Goal: Task Accomplishment & Management: Manage account settings

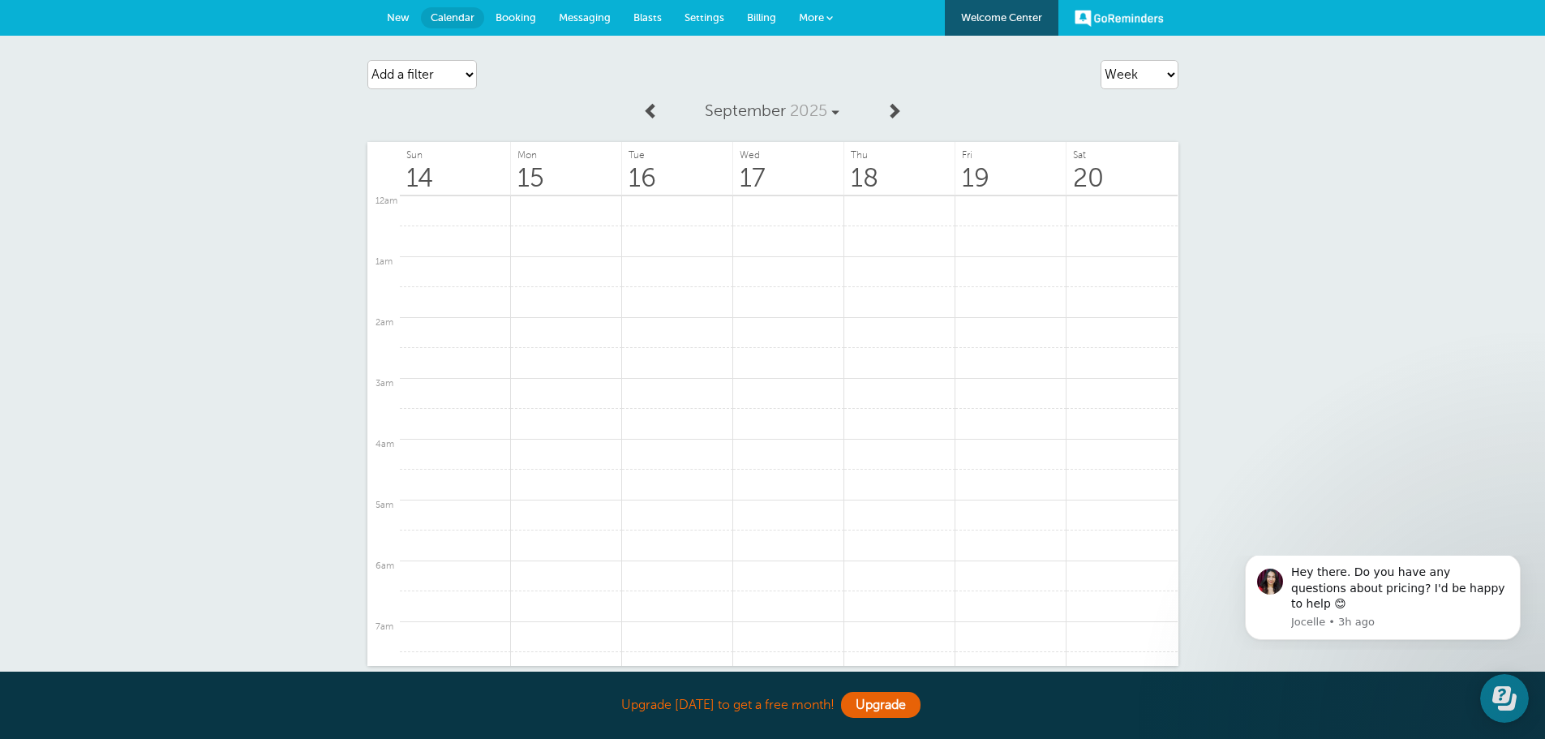
scroll to position [812, 0]
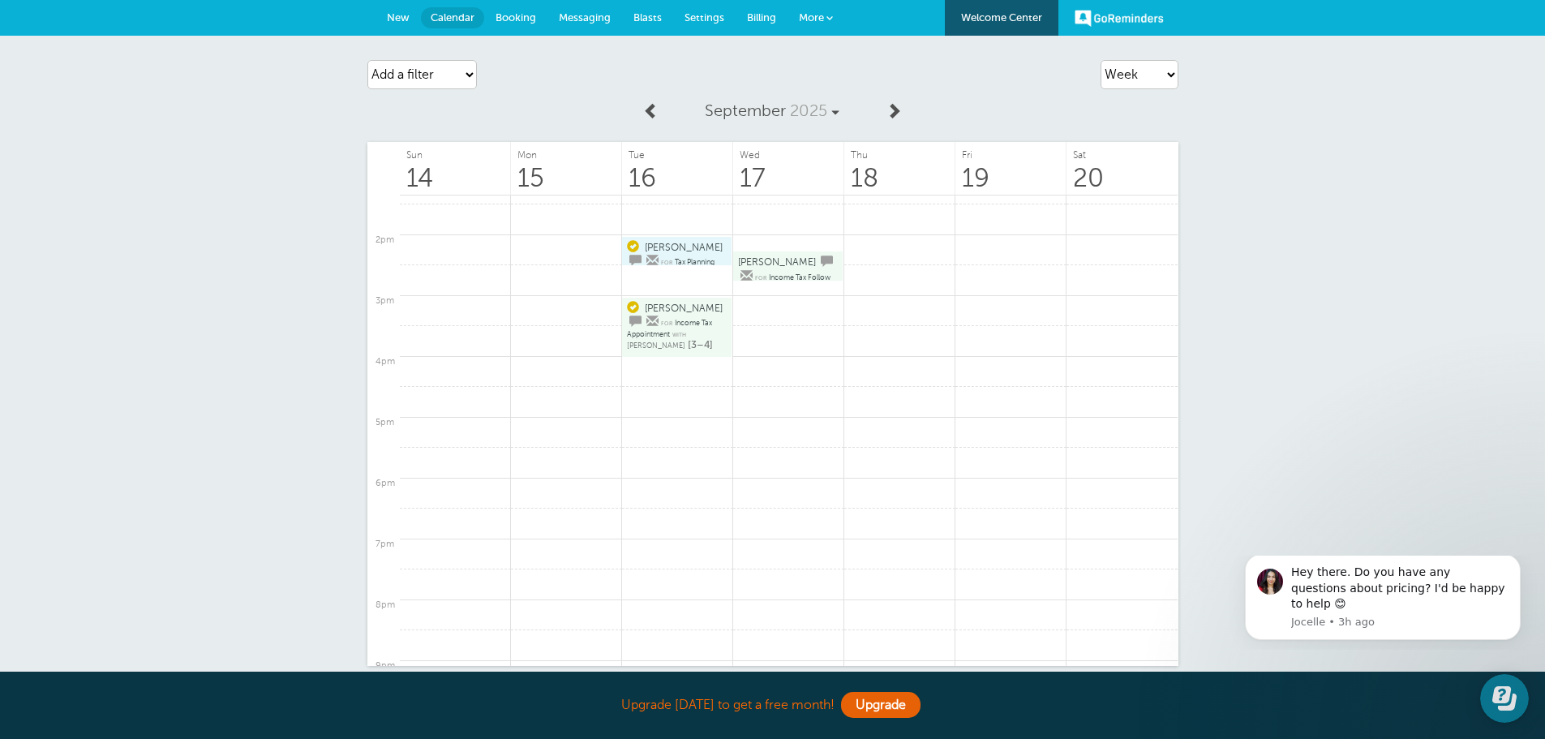
click at [603, 18] on span "Messaging" at bounding box center [585, 17] width 52 height 12
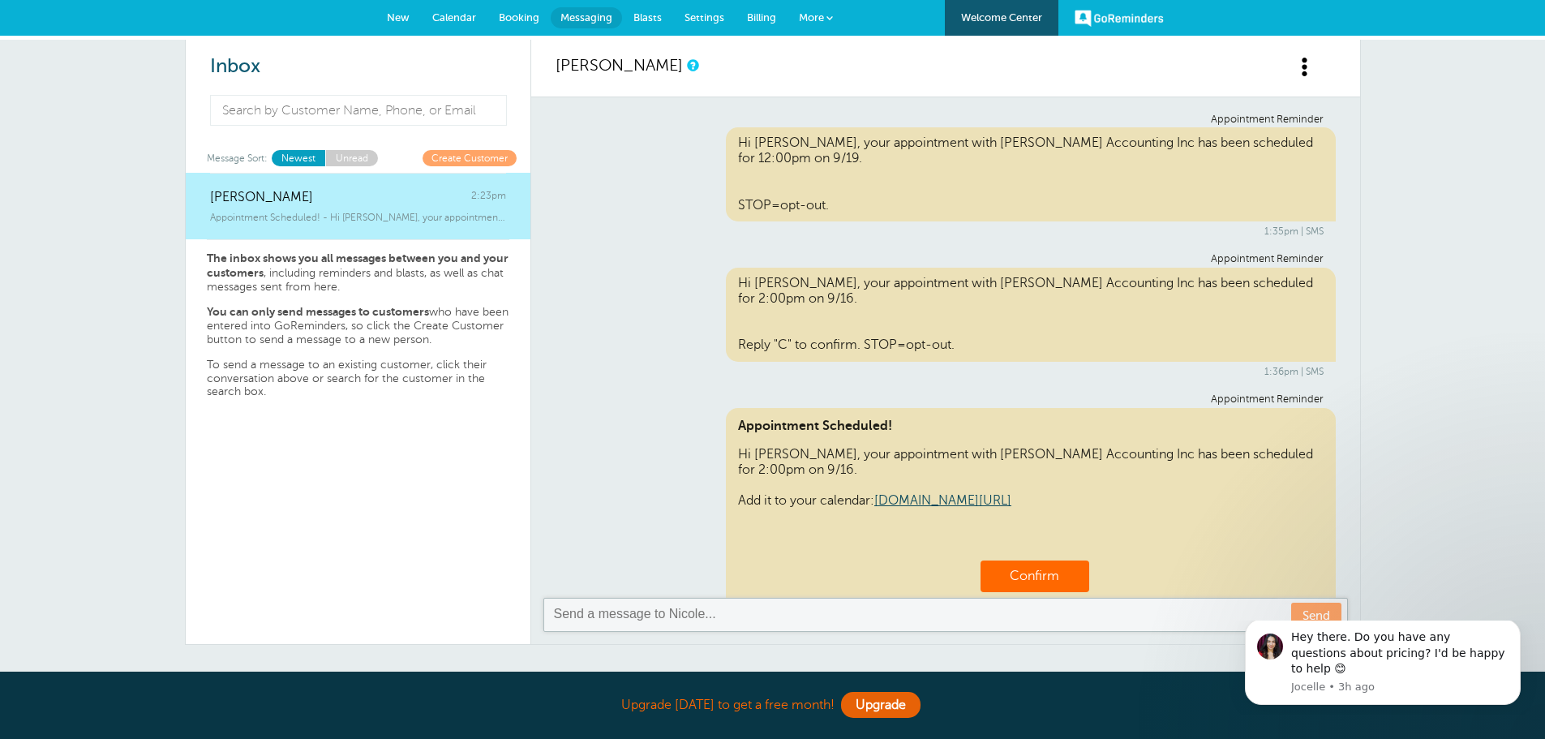
click at [394, 19] on span "New" at bounding box center [398, 17] width 23 height 12
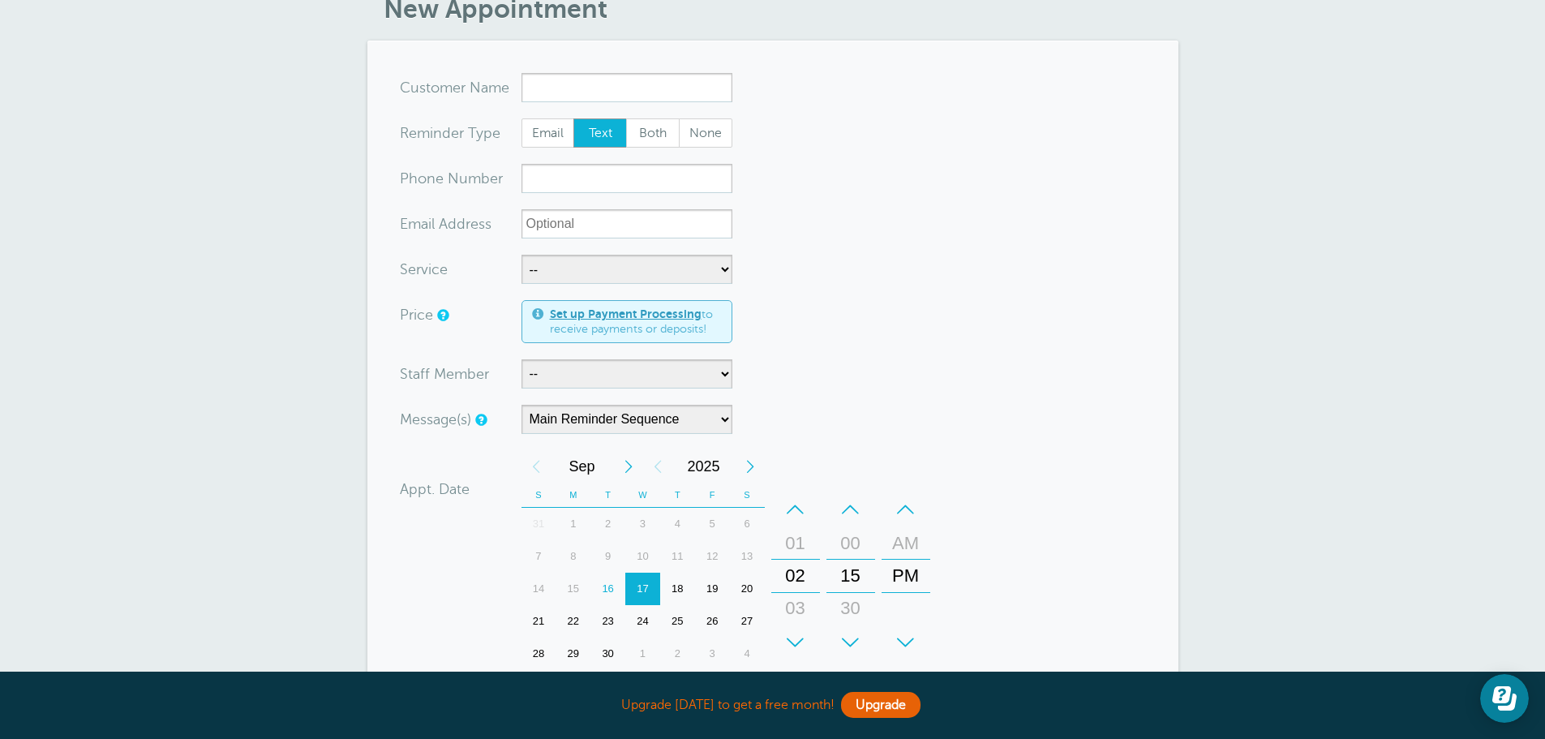
scroll to position [81, 0]
click at [722, 375] on select "-- Kerry Stueve Kristin Janssen" at bounding box center [626, 375] width 211 height 29
click at [838, 372] on form "You are creating a new customer. To use an existing customer select one from th…" at bounding box center [773, 521] width 746 height 892
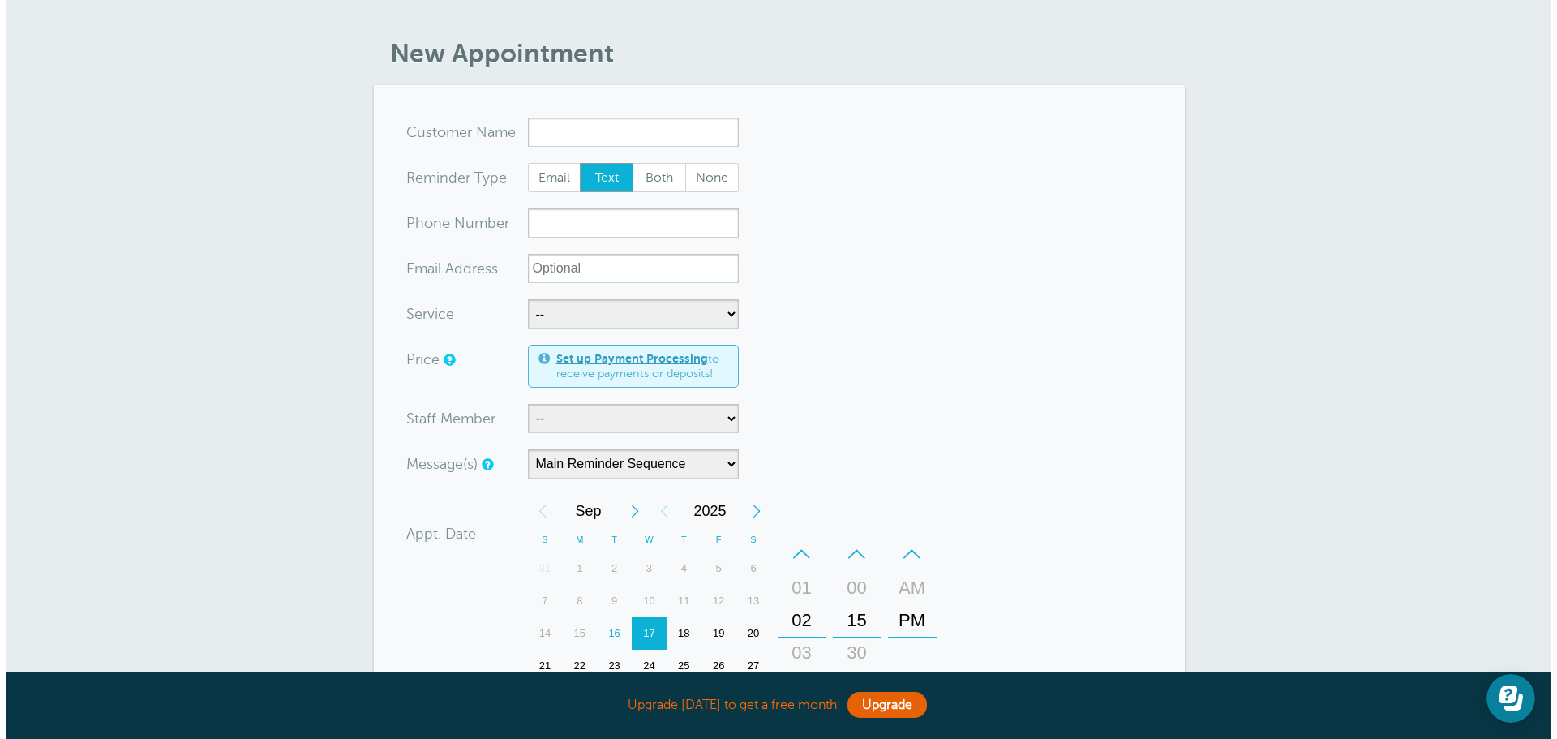
scroll to position [0, 0]
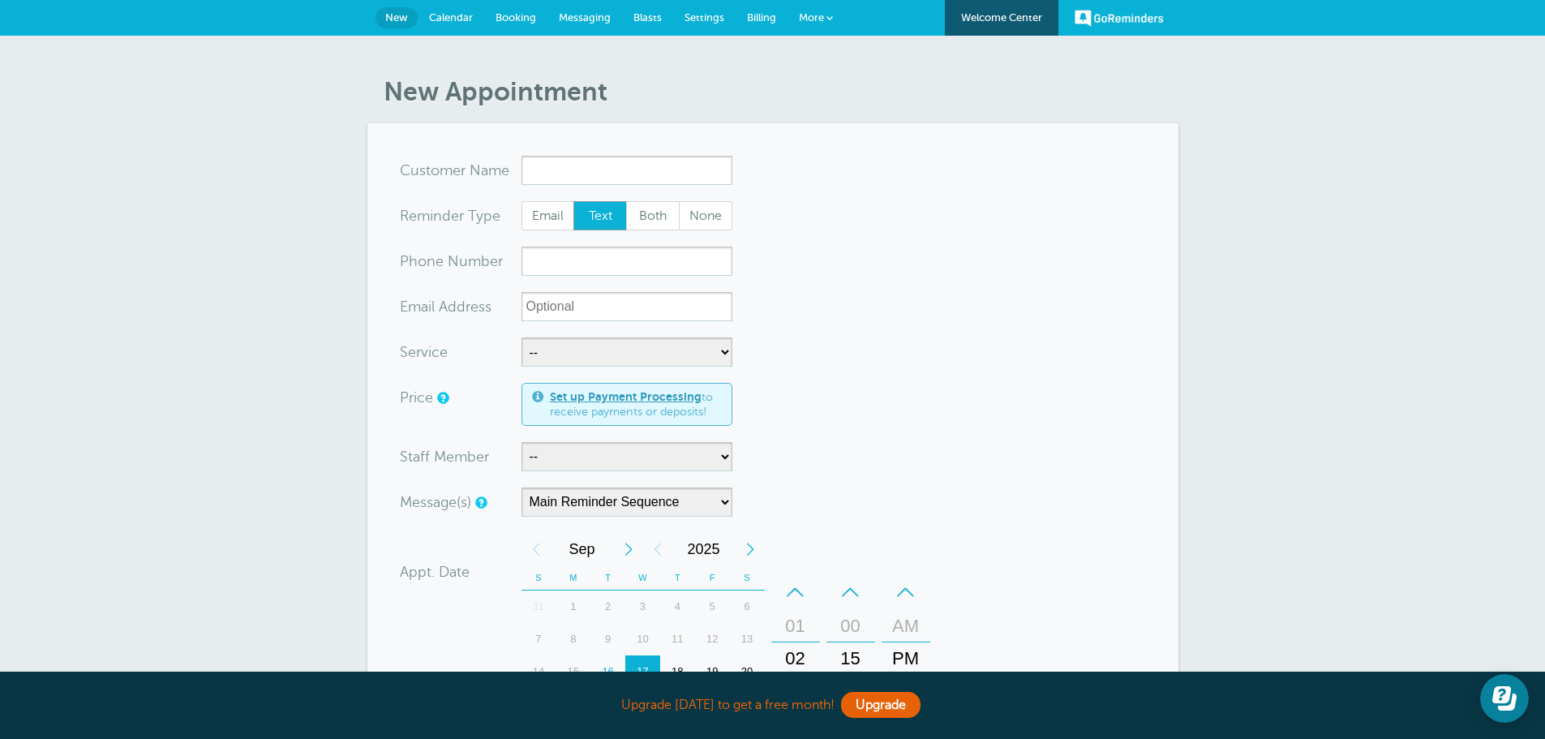
click at [825, 21] on link "More" at bounding box center [815, 18] width 57 height 36
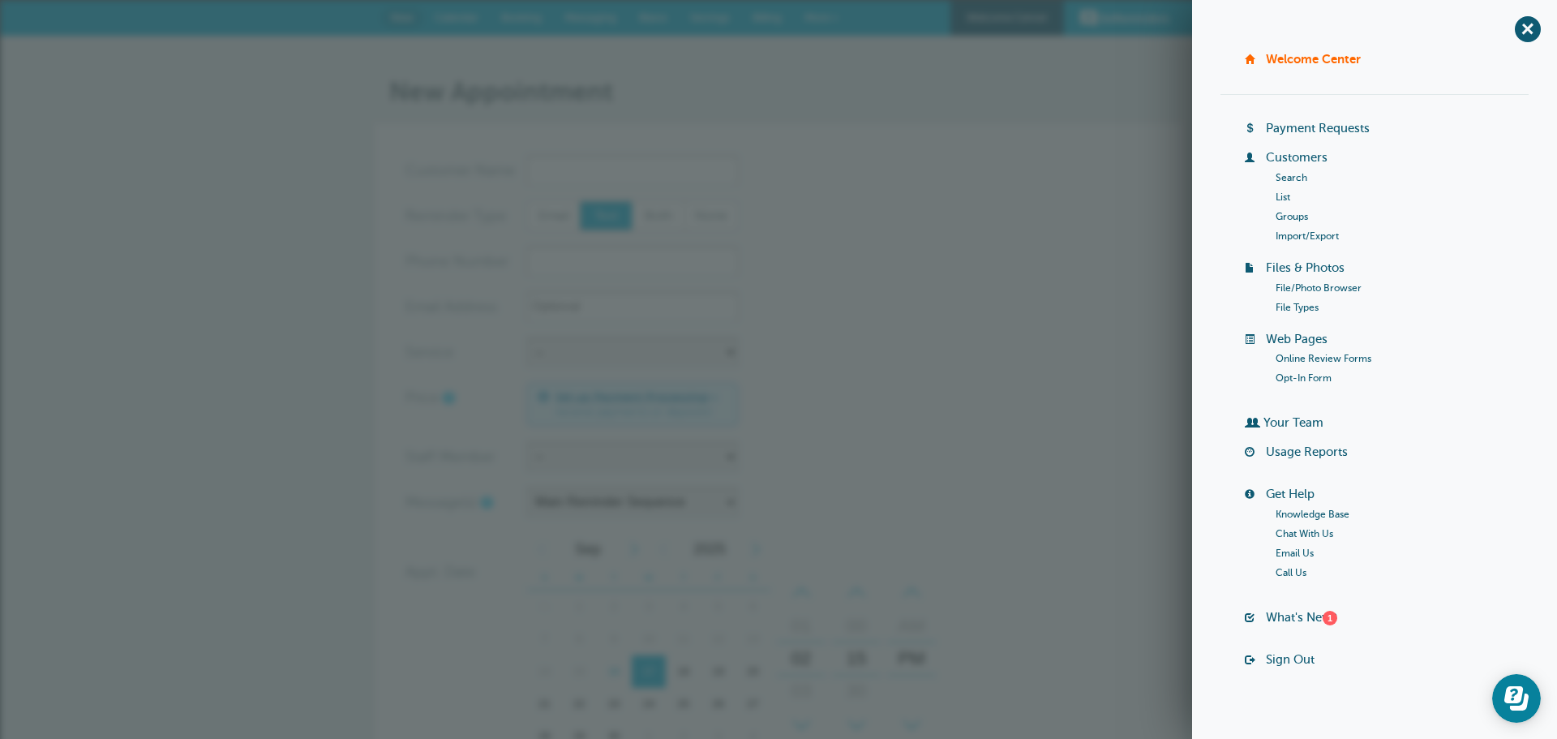
click at [1283, 177] on link "Search" at bounding box center [1291, 177] width 32 height 11
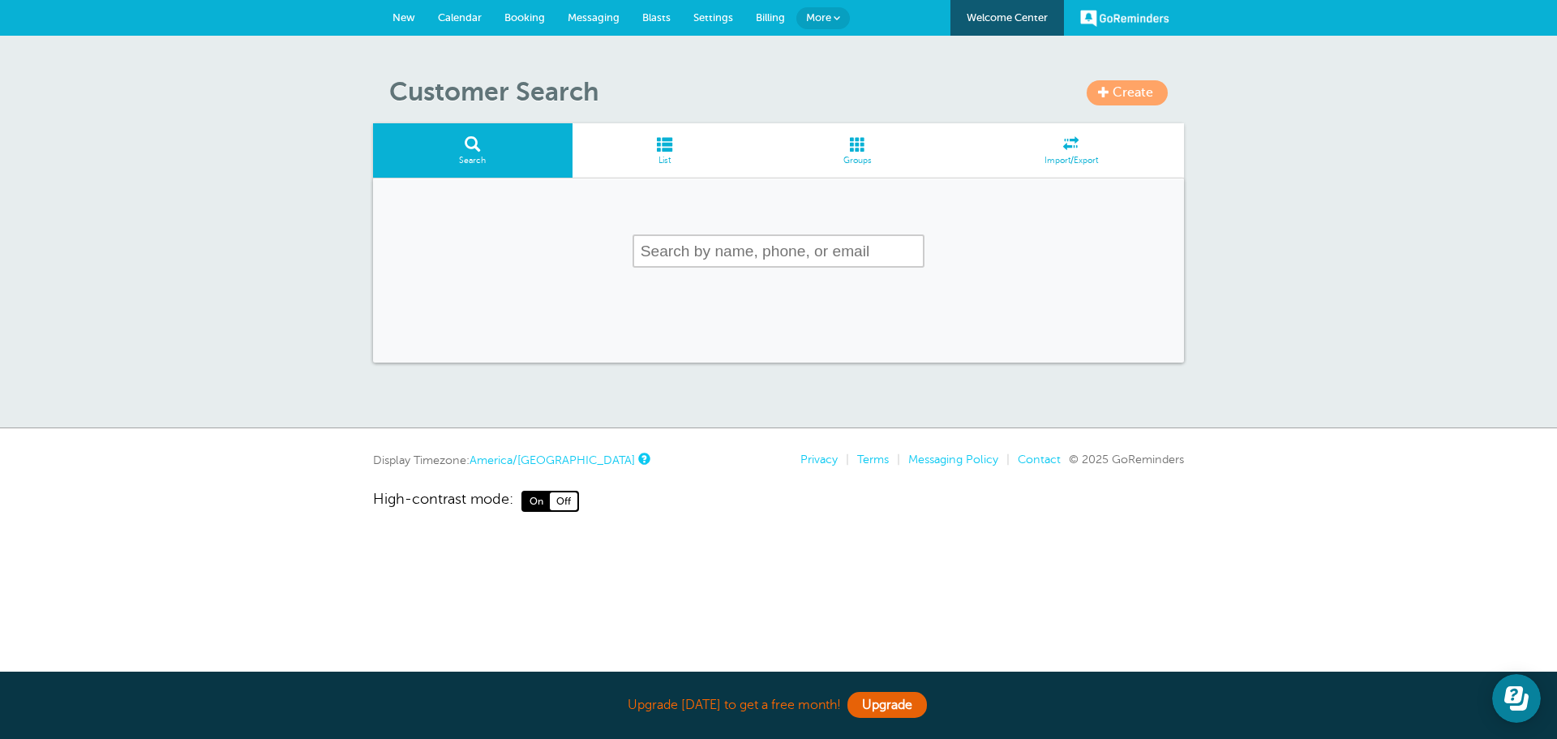
click at [666, 149] on span at bounding box center [664, 143] width 185 height 15
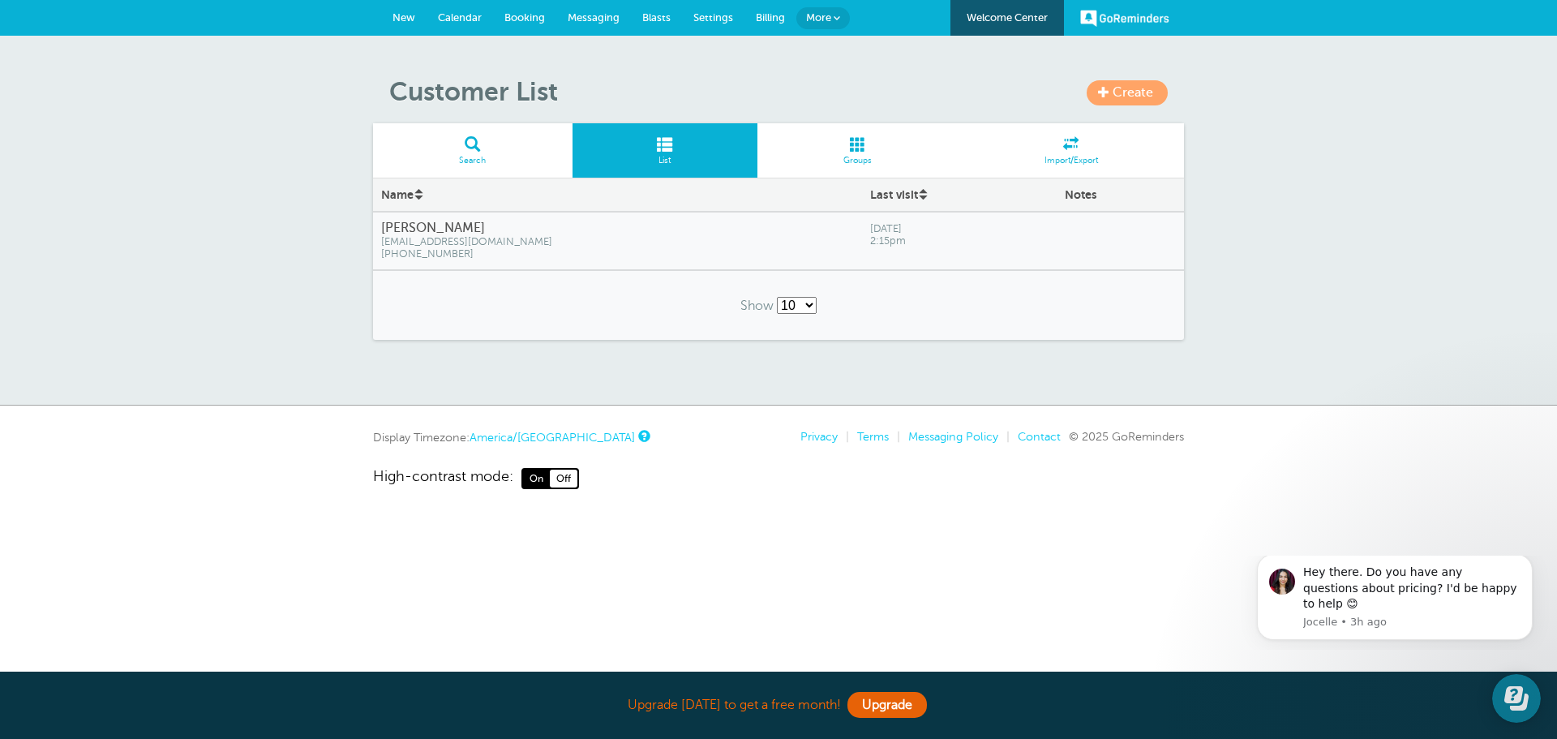
click at [852, 144] on span at bounding box center [857, 143] width 201 height 15
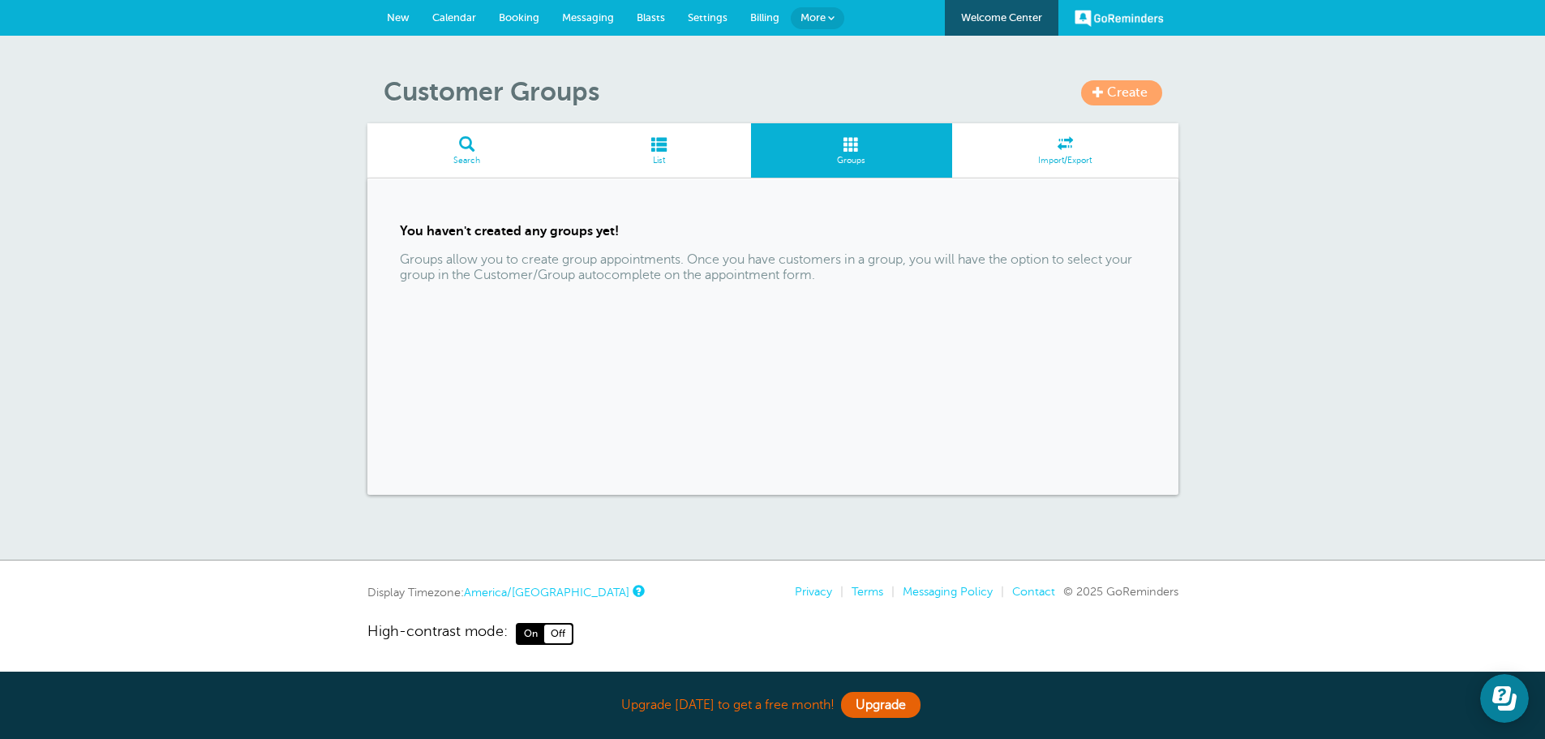
click at [1067, 146] on span at bounding box center [1065, 143] width 226 height 15
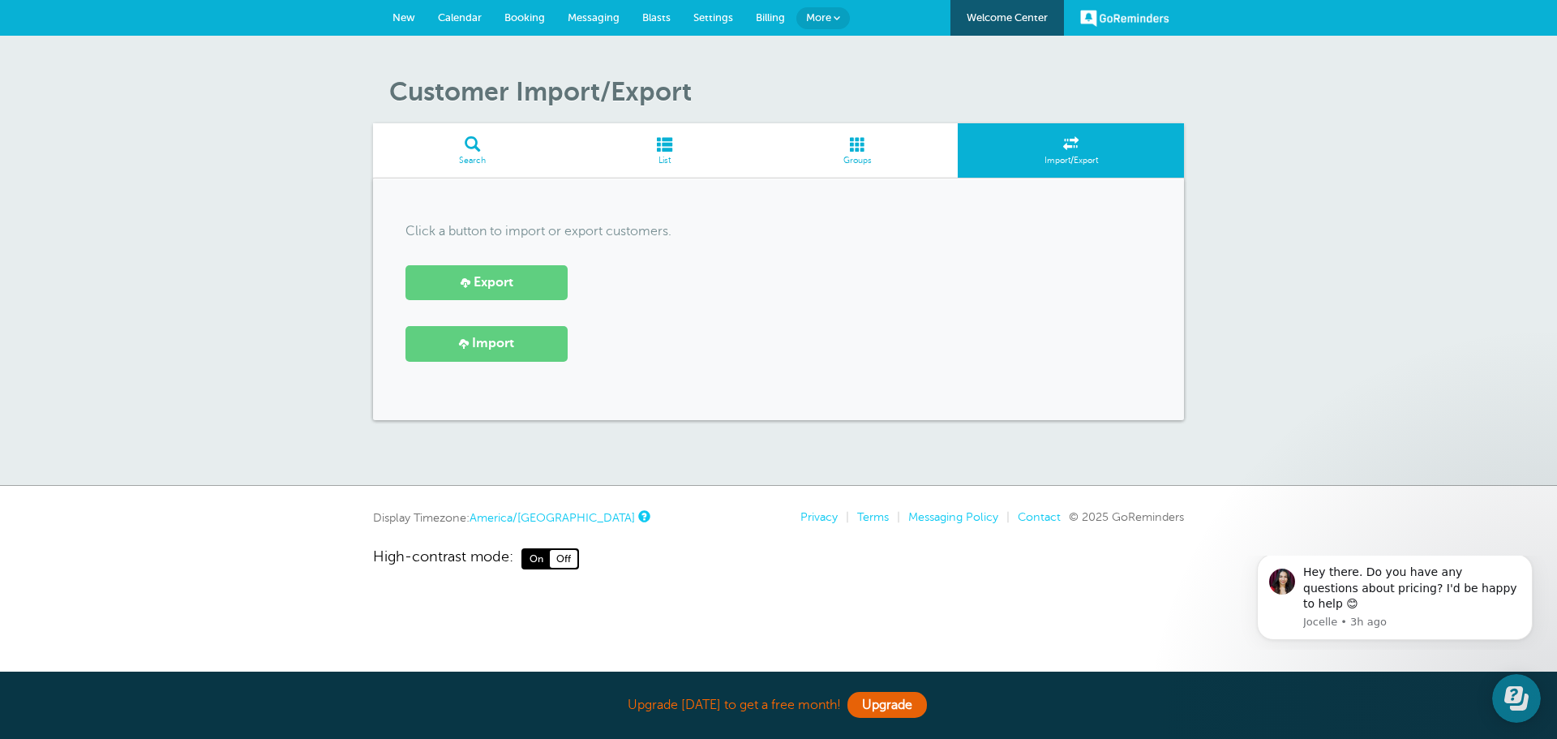
click at [470, 149] on span at bounding box center [472, 143] width 199 height 15
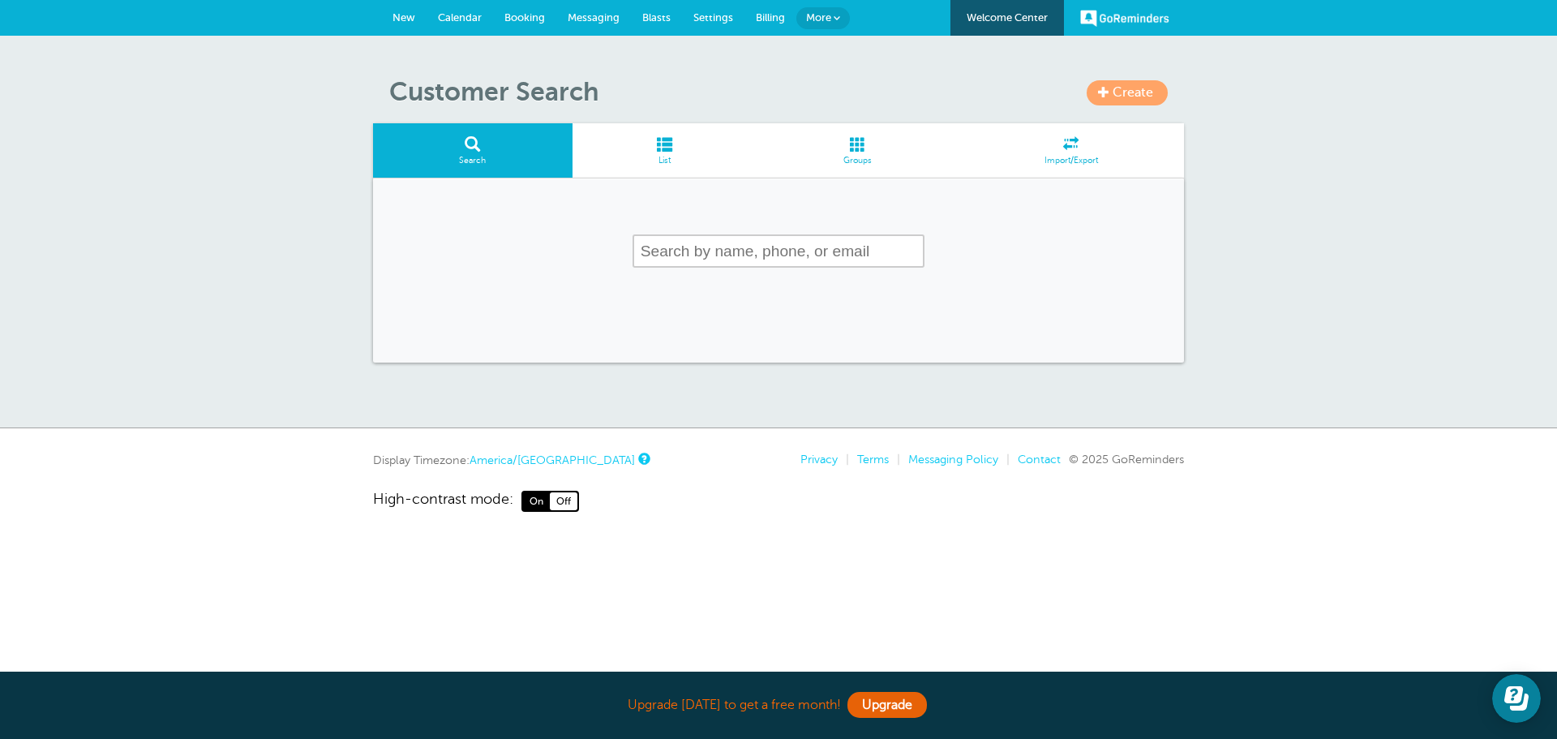
click at [1107, 96] on span at bounding box center [1103, 91] width 11 height 11
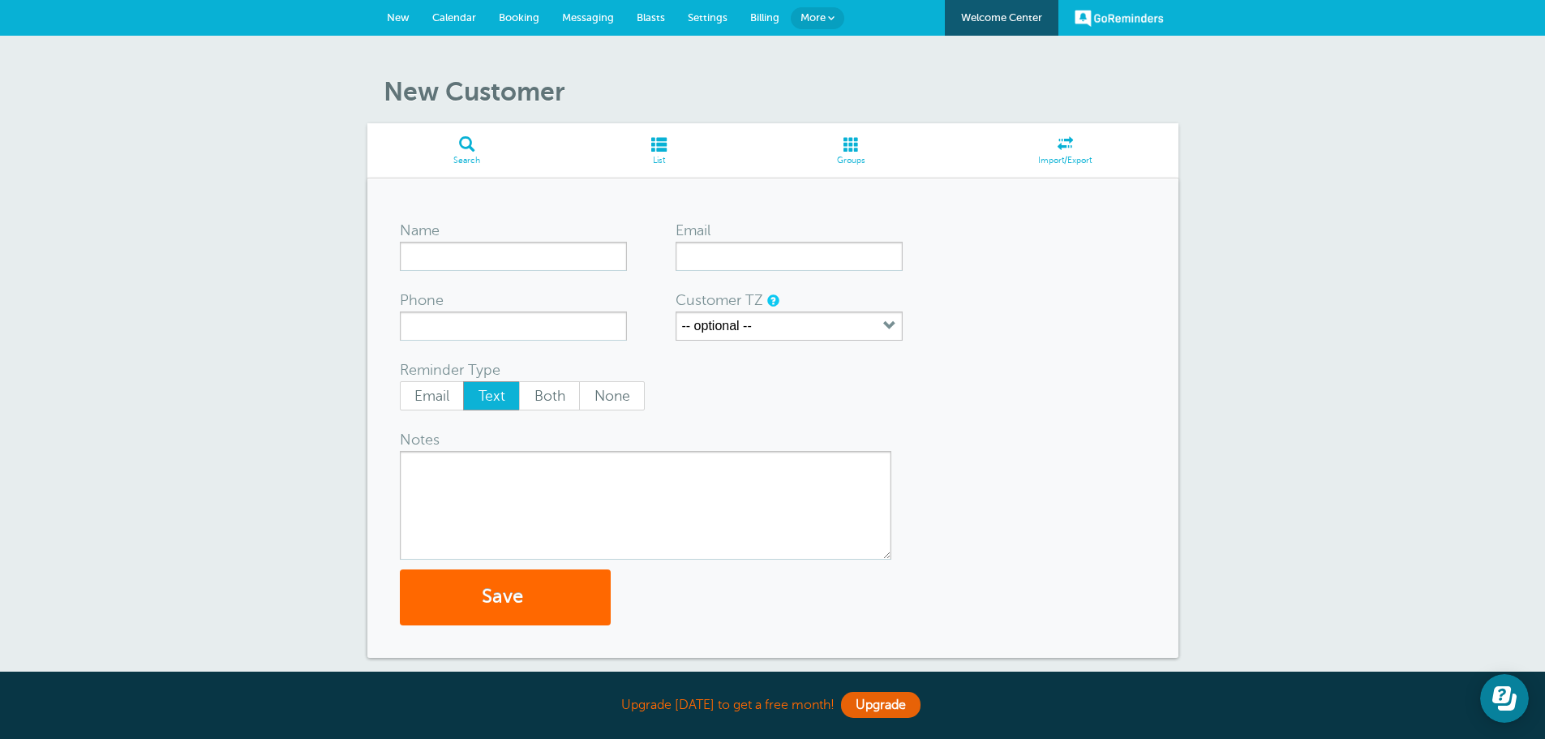
click at [849, 149] on span at bounding box center [851, 143] width 201 height 15
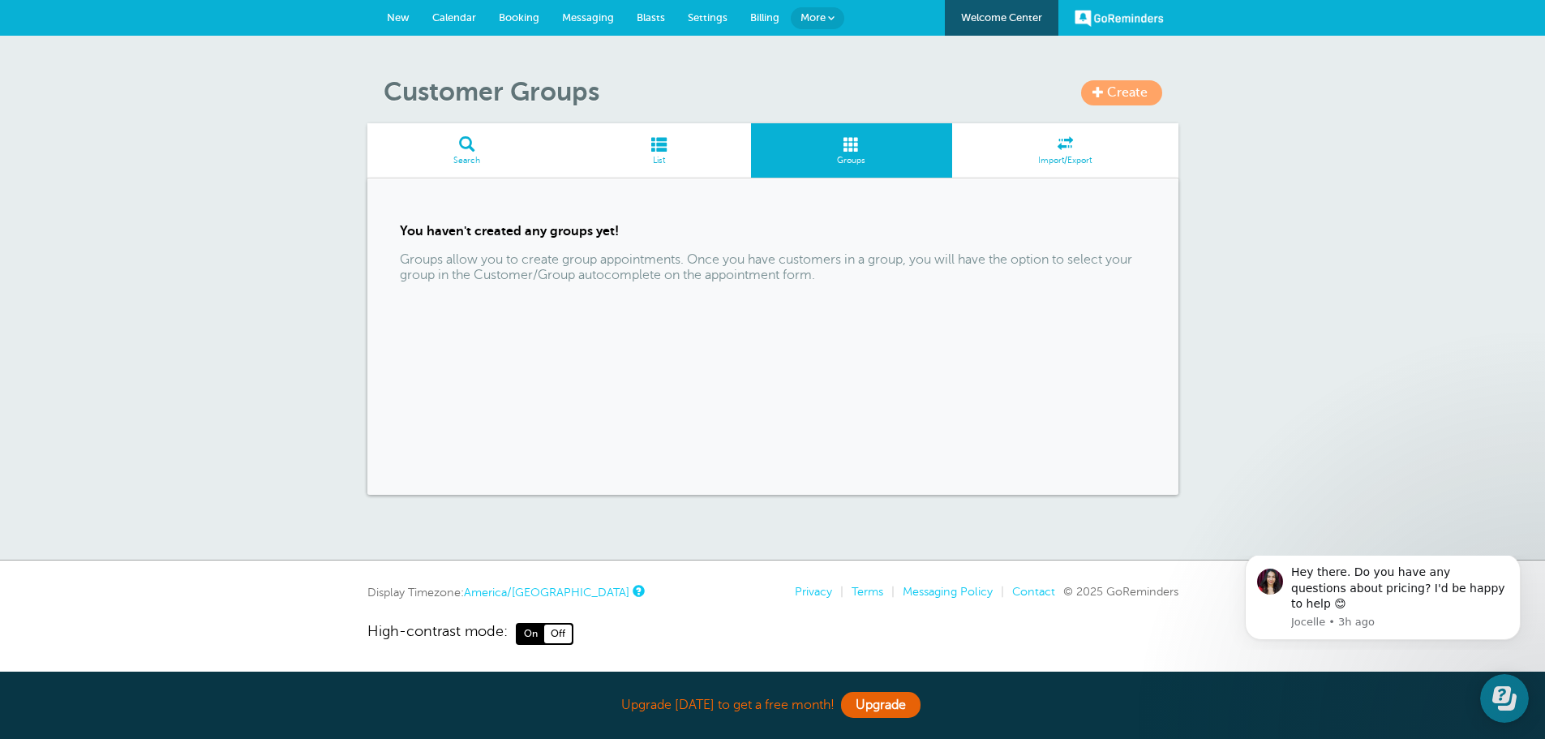
click at [662, 148] on span at bounding box center [658, 143] width 185 height 15
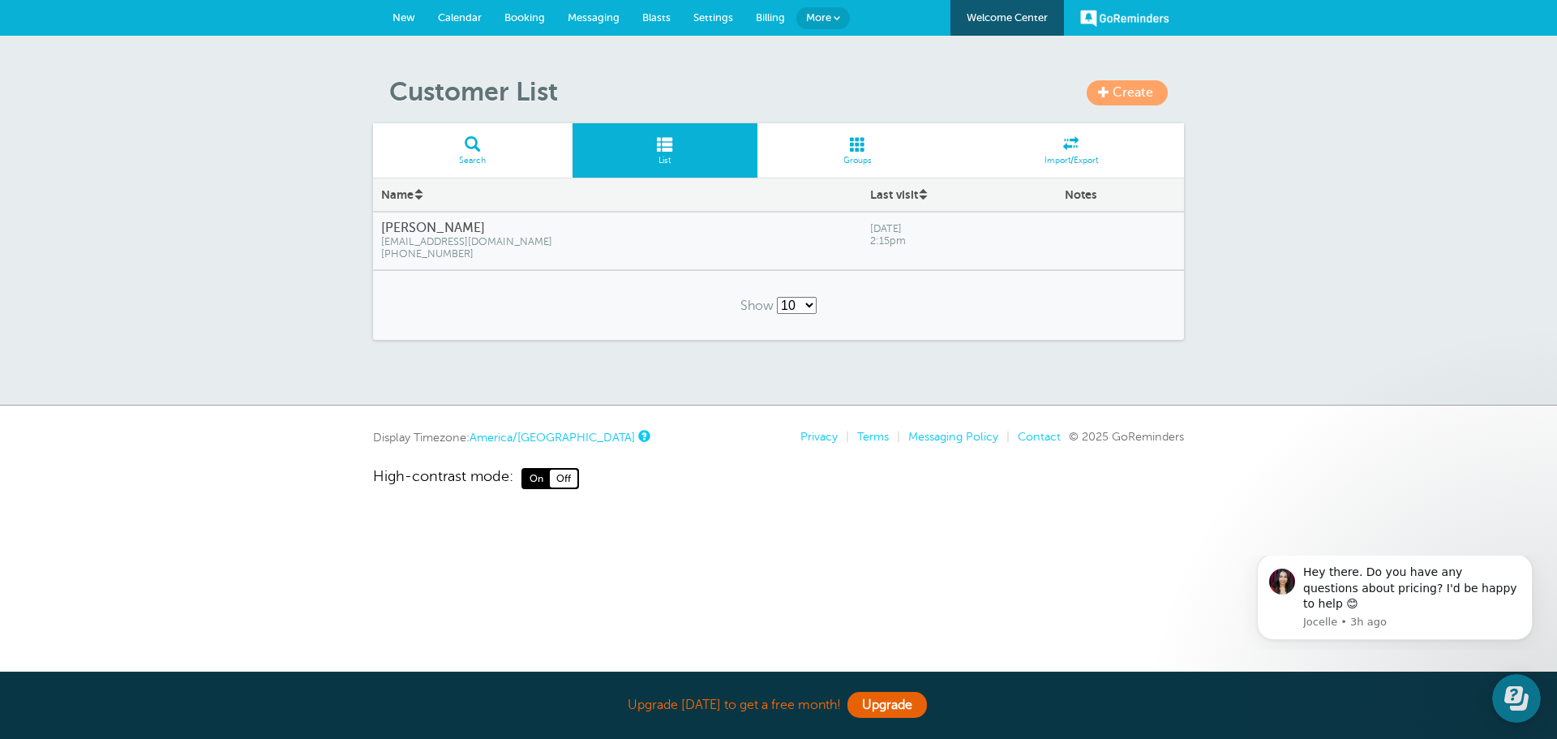
click at [459, 8] on link "Calendar" at bounding box center [459, 18] width 66 height 36
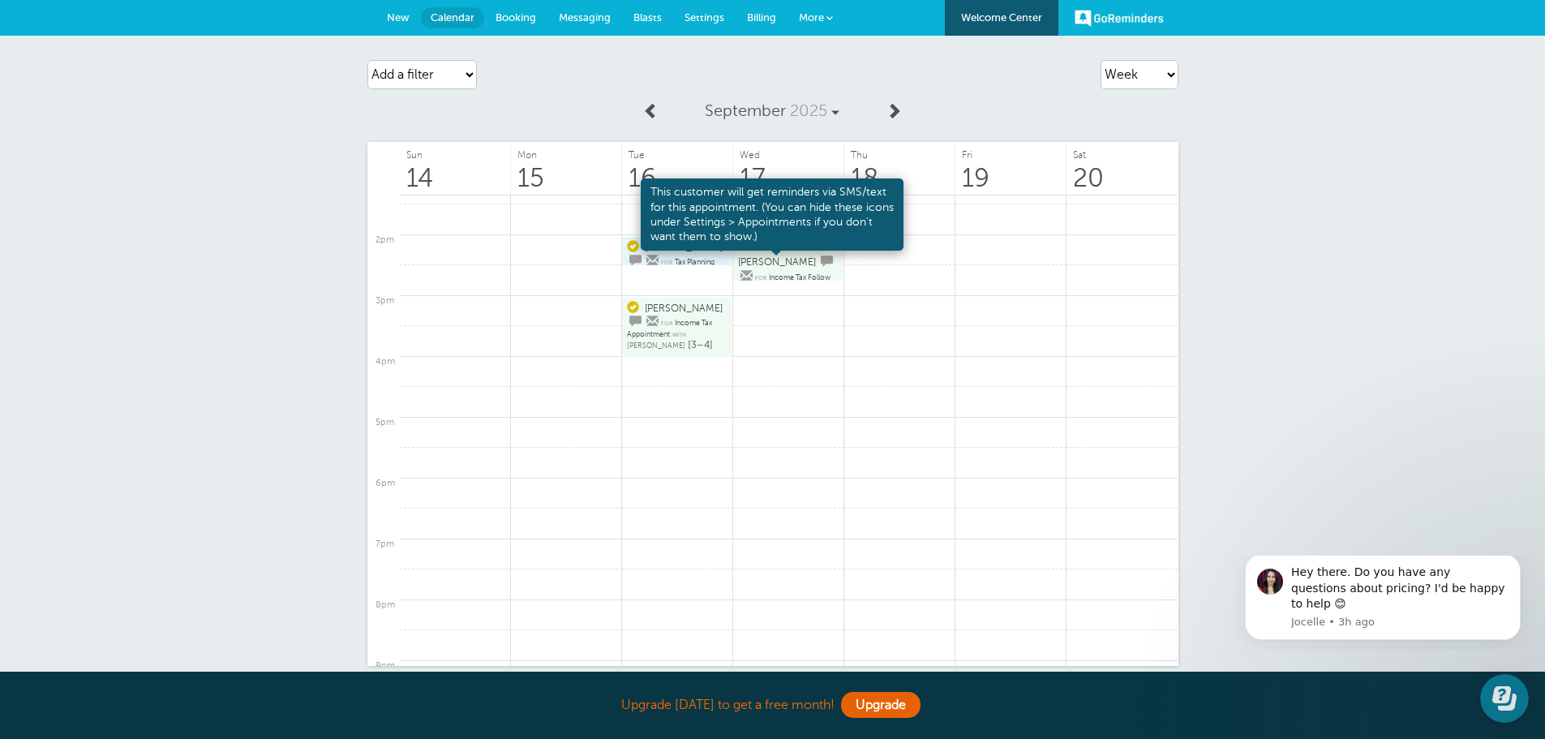
click at [821, 267] on span at bounding box center [827, 261] width 12 height 12
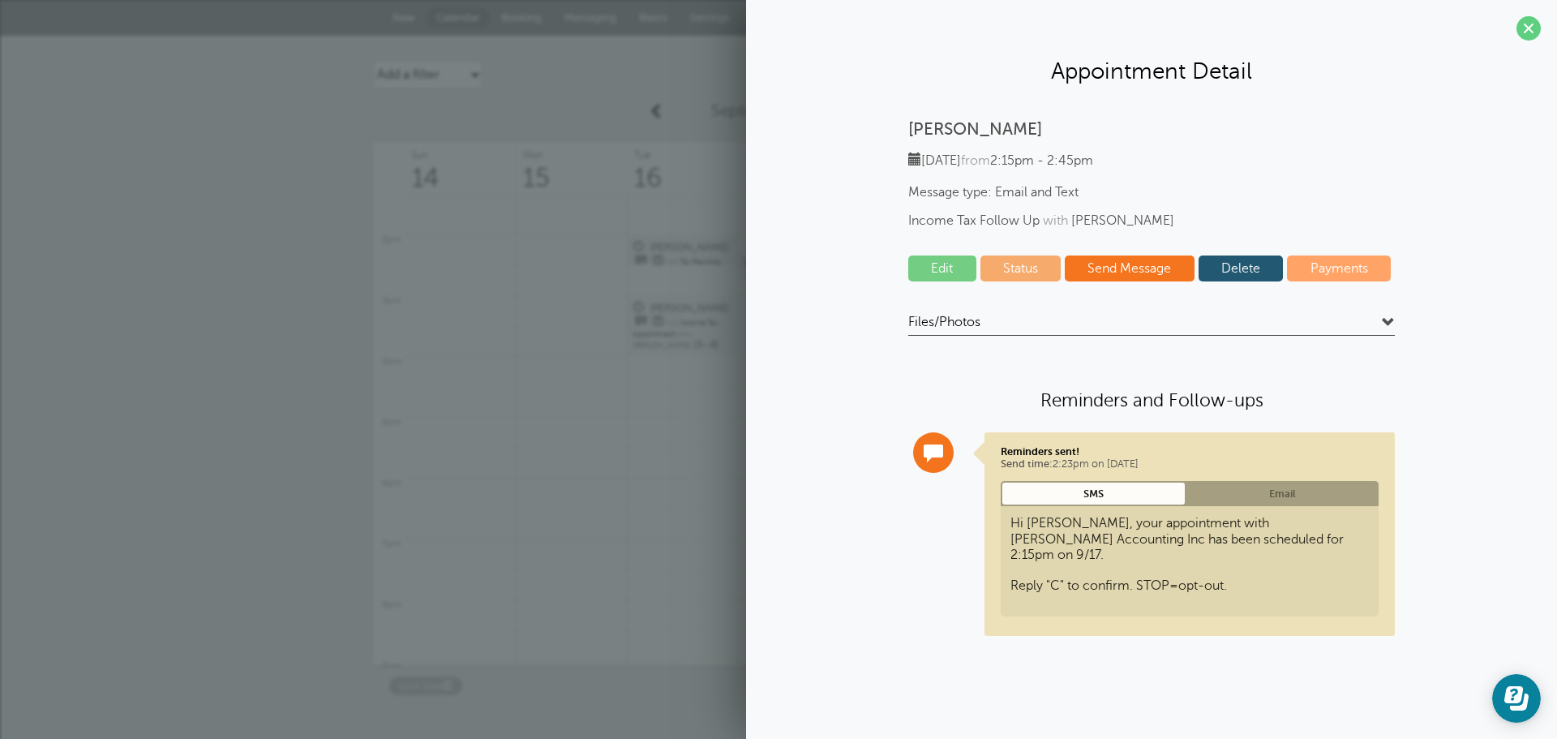
click at [1390, 323] on span at bounding box center [1388, 322] width 13 height 13
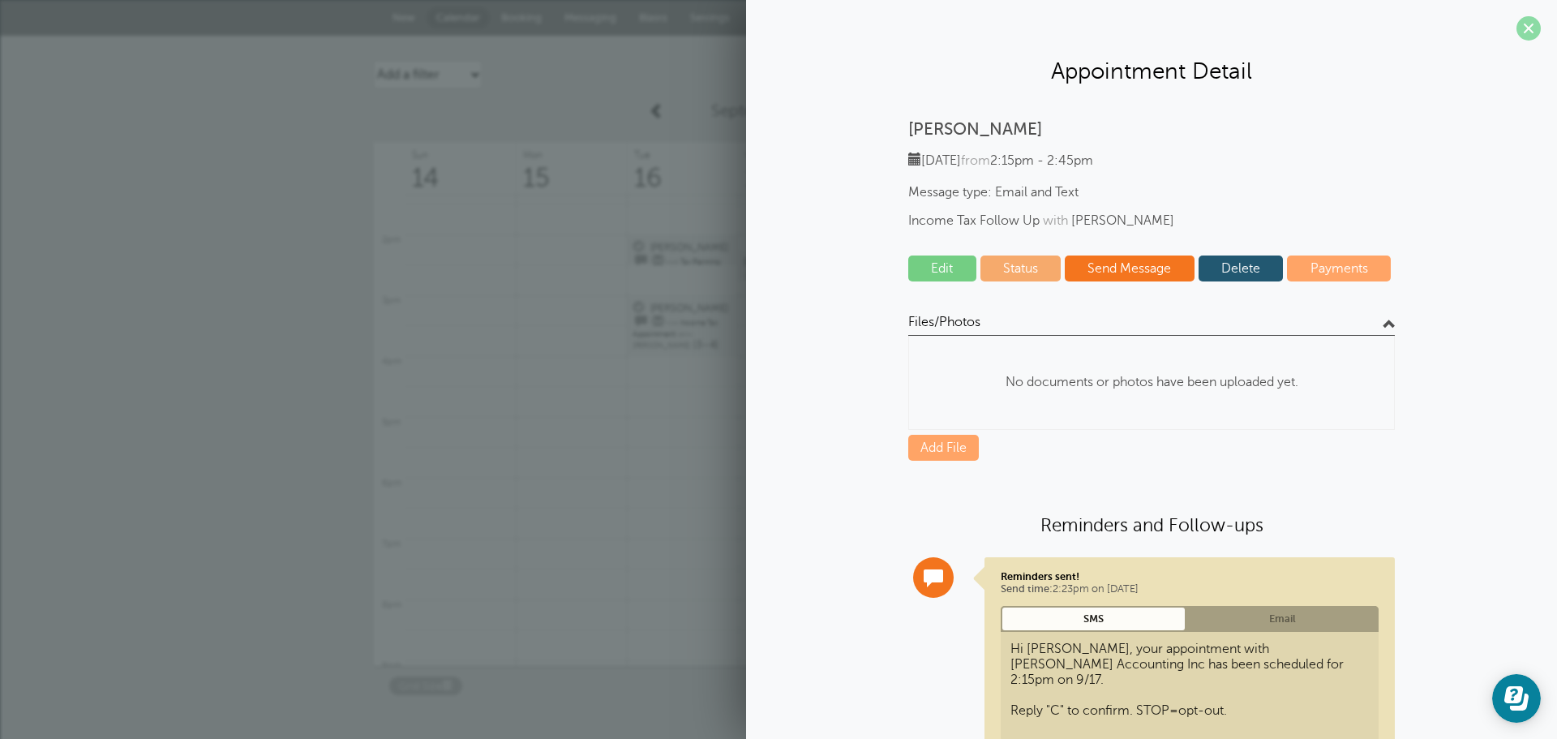
click at [1516, 30] on span at bounding box center [1528, 28] width 24 height 24
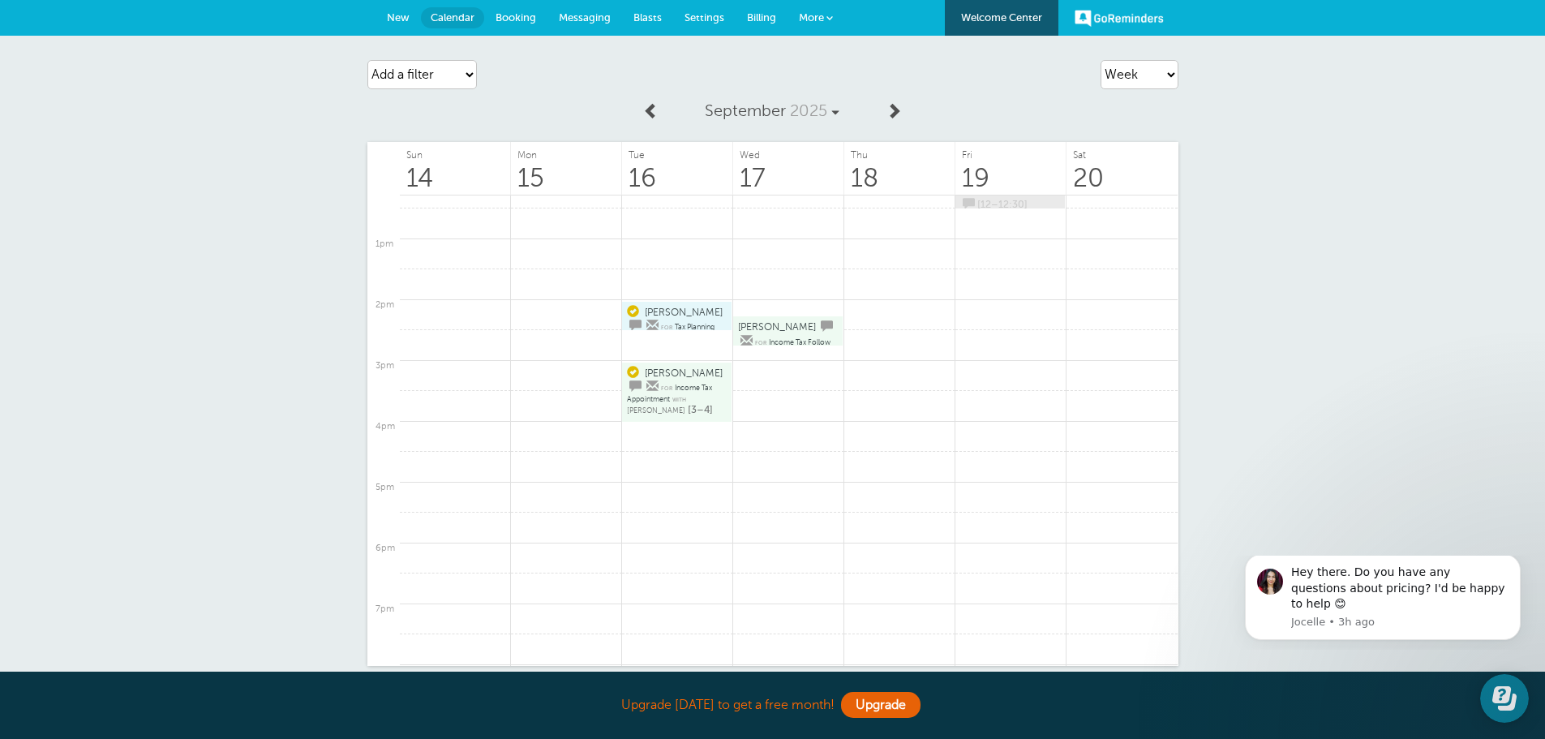
scroll to position [488, 0]
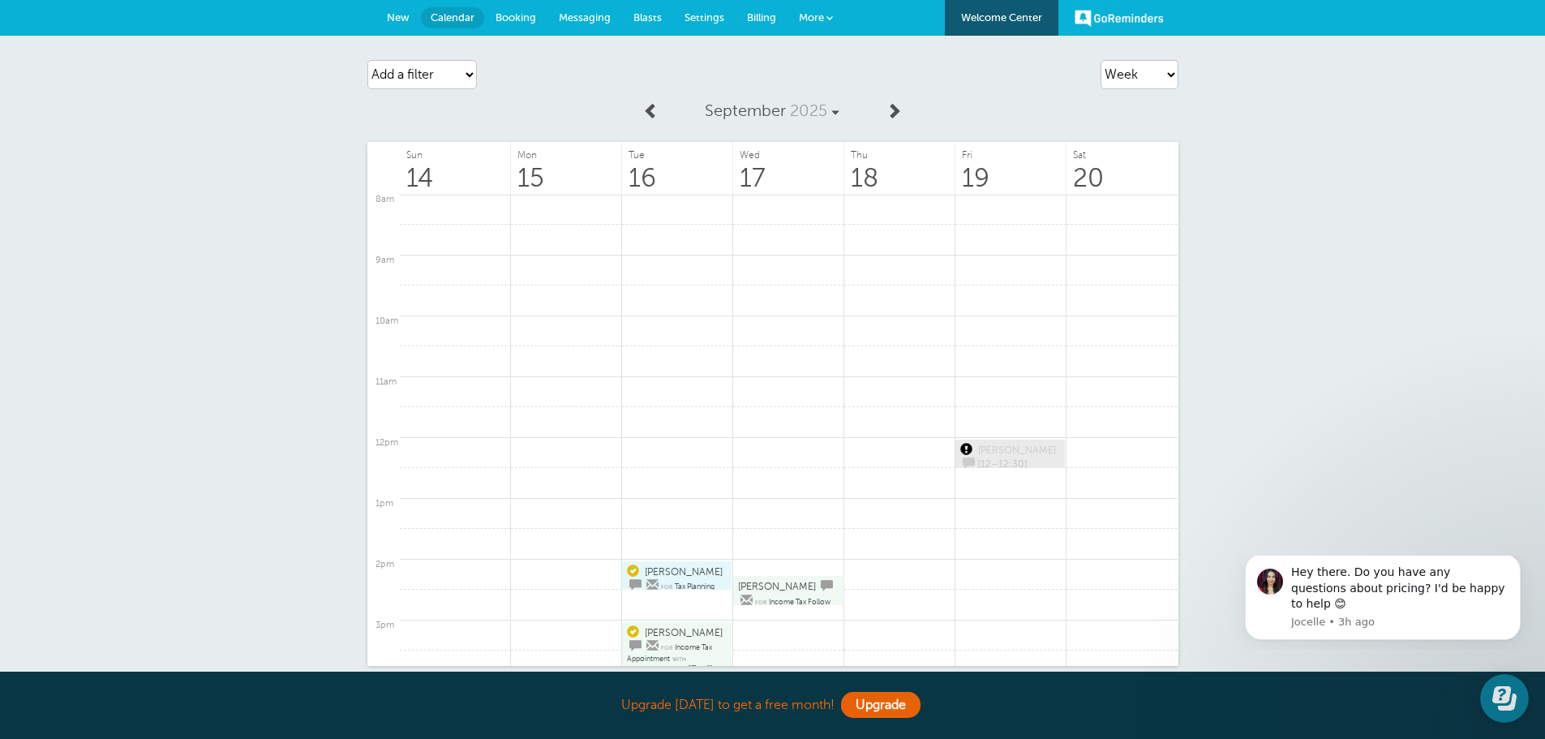
click at [707, 14] on span "Settings" at bounding box center [704, 17] width 40 height 12
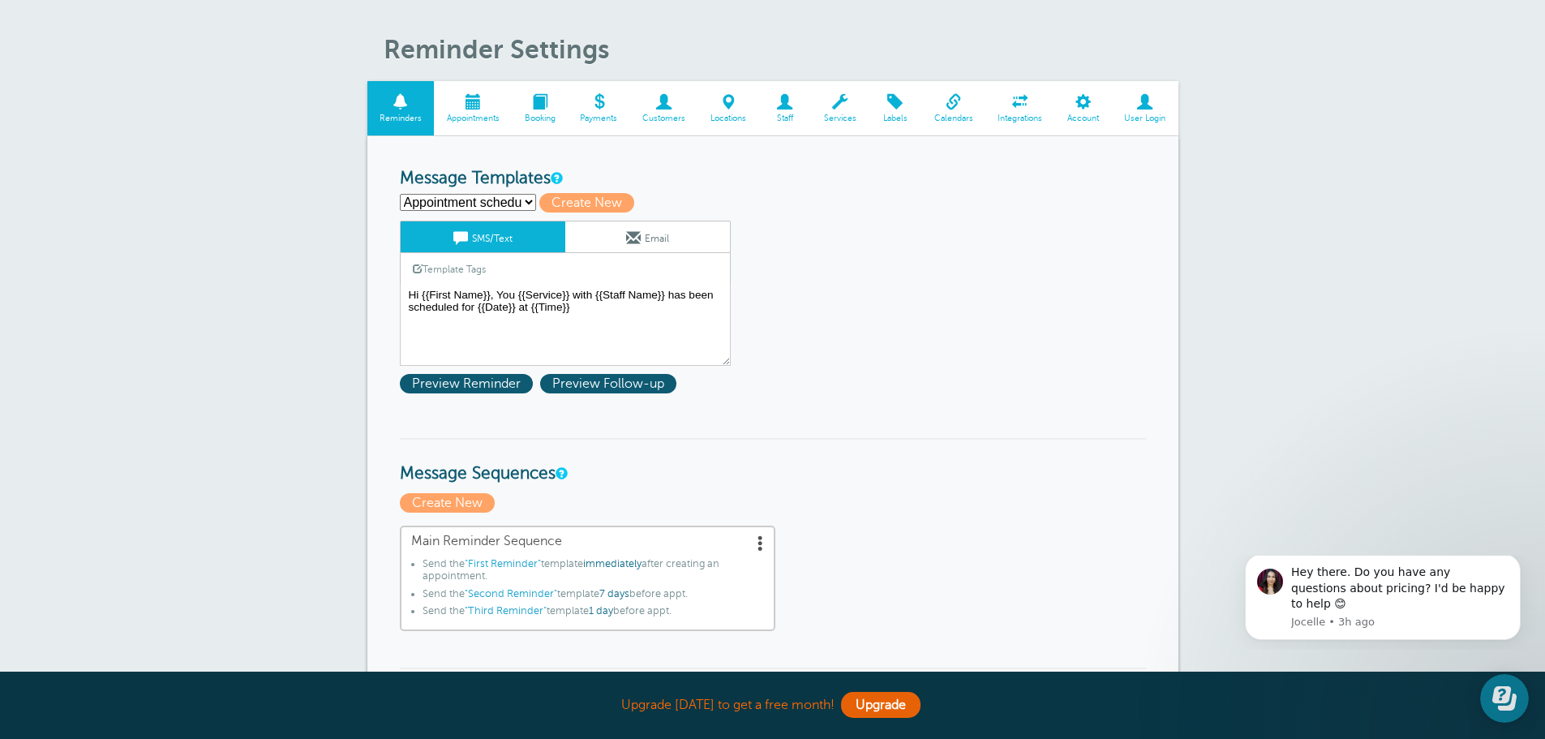
scroll to position [81, 0]
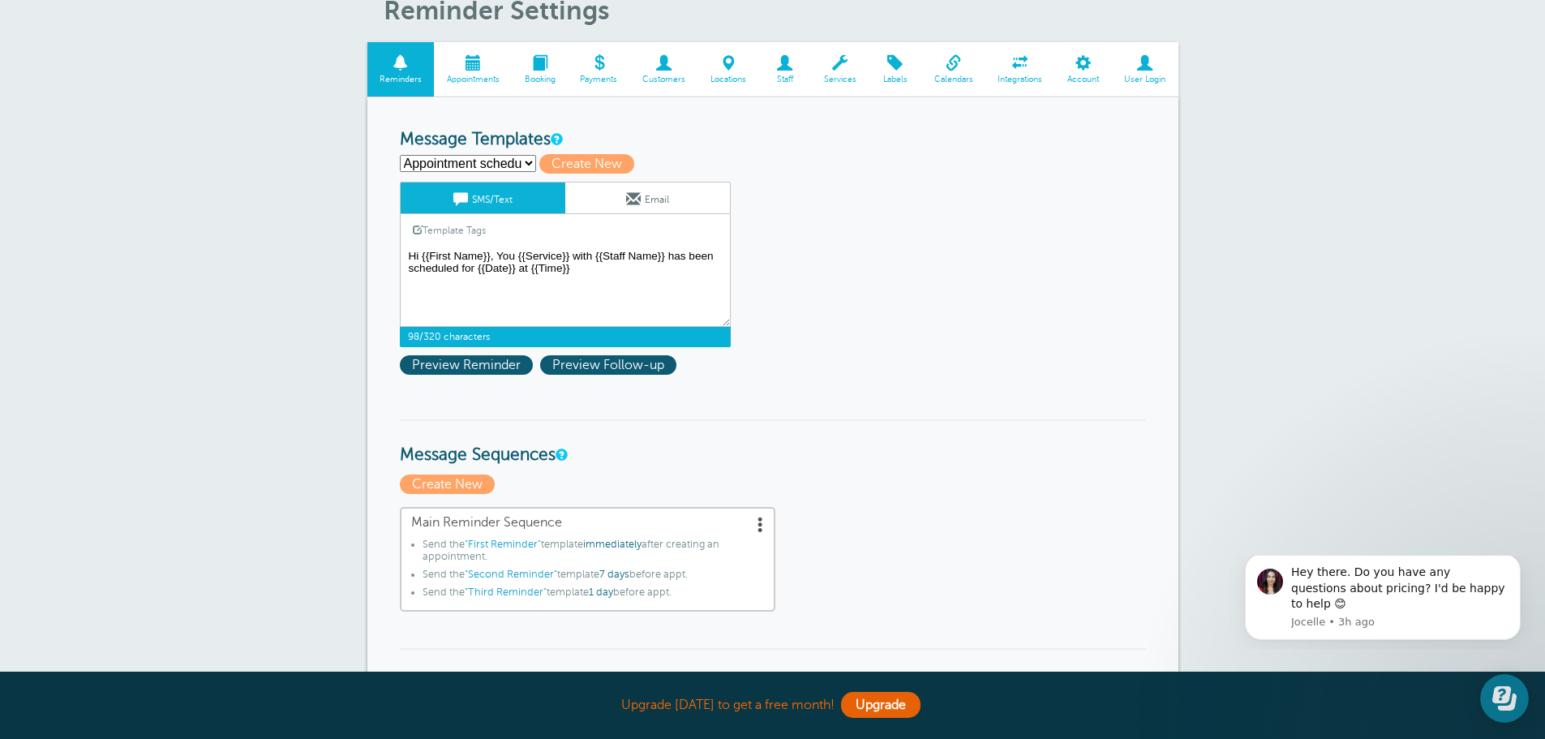
click at [516, 254] on textarea "Hi {{First Name}}, You {{Service}} with {{Staff Name}} has been scheduled for {…" at bounding box center [565, 286] width 331 height 81
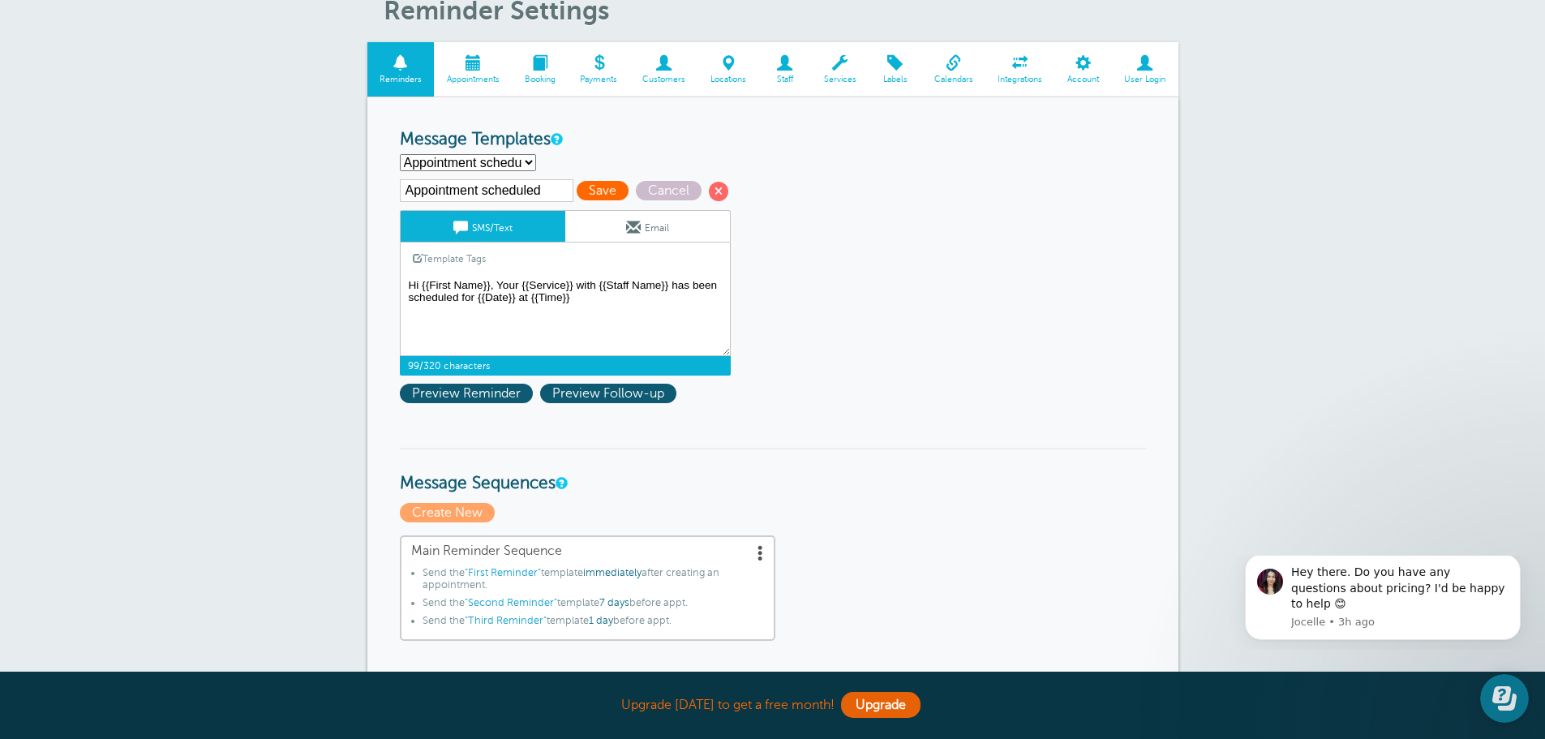
type textarea "Hi {{First Name}}, Your {{Service}} with {{Staff Name}} has been scheduled for …"
click at [609, 186] on span "Save" at bounding box center [602, 190] width 52 height 19
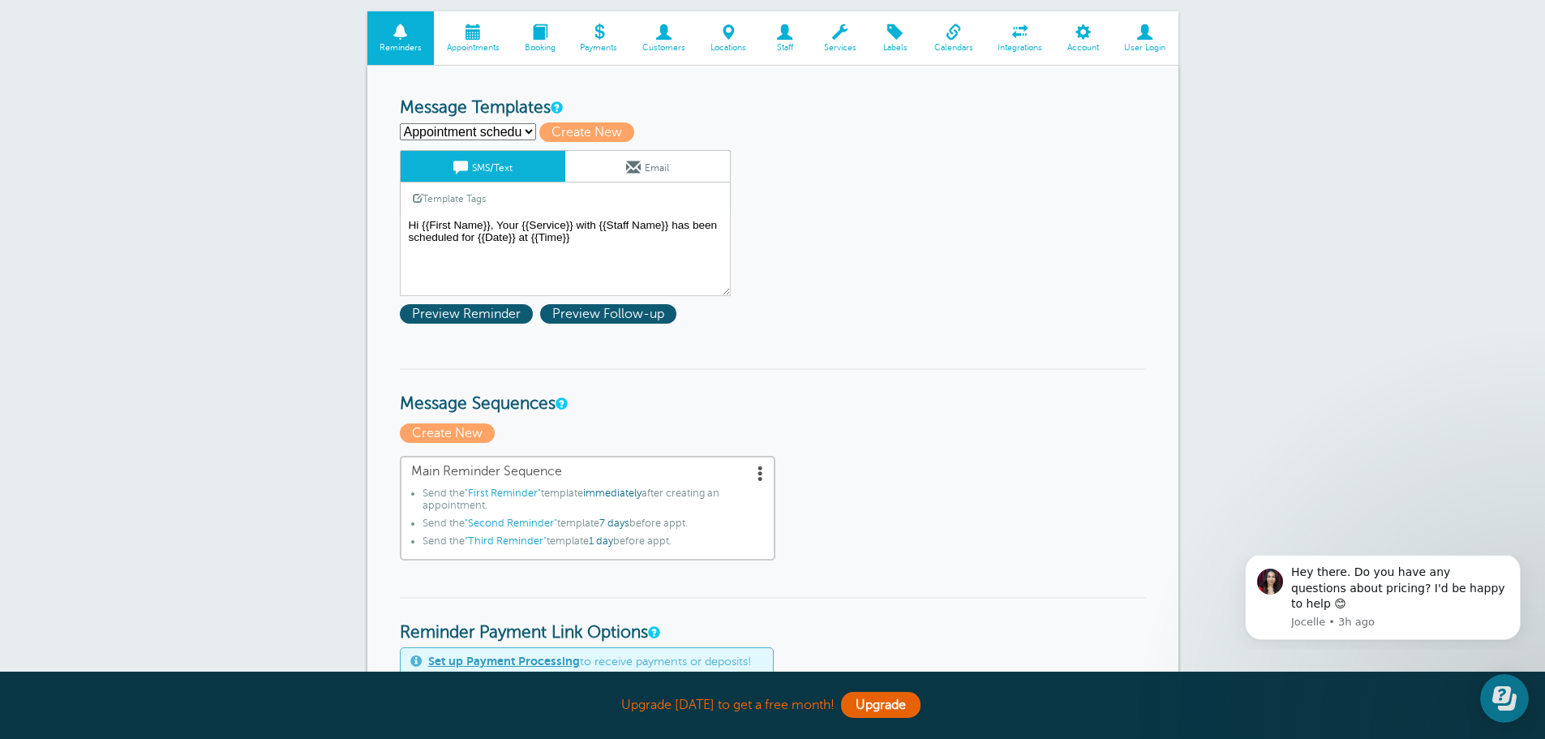
click at [532, 131] on select "Appointment scheduled First Reminder Second Reminder Third Reminder Create new.…" at bounding box center [468, 131] width 136 height 17
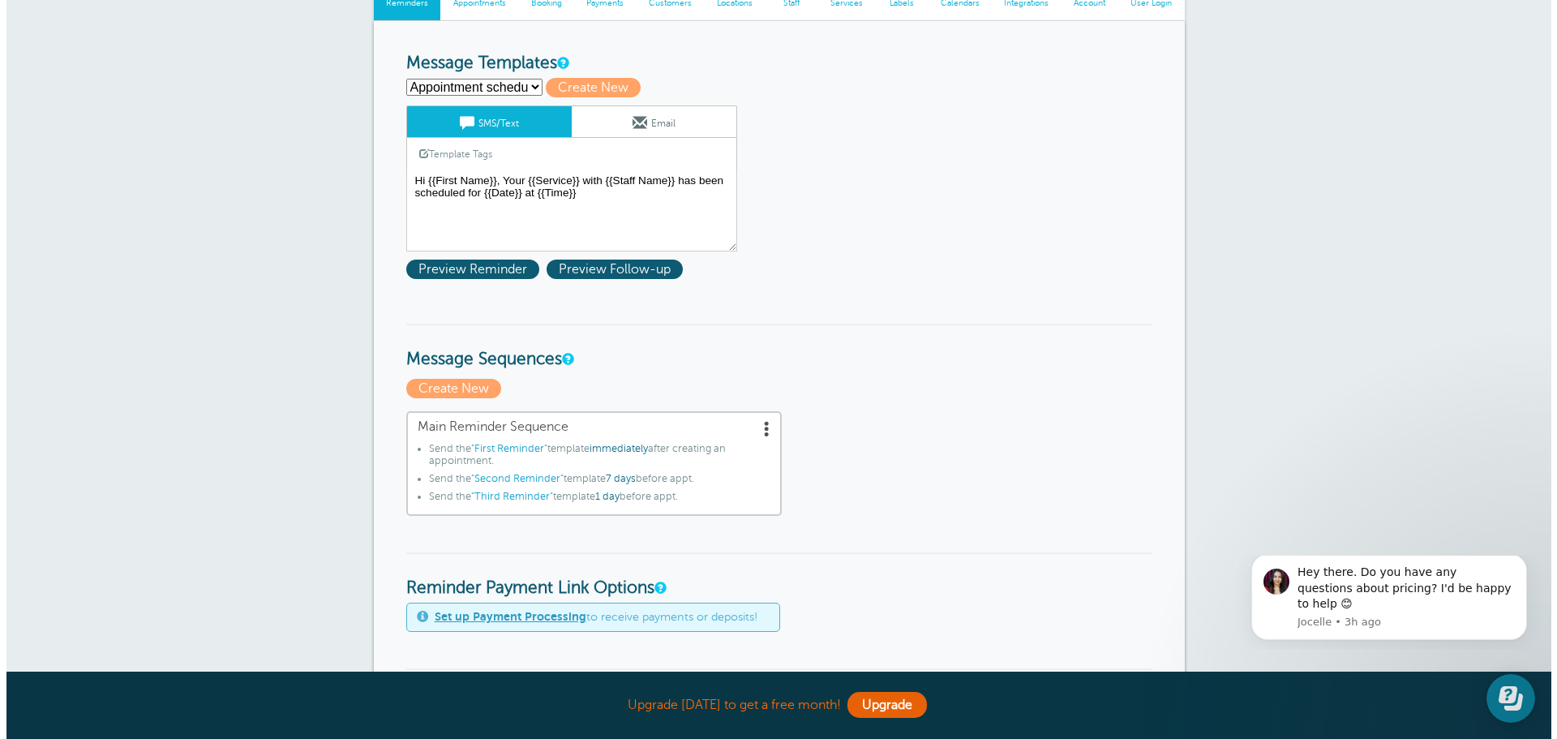
scroll to position [243, 0]
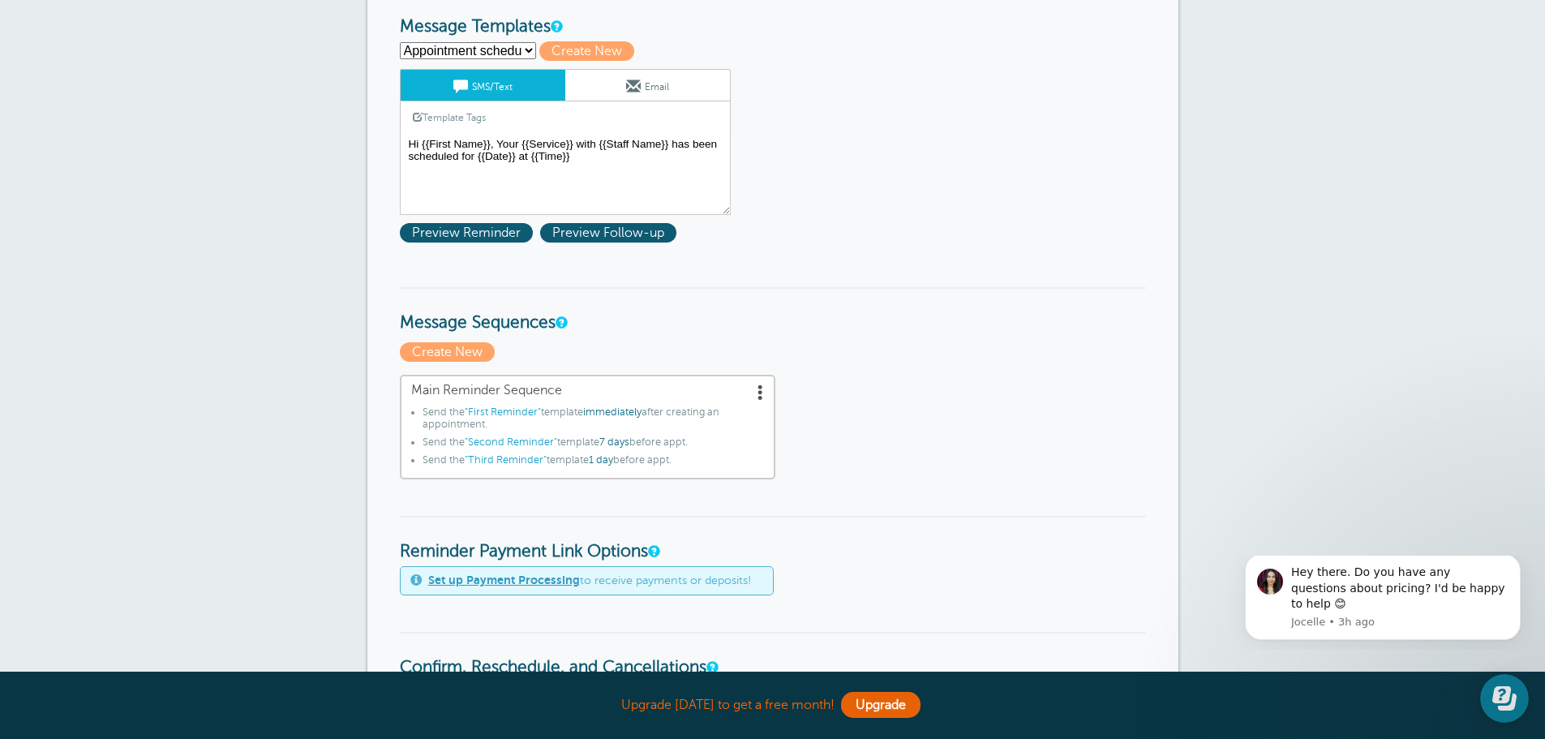
click at [757, 391] on span at bounding box center [760, 392] width 16 height 16
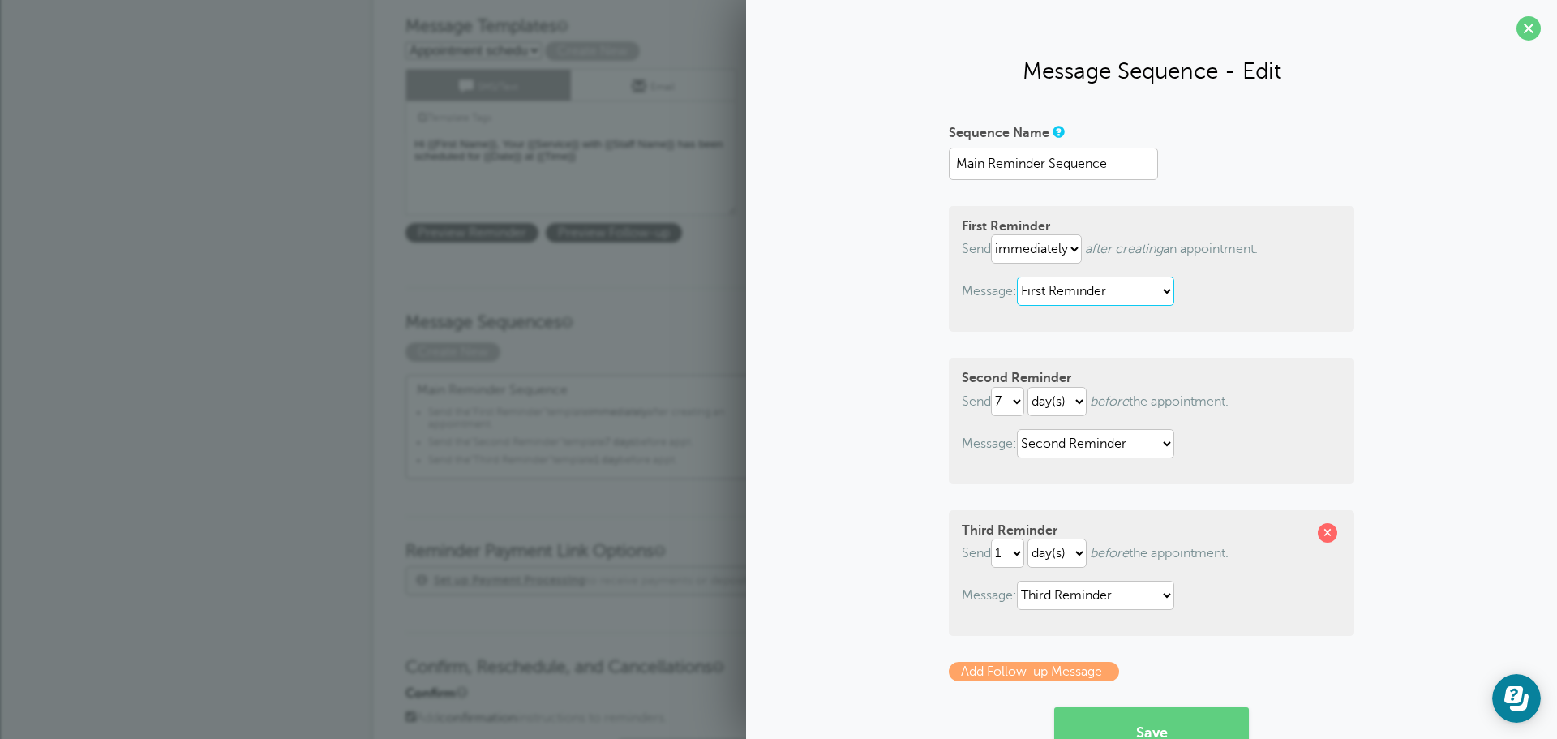
click at [1159, 294] on select "Appointment scheduled First Reminder Second Reminder Third Reminder" at bounding box center [1095, 290] width 157 height 29
select select "161862"
click at [1017, 276] on select "Appointment scheduled First Reminder Second Reminder Third Reminder" at bounding box center [1095, 290] width 157 height 29
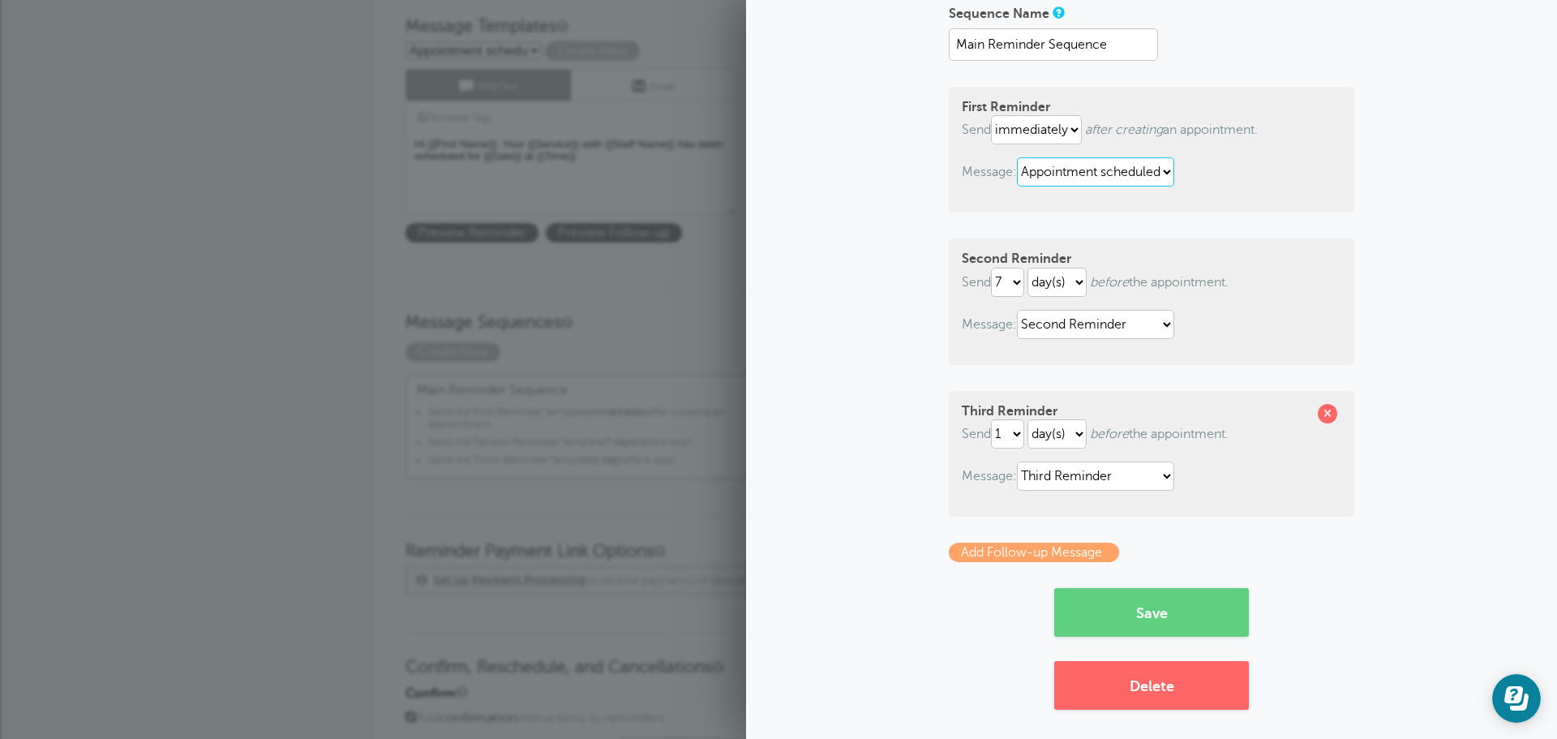
scroll to position [126, 0]
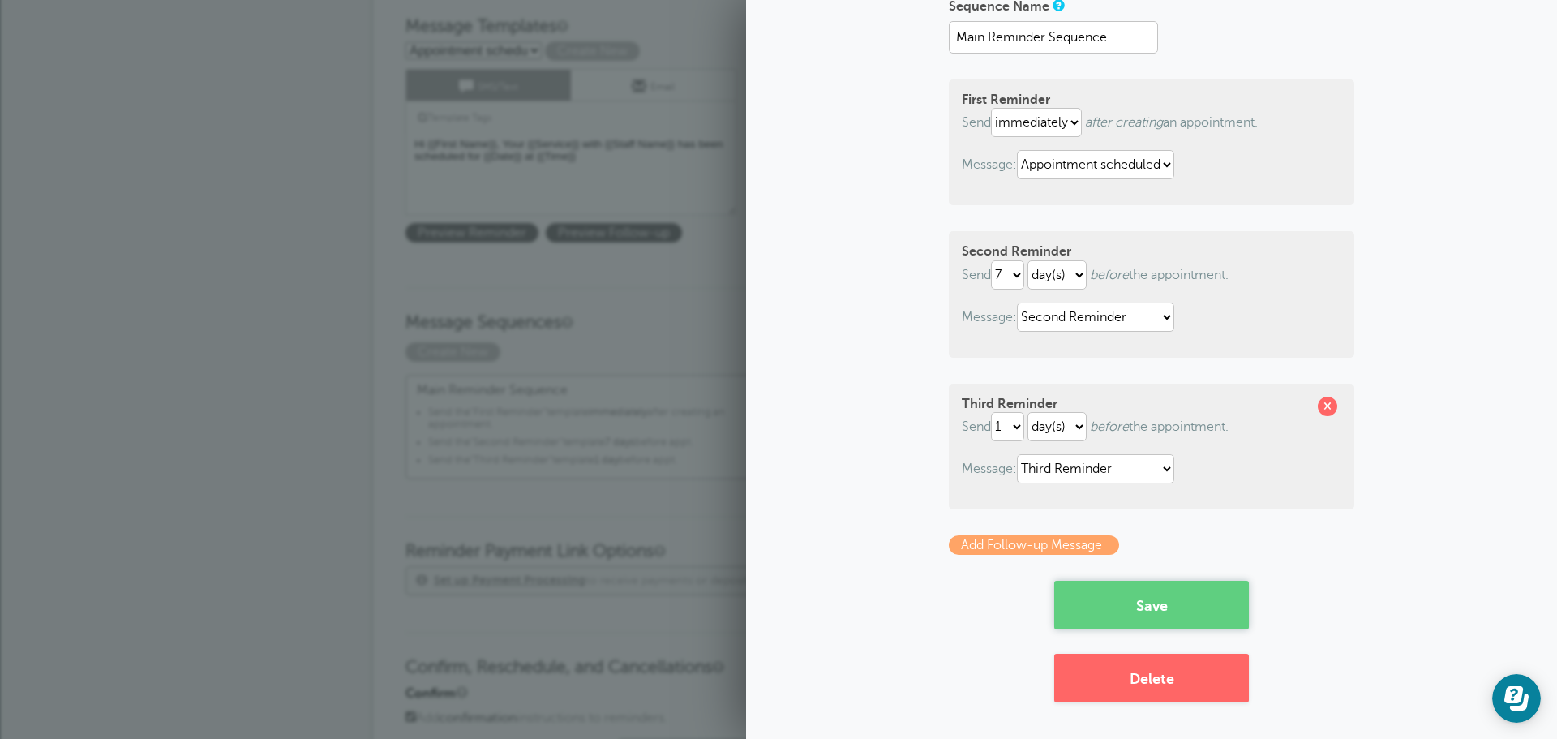
click at [1189, 606] on button "Save" at bounding box center [1151, 605] width 195 height 49
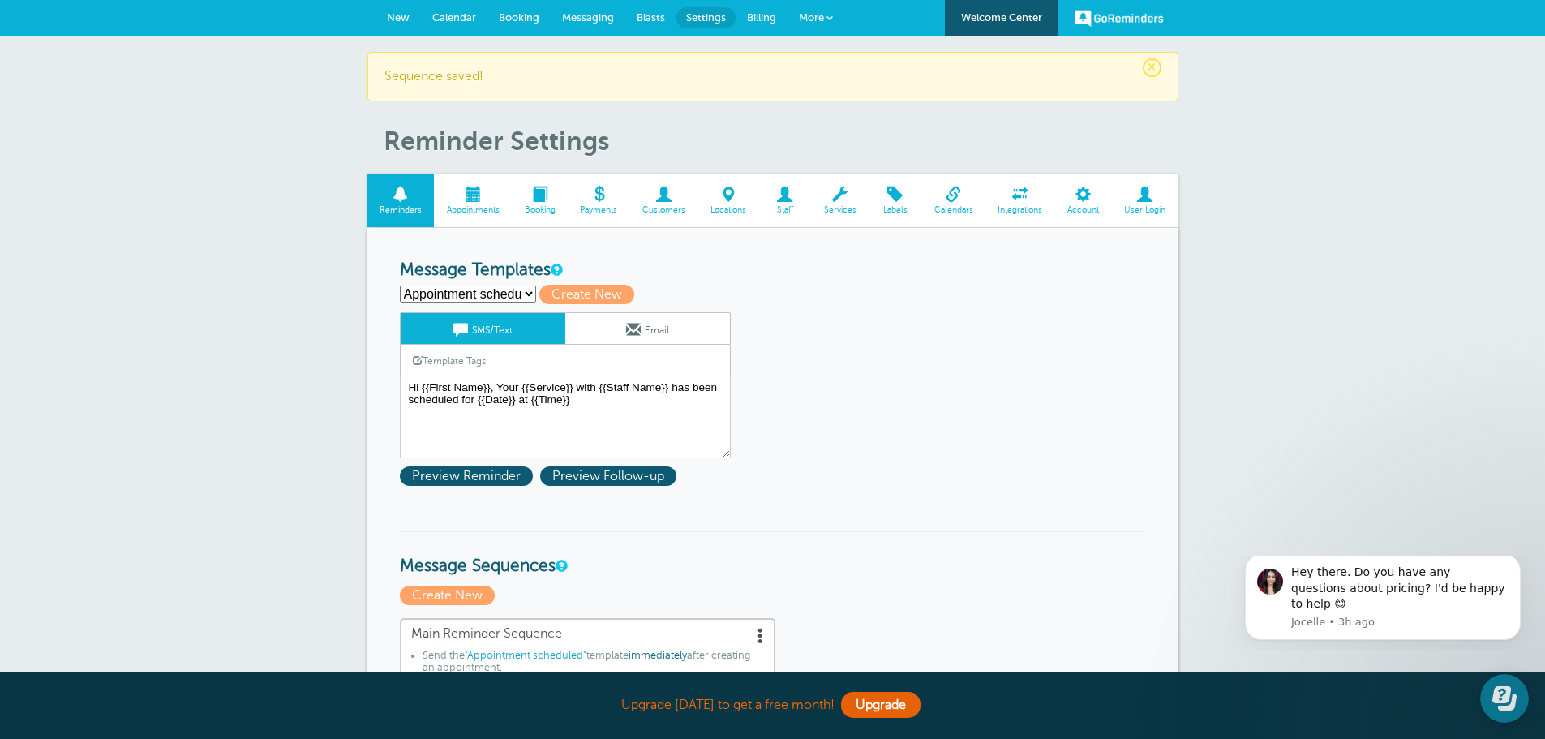
click at [401, 19] on span "New" at bounding box center [398, 17] width 23 height 12
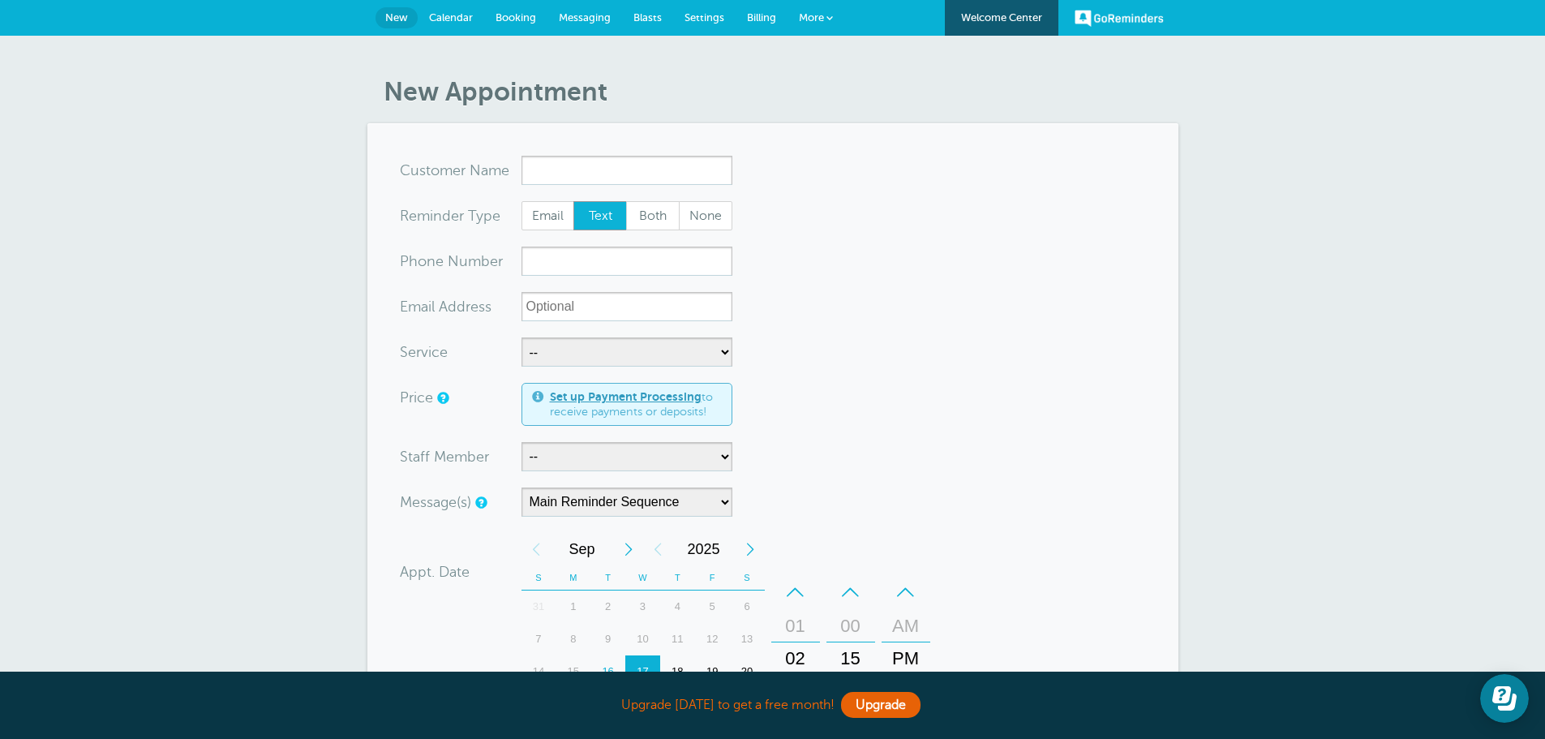
click at [623, 178] on input "x-no-autofill" at bounding box center [626, 170] width 211 height 29
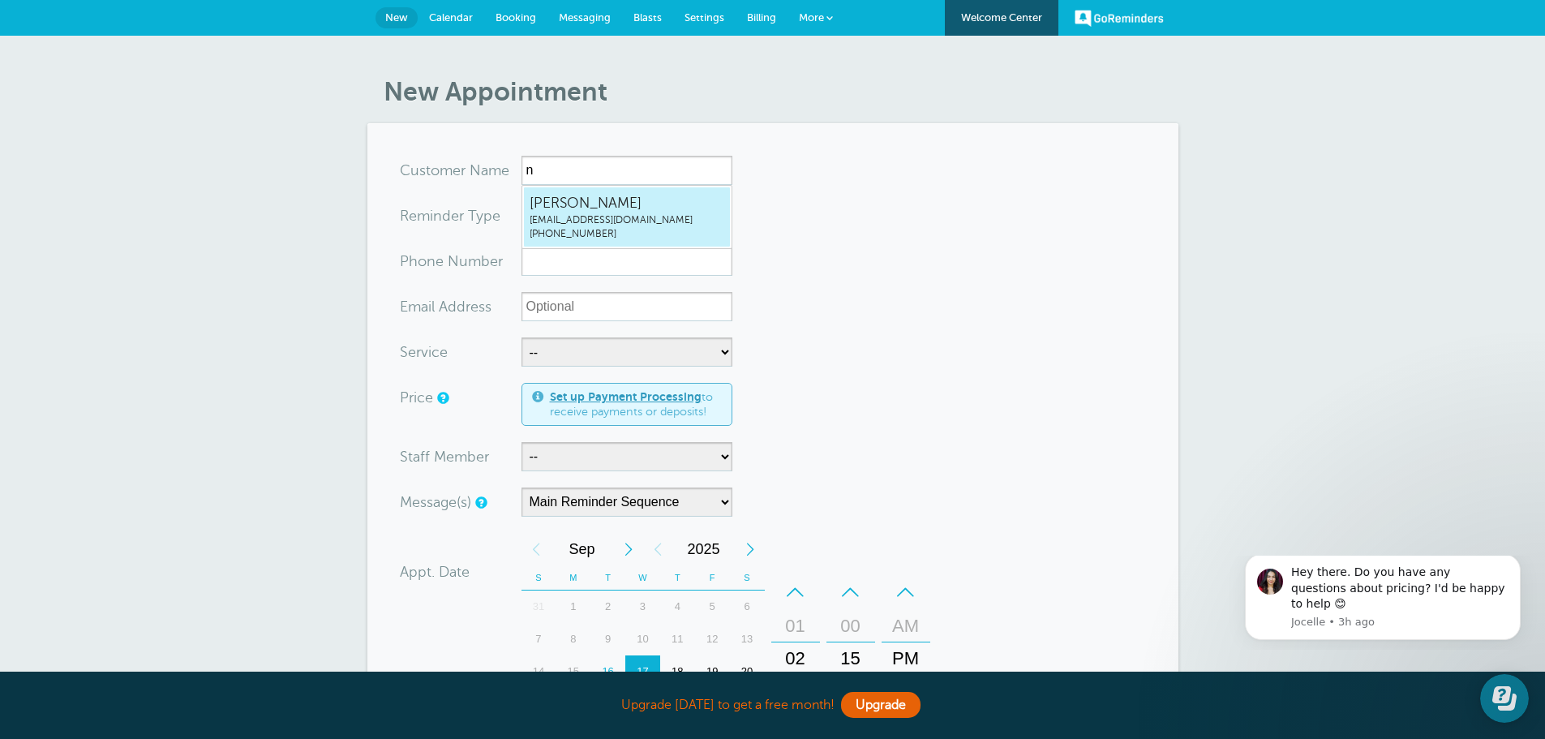
click at [616, 232] on span "[PHONE_NUMBER]" at bounding box center [626, 234] width 195 height 14
type input "[EMAIL_ADDRESS]"
type input "[PERSON_NAME]"
radio input "false"
radio input "true"
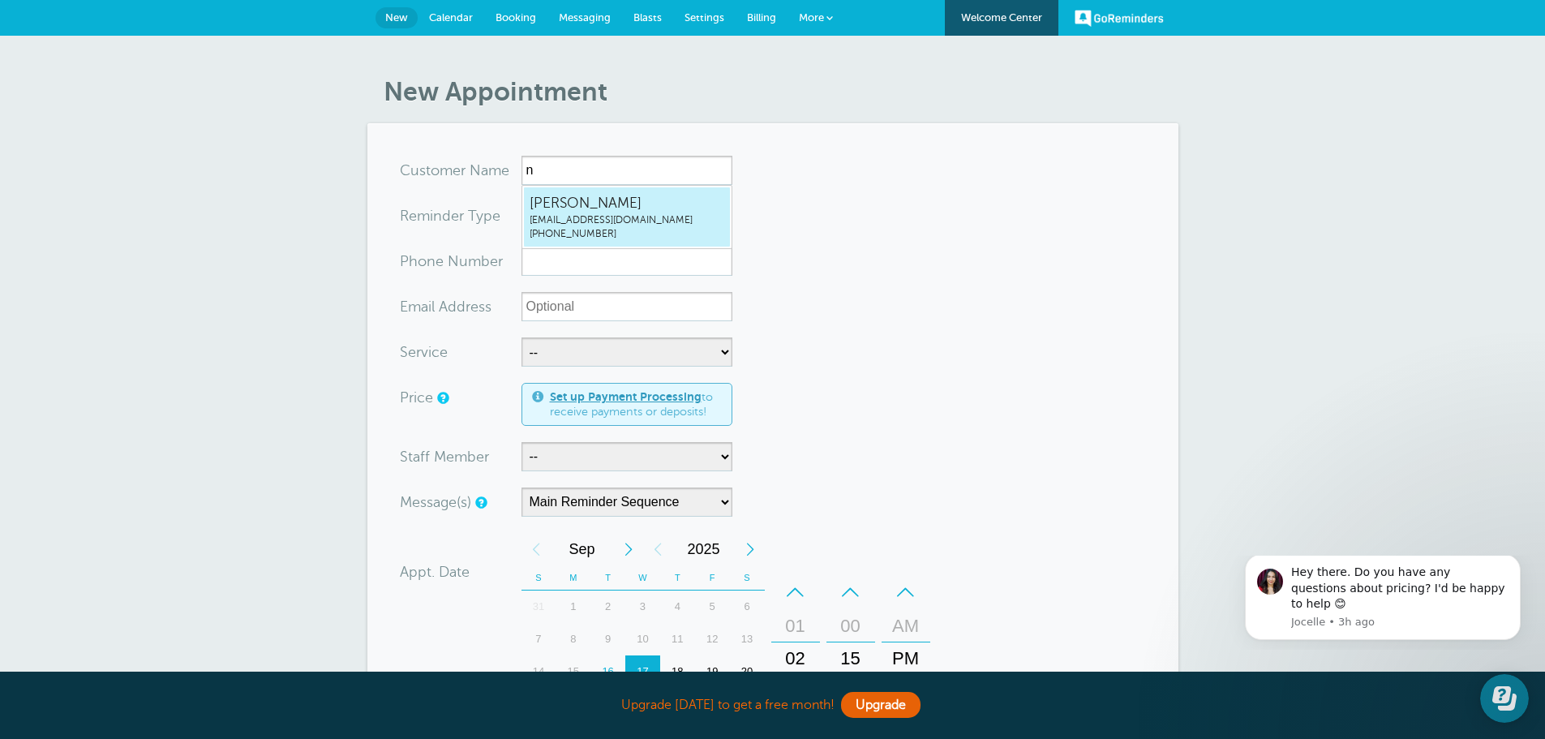
type input "(402) 278-0369"
type input "nbolton@hofmeisteraccounting.com"
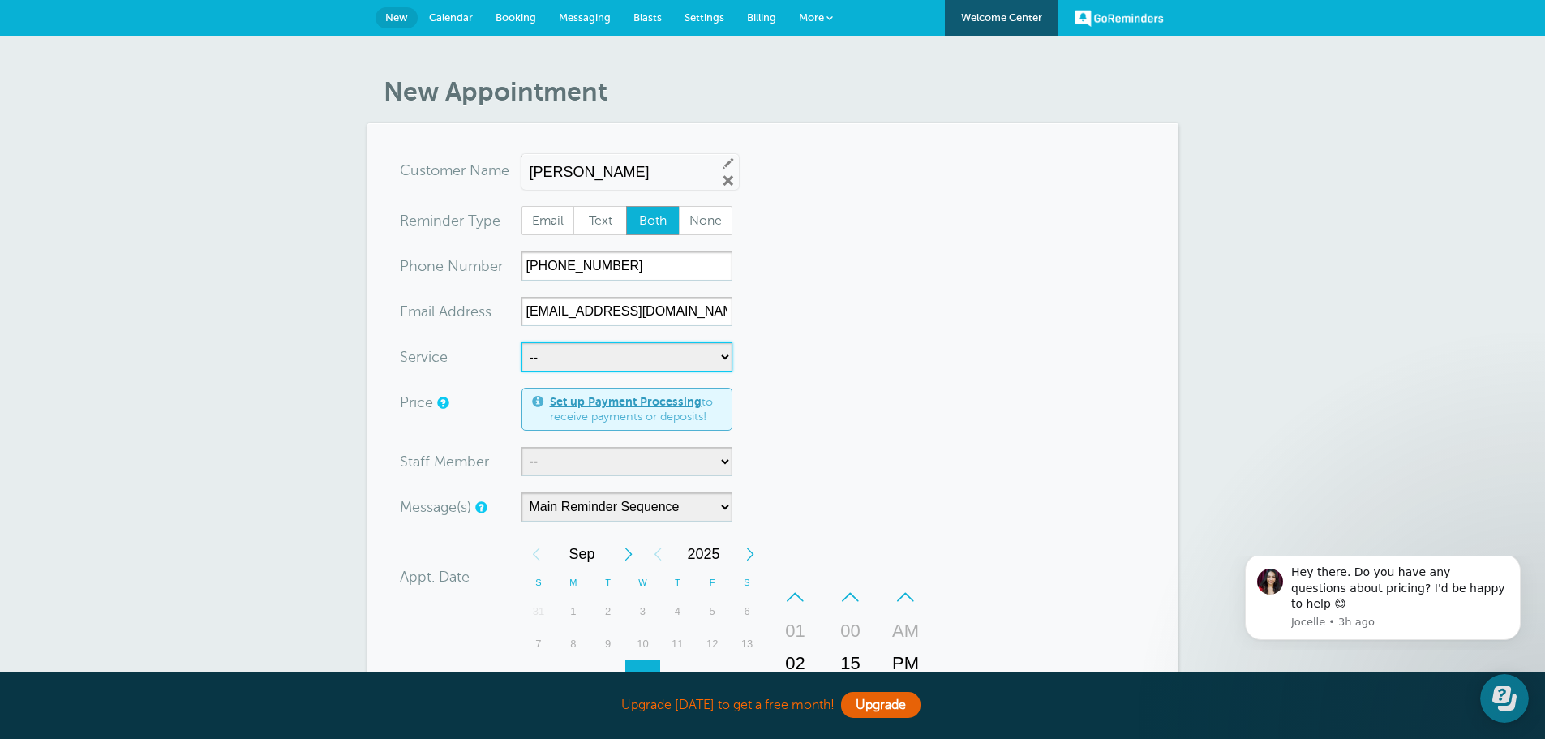
click at [721, 360] on select "-- Income Tax Appointment Income Tax Follow Up Tax Planning" at bounding box center [626, 356] width 211 height 29
select select "28234"
click at [521, 342] on select "-- Income Tax Appointment Income Tax Follow Up Tax Planning" at bounding box center [626, 356] width 211 height 29
click at [718, 465] on select "-- Kerry Stueve Kristin Janssen" at bounding box center [626, 461] width 211 height 29
select select "21574"
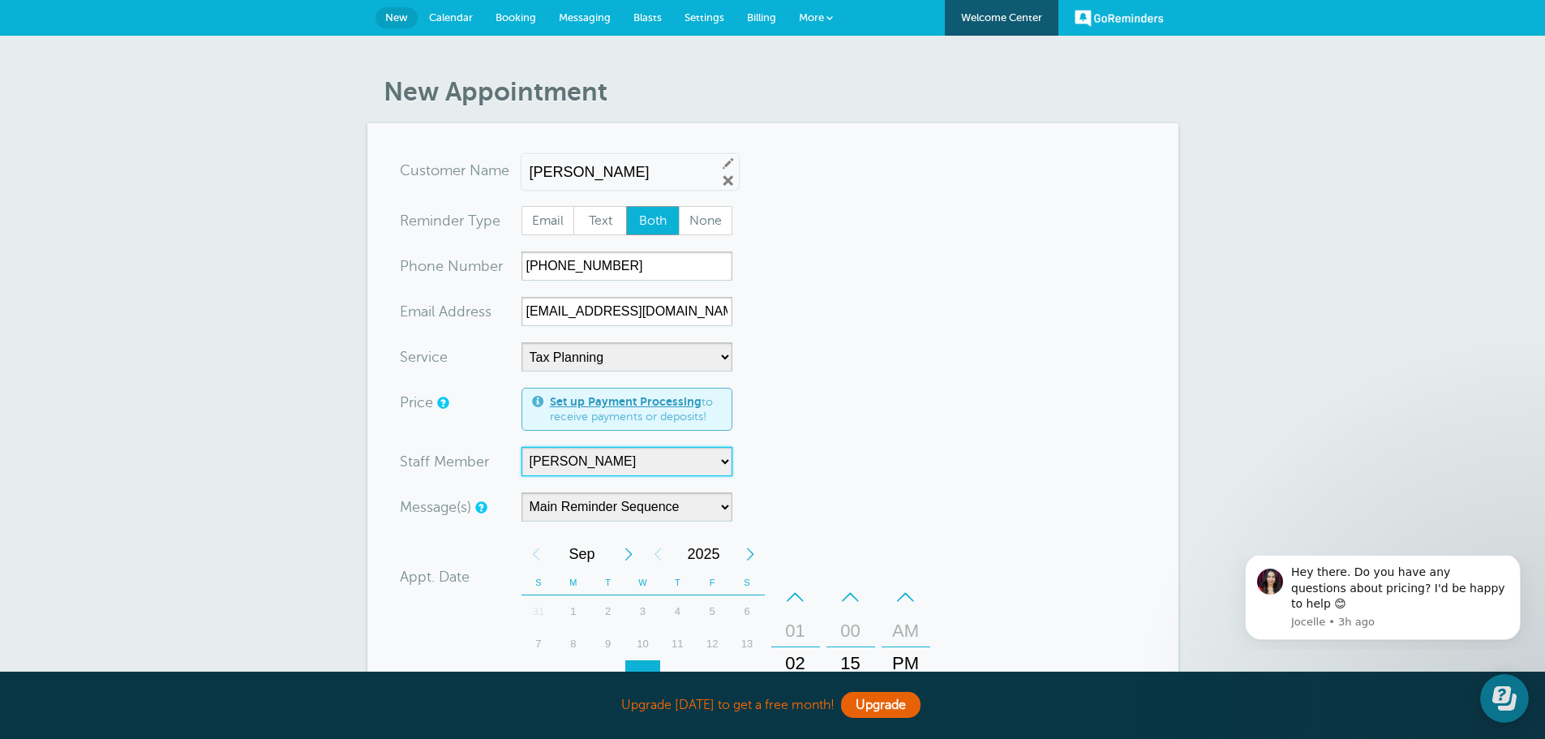
click at [521, 447] on select "-- Kerry Stueve Kristin Janssen" at bounding box center [626, 461] width 211 height 29
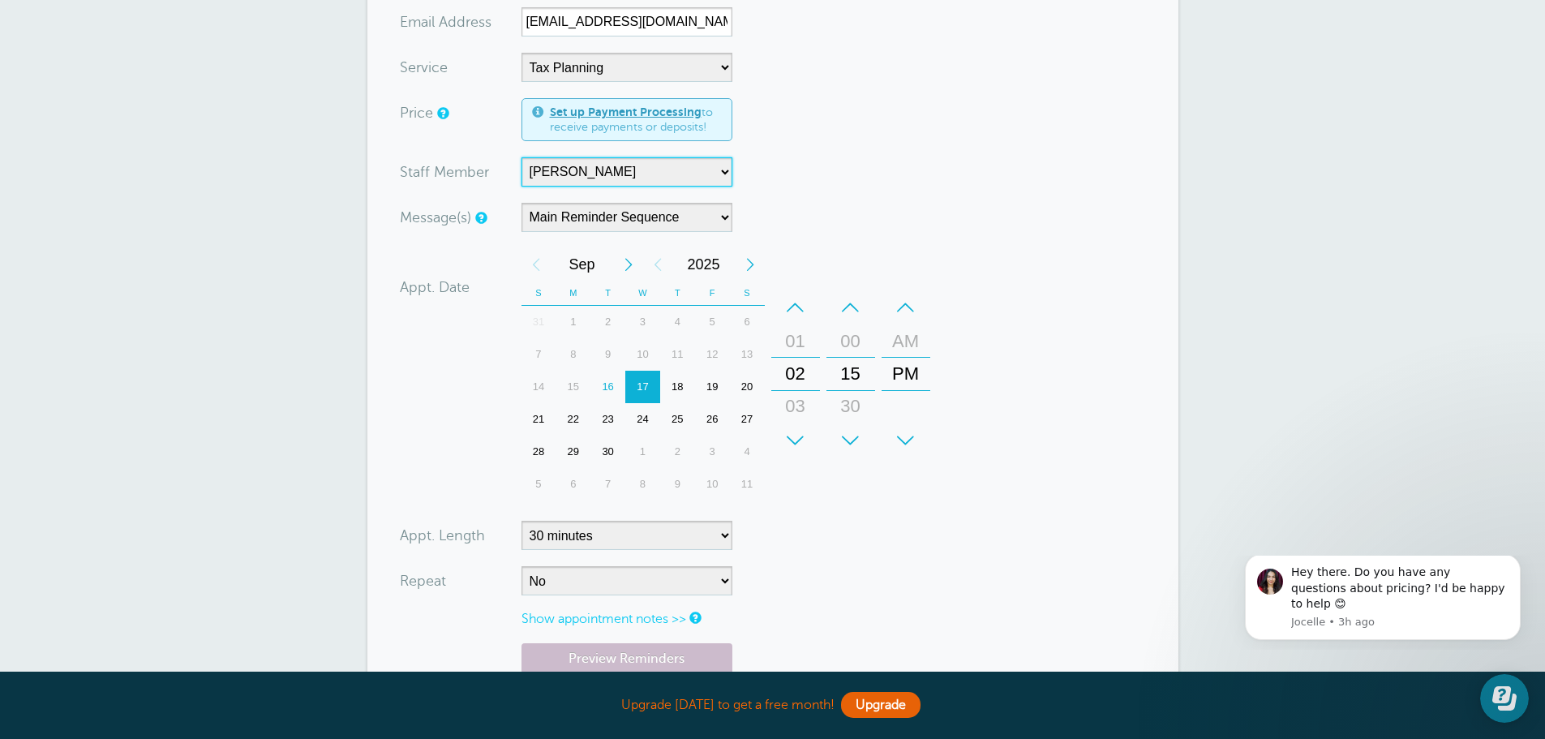
scroll to position [324, 0]
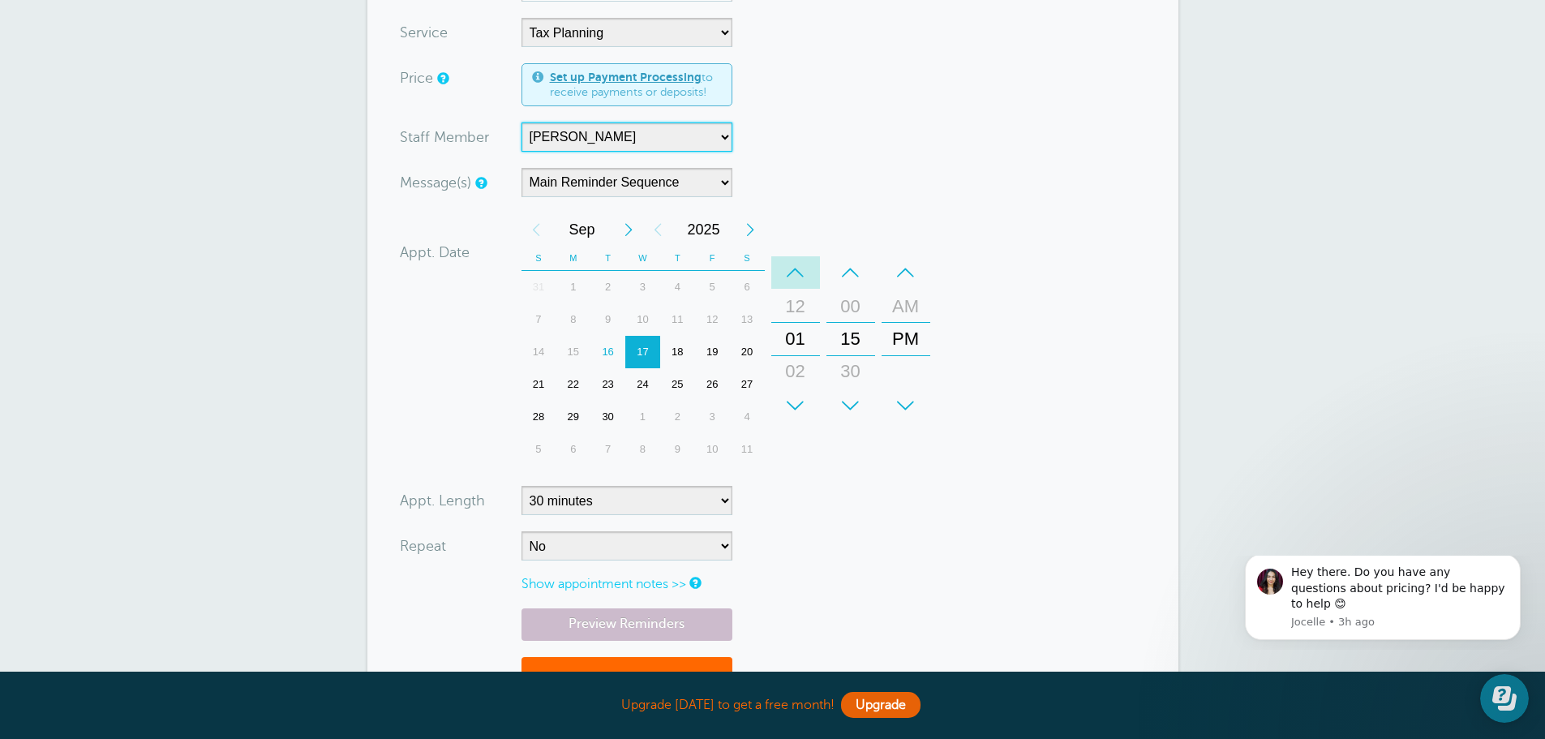
click at [796, 280] on div "–" at bounding box center [795, 272] width 49 height 32
click at [847, 271] on div "–" at bounding box center [850, 272] width 49 height 32
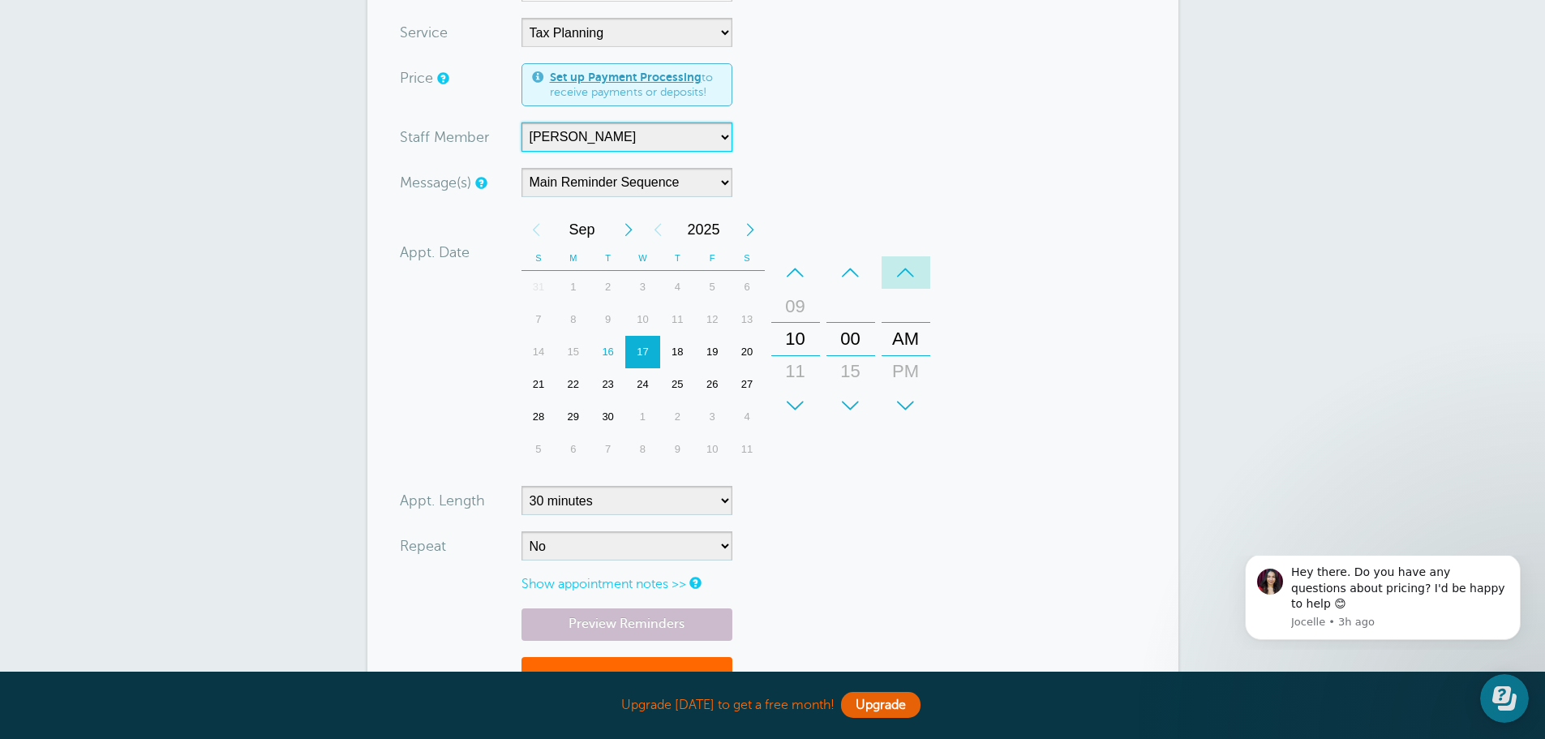
click at [907, 276] on div "–" at bounding box center [905, 272] width 49 height 32
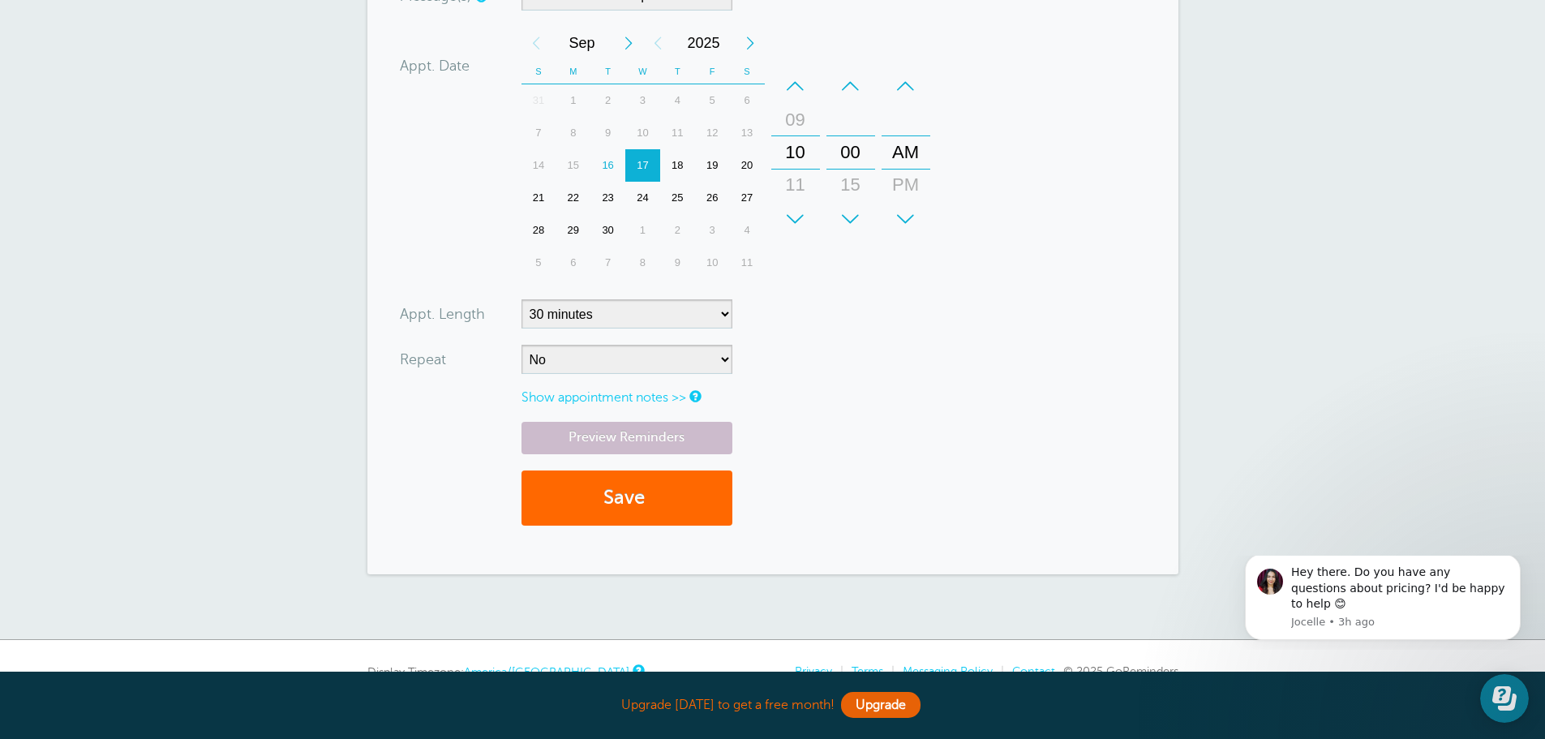
scroll to position [568, 0]
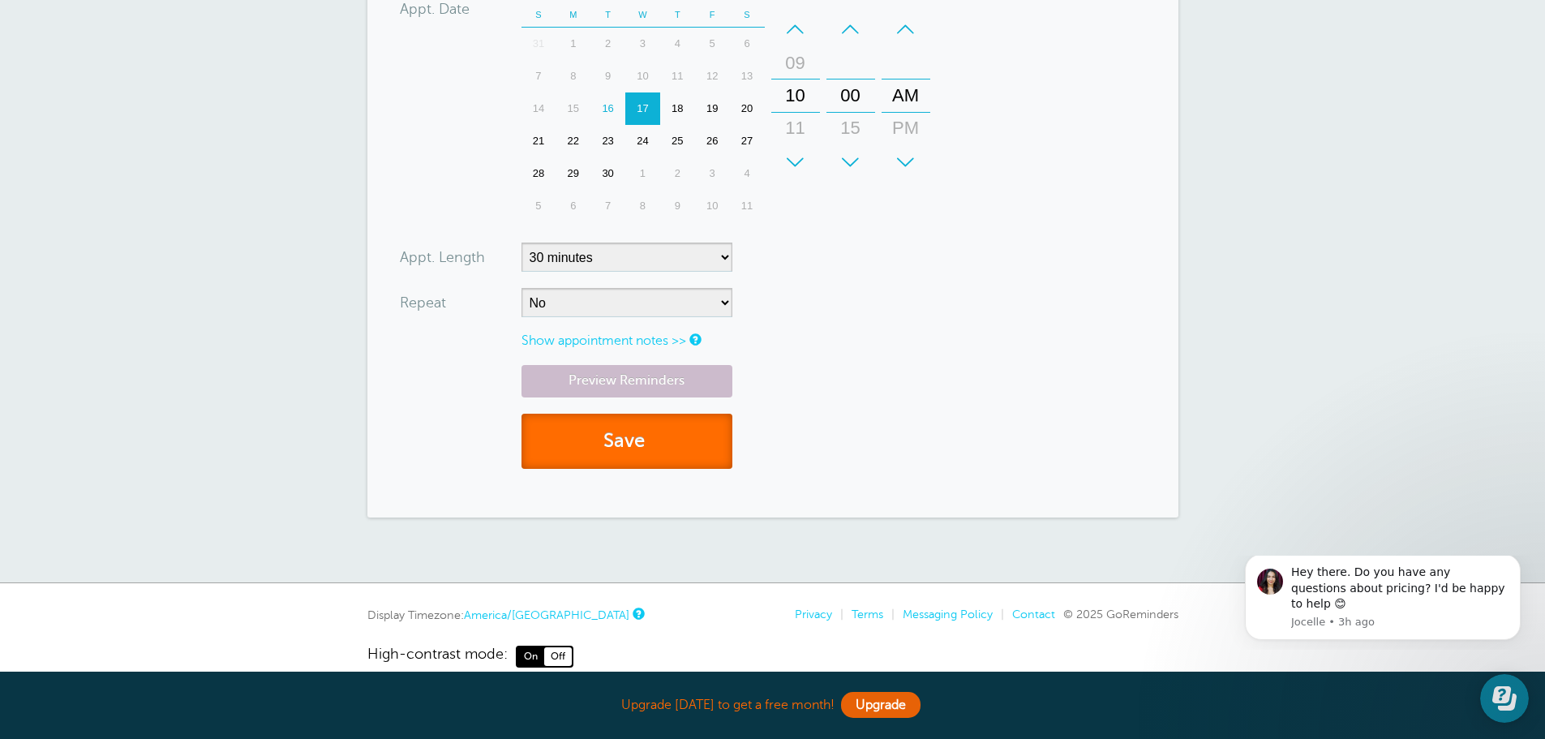
drag, startPoint x: 637, startPoint y: 431, endPoint x: 654, endPoint y: 431, distance: 17.0
click at [637, 431] on button "Save" at bounding box center [626, 442] width 211 height 56
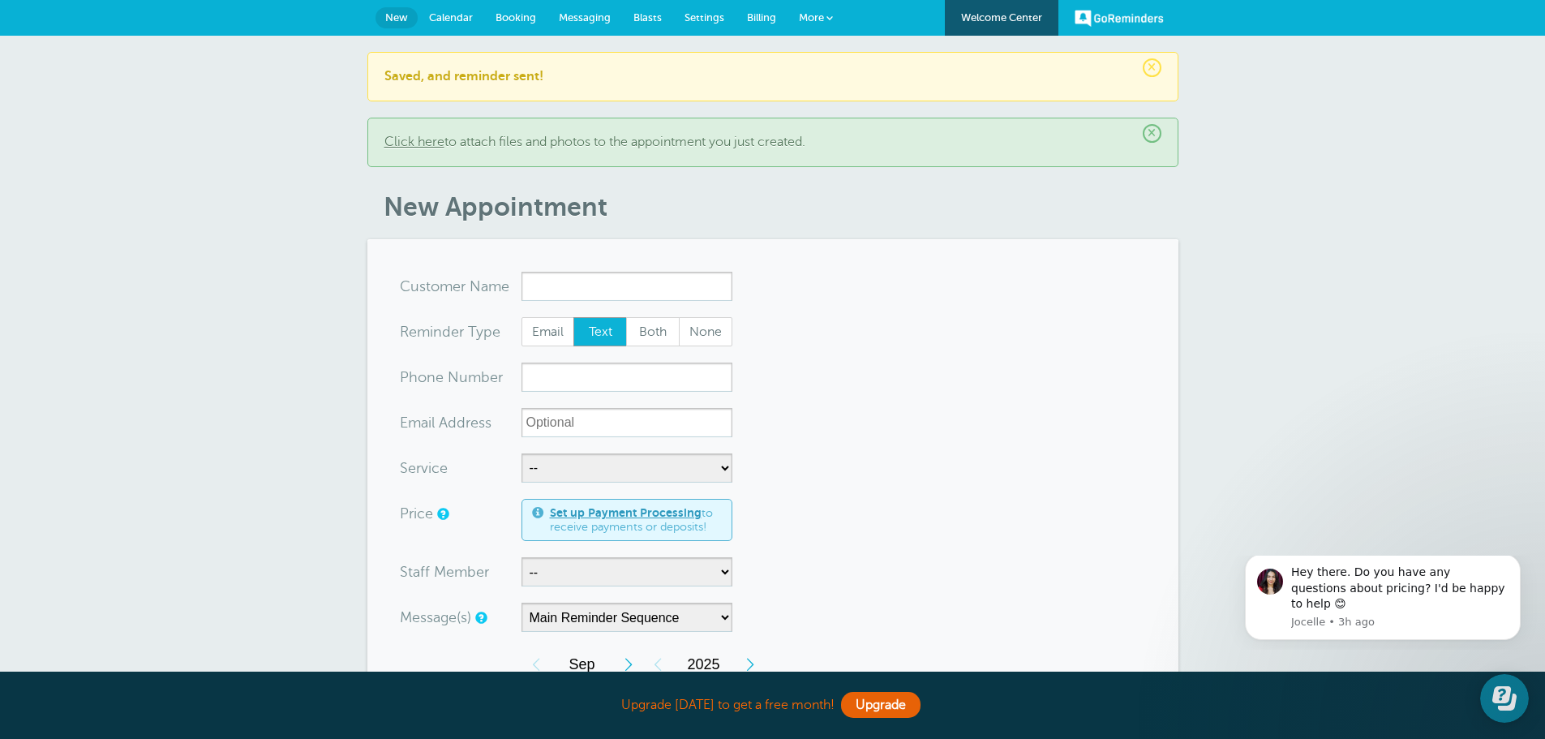
click at [699, 15] on span "Settings" at bounding box center [704, 17] width 40 height 12
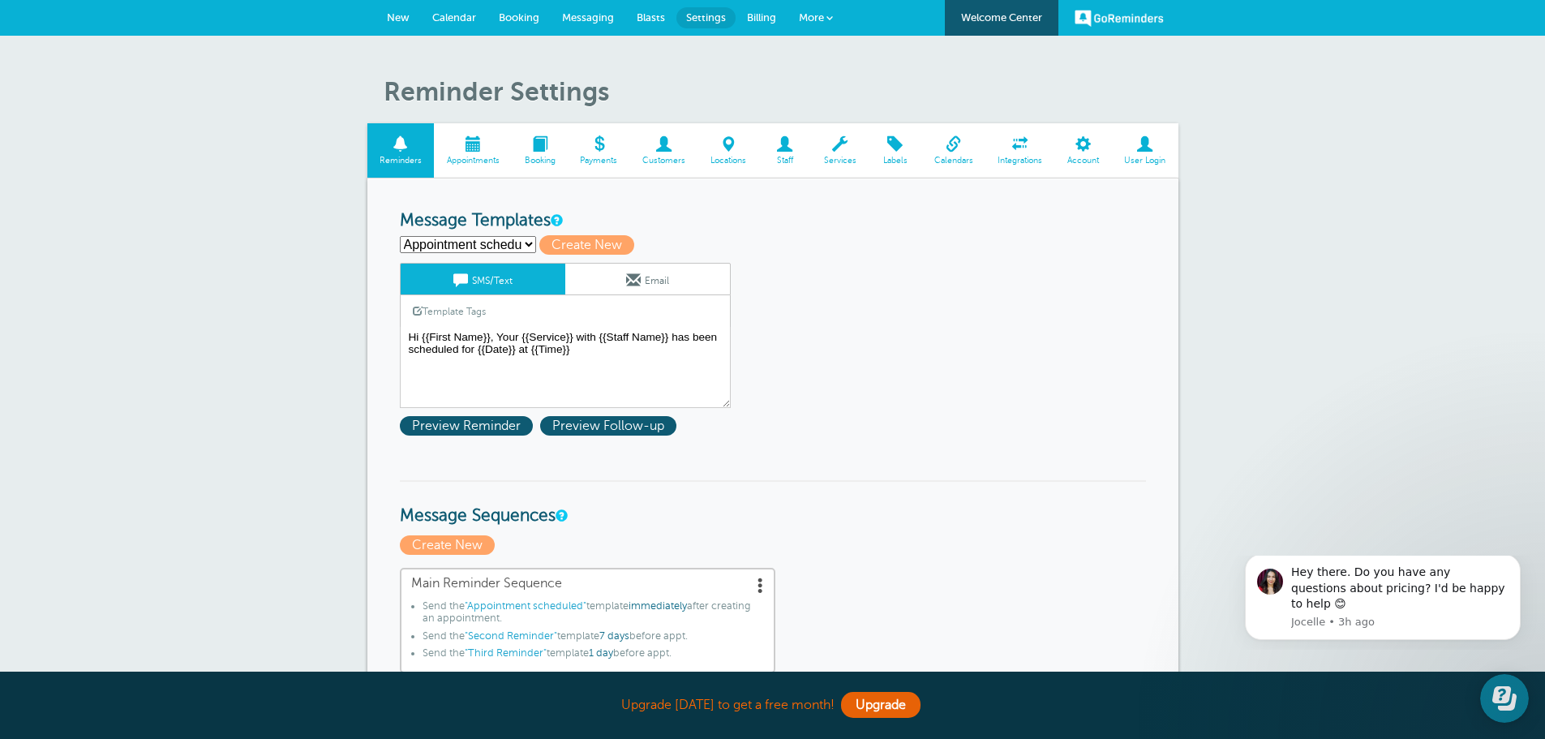
click at [737, 146] on span at bounding box center [728, 143] width 61 height 15
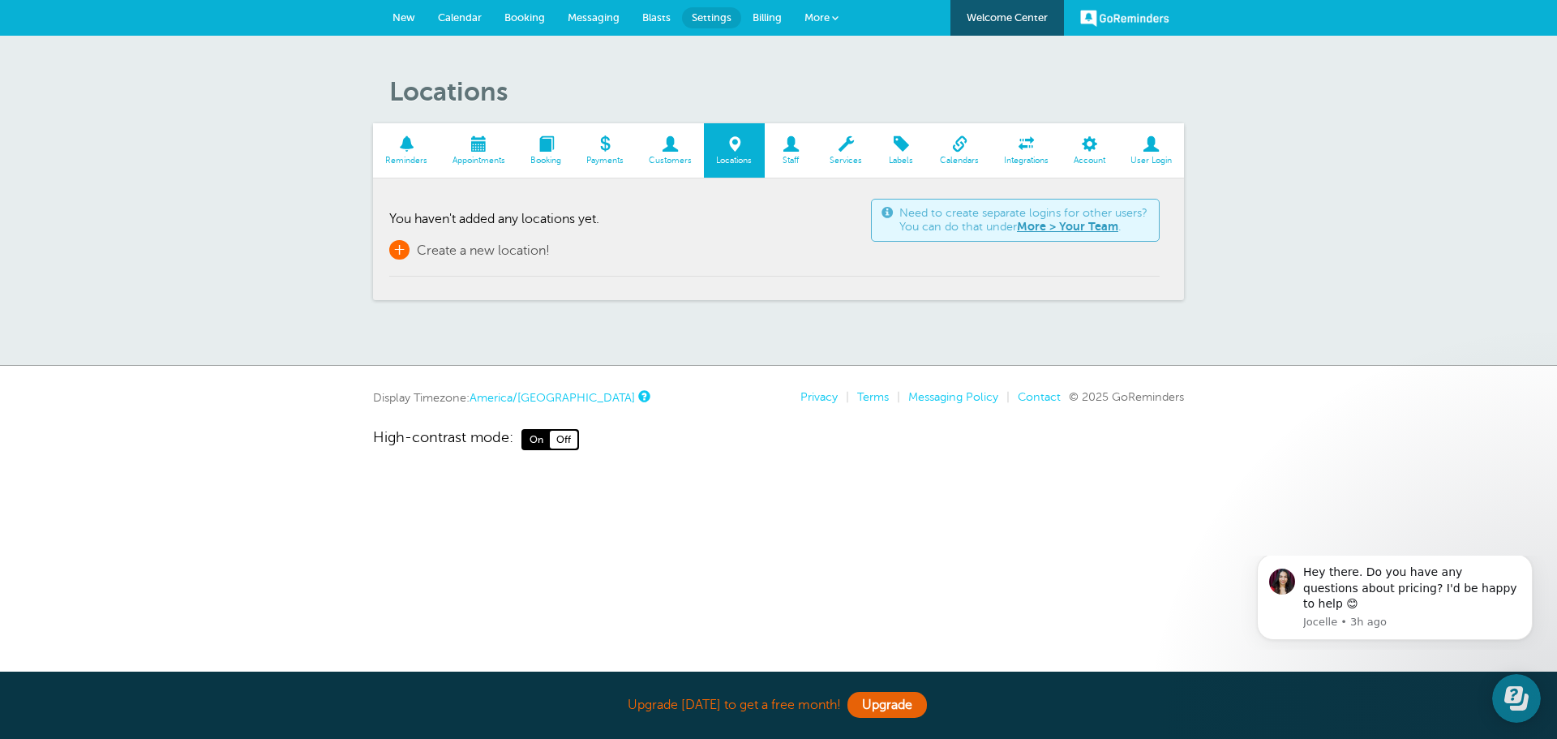
click at [489, 250] on span "Create a new location!" at bounding box center [483, 250] width 133 height 15
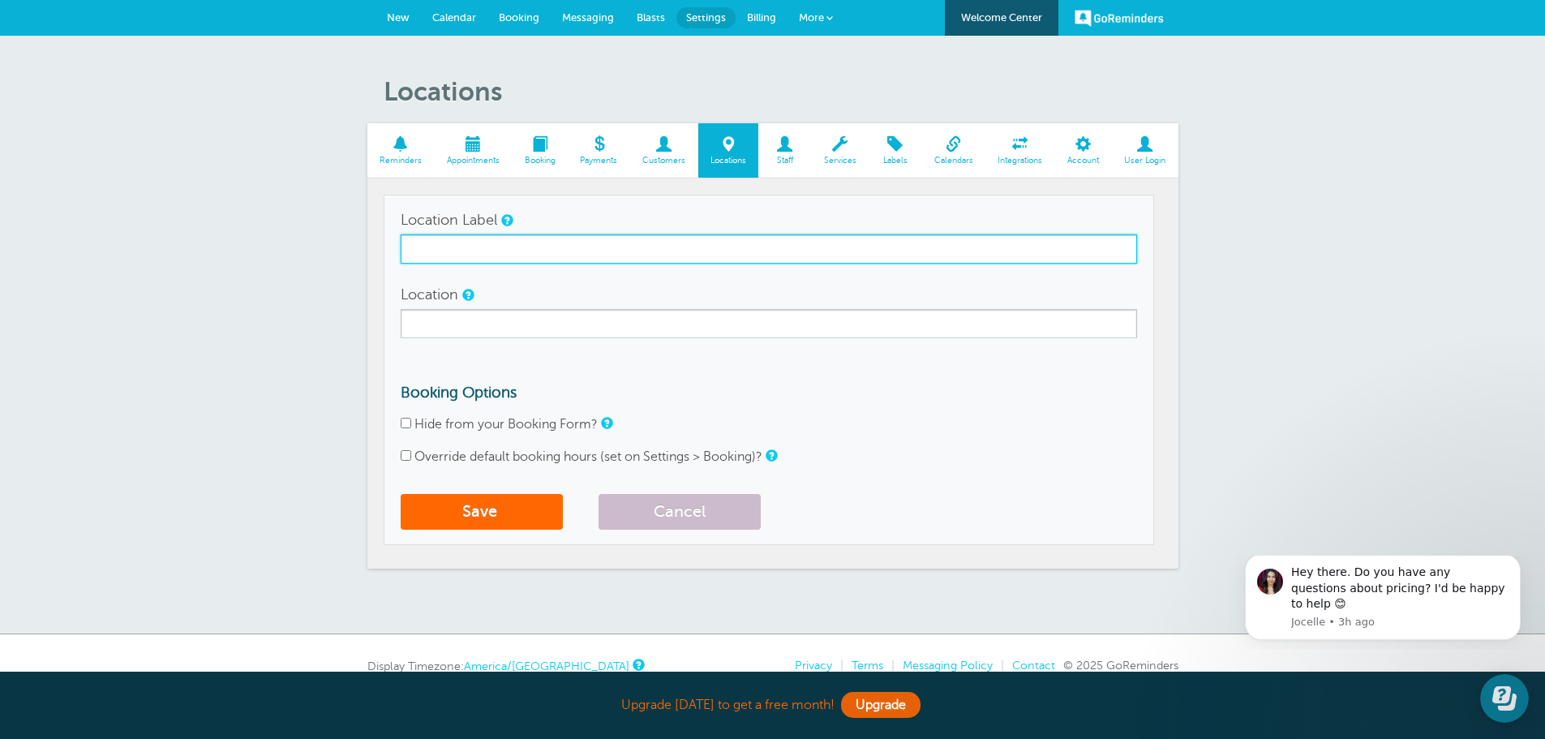
click at [502, 246] on input "Location Label" at bounding box center [769, 248] width 736 height 29
type input "Hofmeister Accounting Inc"
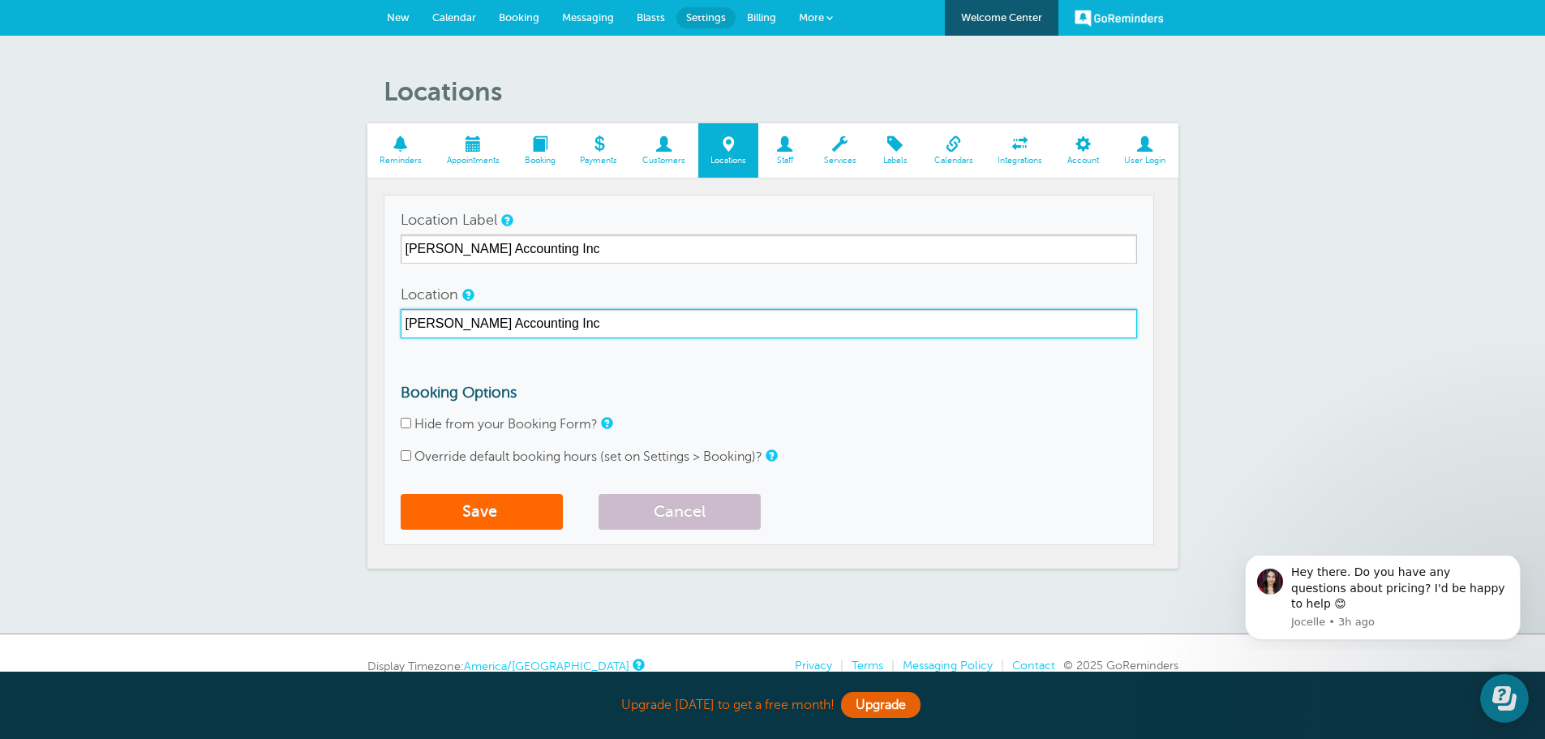
type input "Hofmeister Accounting Inc"
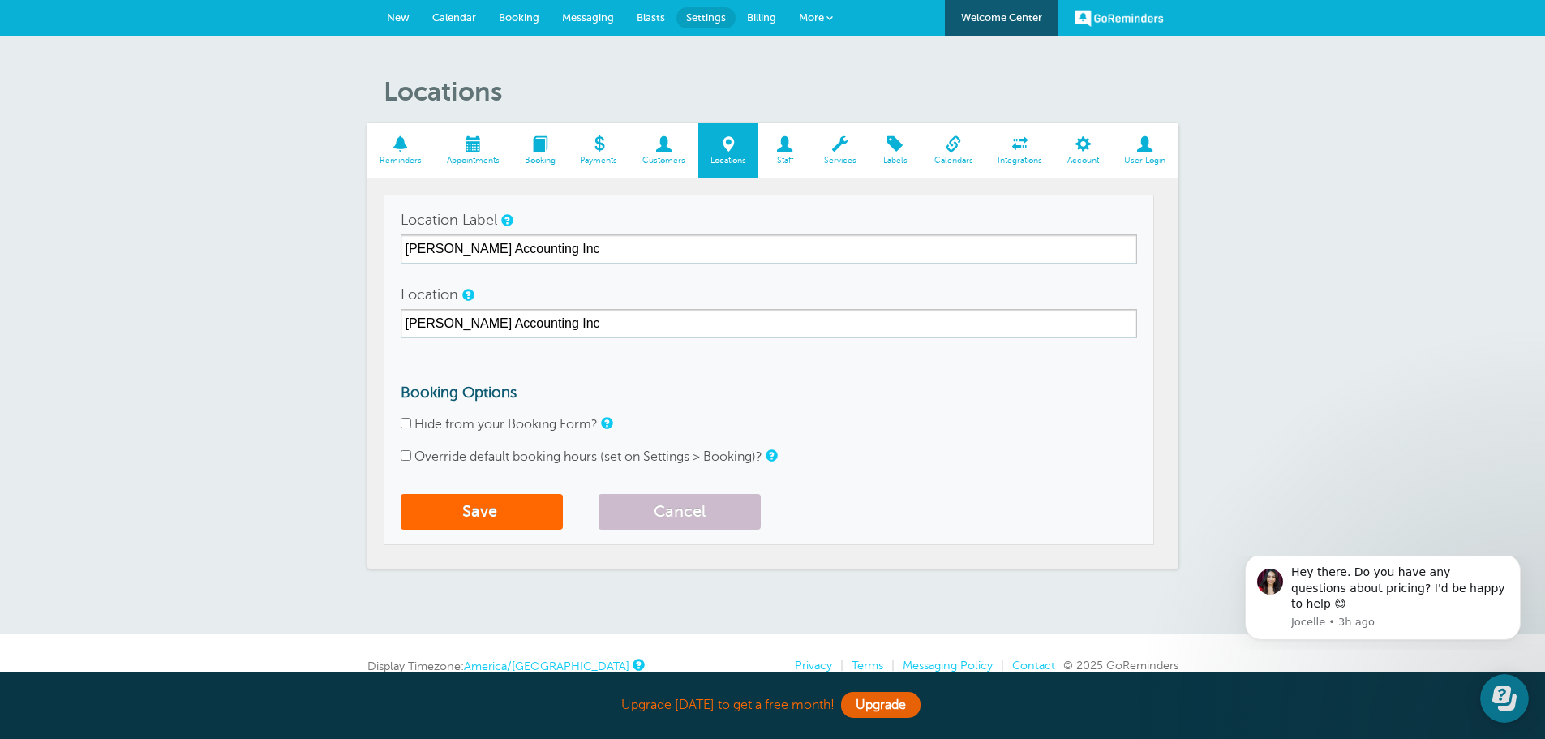
click at [409, 424] on input "Hide from your Booking Form?" at bounding box center [406, 423] width 11 height 11
checkbox input "true"
click at [487, 508] on button "Save" at bounding box center [482, 512] width 162 height 36
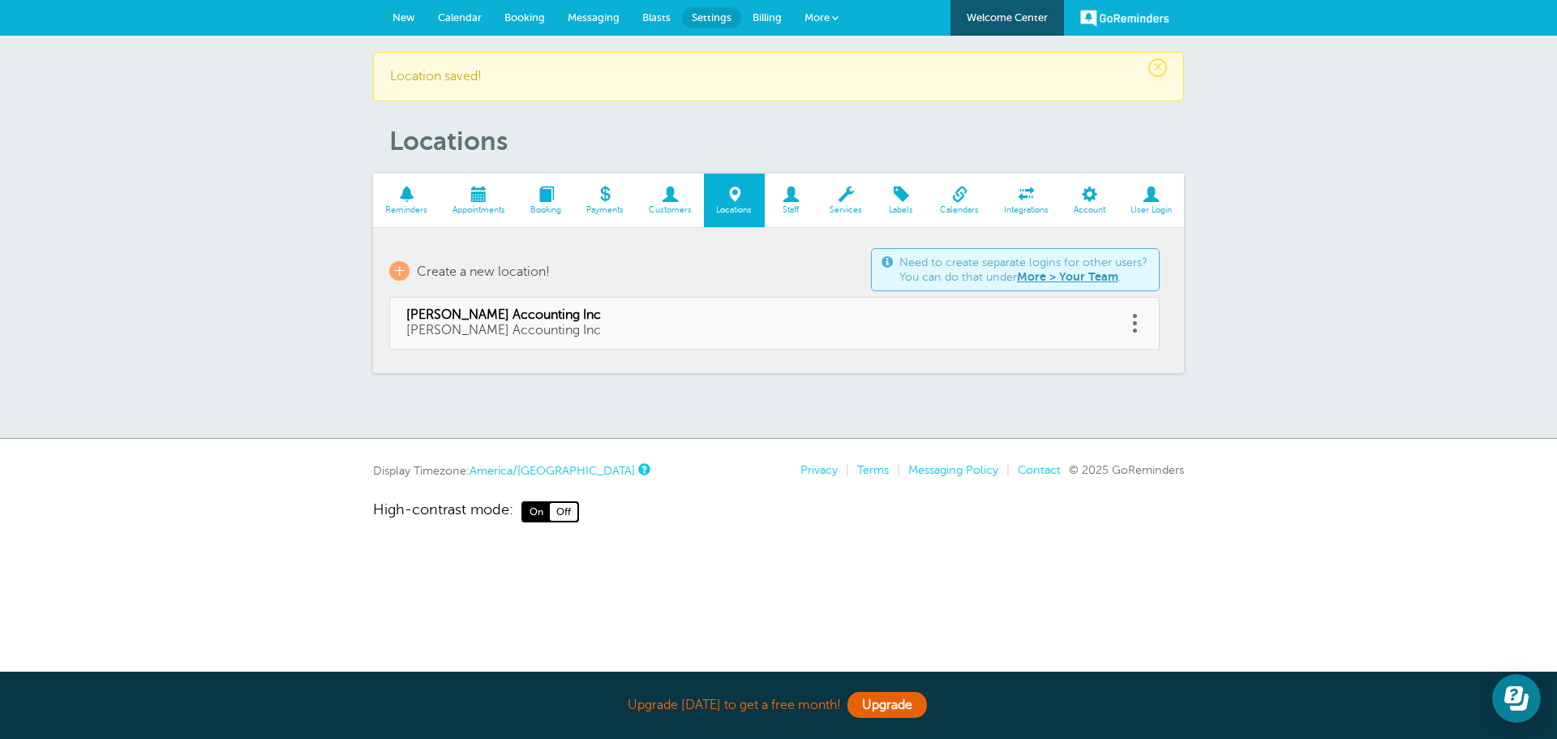
click at [399, 198] on span at bounding box center [406, 193] width 67 height 15
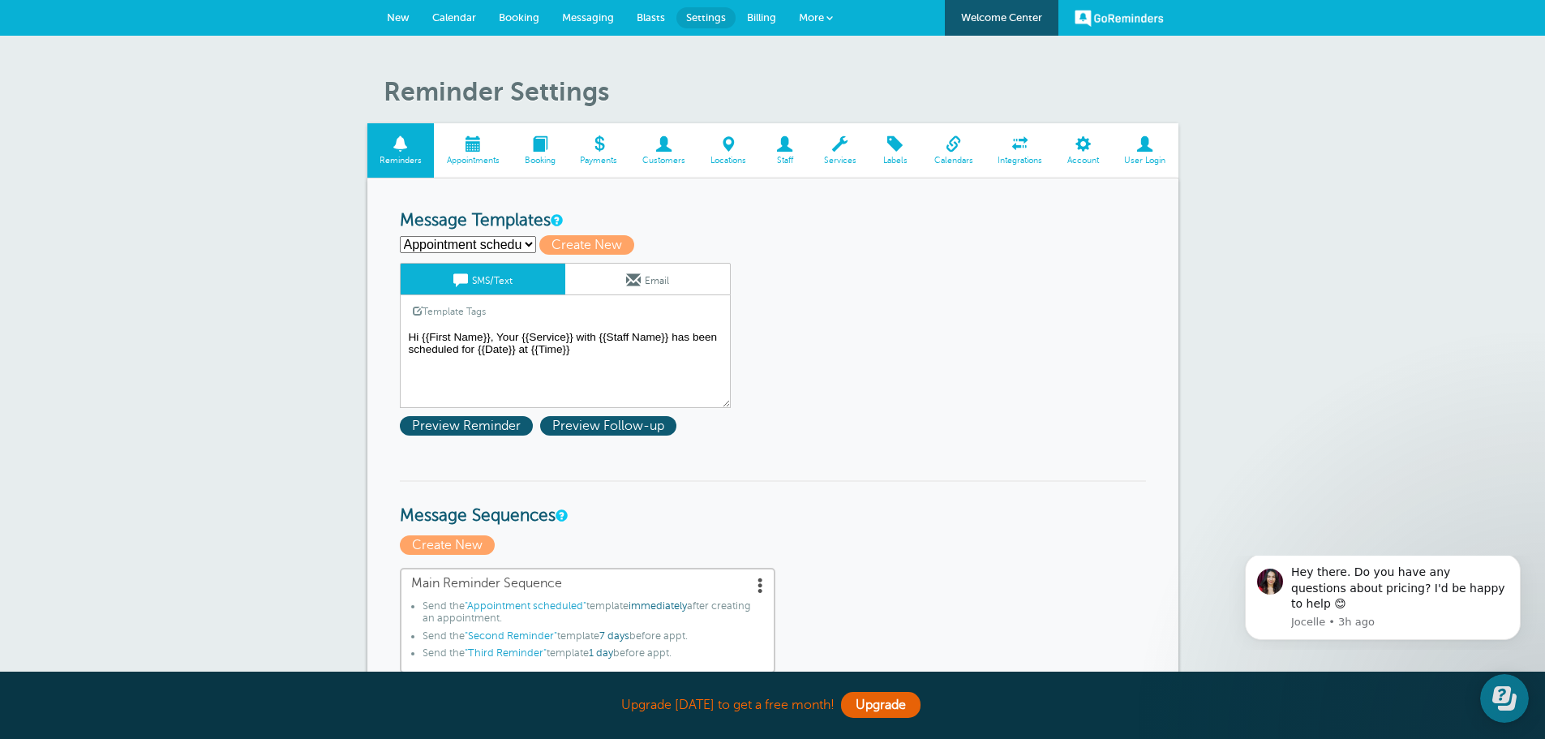
click at [576, 337] on textarea "Hi {{First Name}}, Your {{Service}} with {{Staff Name}} has been scheduled for …" at bounding box center [565, 367] width 331 height 81
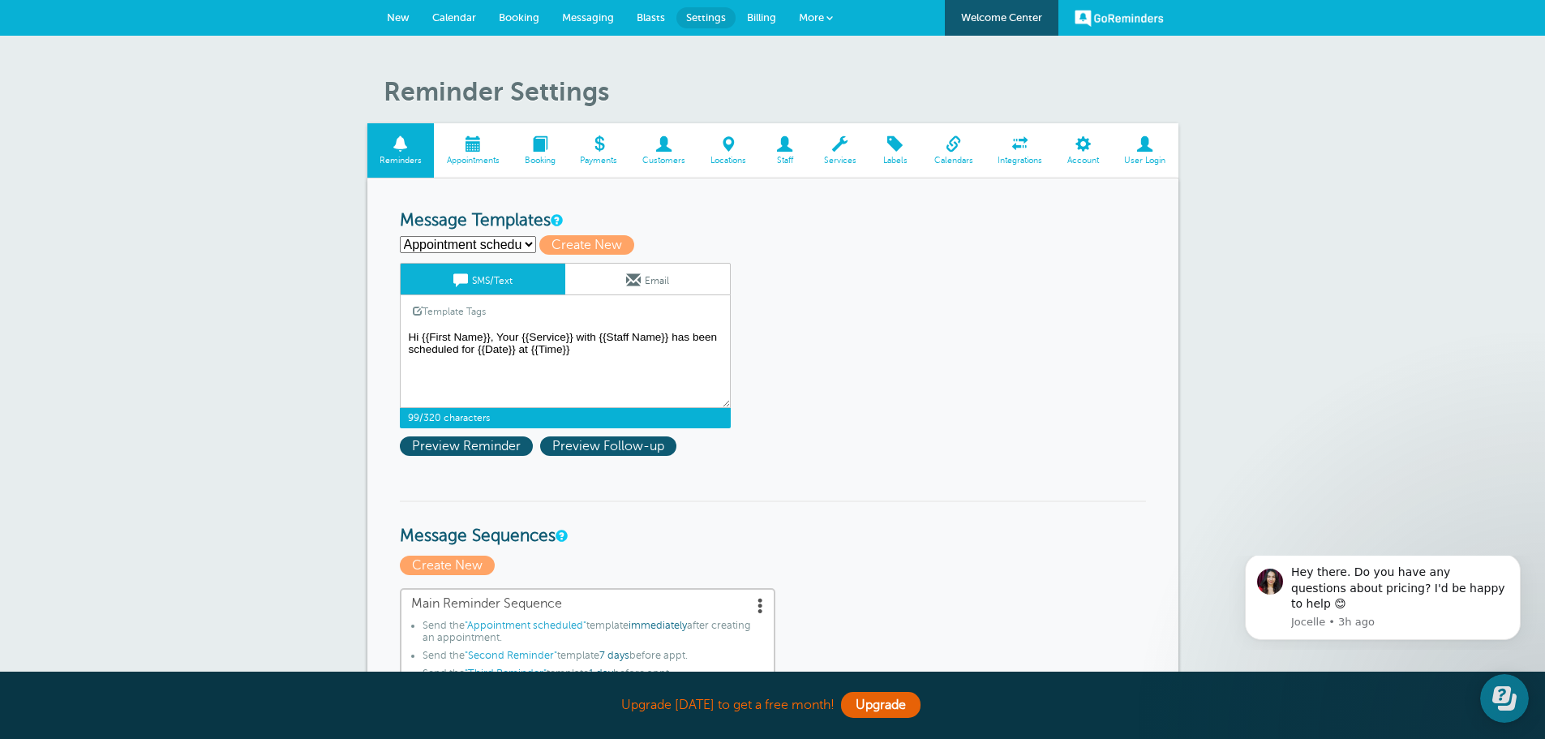
click at [576, 336] on textarea "Hi {{First Name}}, Your {{Service}} with {{Staff Name}} has been scheduled for …" at bounding box center [565, 367] width 331 height 81
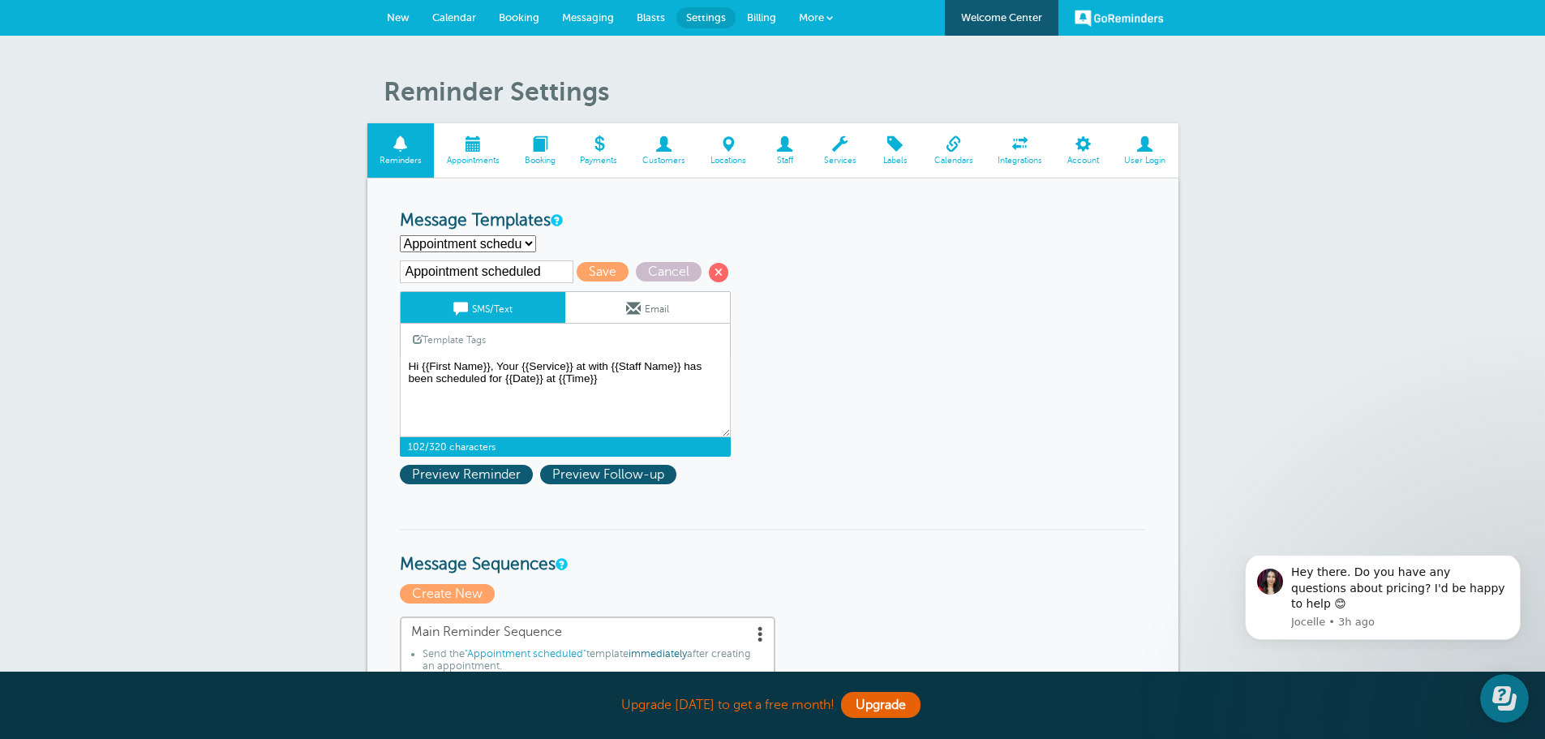
click at [461, 341] on link "Template Tags" at bounding box center [449, 340] width 97 height 32
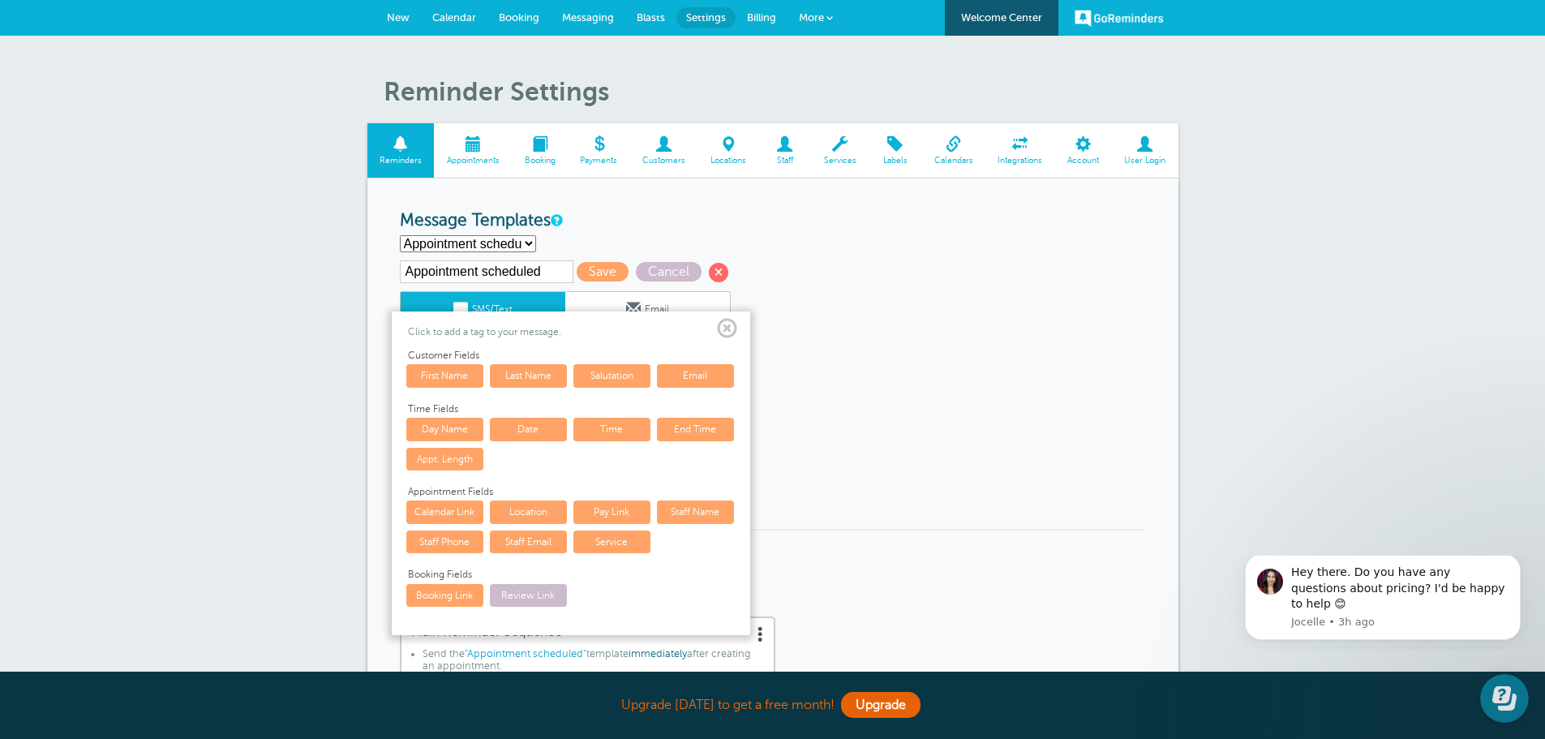
click at [522, 512] on link "Location" at bounding box center [528, 511] width 77 height 23
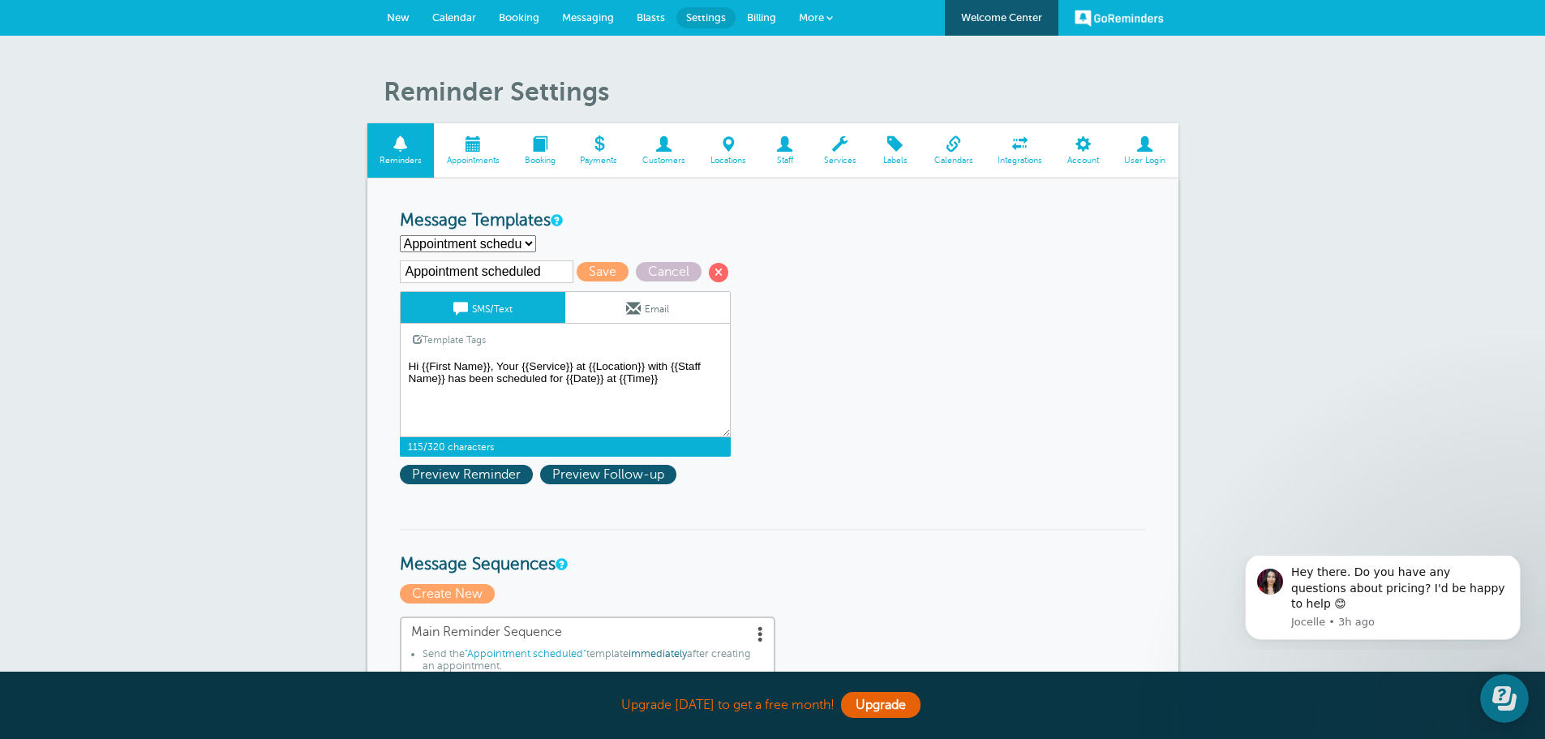
click at [648, 411] on textarea "Hi {{First Name}}, Your {{Service}} with {{Staff Name}} has been scheduled for …" at bounding box center [565, 396] width 331 height 81
type textarea "Hi {{First Name}}, Your {{Service}} at {{Location}} with {{Staff Name}} has bee…"
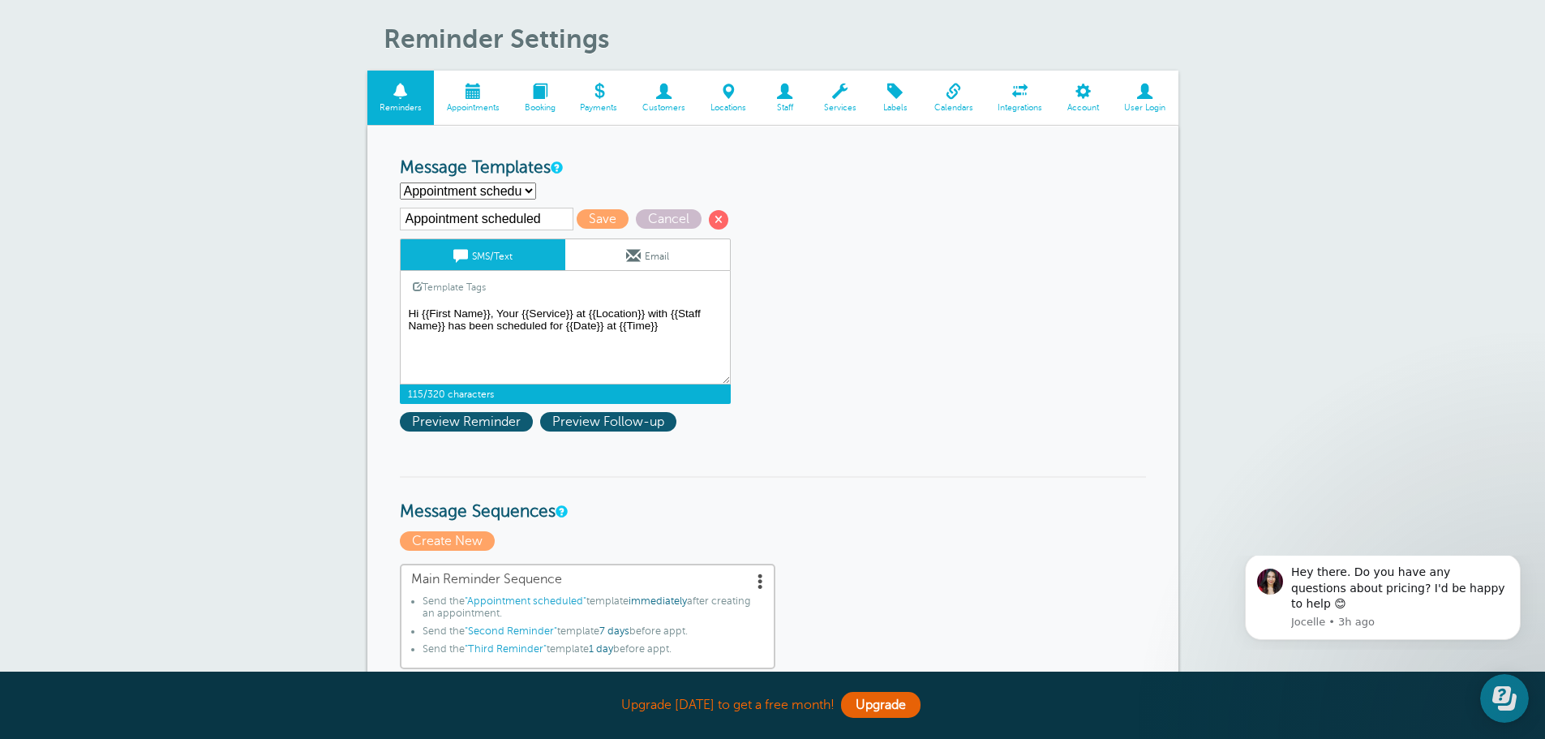
scroll to position [81, 0]
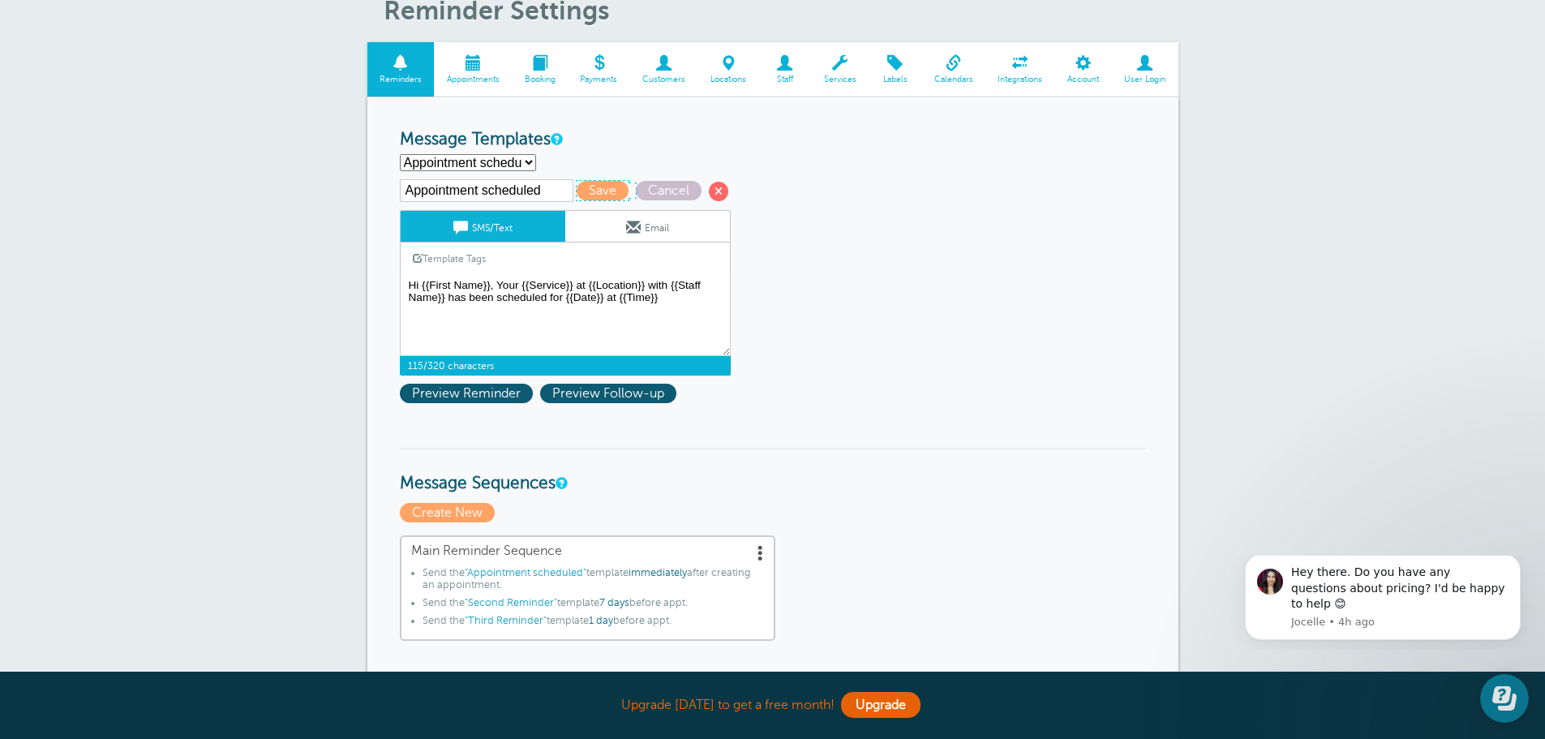
drag, startPoint x: 601, startPoint y: 193, endPoint x: 625, endPoint y: 215, distance: 32.7
click at [601, 193] on span "Save" at bounding box center [602, 190] width 52 height 19
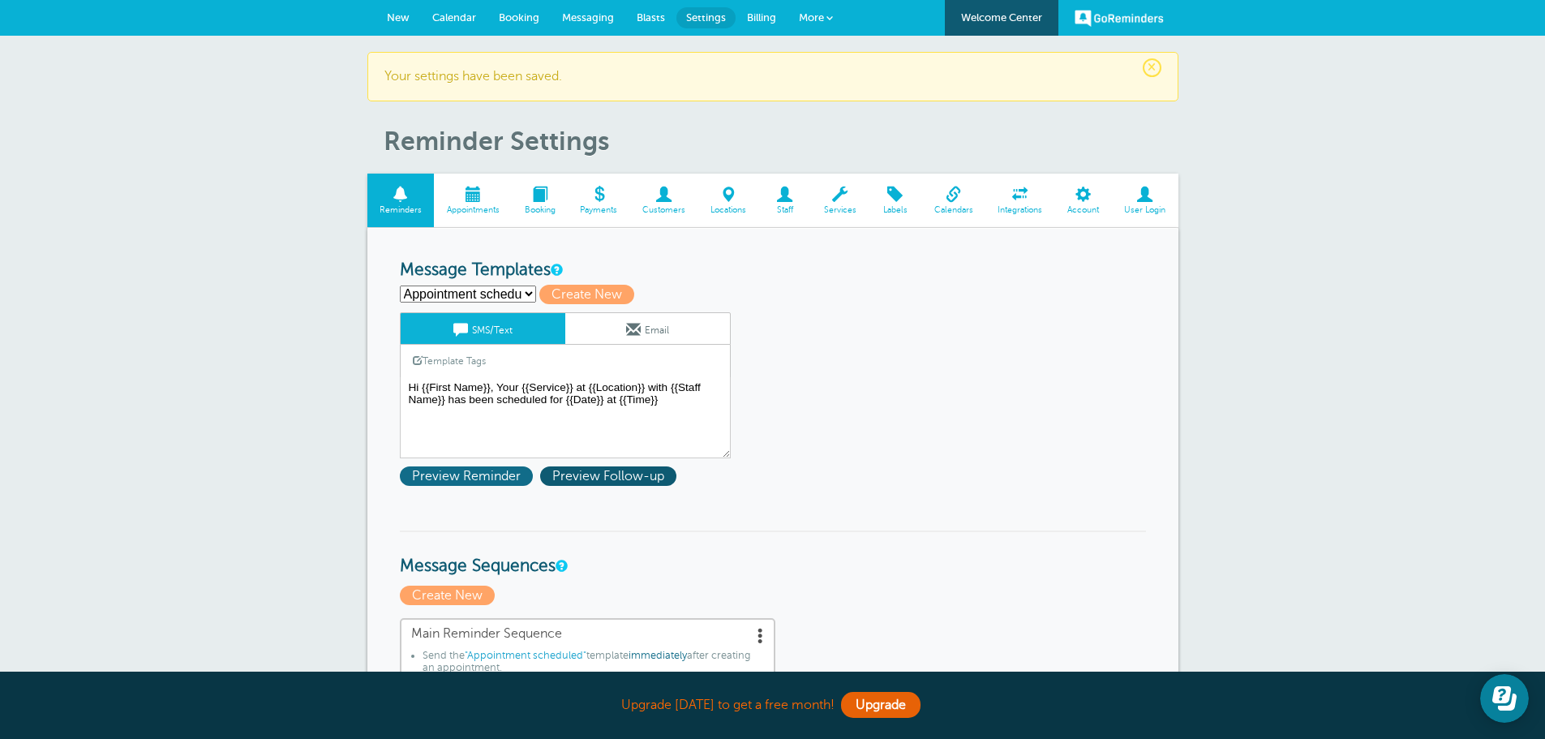
click at [480, 477] on span "Preview Reminder" at bounding box center [466, 475] width 133 height 19
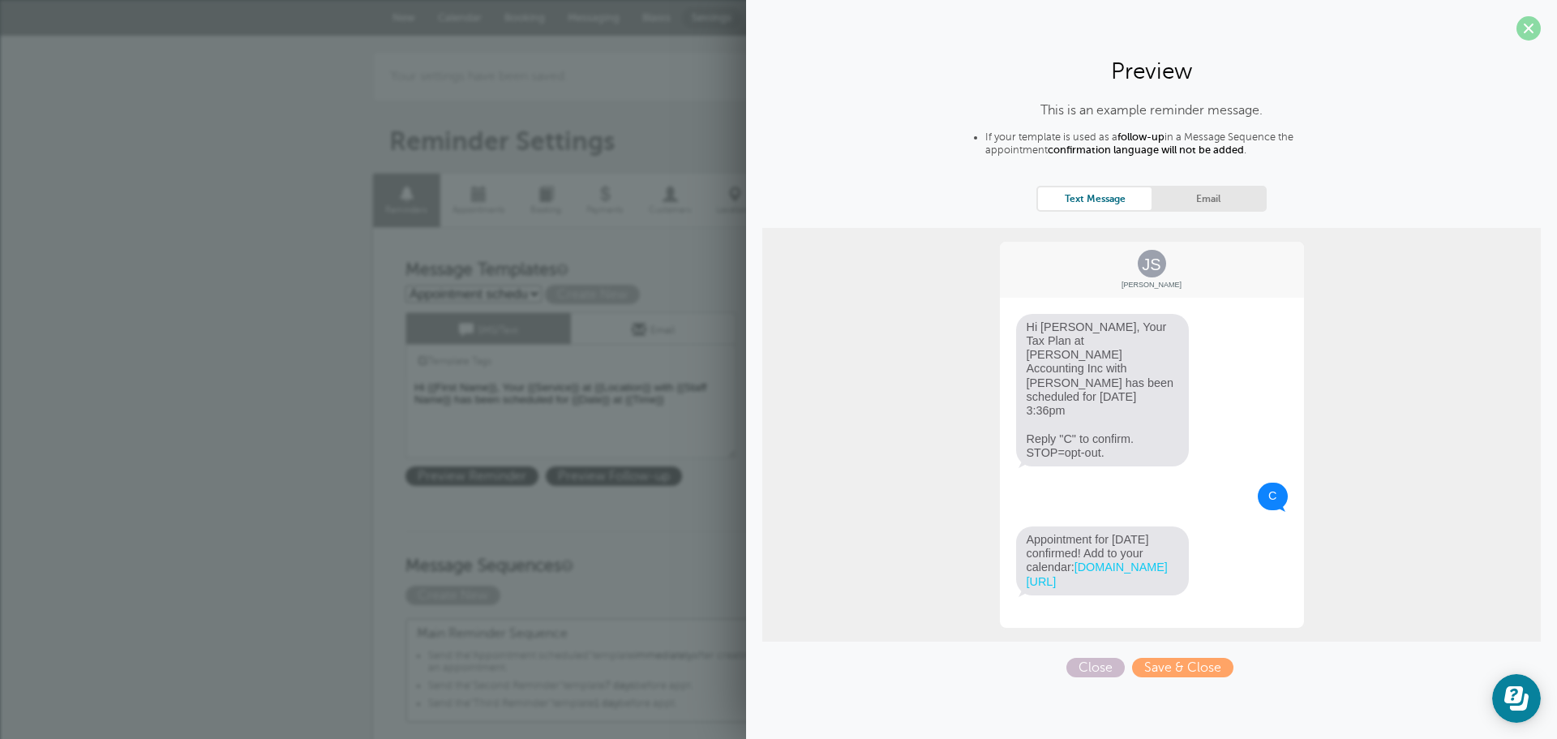
click at [1532, 25] on span at bounding box center [1528, 28] width 24 height 24
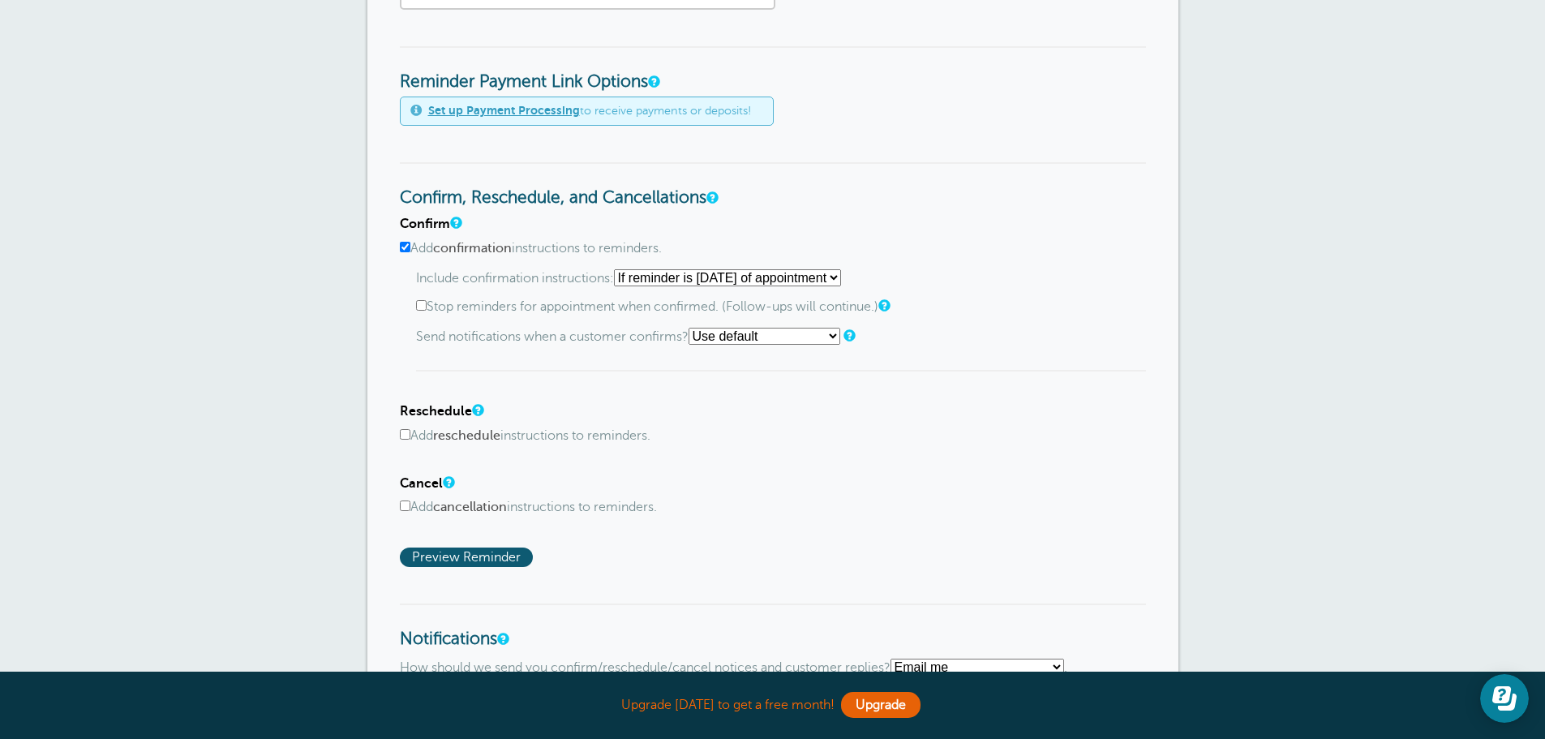
scroll to position [730, 0]
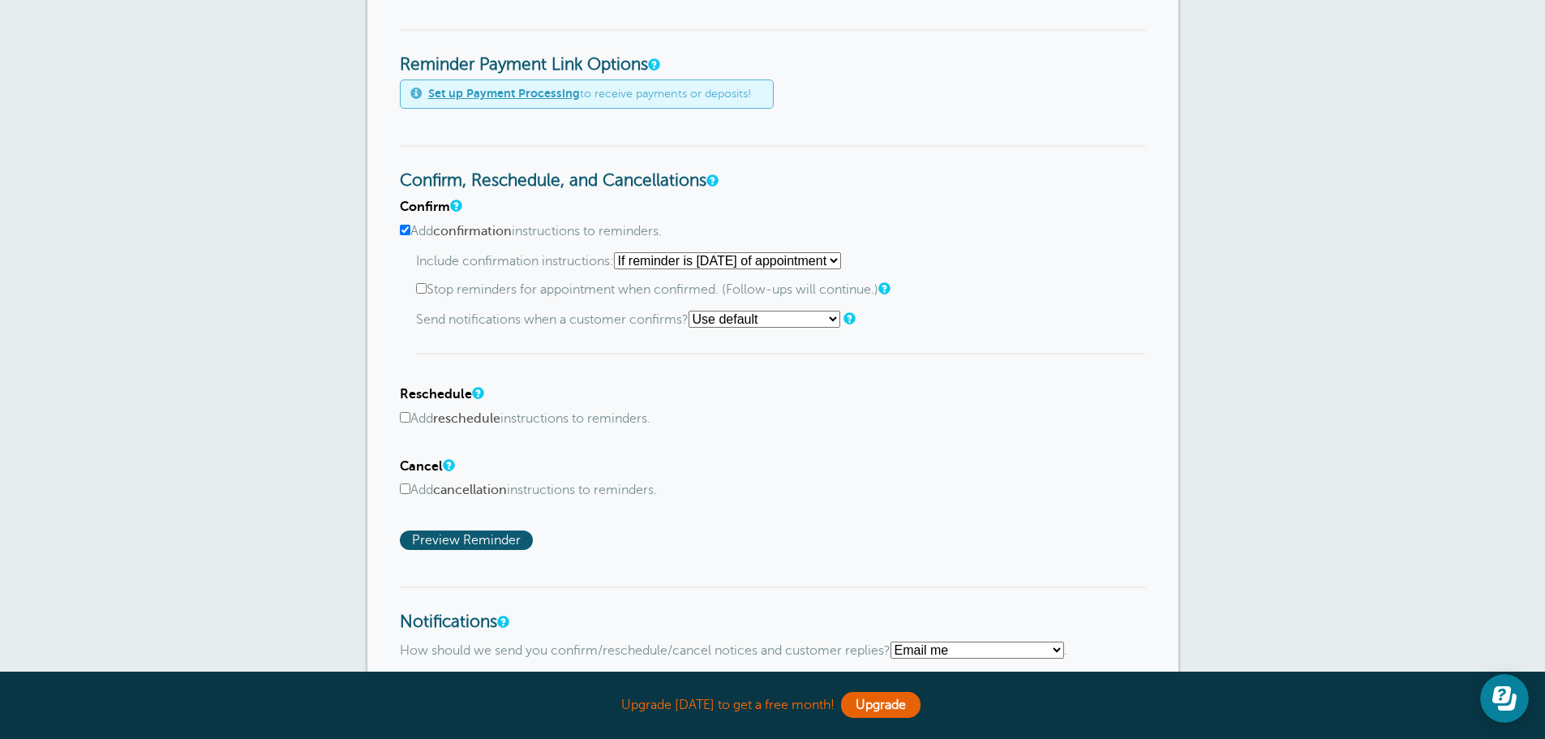
click at [841, 259] on select "Starting with first reminder If reminder is within 1 day of appointment If remi…" at bounding box center [727, 260] width 227 height 17
select select "8"
click at [619, 252] on select "Starting with first reminder If reminder is within 1 day of appointment If remi…" at bounding box center [727, 260] width 227 height 17
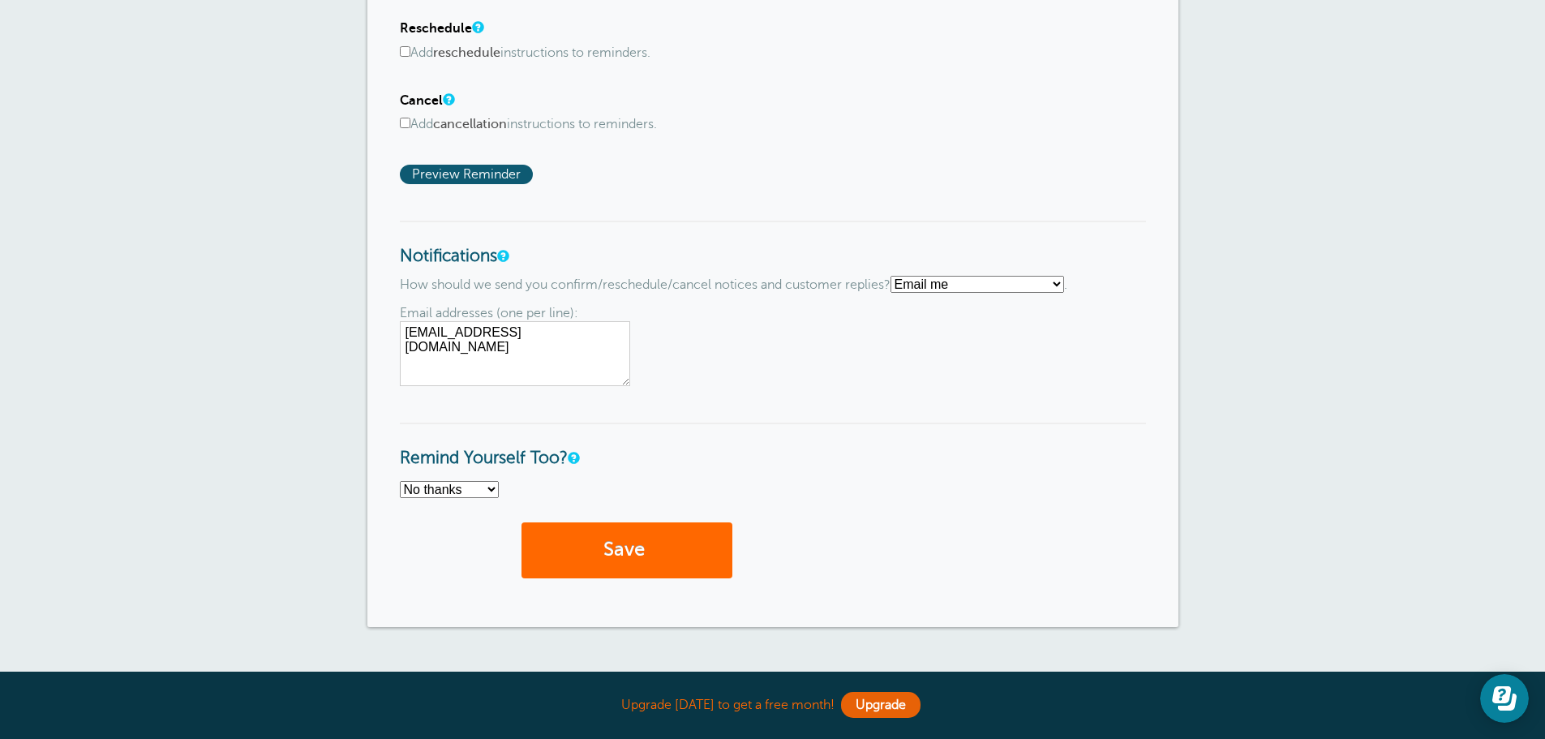
scroll to position [1135, 0]
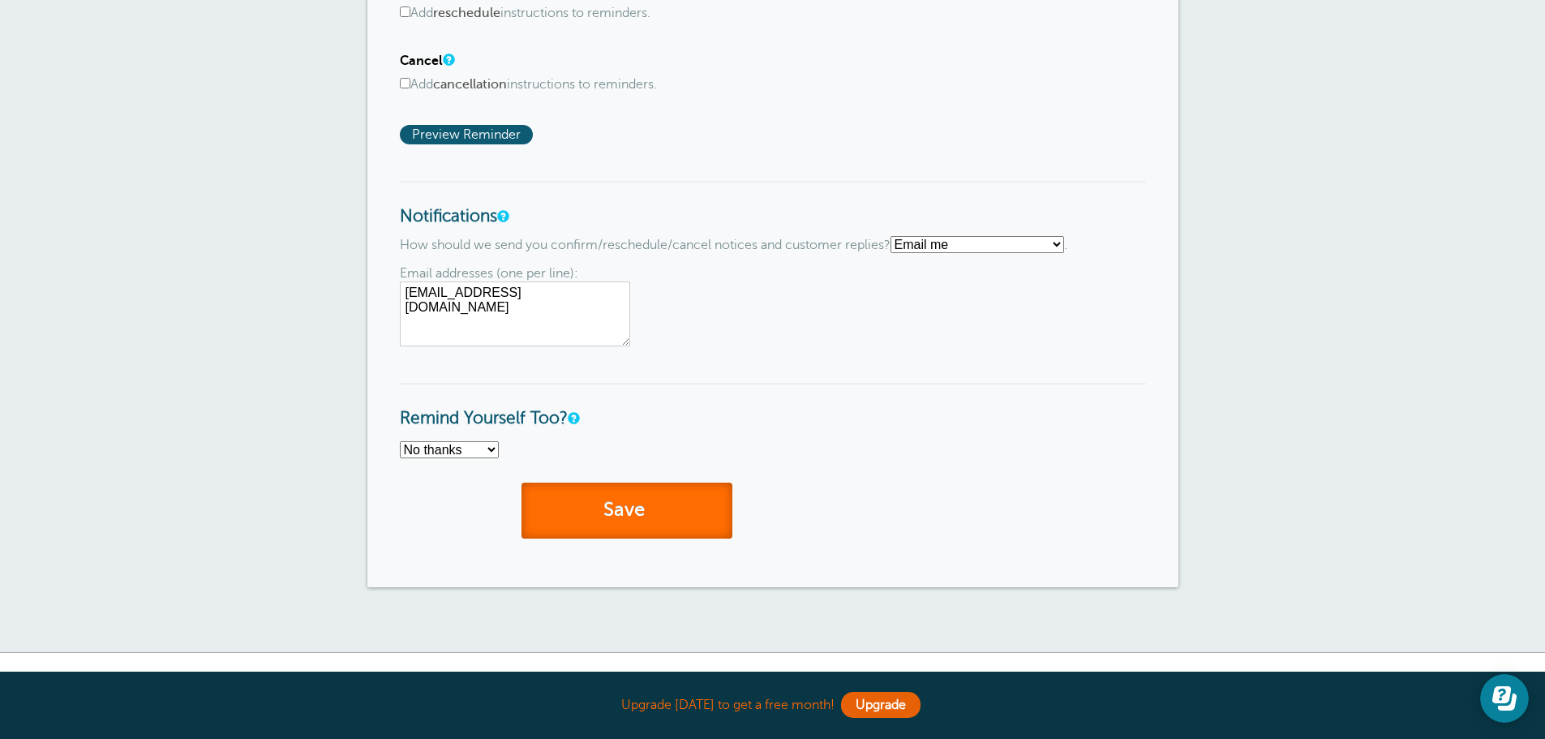
click at [673, 504] on button "Save" at bounding box center [626, 510] width 211 height 56
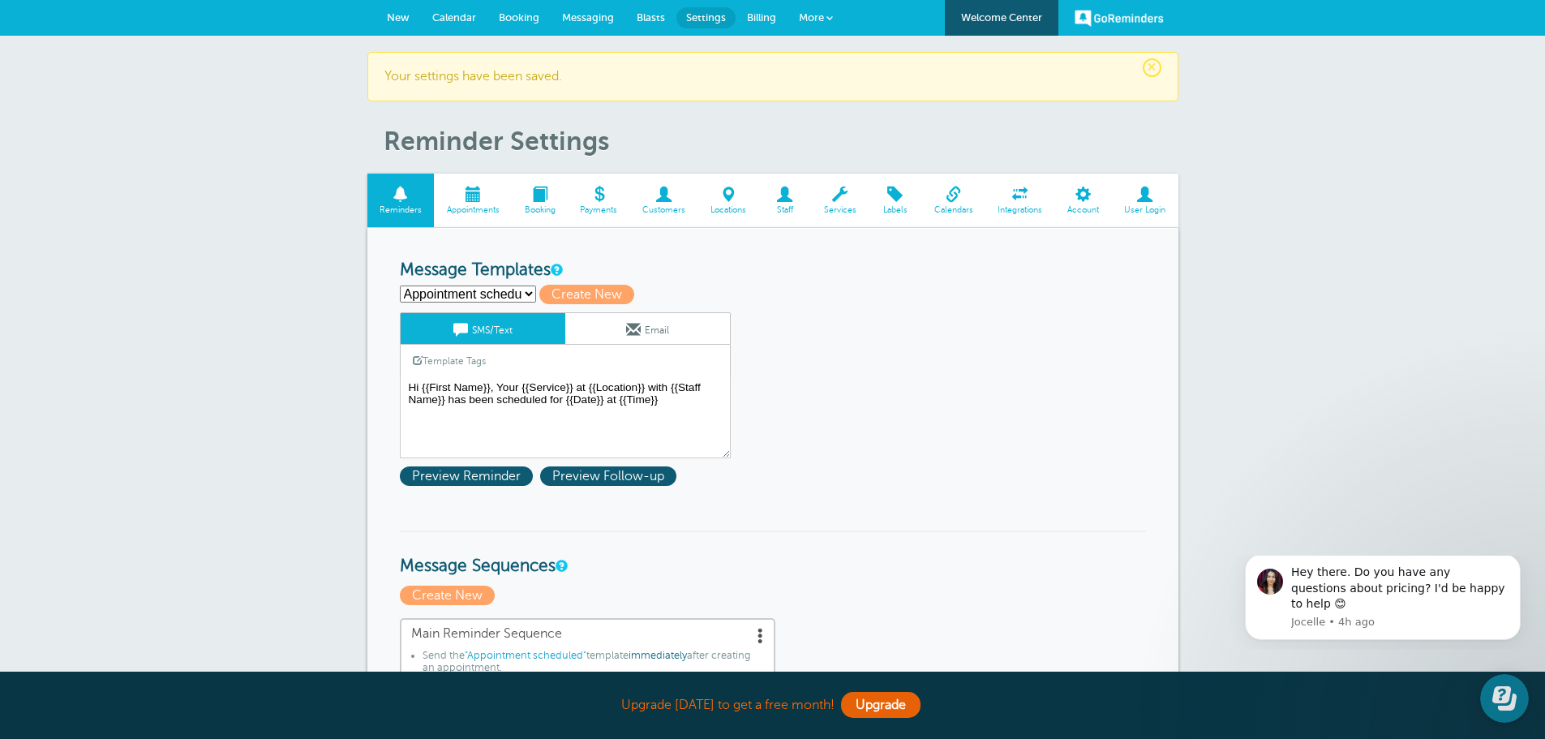
click at [459, 16] on span "Calendar" at bounding box center [454, 17] width 44 height 12
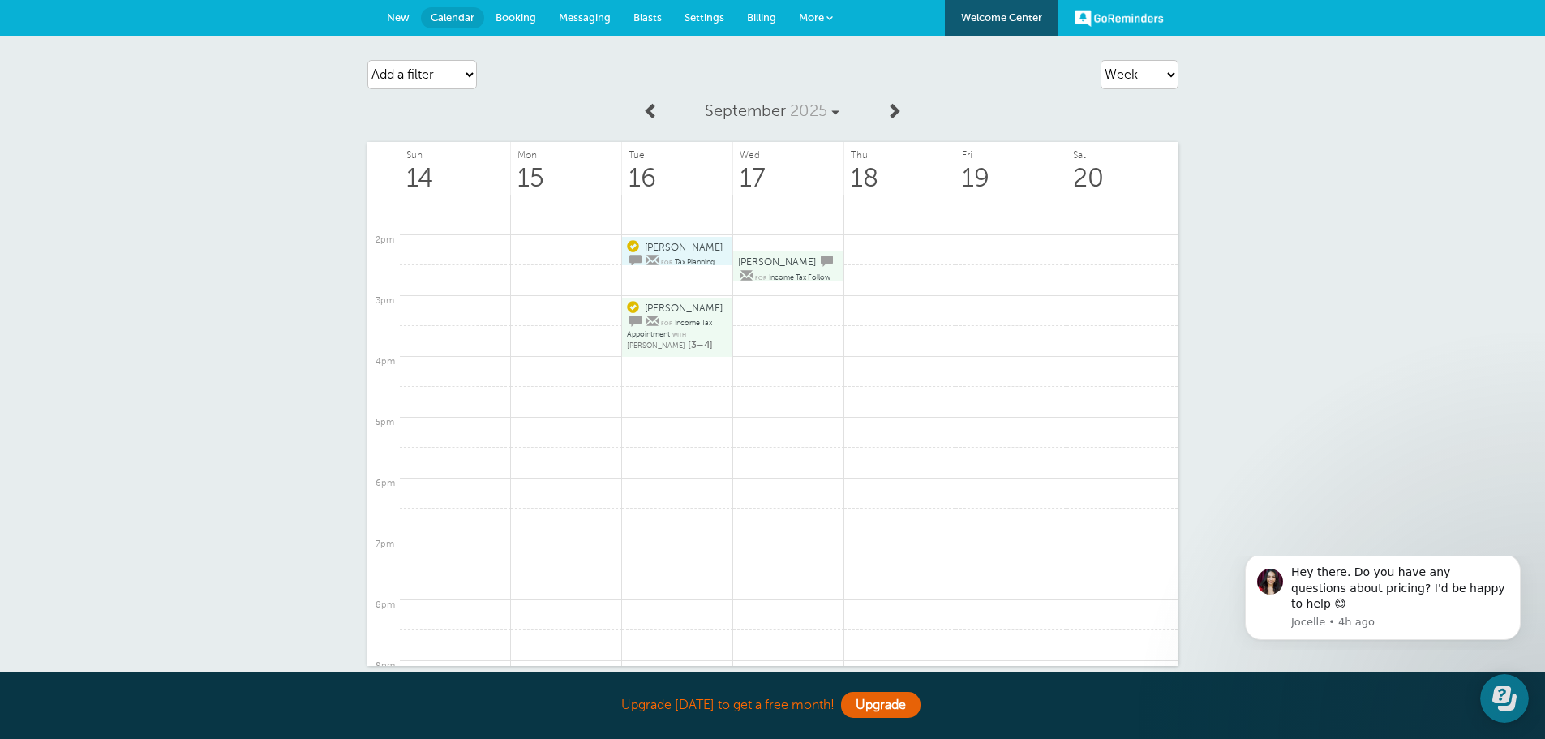
click at [797, 262] on link "Nicole for Income Tax Follow Up with Kerry Stueve [2:15–2:45]" at bounding box center [788, 266] width 100 height 24
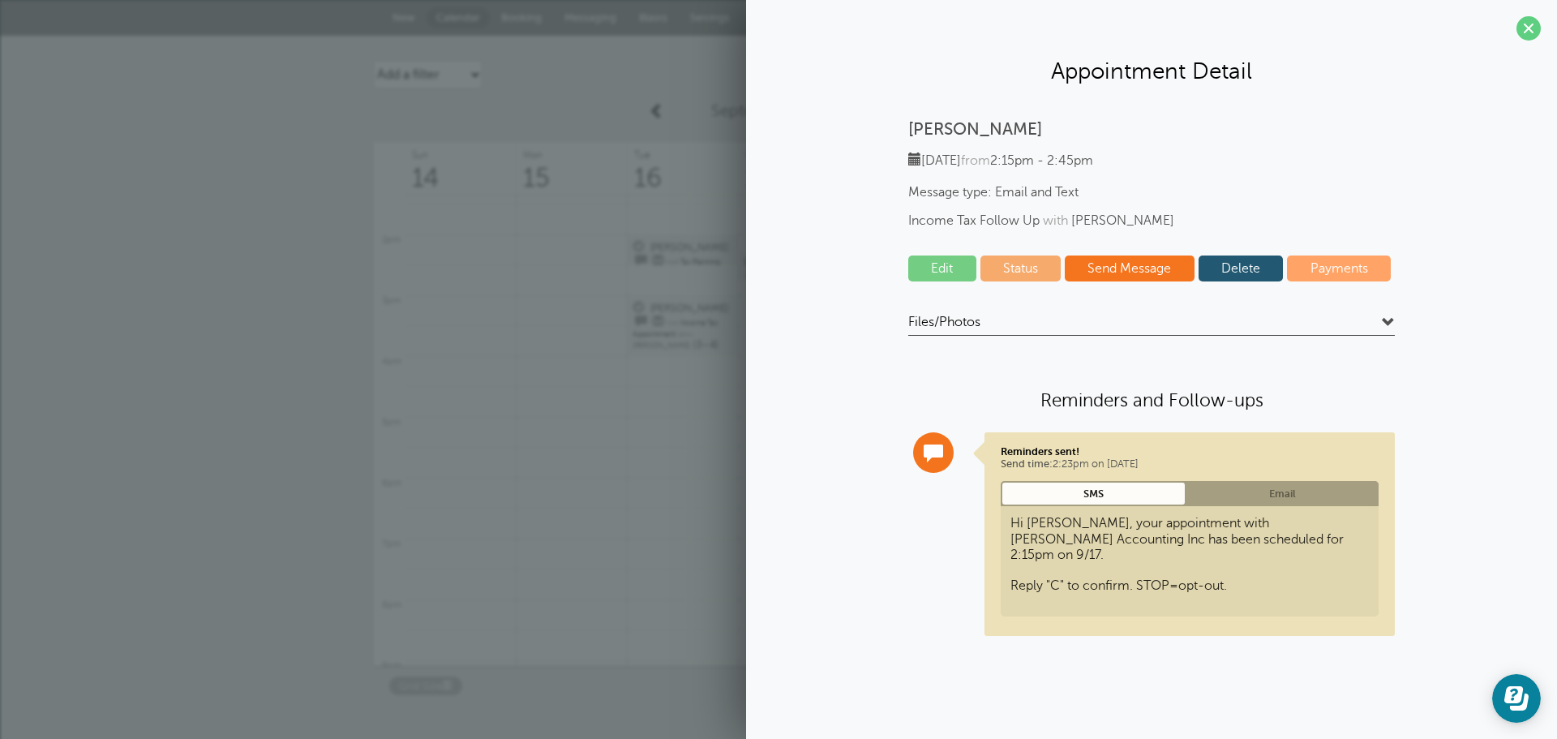
click at [1253, 267] on link "Delete" at bounding box center [1240, 268] width 85 height 26
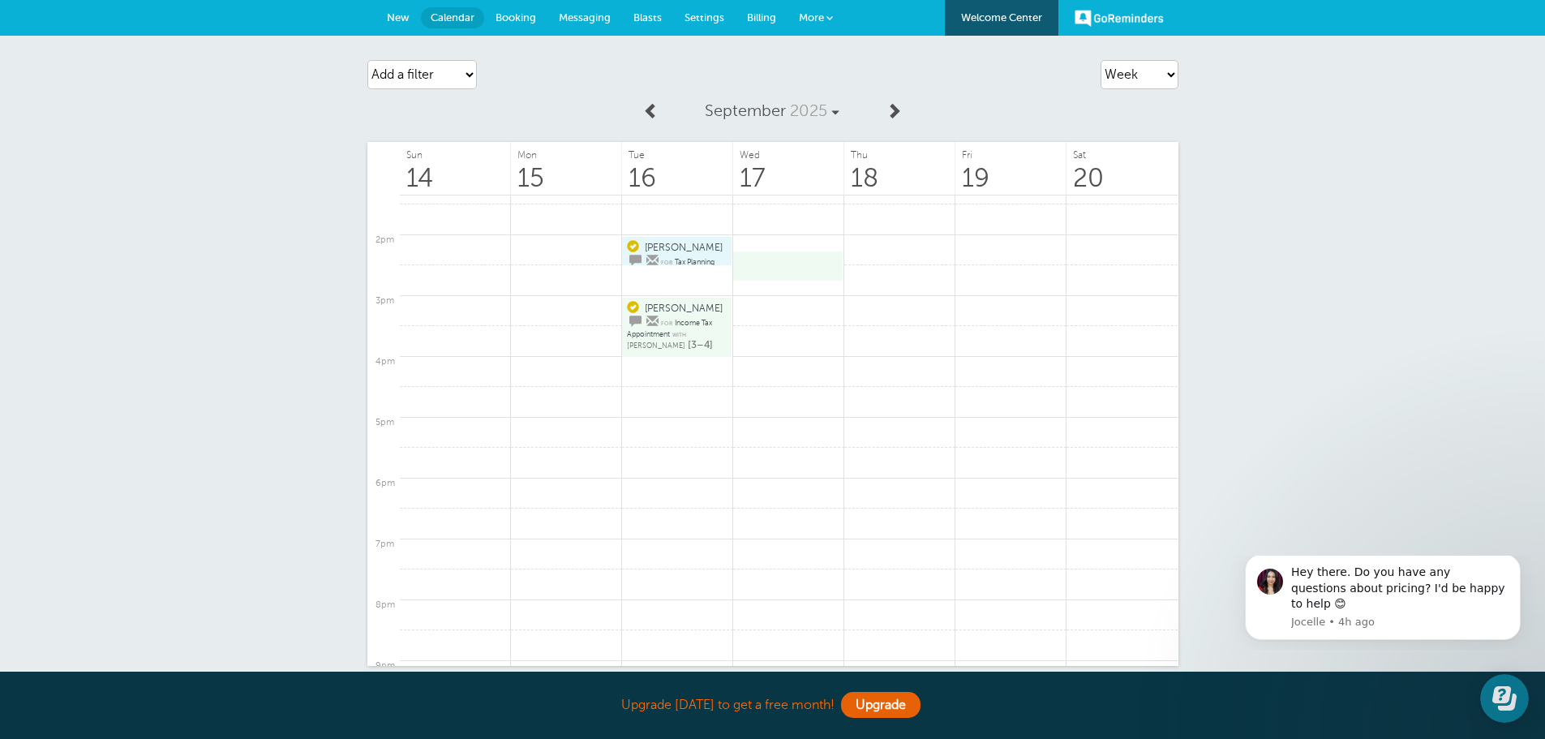
click at [688, 17] on span "Settings" at bounding box center [704, 17] width 40 height 12
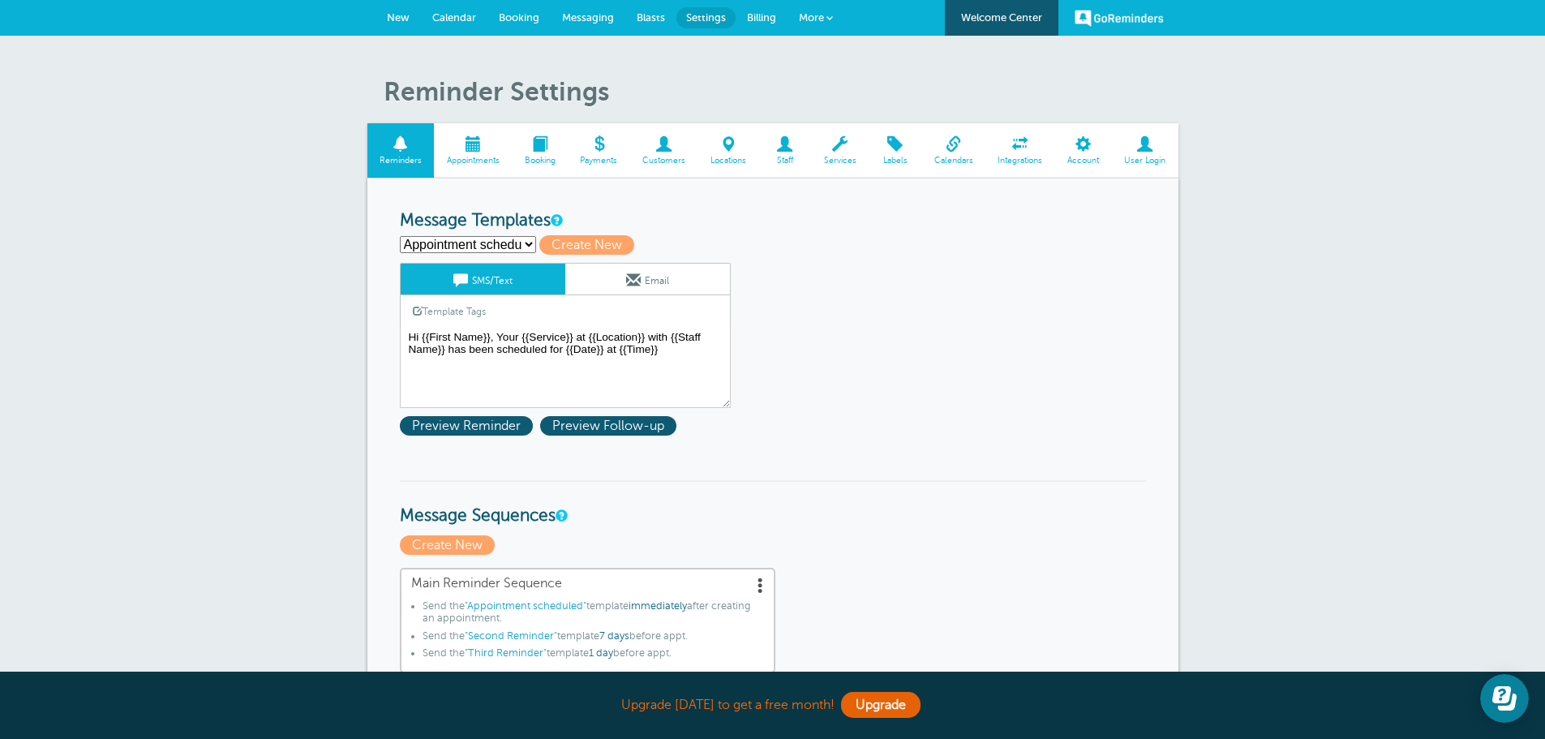
click at [838, 142] on span at bounding box center [840, 143] width 58 height 15
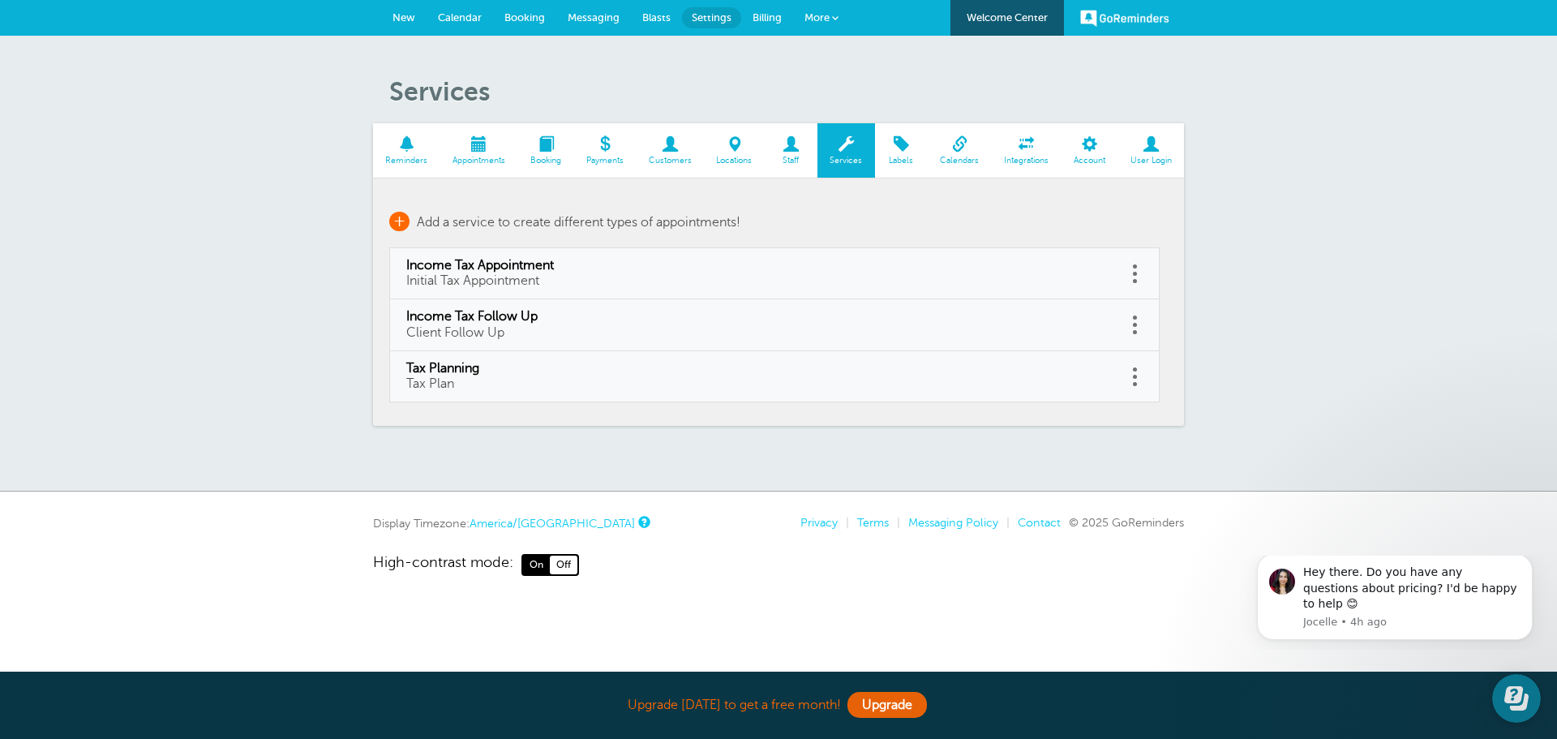
click at [401, 221] on span "+" at bounding box center [399, 221] width 20 height 19
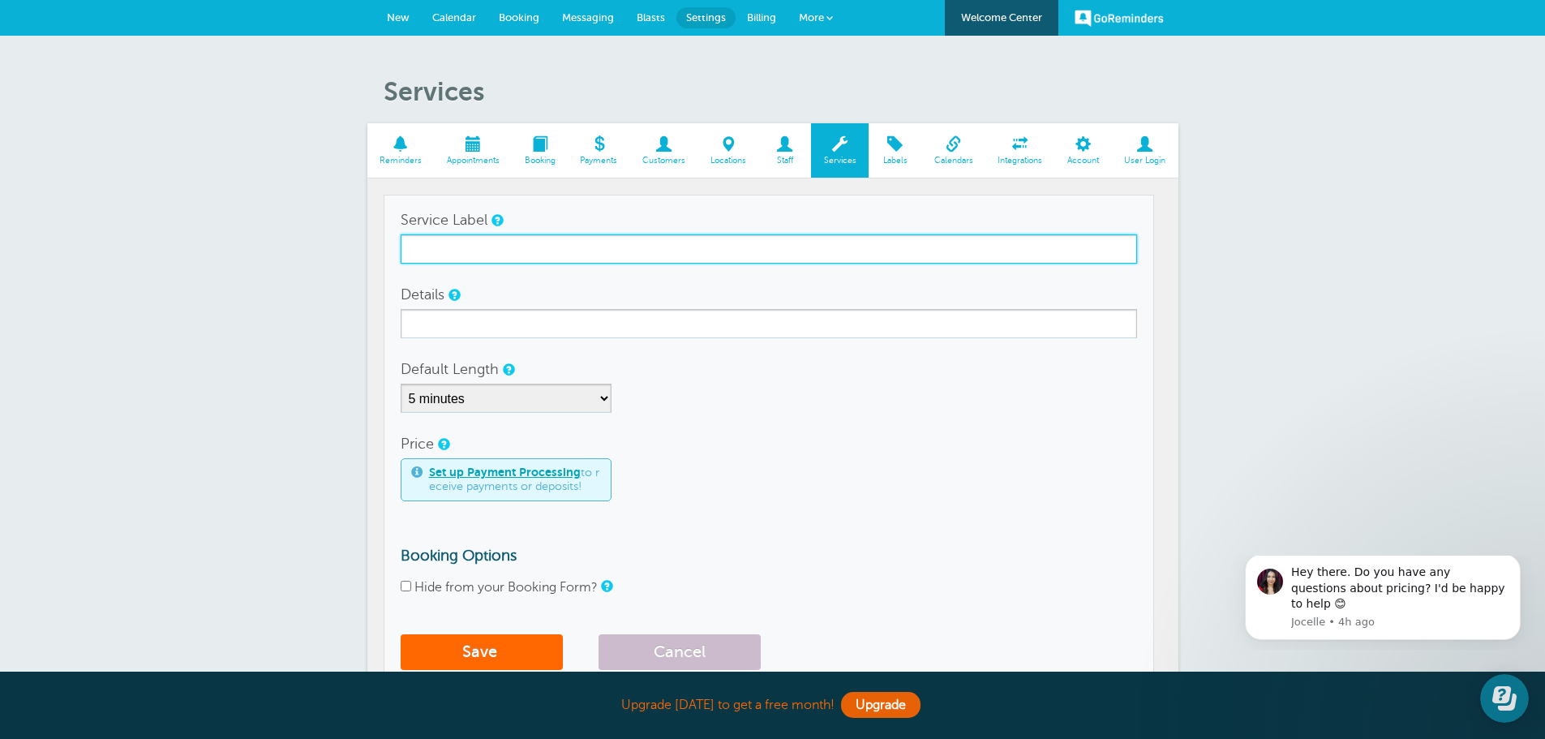
click at [531, 255] on input "Service Label" at bounding box center [769, 248] width 736 height 29
type input "Meeting"
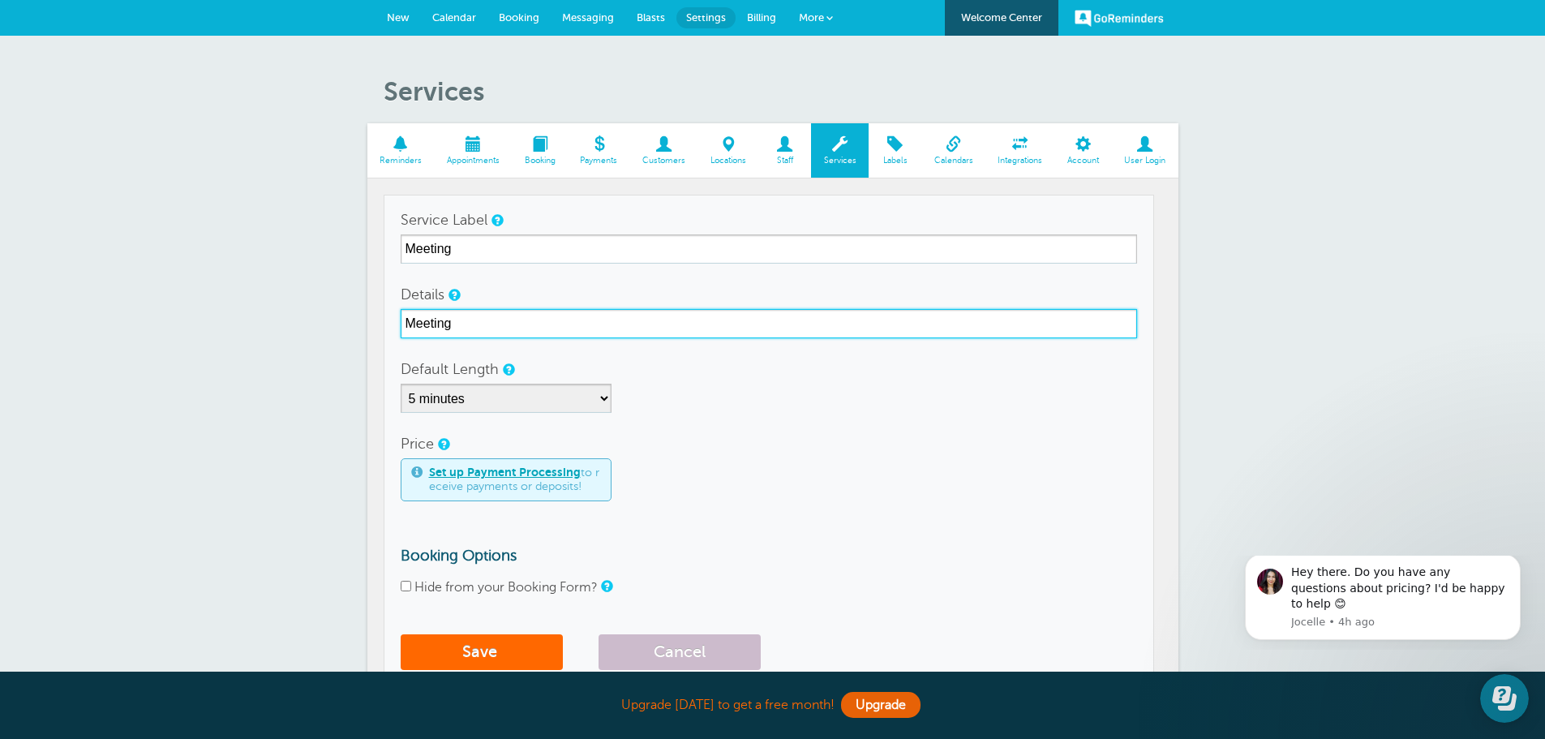
type input "Meeting"
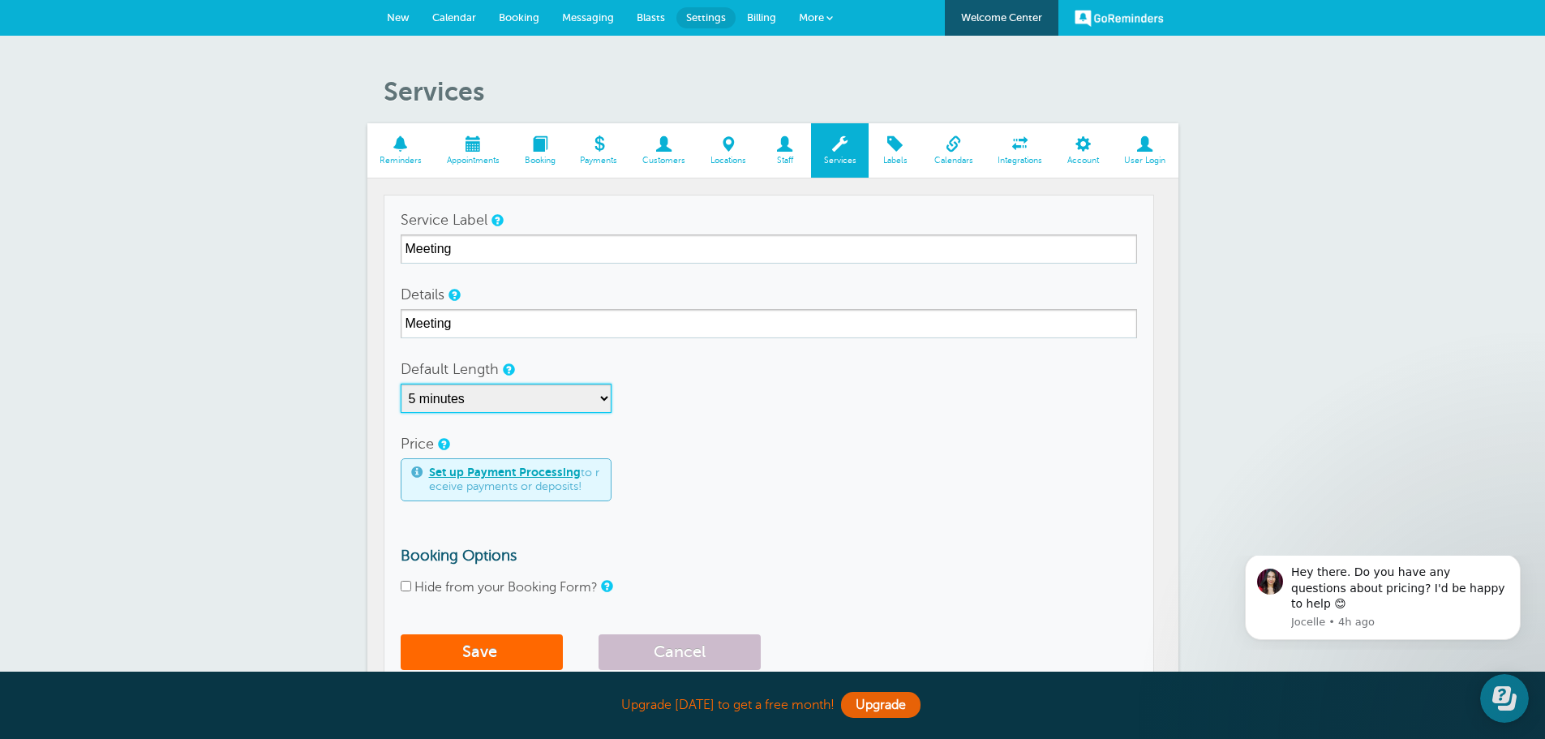
click at [602, 400] on select "5 minutes 10 minutes 15 minutes 20 minutes 25 minutes 30 minutes 35 minutes 40 …" at bounding box center [506, 398] width 211 height 29
select select "30"
click at [401, 384] on select "5 minutes 10 minutes 15 minutes 20 minutes 25 minutes 30 minutes 35 minutes 40 …" at bounding box center [506, 398] width 211 height 29
click at [408, 587] on input "Hide from your Booking Form?" at bounding box center [406, 586] width 11 height 11
checkbox input "true"
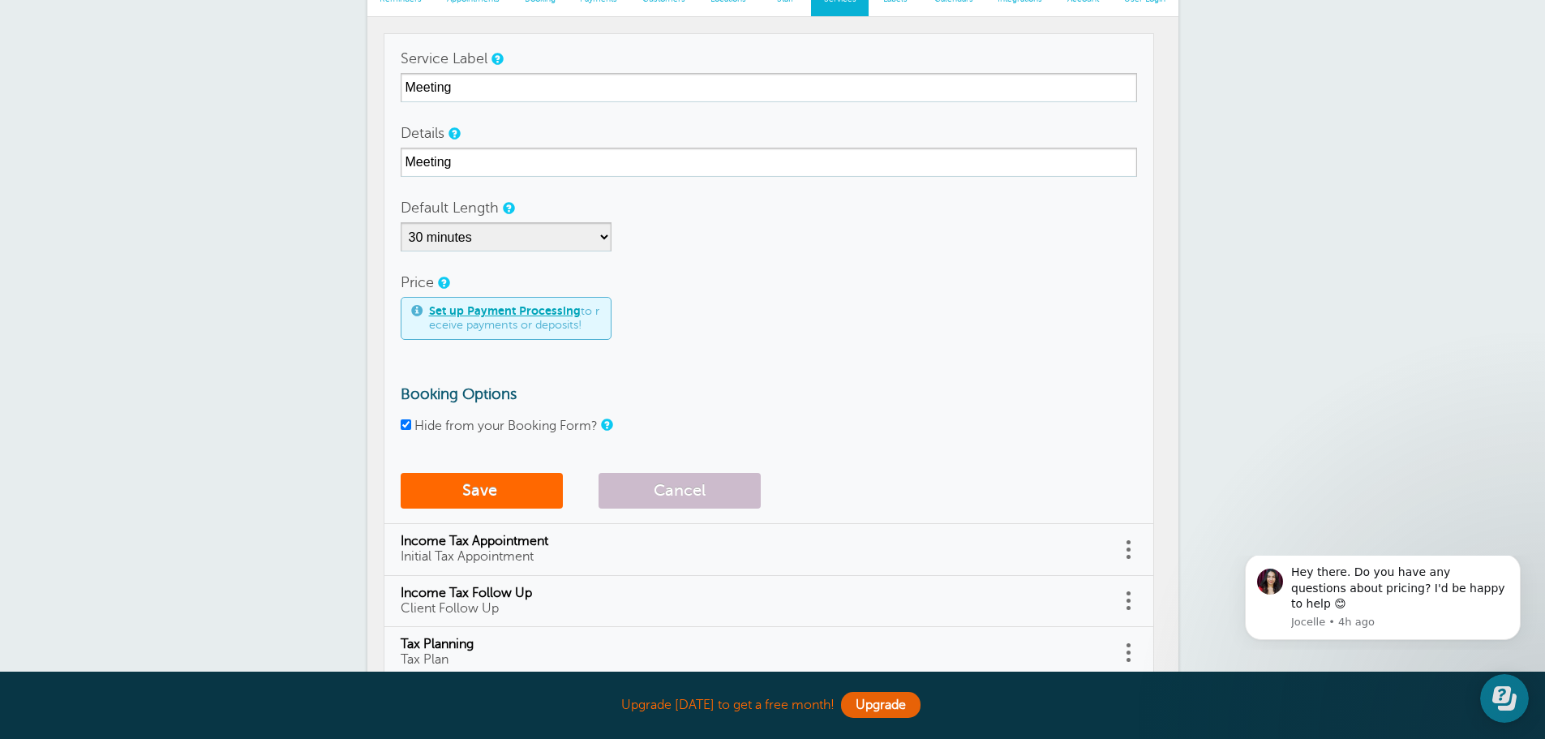
scroll to position [162, 0]
click at [488, 485] on button "Save" at bounding box center [482, 490] width 162 height 36
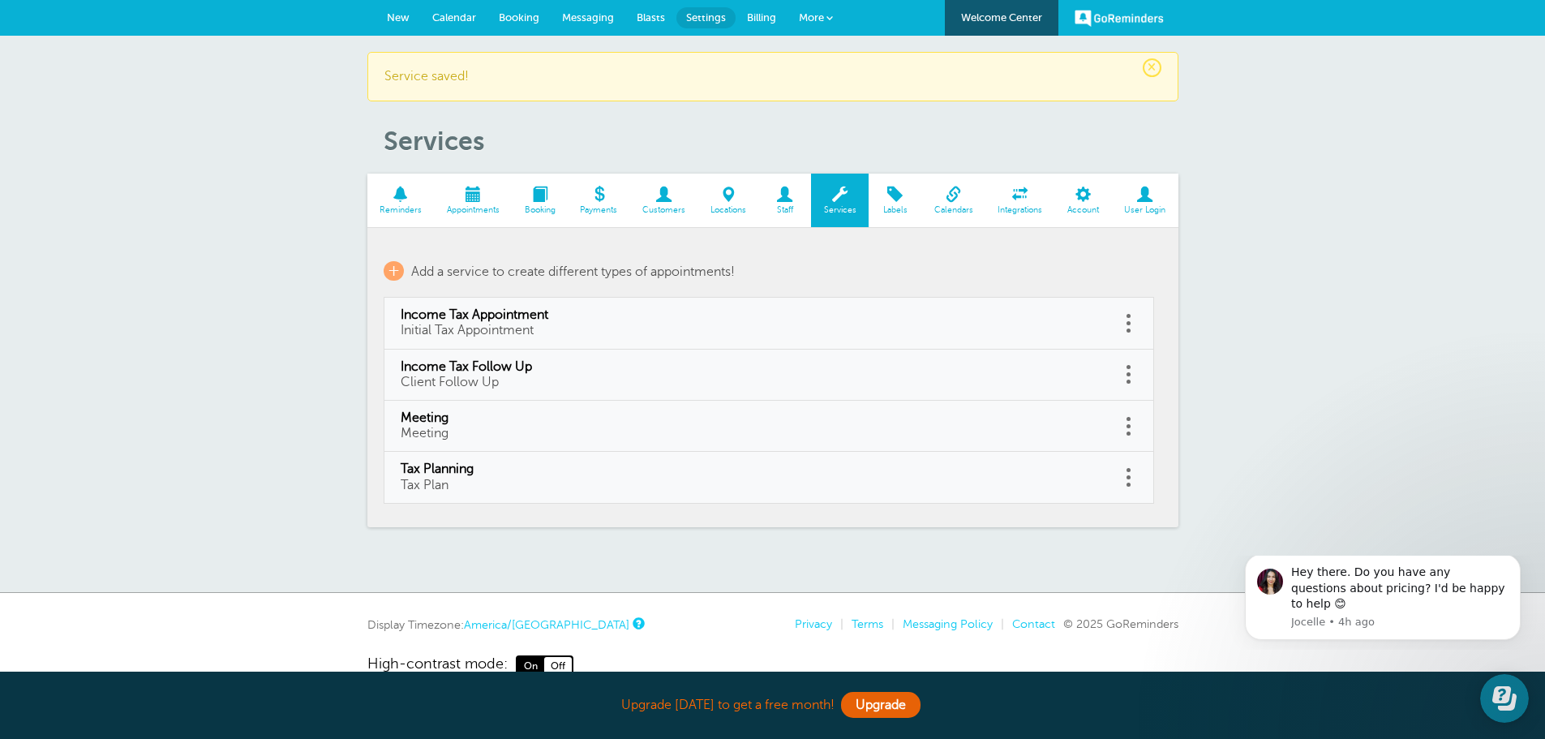
click at [893, 202] on span at bounding box center [894, 193] width 53 height 15
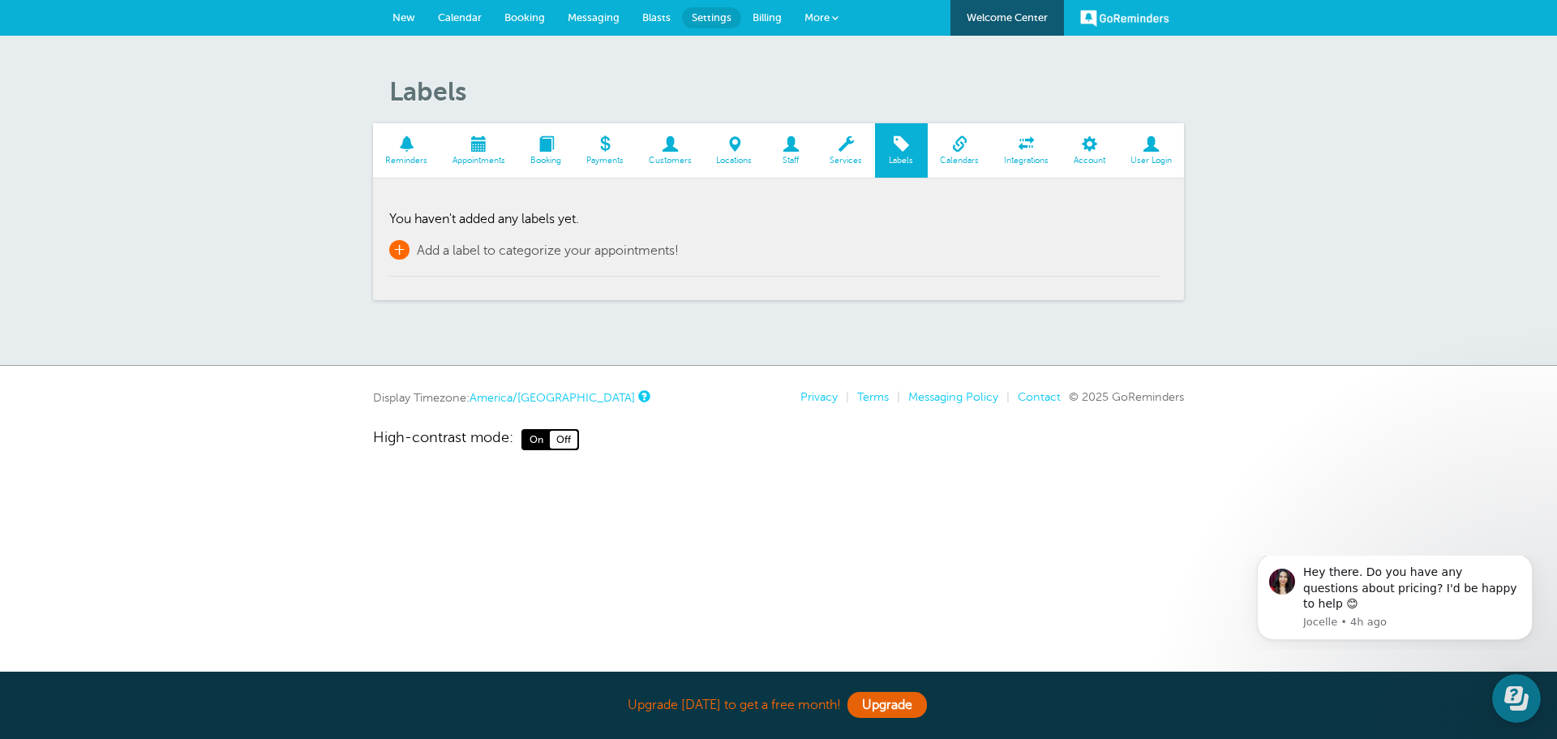
click at [401, 249] on span "+" at bounding box center [399, 249] width 20 height 19
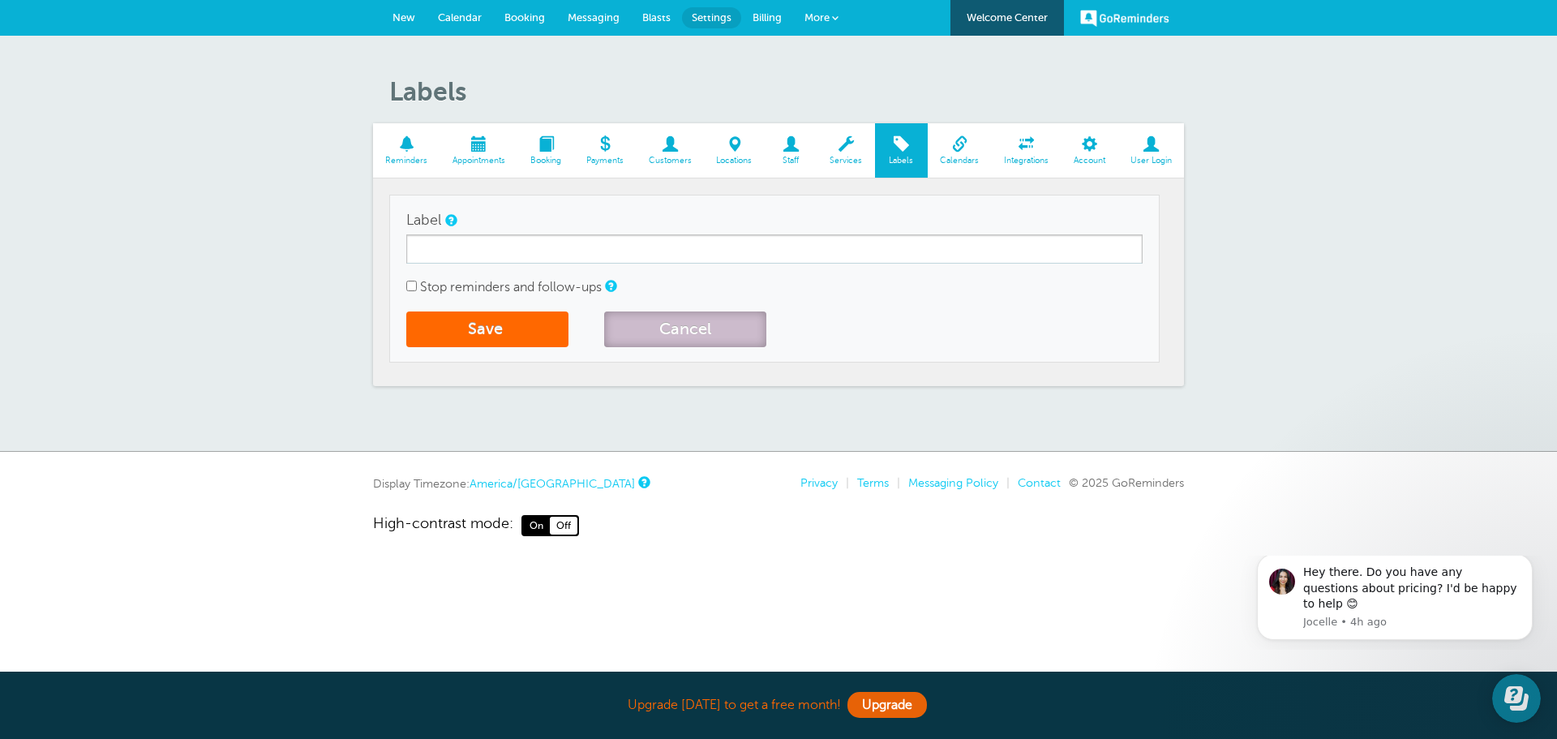
click at [683, 328] on button "Cancel" at bounding box center [685, 329] width 162 height 36
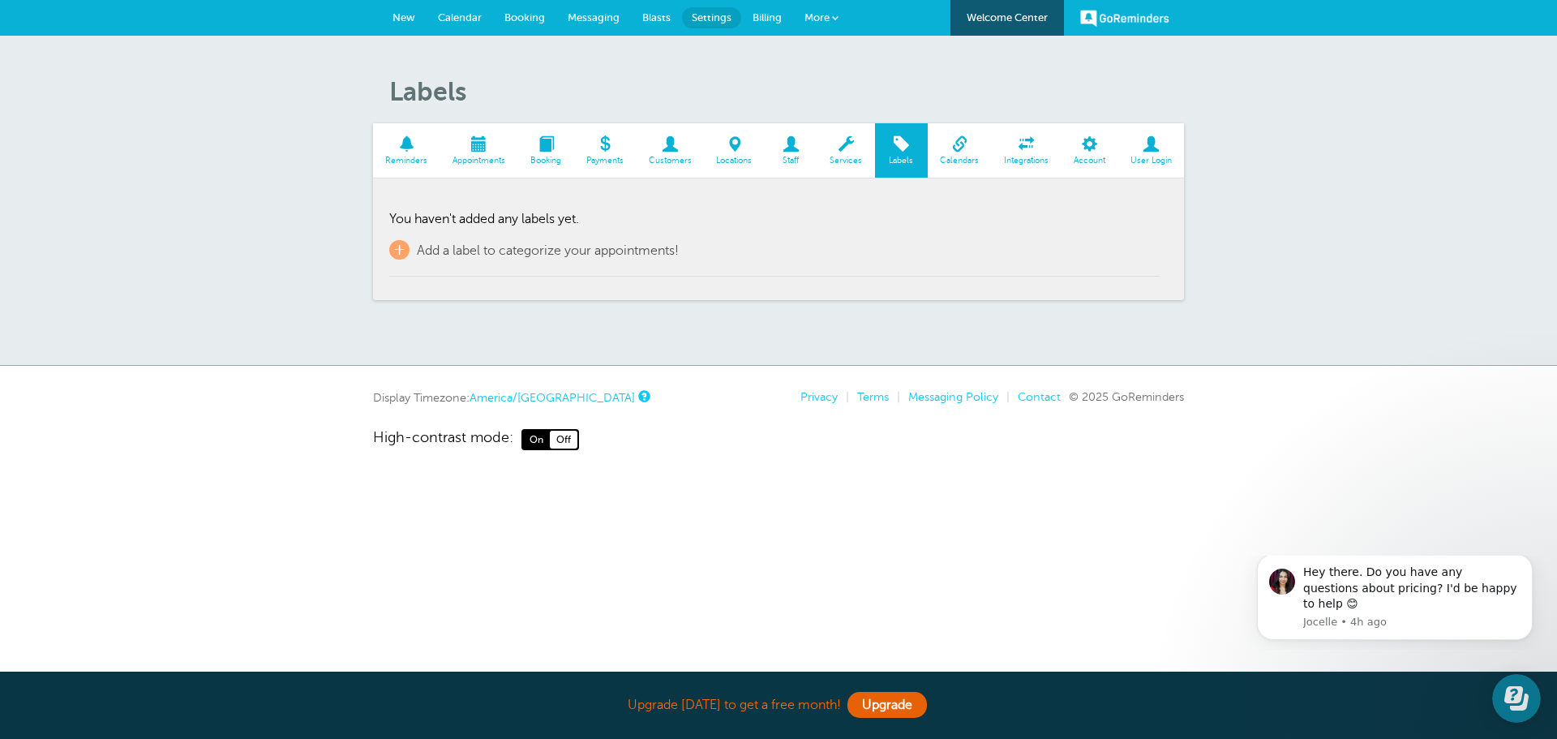
click at [962, 149] on span at bounding box center [960, 143] width 64 height 15
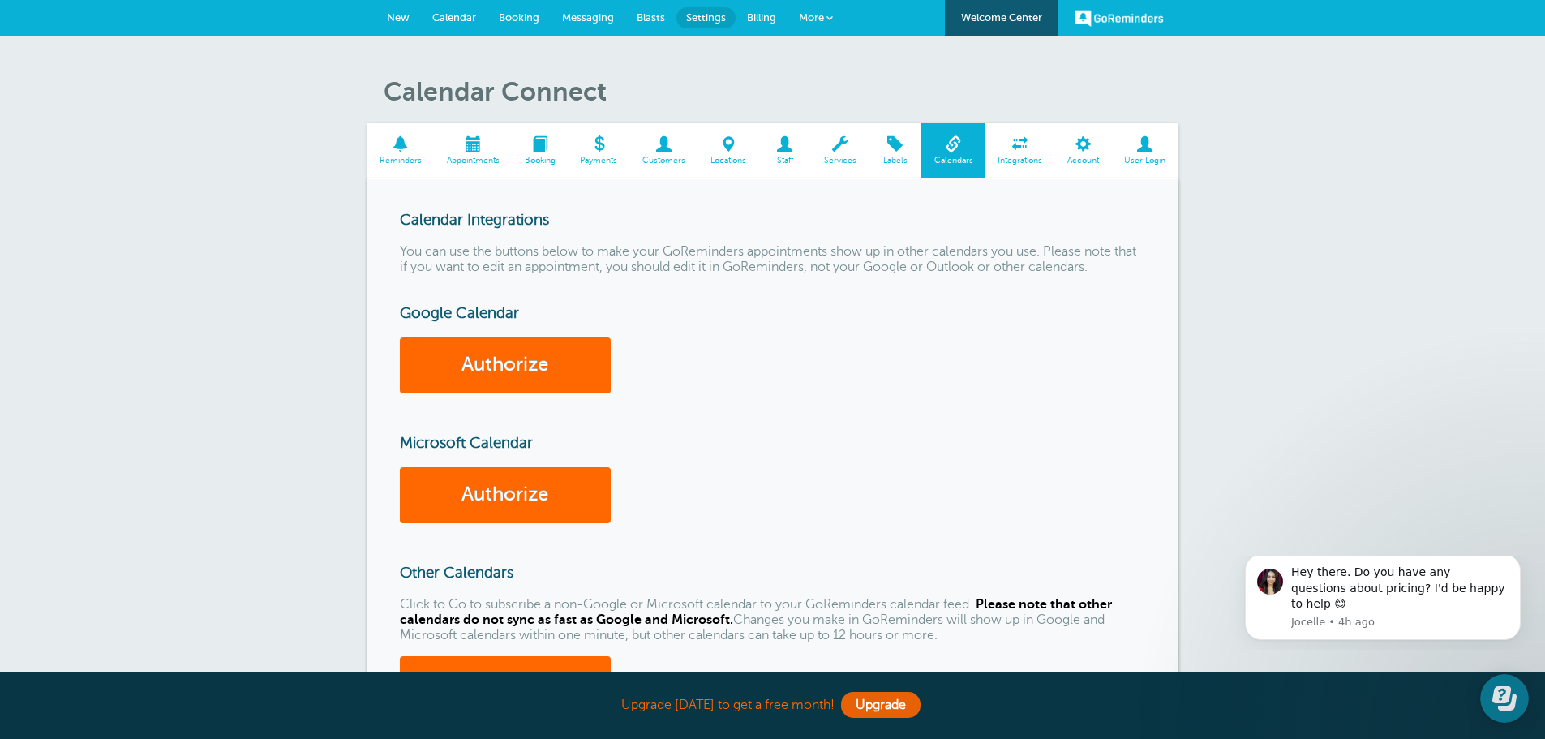
click at [838, 151] on span at bounding box center [840, 143] width 58 height 15
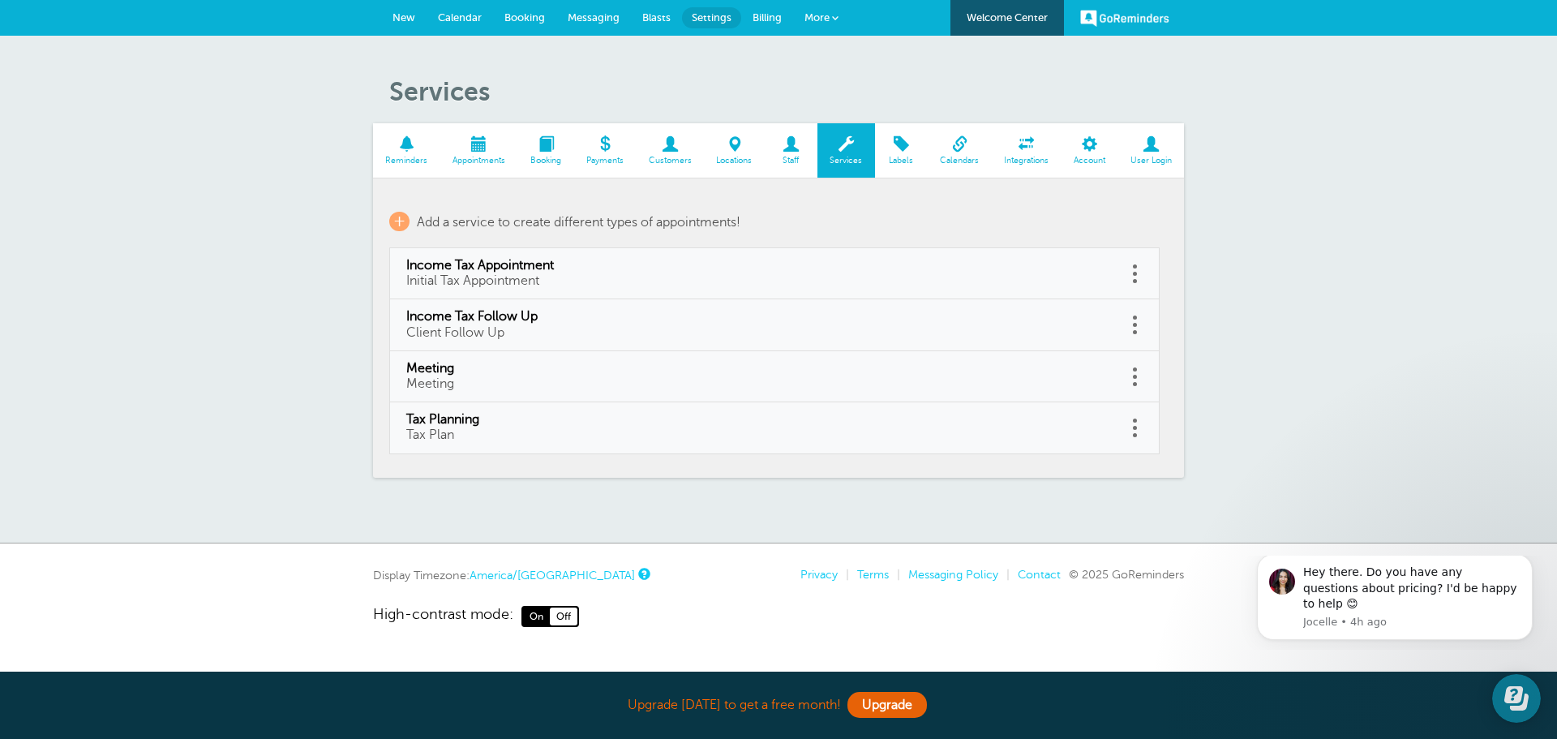
click at [790, 150] on span at bounding box center [791, 143] width 53 height 15
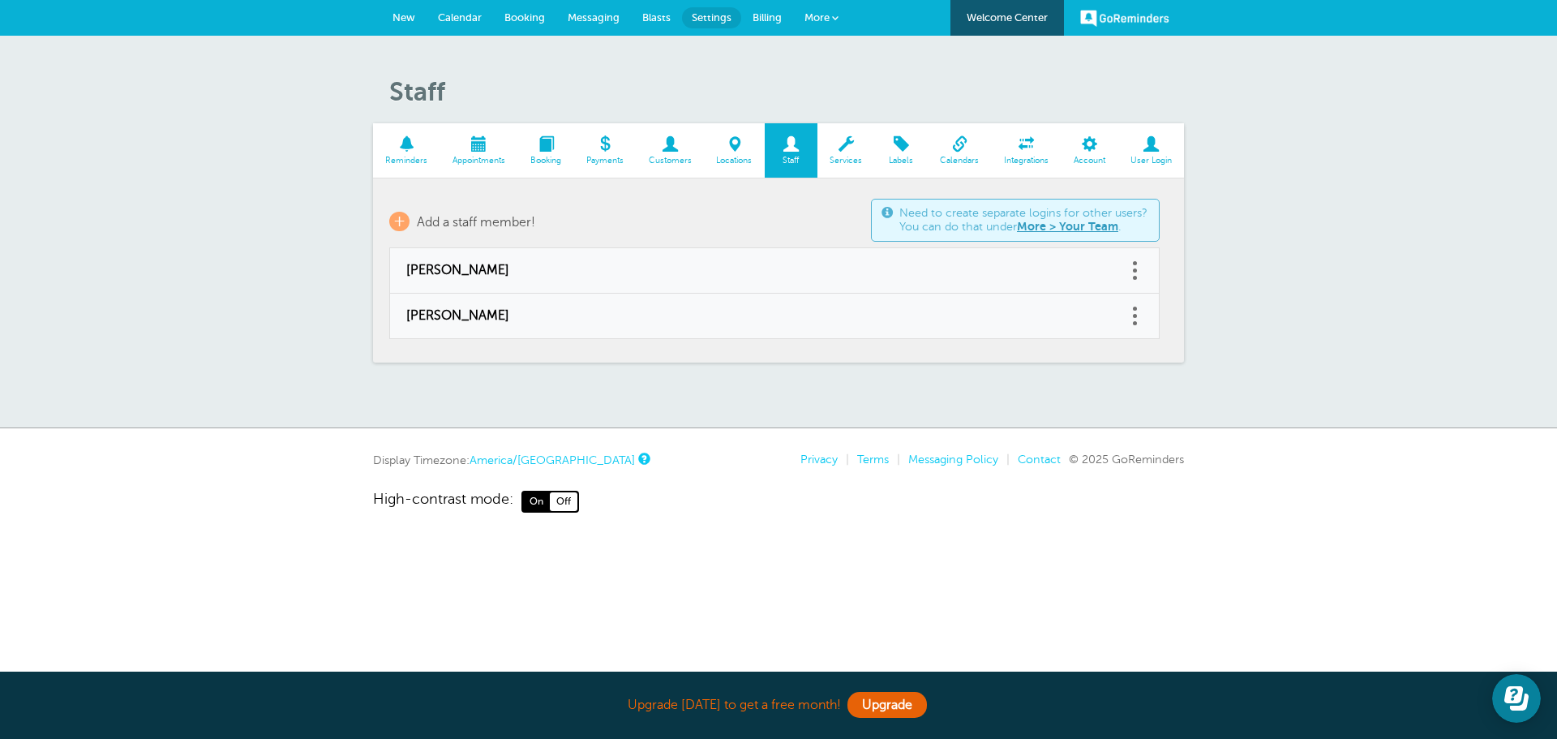
click at [722, 151] on span at bounding box center [734, 143] width 61 height 15
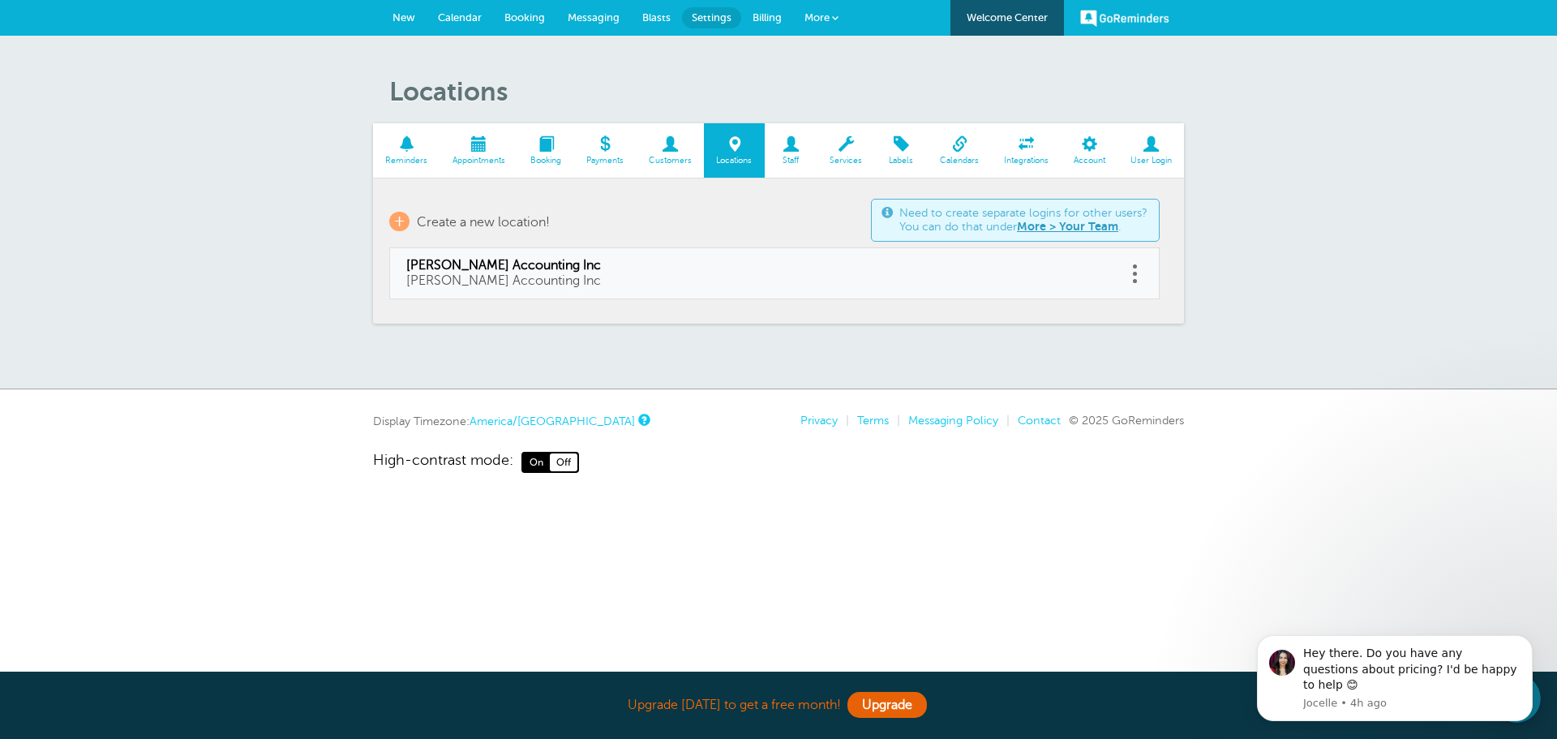
click at [671, 151] on span at bounding box center [670, 143] width 68 height 15
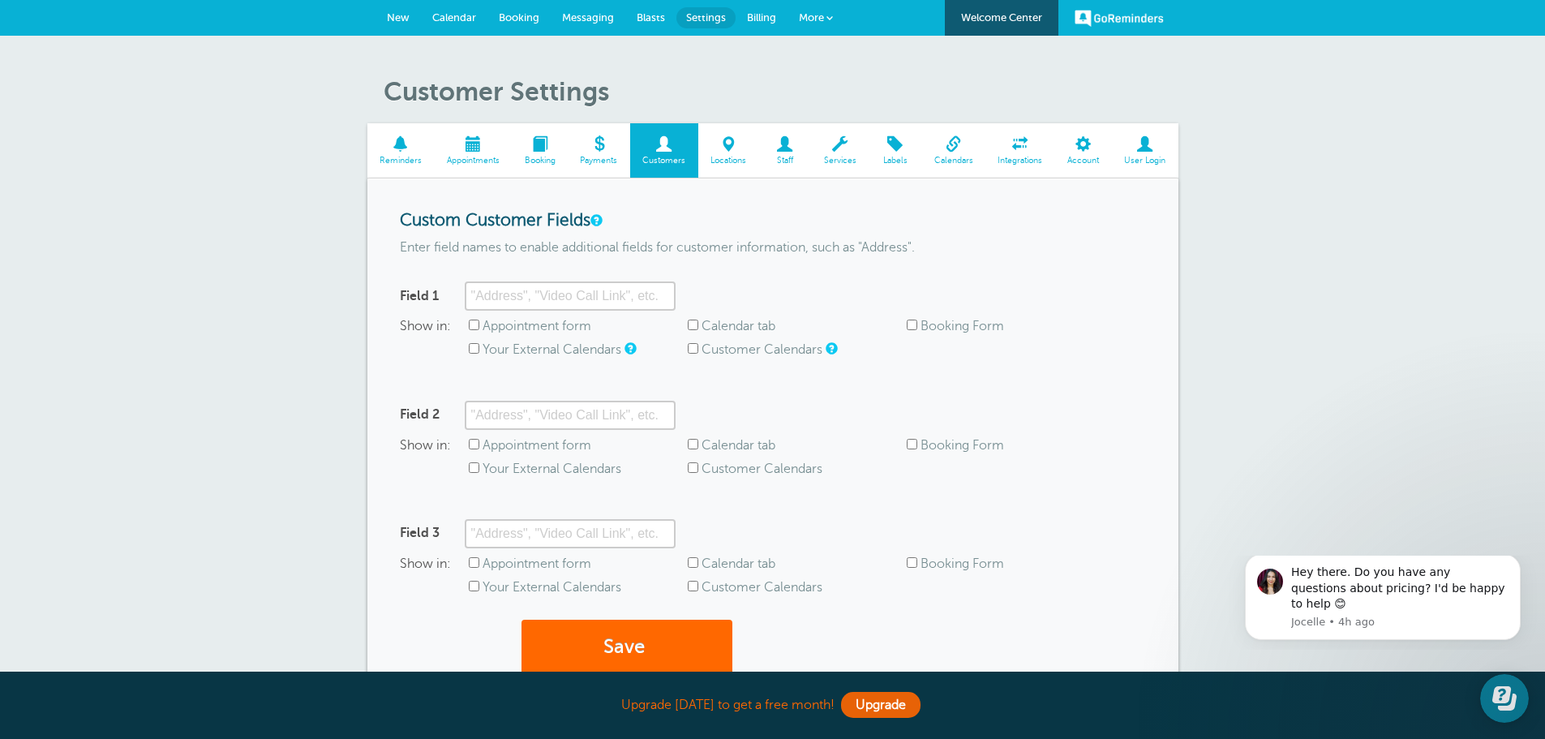
click at [611, 145] on span at bounding box center [599, 143] width 62 height 15
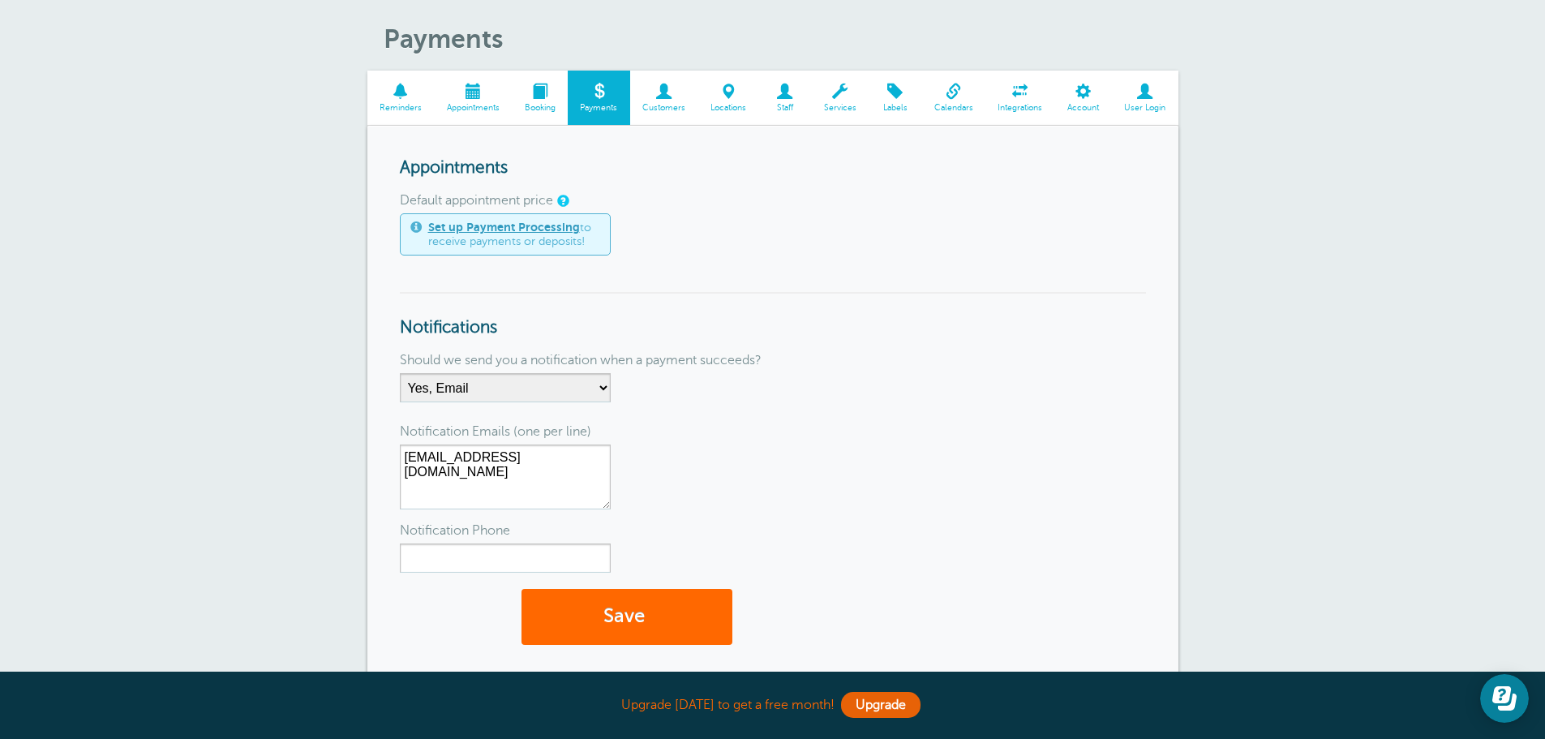
scroll to position [81, 0]
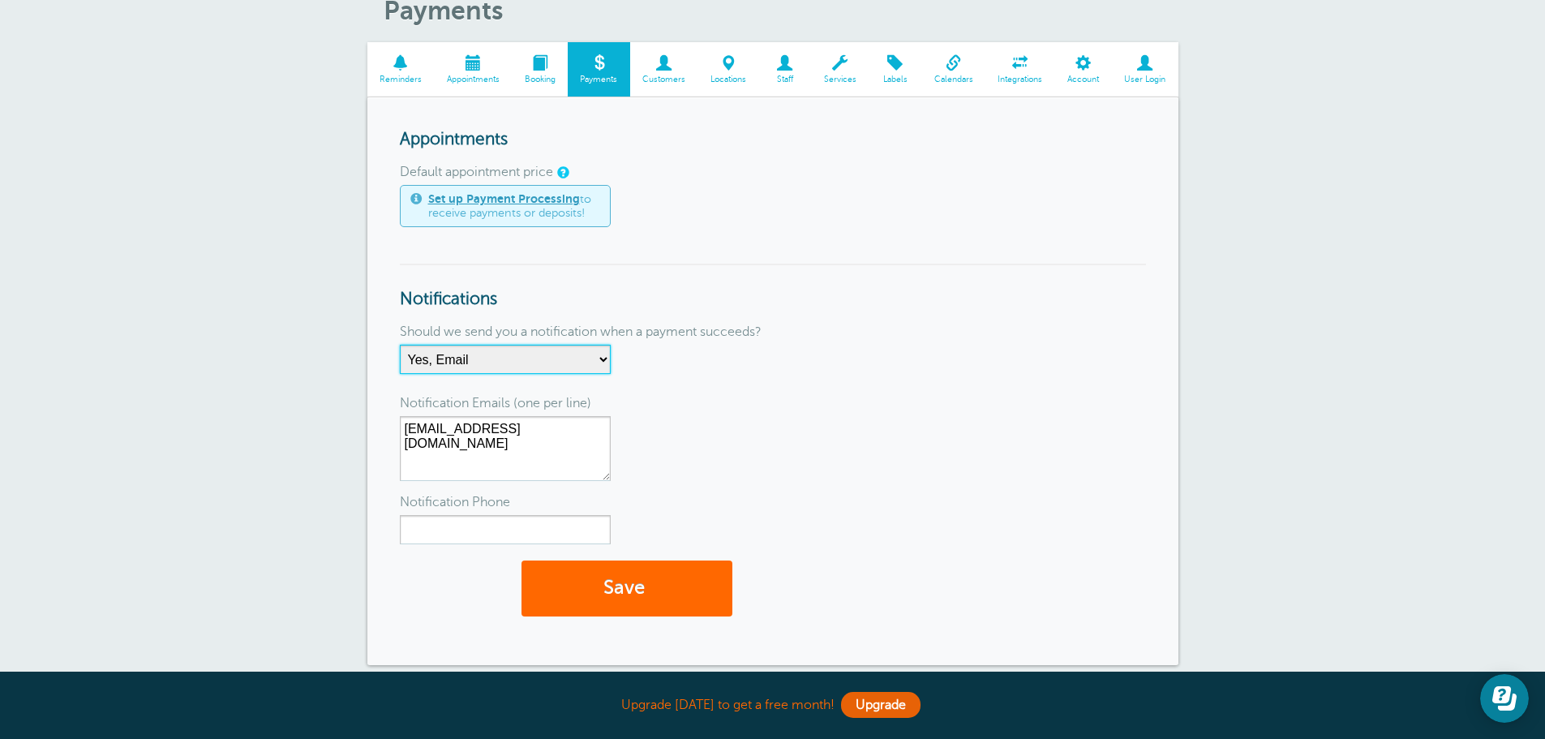
click at [602, 360] on select "No Thanks Yes, Email Yes, SMS Yes, Email & SMS" at bounding box center [505, 359] width 211 height 29
click at [793, 409] on div "Notification Emails (one per line)" at bounding box center [773, 403] width 746 height 26
click at [543, 75] on span "Booking" at bounding box center [540, 80] width 40 height 10
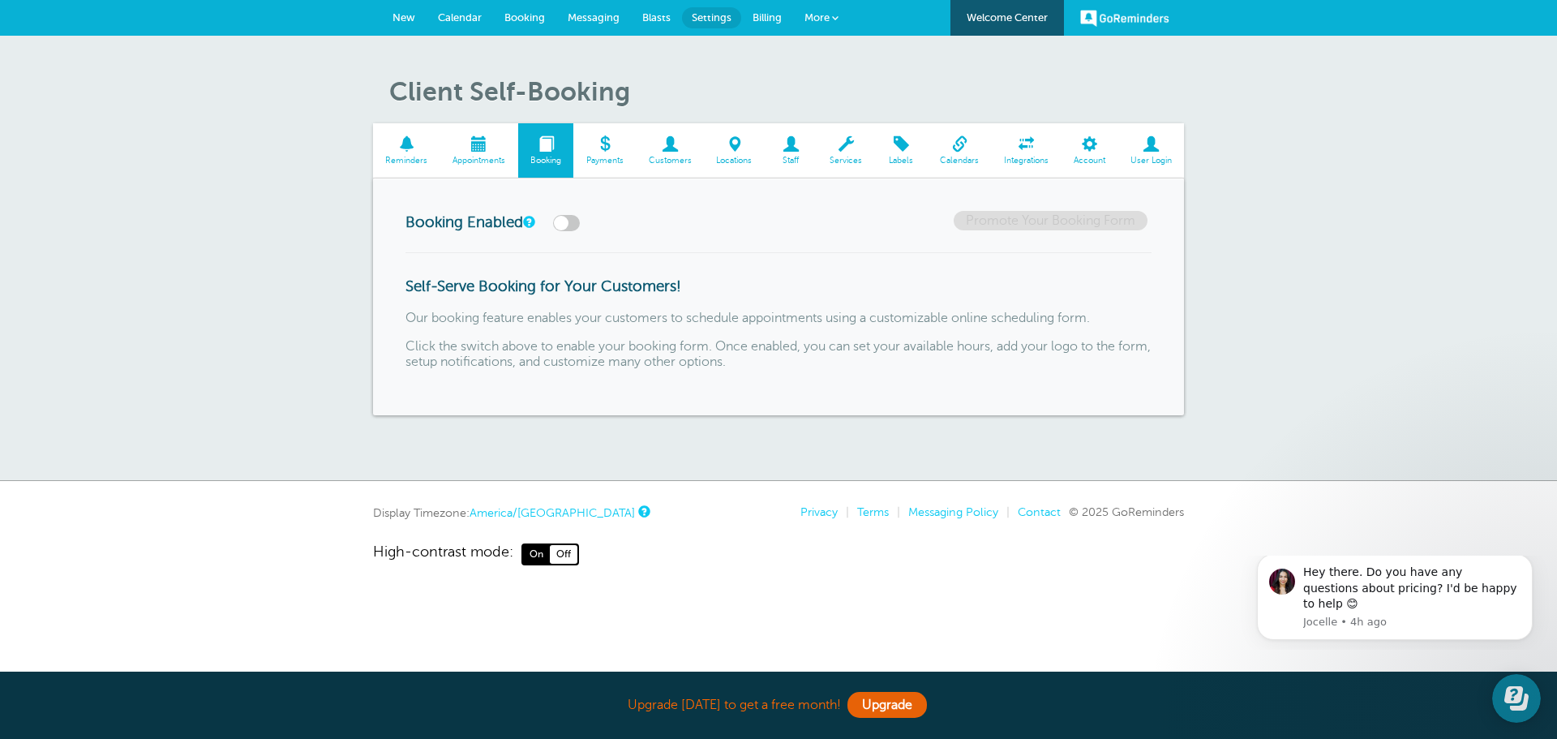
click at [481, 150] on span at bounding box center [479, 143] width 78 height 15
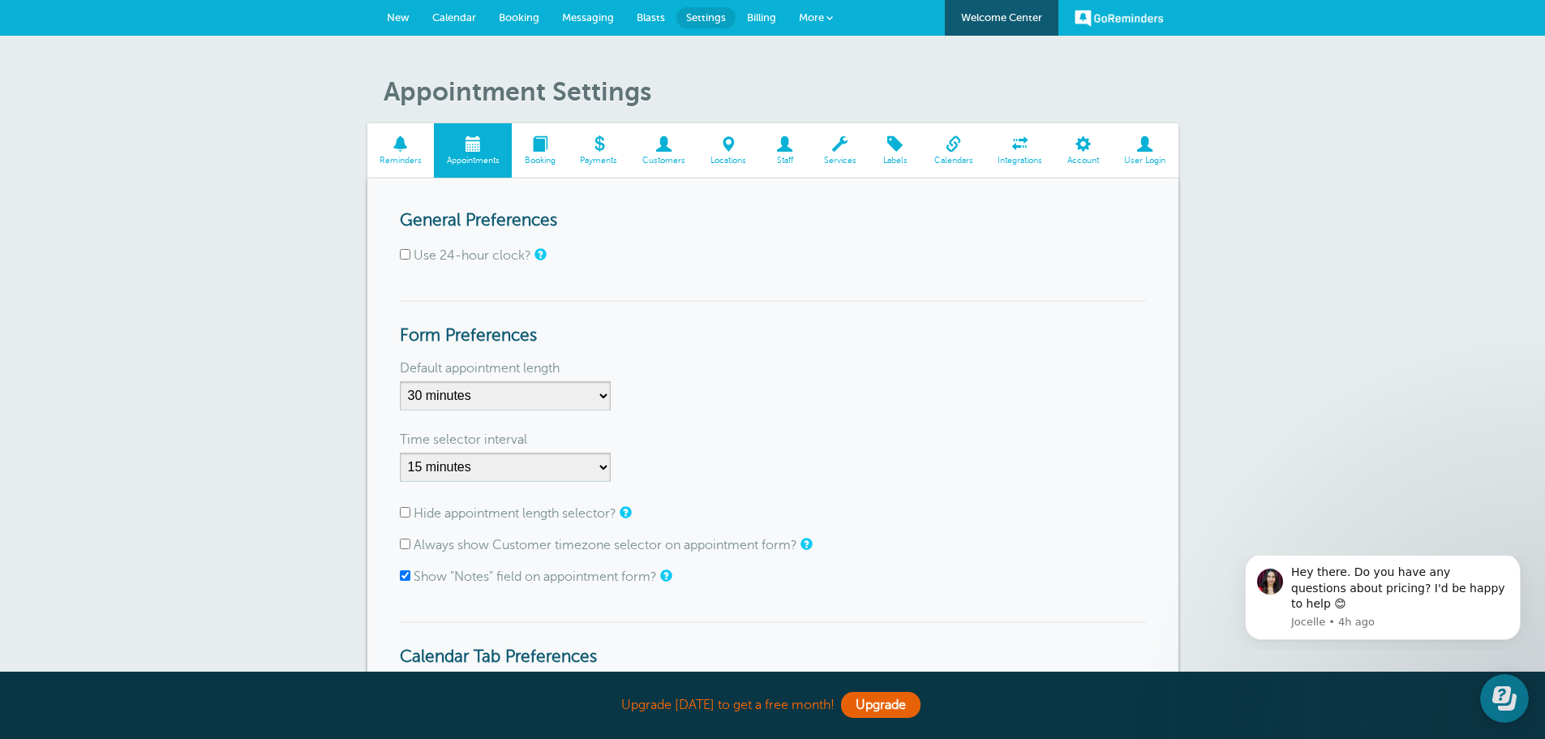
click at [414, 142] on span at bounding box center [400, 143] width 67 height 15
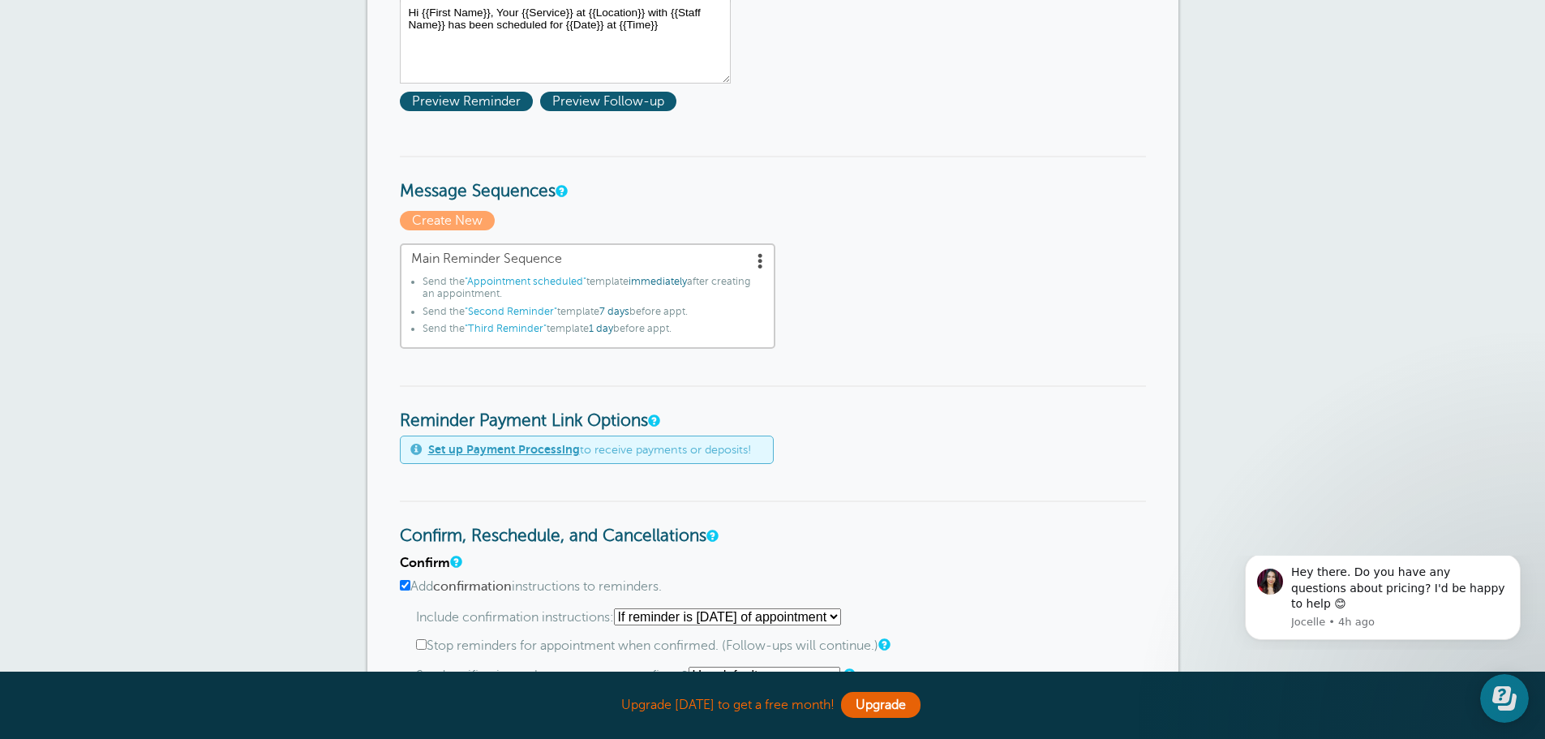
click at [504, 313] on span ""Second Reminder"" at bounding box center [511, 311] width 92 height 11
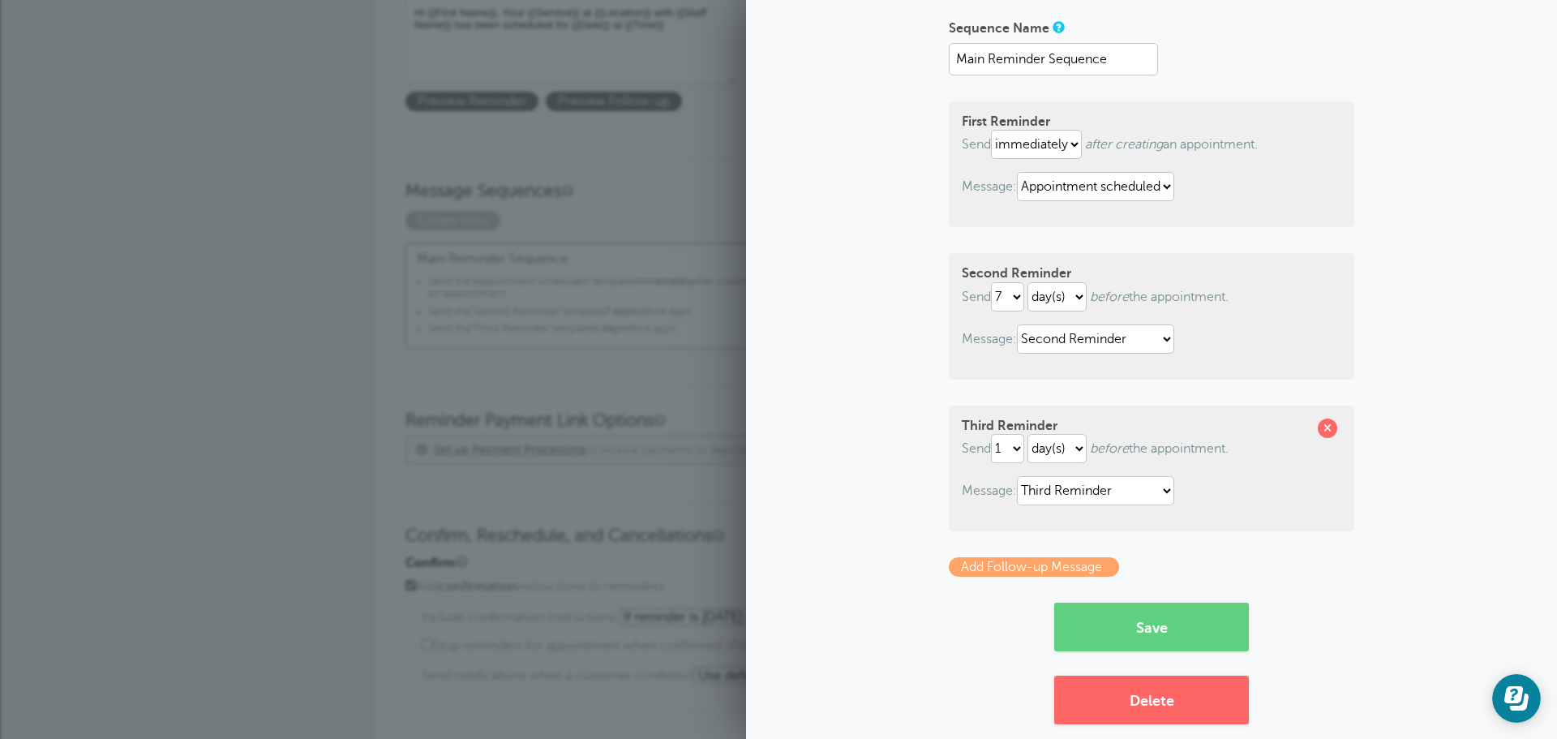
scroll to position [126, 0]
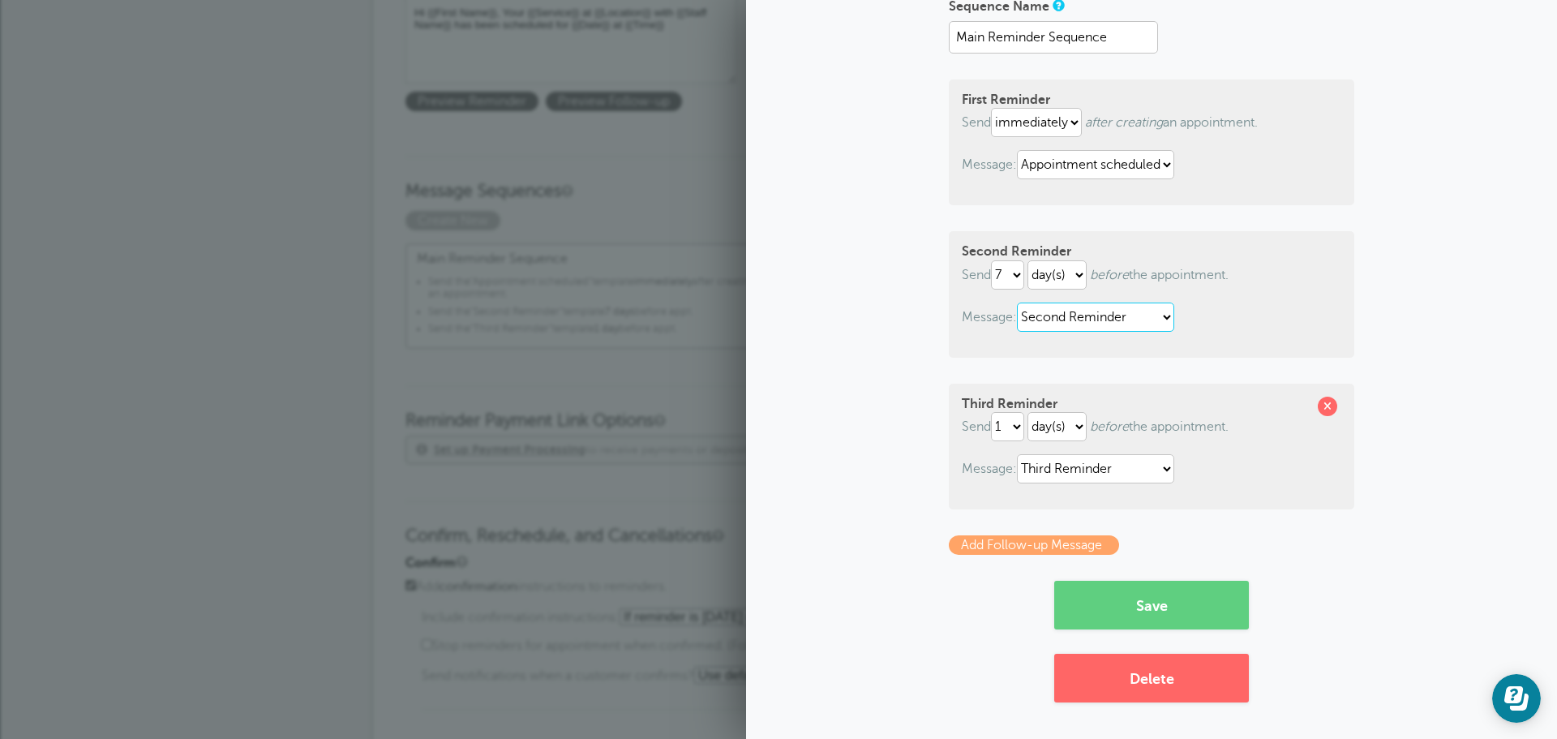
click at [1163, 315] on select "Appointment scheduled First Reminder Second Reminder Third Reminder" at bounding box center [1095, 316] width 157 height 29
click at [1262, 304] on p "Message: Appointment scheduled First Reminder Second Reminder Third Reminder" at bounding box center [1151, 316] width 379 height 29
click at [1173, 597] on button "Save" at bounding box center [1151, 605] width 195 height 49
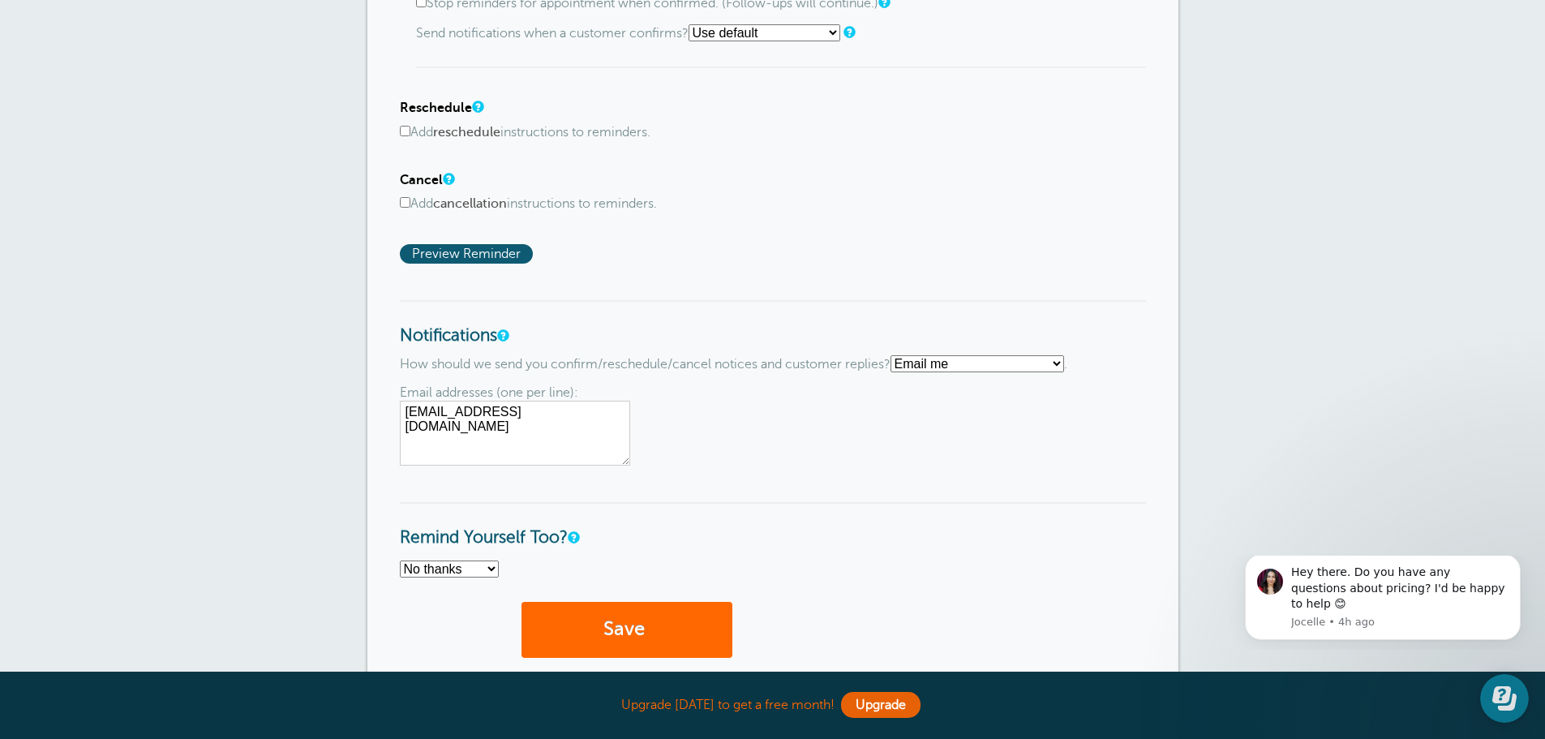
scroll to position [1054, 0]
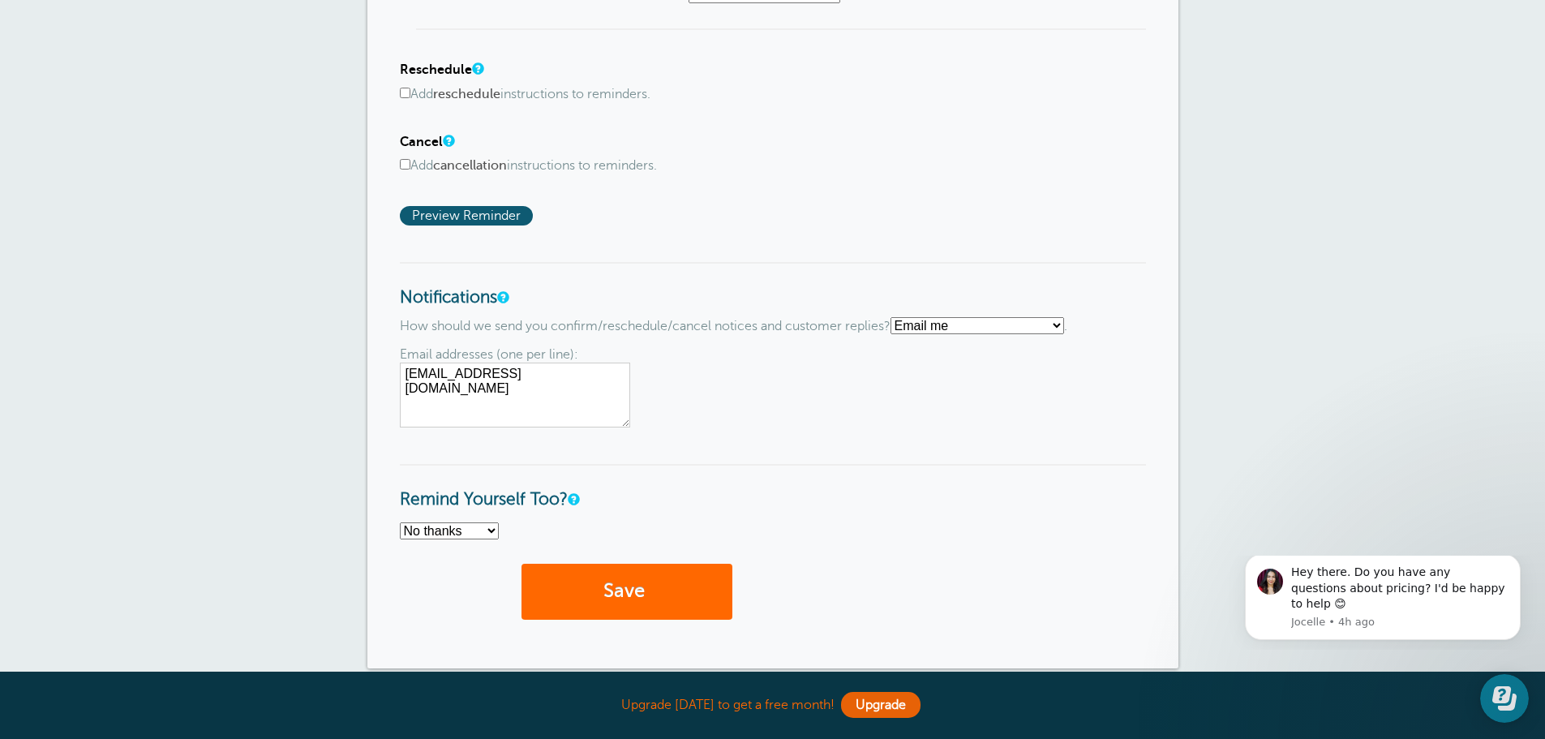
click at [975, 327] on select "Text me Email me Don't send me notifications" at bounding box center [977, 325] width 174 height 17
select select "5"
click at [897, 317] on select "Text me Email me Don't send me notifications" at bounding box center [977, 325] width 174 height 17
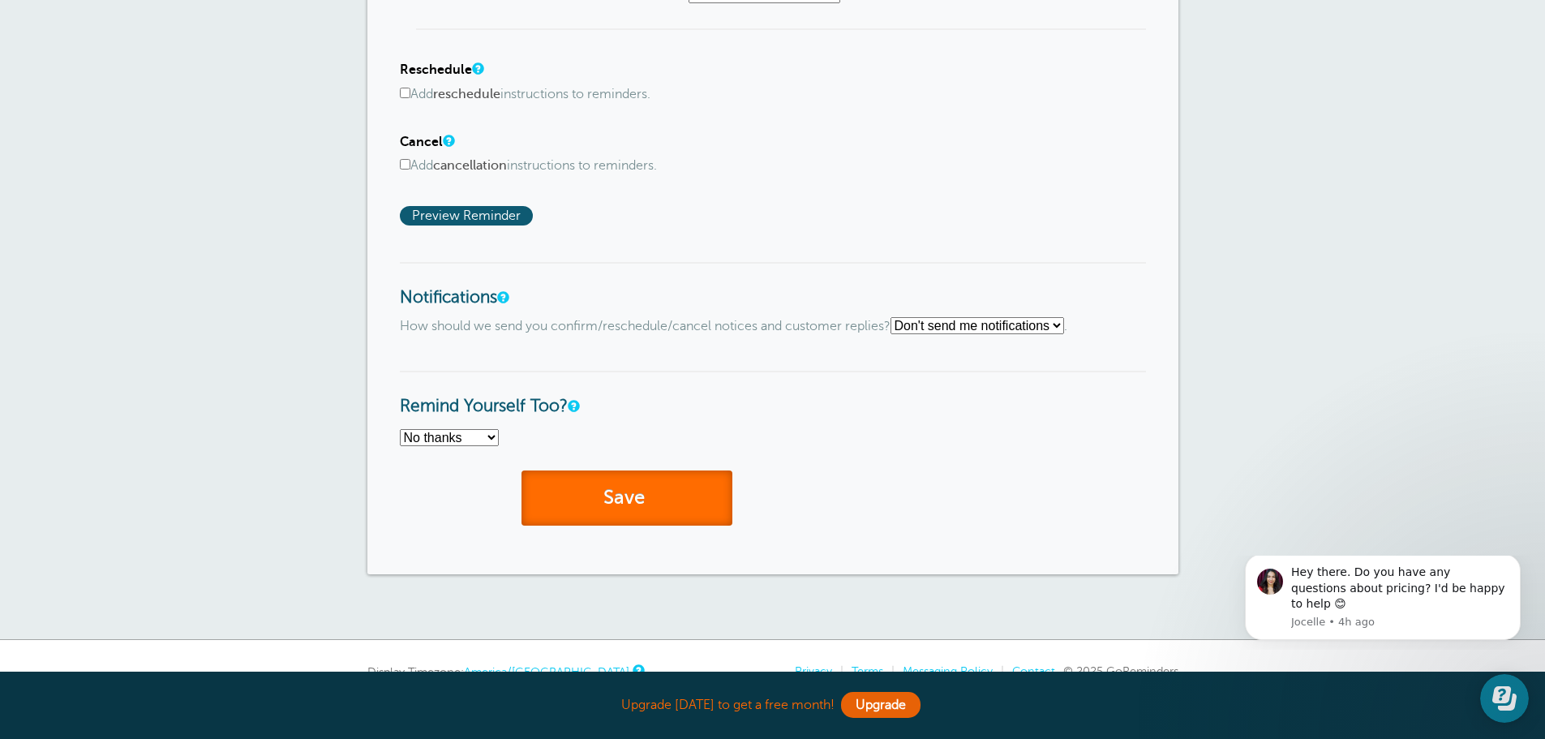
click at [604, 496] on button "Save" at bounding box center [626, 498] width 211 height 56
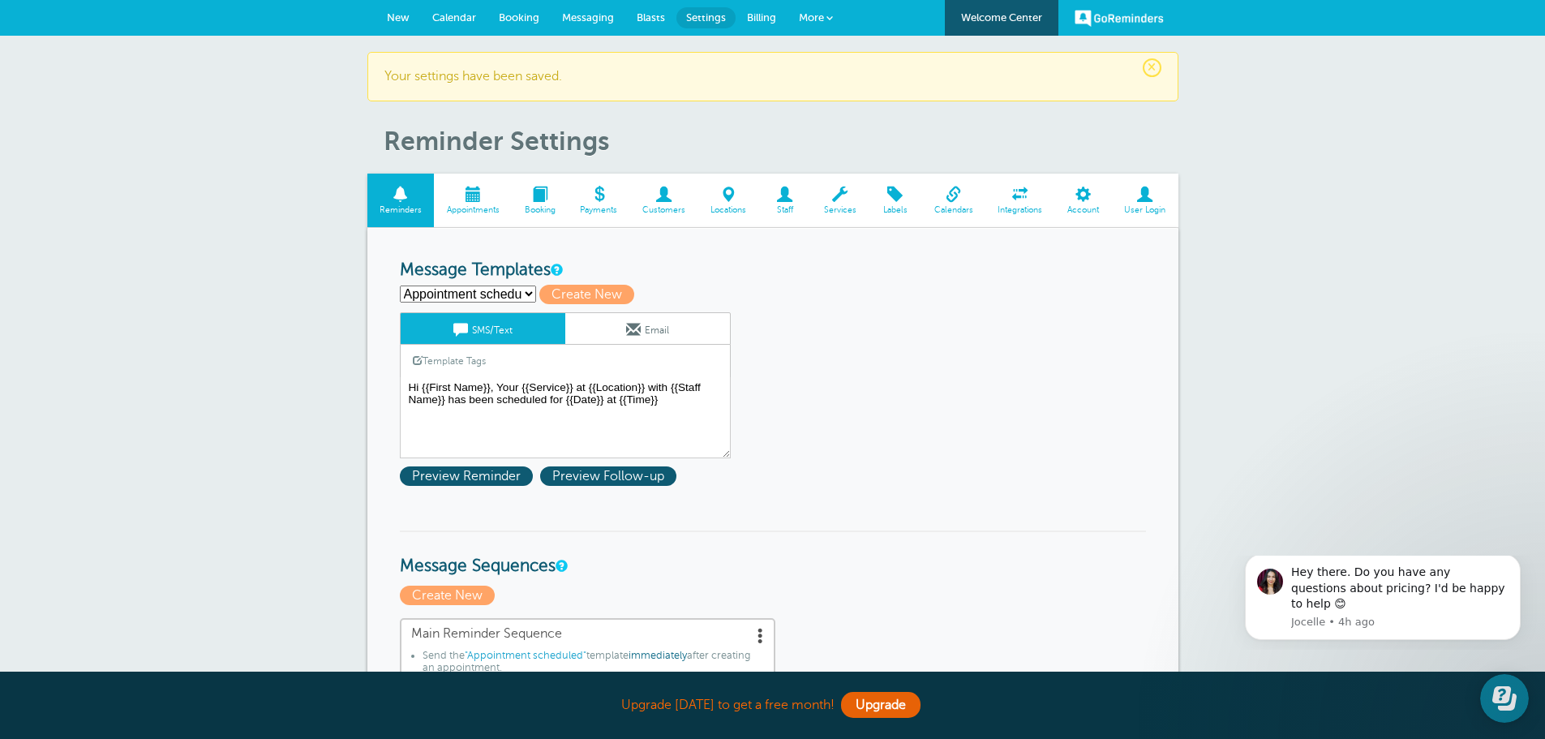
click at [439, 18] on span "Calendar" at bounding box center [454, 17] width 44 height 12
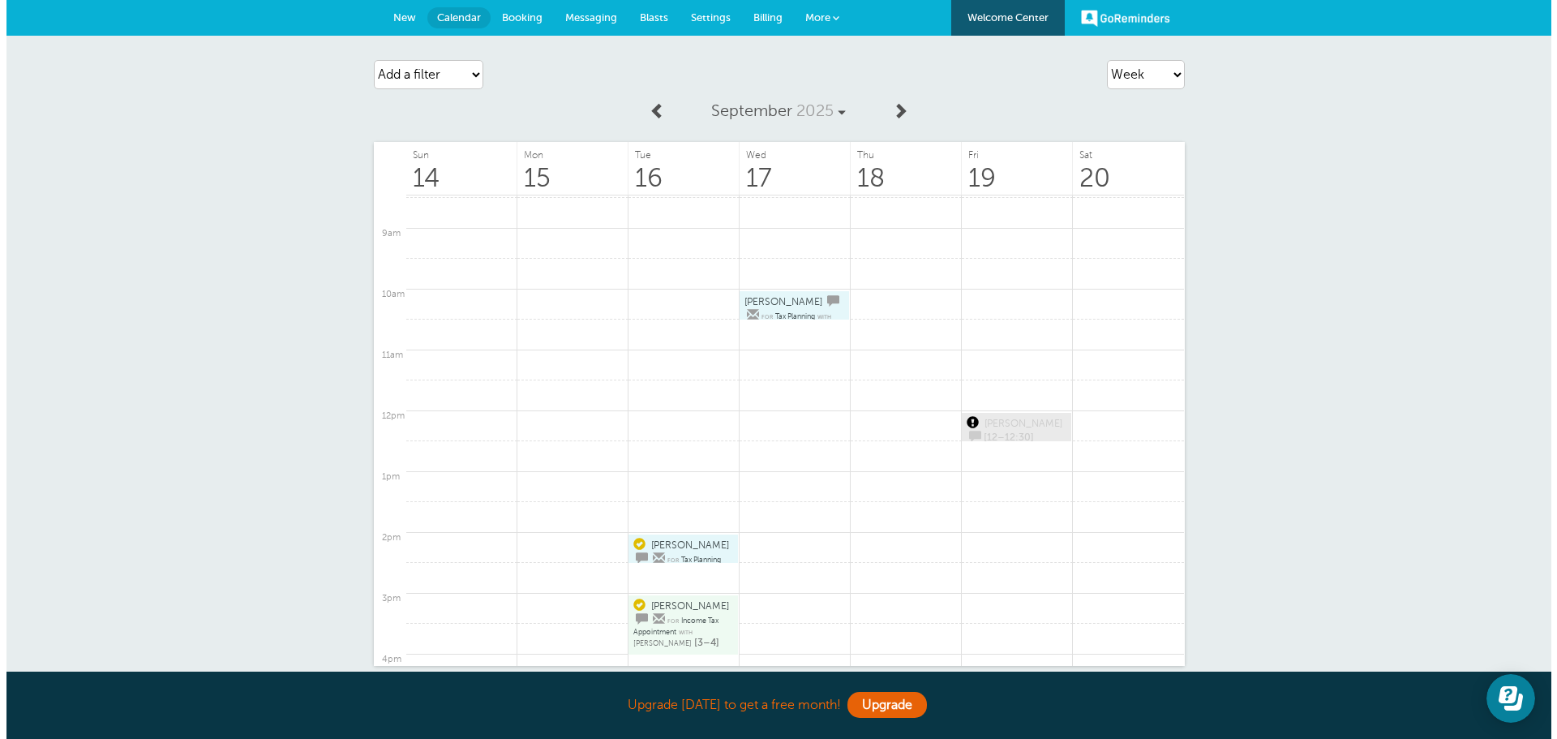
scroll to position [488, 0]
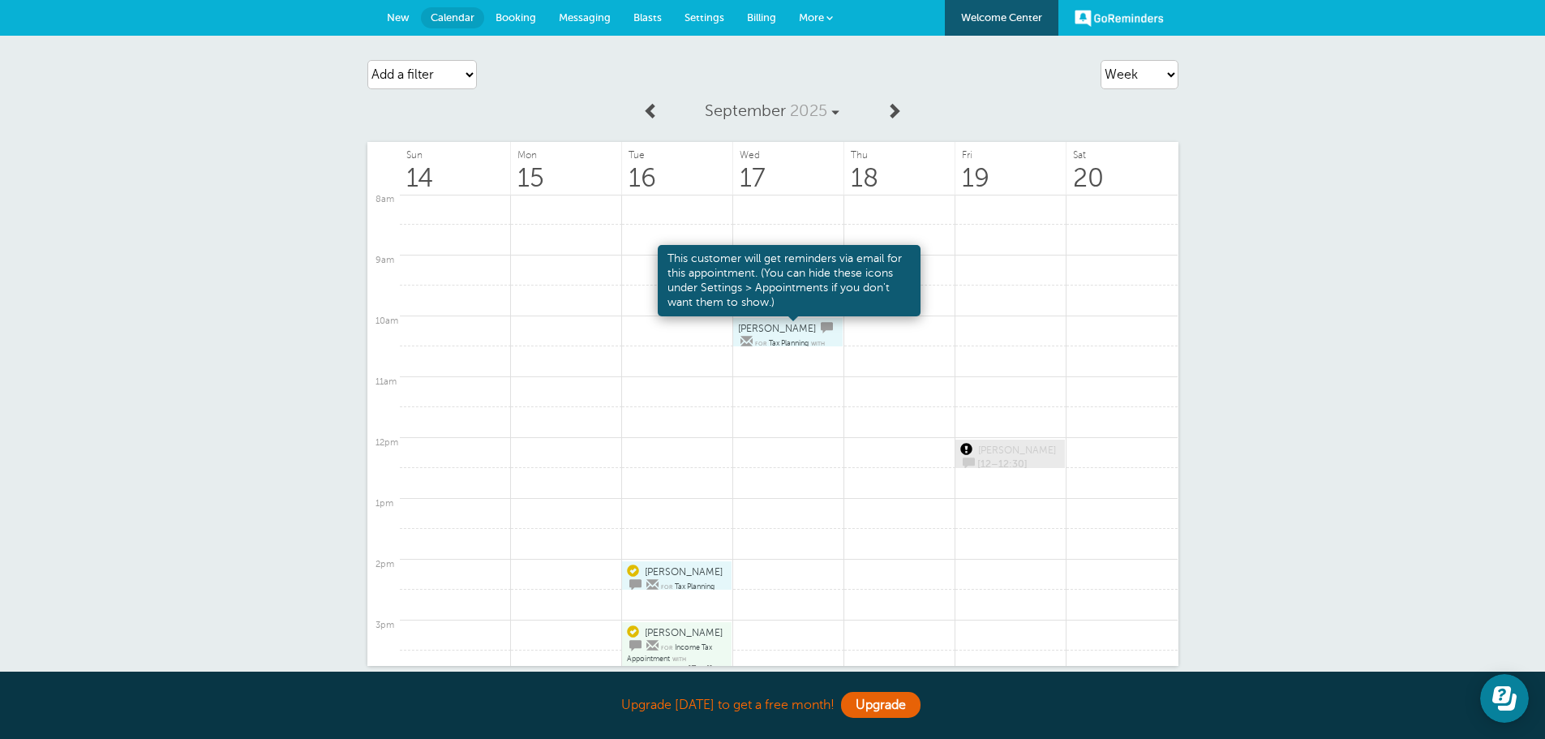
click at [752, 336] on span at bounding box center [746, 342] width 12 height 12
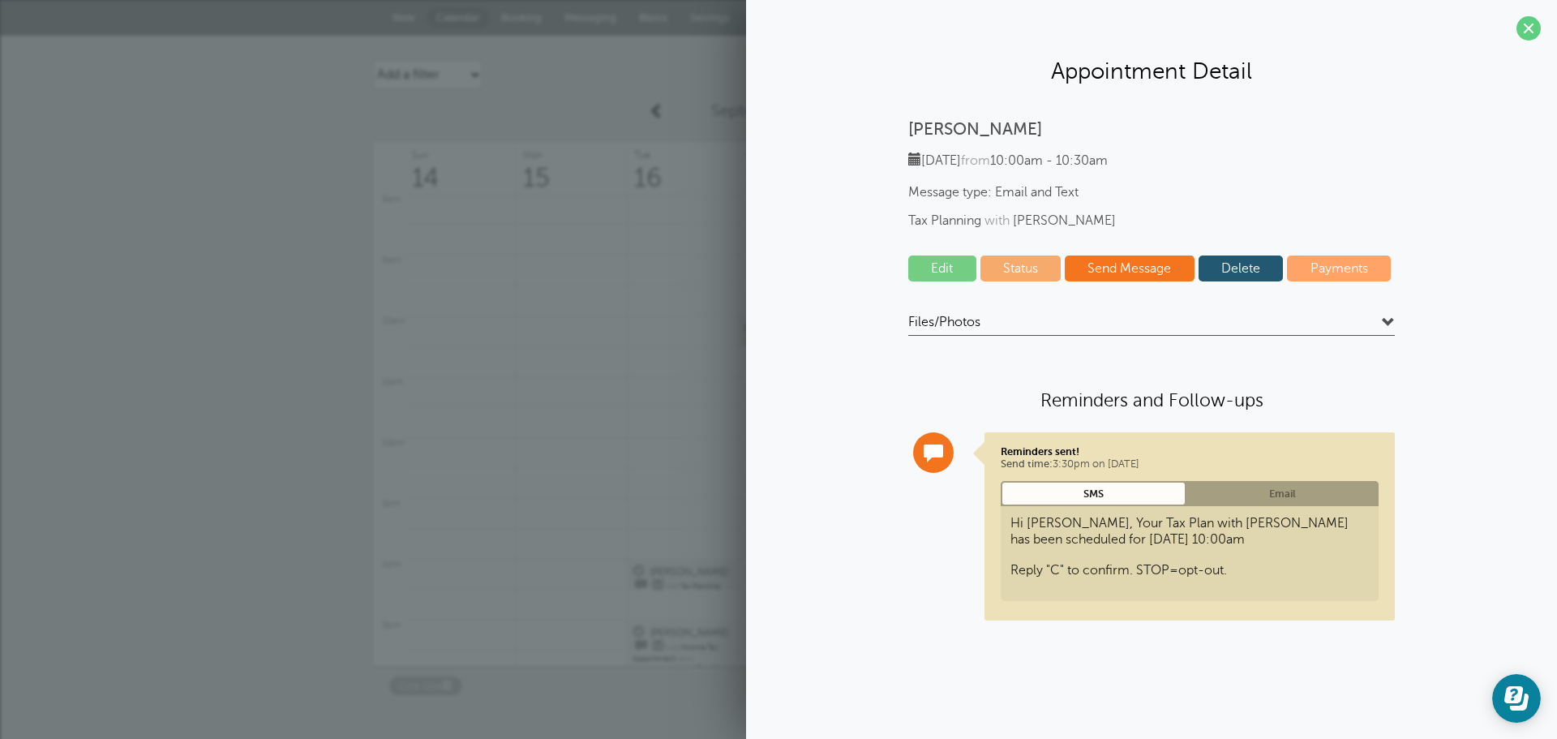
click at [945, 275] on link "Edit" at bounding box center [942, 268] width 68 height 26
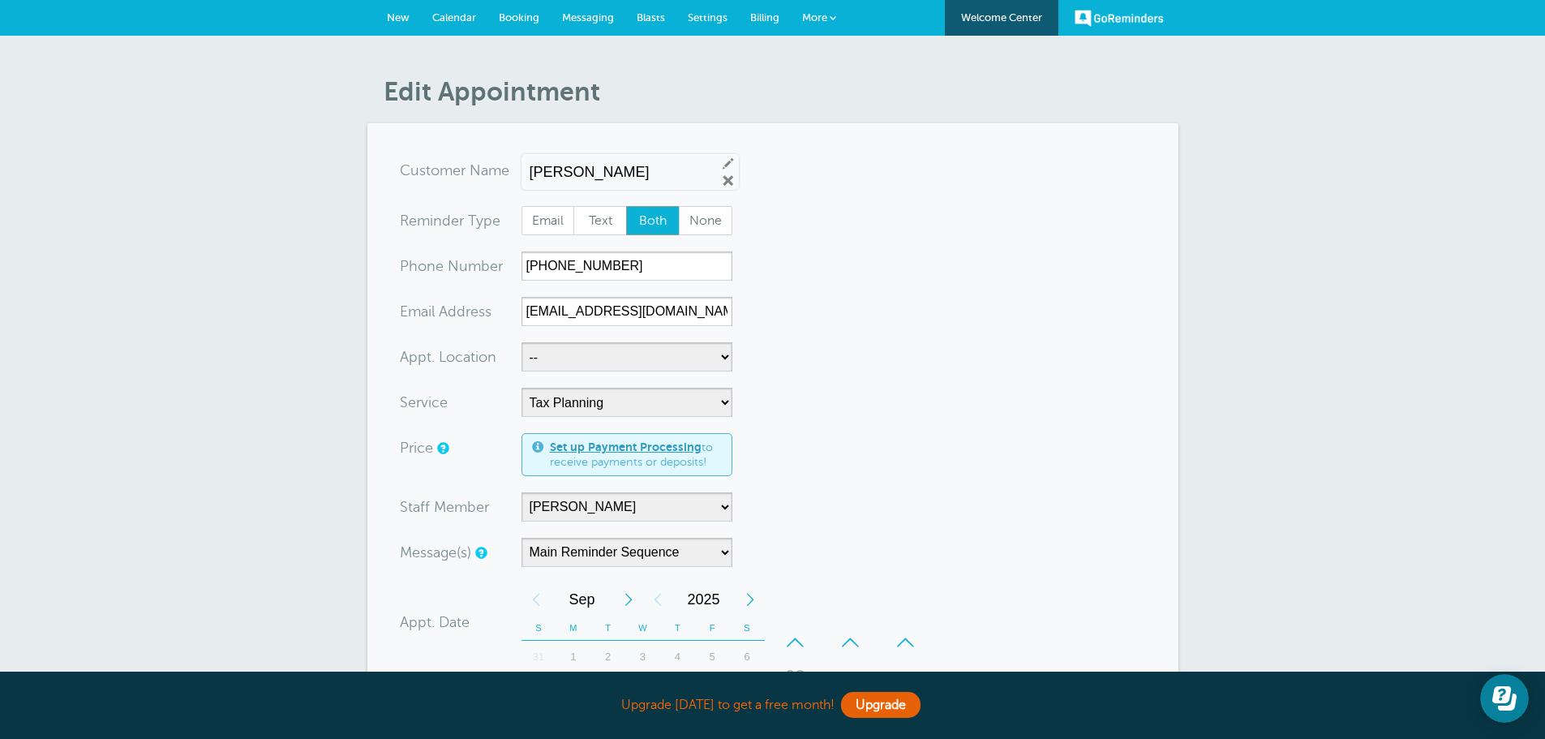
click at [440, 17] on span "Calendar" at bounding box center [454, 17] width 44 height 12
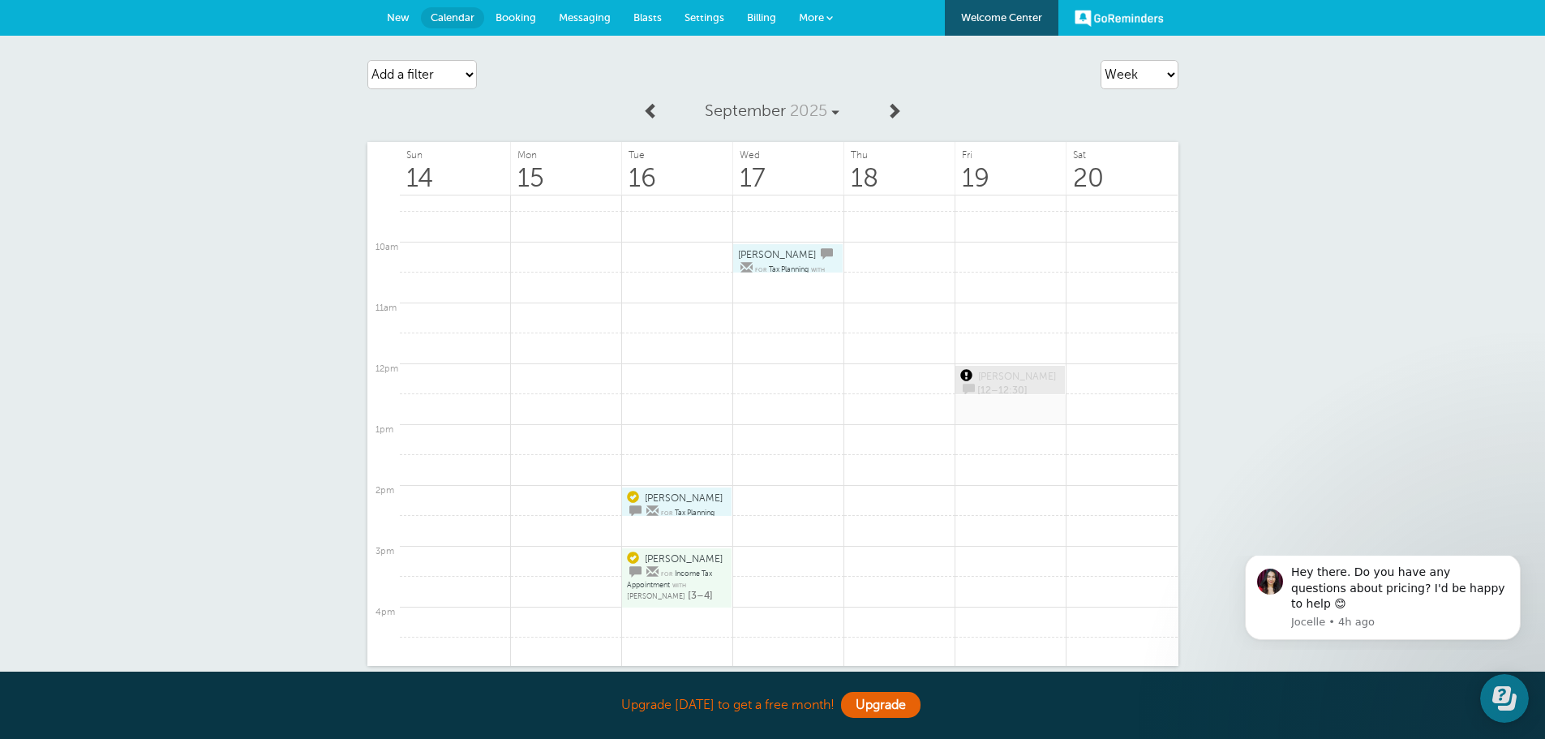
scroll to position [569, 0]
click at [761, 250] on span "[PERSON_NAME]" at bounding box center [777, 247] width 78 height 11
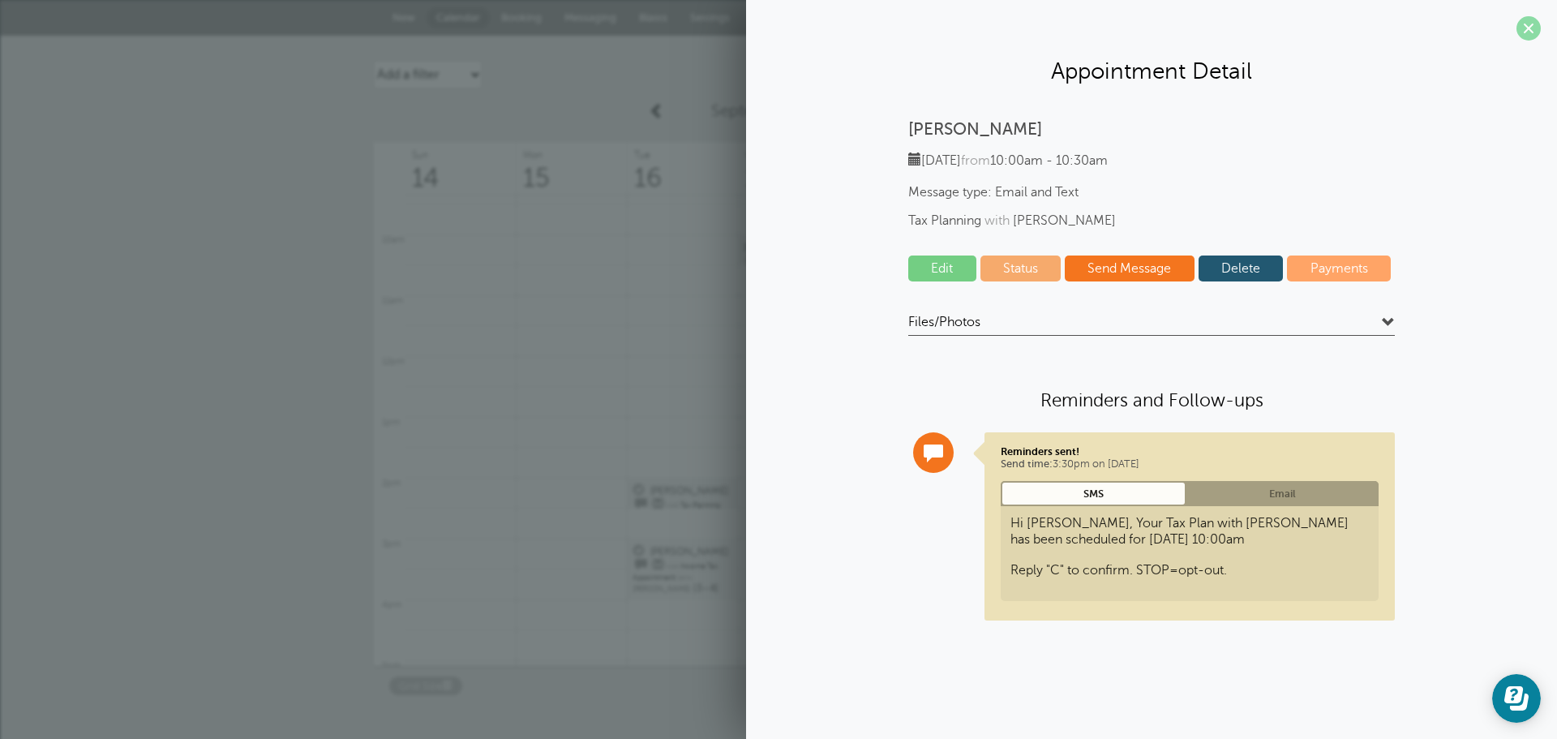
click at [1533, 31] on span at bounding box center [1528, 28] width 24 height 24
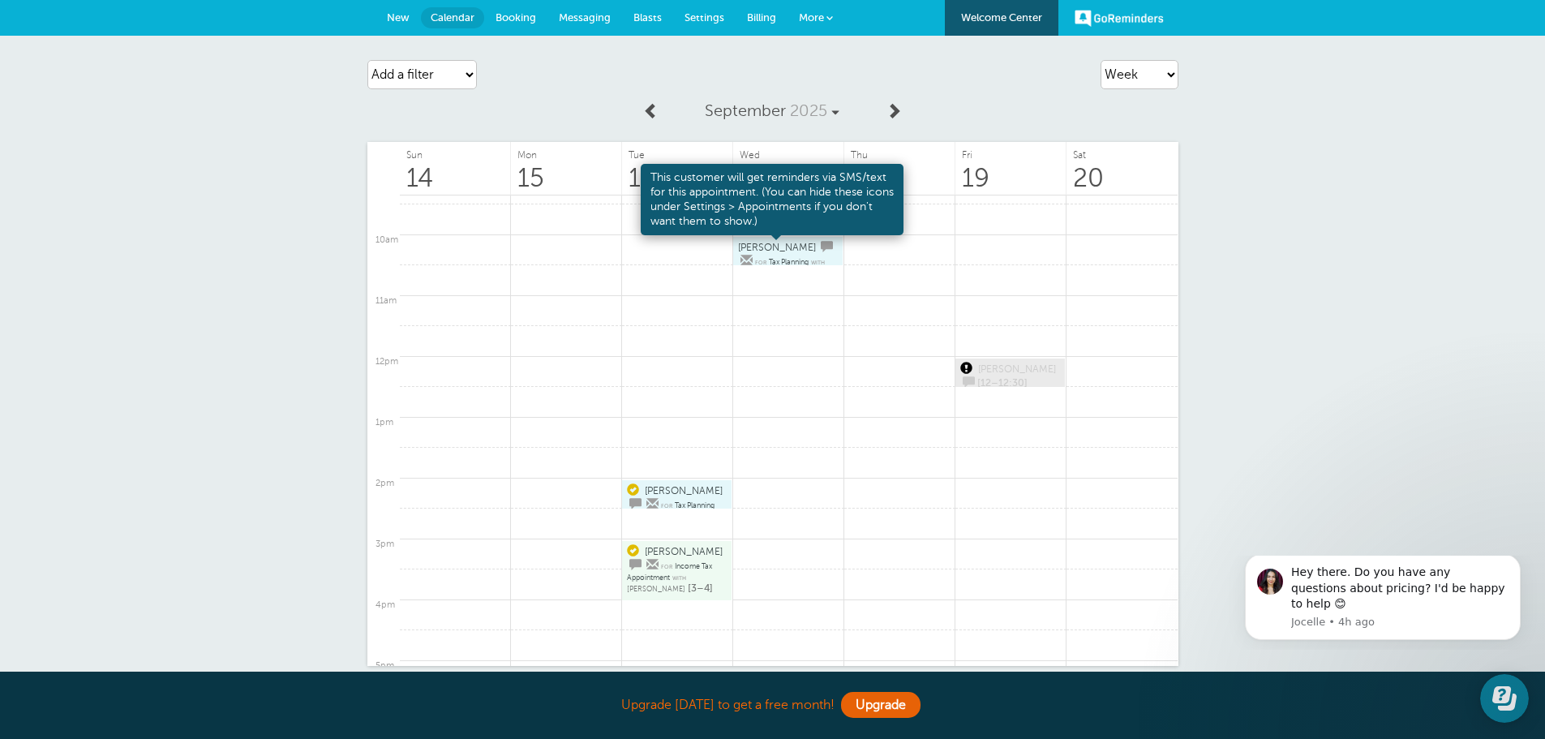
click at [821, 244] on span at bounding box center [827, 247] width 12 height 12
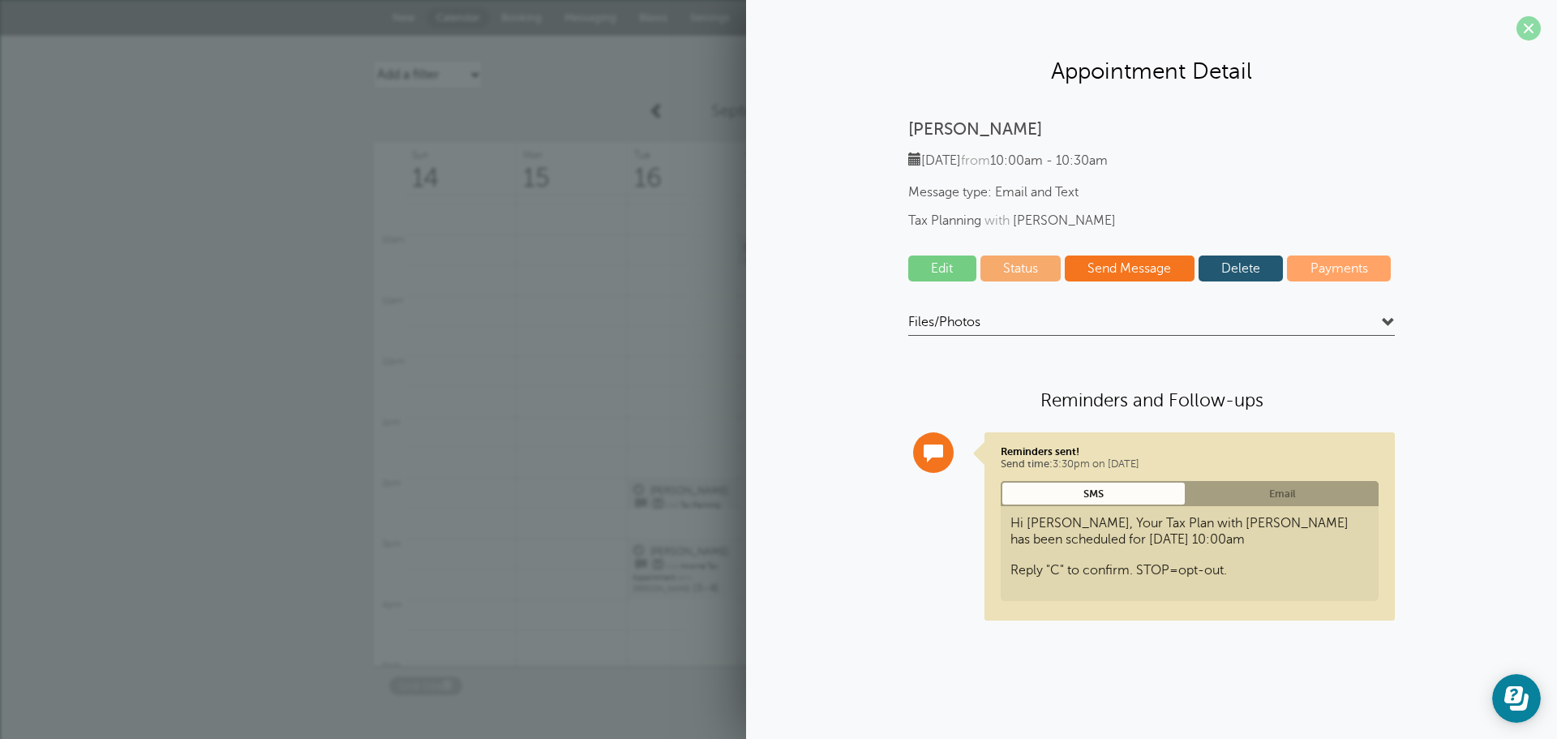
click at [1522, 28] on span at bounding box center [1528, 28] width 24 height 24
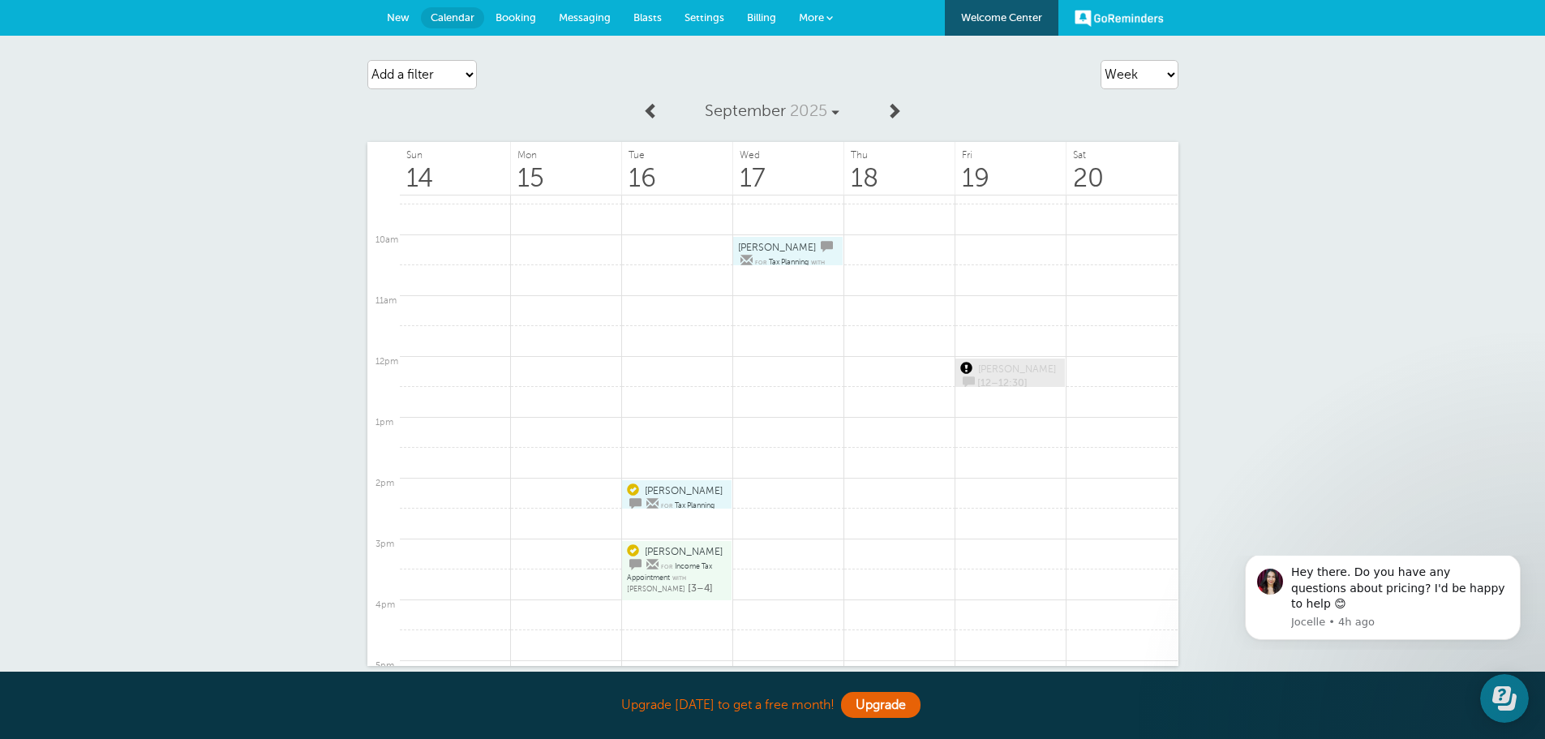
click at [401, 20] on span "New" at bounding box center [398, 17] width 23 height 12
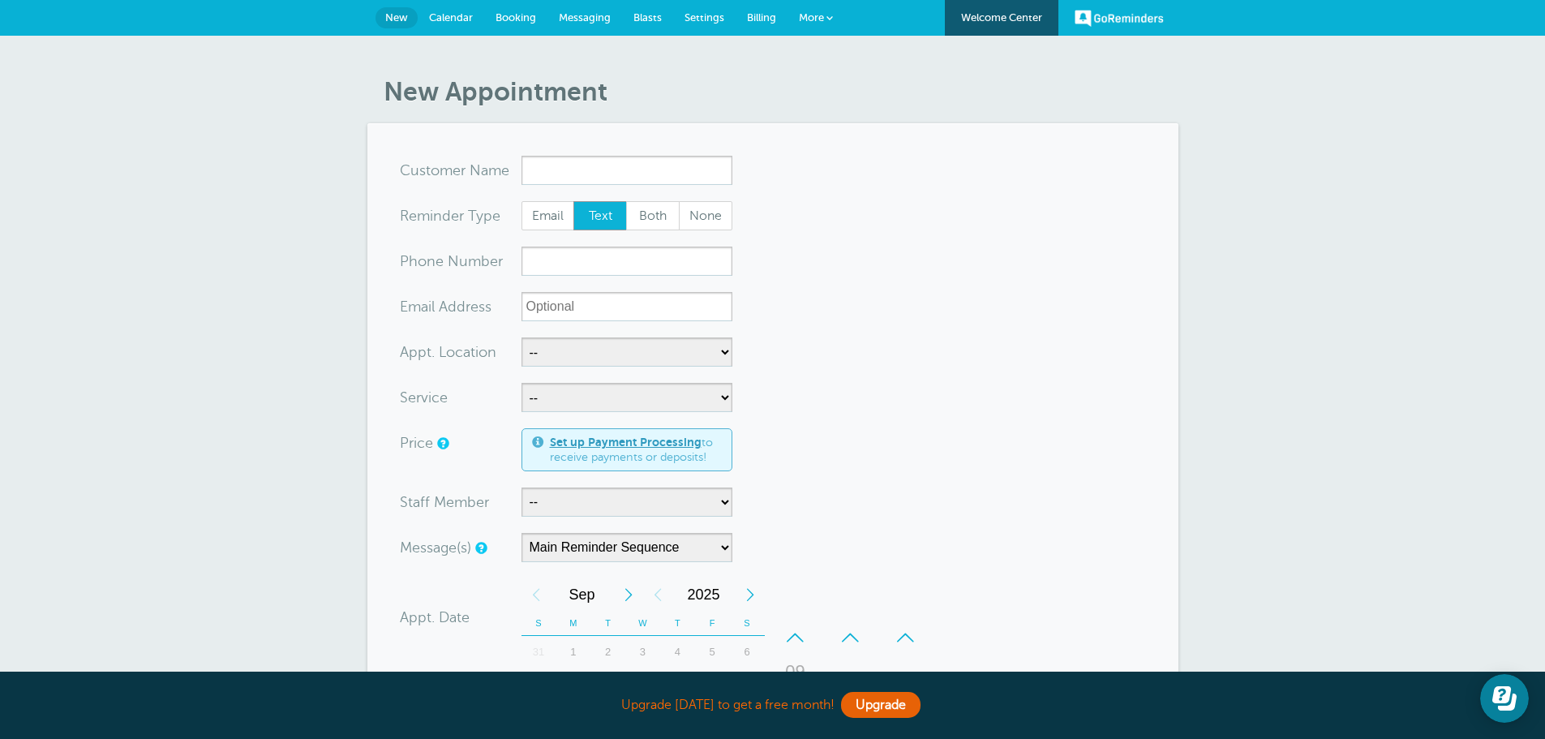
click at [606, 162] on input "x-no-autofill" at bounding box center [626, 170] width 211 height 29
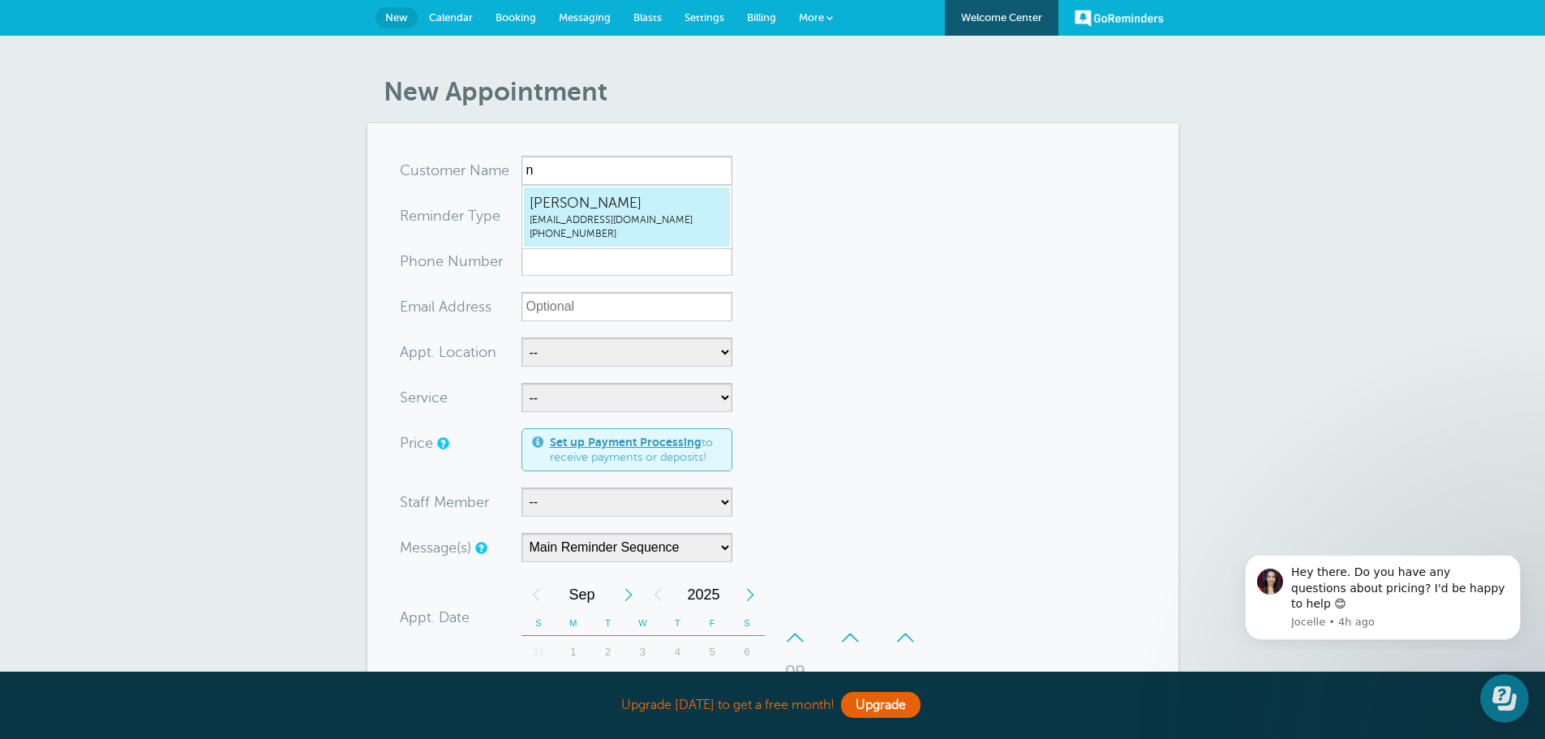
click at [568, 200] on span "[PERSON_NAME]" at bounding box center [626, 203] width 195 height 20
type input "Nicolenbolton@hofmeisteraccounting.com4022780369"
type input "[PERSON_NAME]"
radio input "false"
radio input "true"
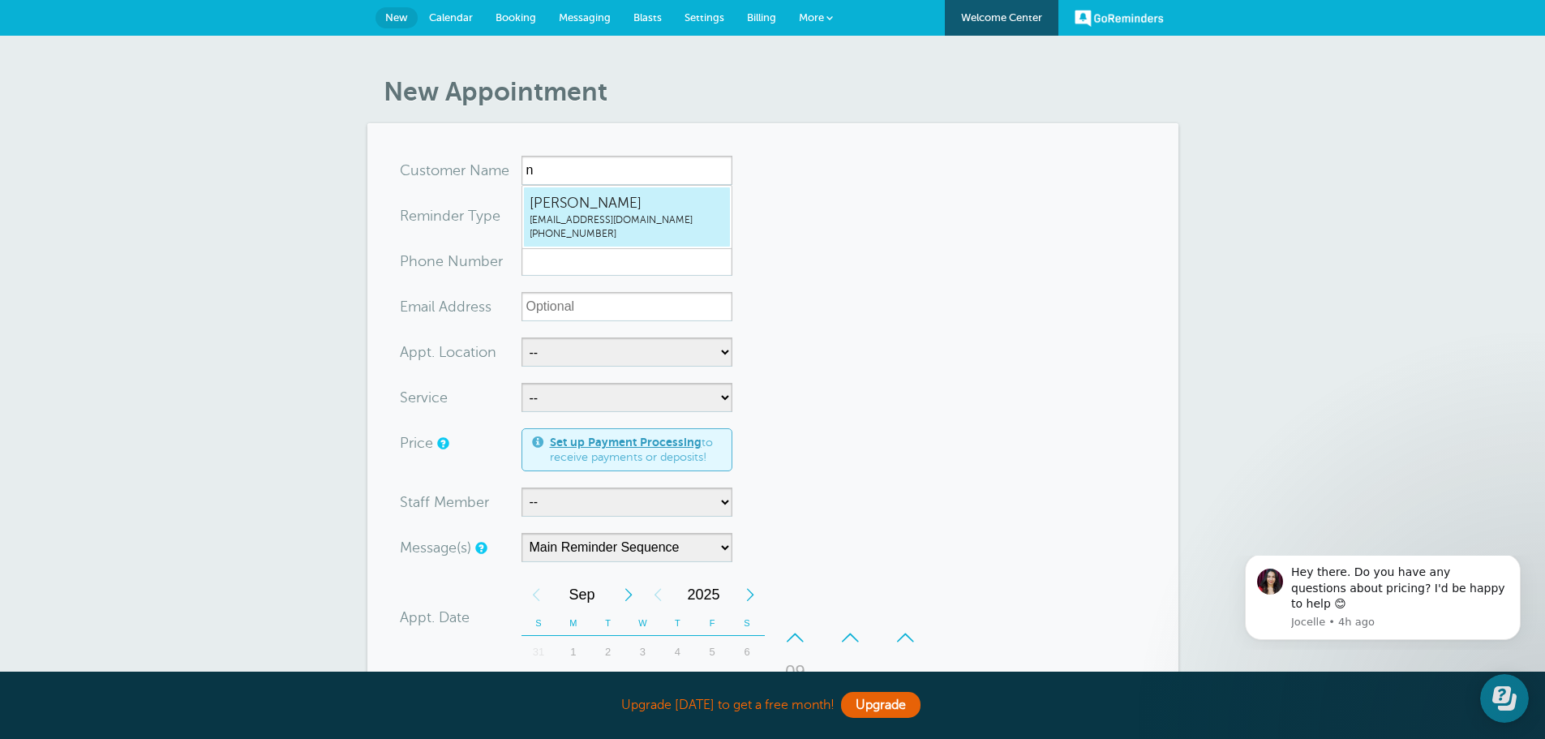
type input "(402) 278-0369"
type input "nbolton@hofmeisteraccounting.com"
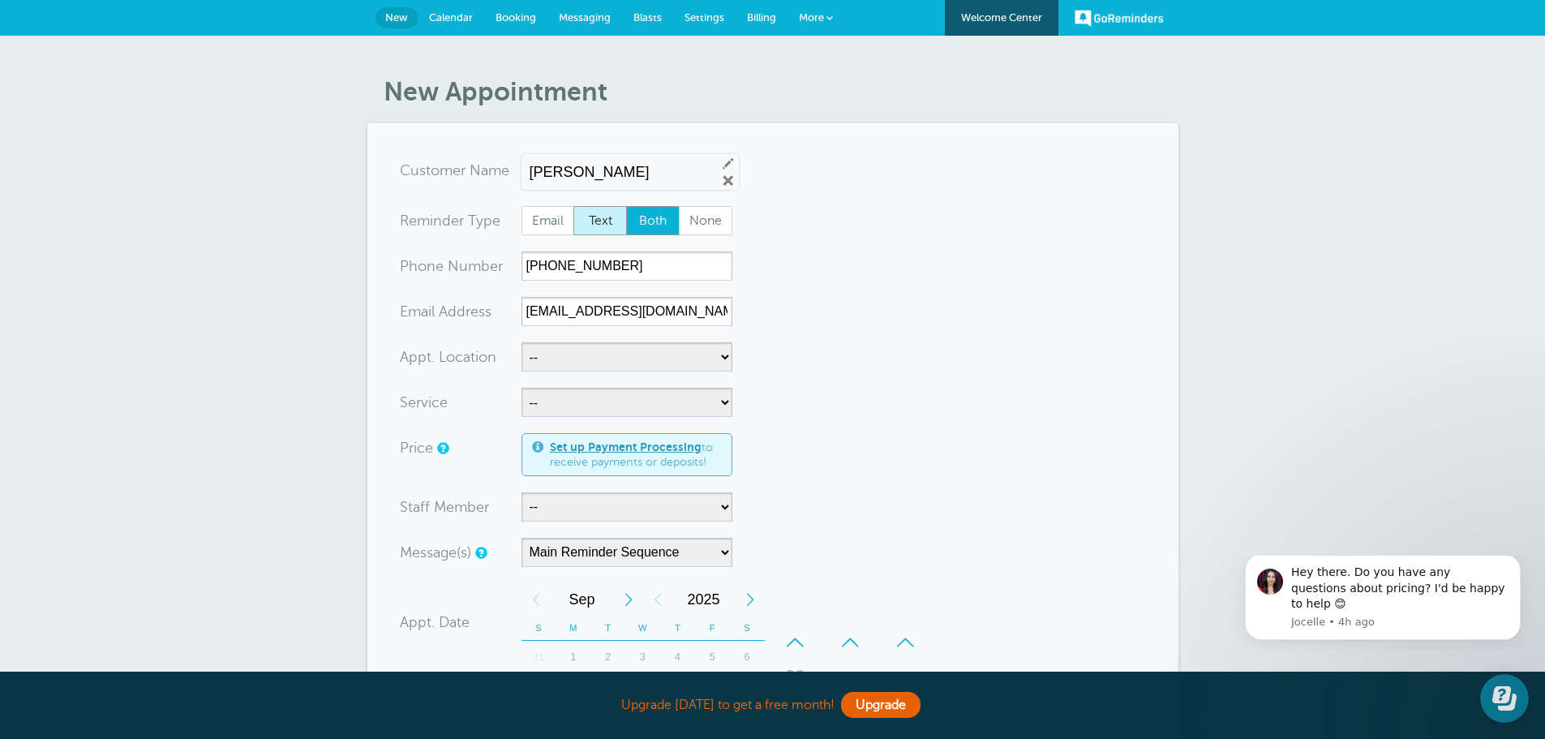
click at [596, 218] on span "Text" at bounding box center [600, 221] width 52 height 28
click at [573, 206] on input "Text" at bounding box center [572, 205] width 1 height 1
radio input "true"
click at [705, 366] on select "-- Hofmeister Accounting Inc" at bounding box center [626, 356] width 211 height 29
select select "25211"
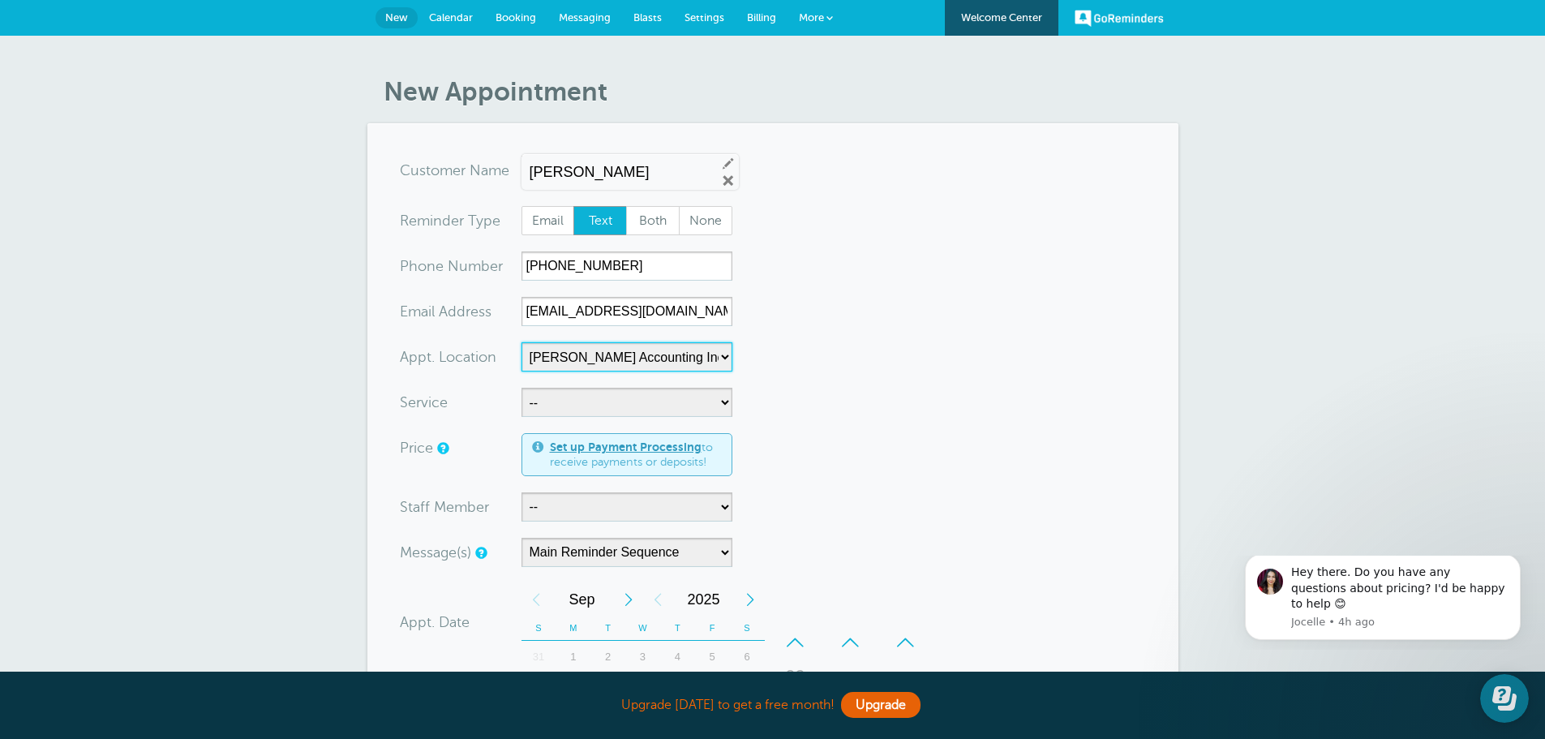
click at [521, 342] on select "-- Hofmeister Accounting Inc" at bounding box center [626, 356] width 211 height 29
click at [725, 405] on select "-- Income Tax Appointment Income Tax Follow Up Meeting Tax Planning" at bounding box center [626, 402] width 211 height 29
select select "28236"
click at [521, 388] on select "-- Income Tax Appointment Income Tax Follow Up Meeting Tax Planning" at bounding box center [626, 402] width 211 height 29
select select "60"
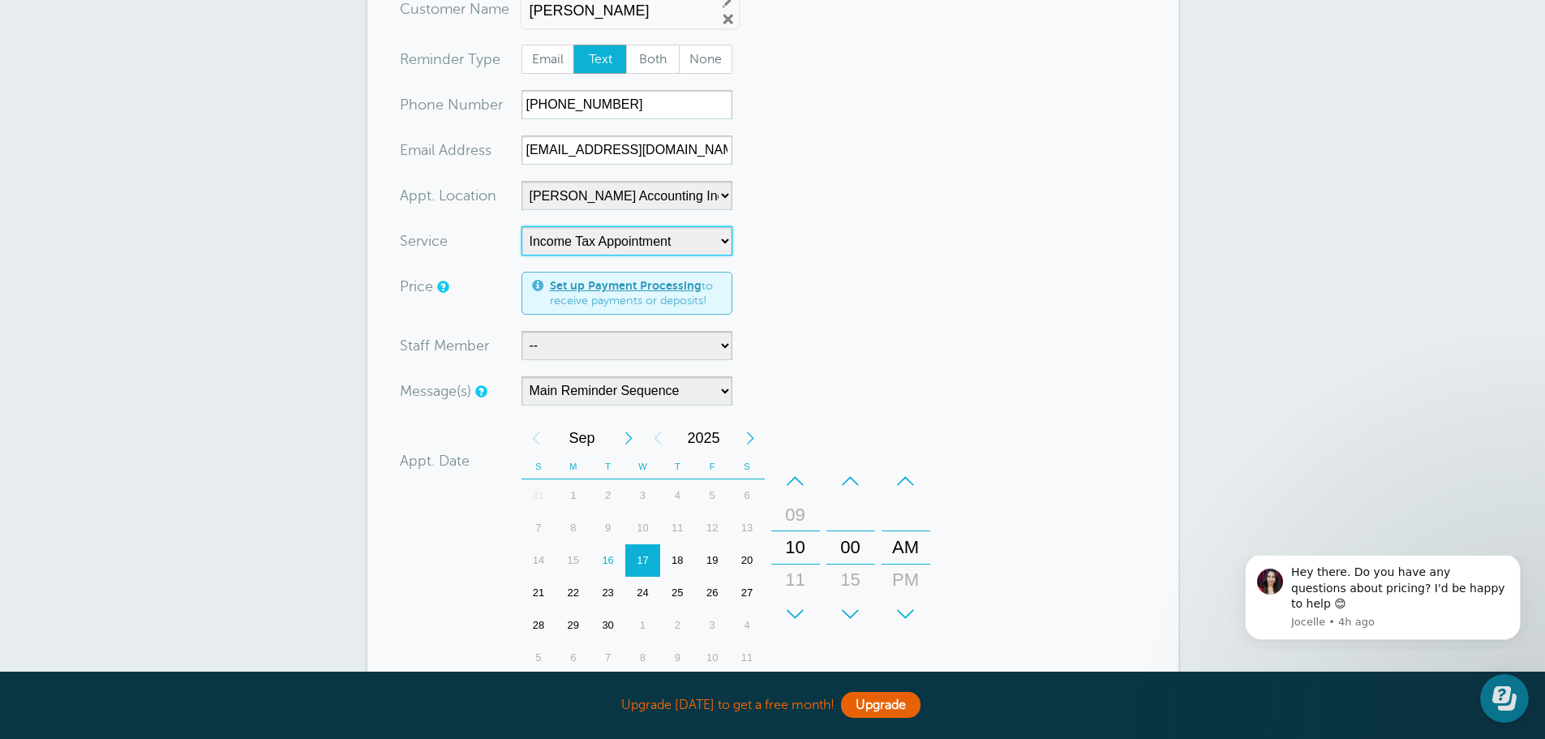
scroll to position [162, 0]
click at [724, 345] on select "-- Kerry Stueve Kristin Janssen" at bounding box center [626, 344] width 211 height 29
select select "21573"
click at [521, 330] on select "-- Kerry Stueve Kristin Janssen" at bounding box center [626, 344] width 211 height 29
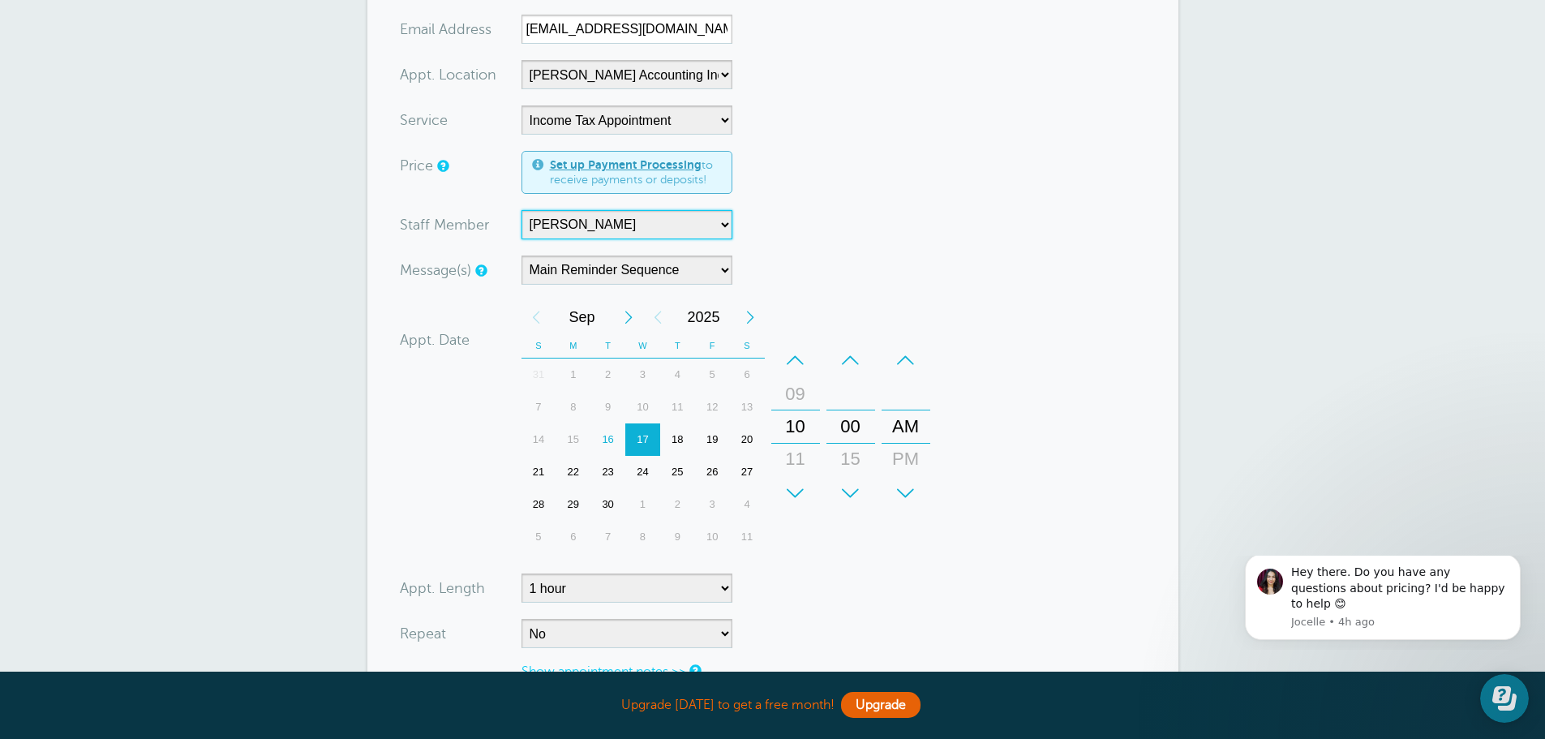
scroll to position [324, 0]
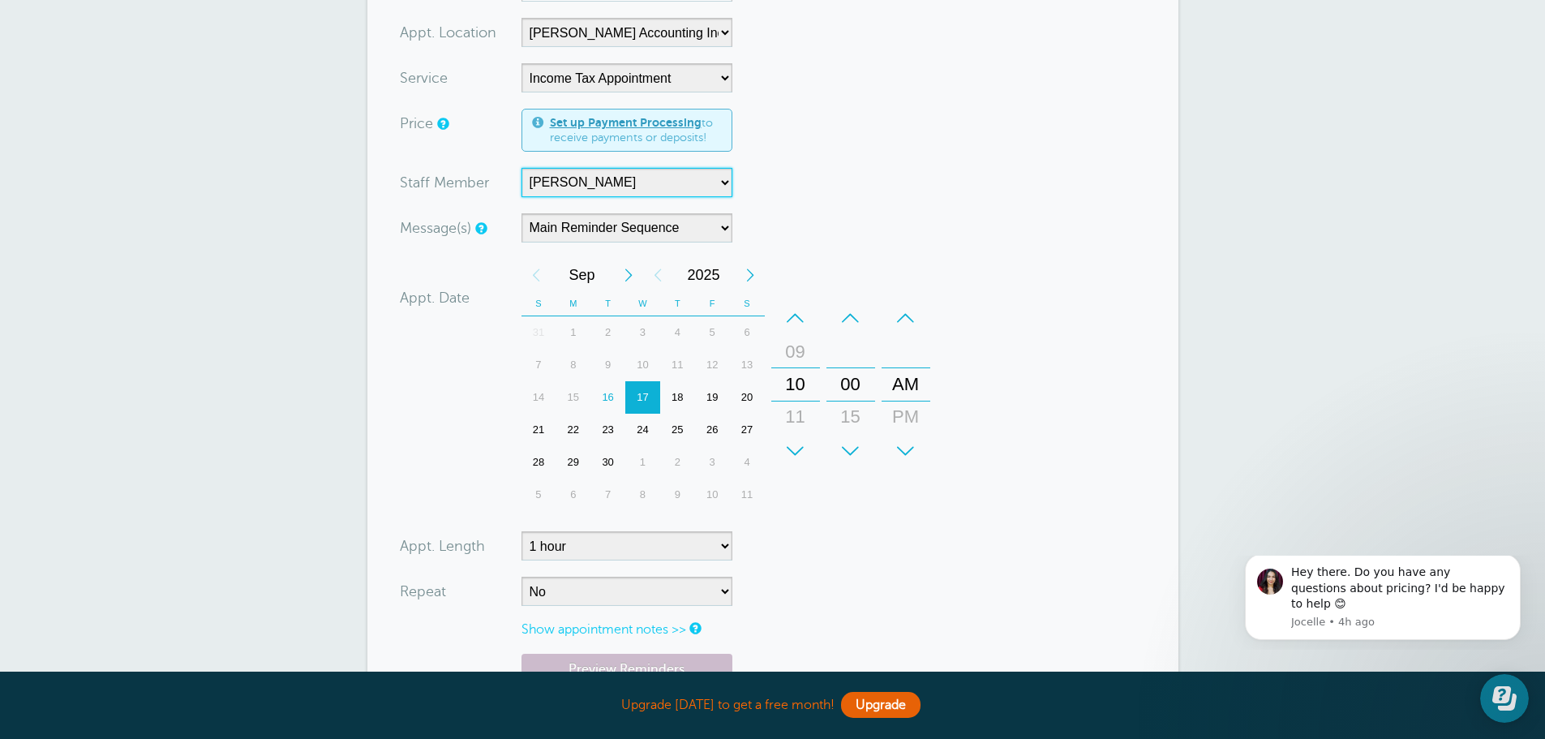
click at [572, 429] on div "22" at bounding box center [572, 430] width 35 height 32
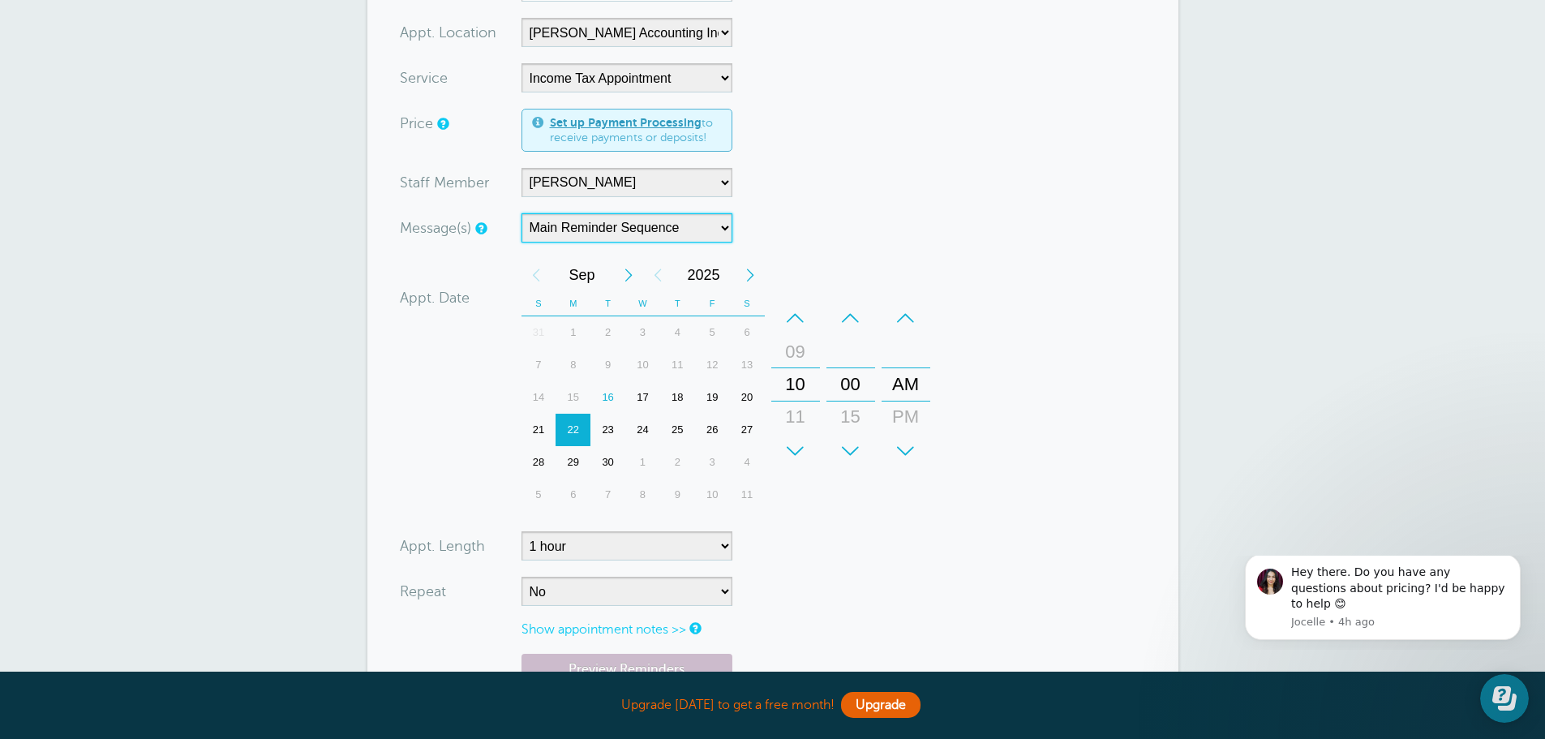
click at [726, 238] on select "Main Reminder Sequence" at bounding box center [626, 227] width 211 height 29
click at [715, 231] on select "Main Reminder Sequence" at bounding box center [626, 227] width 211 height 29
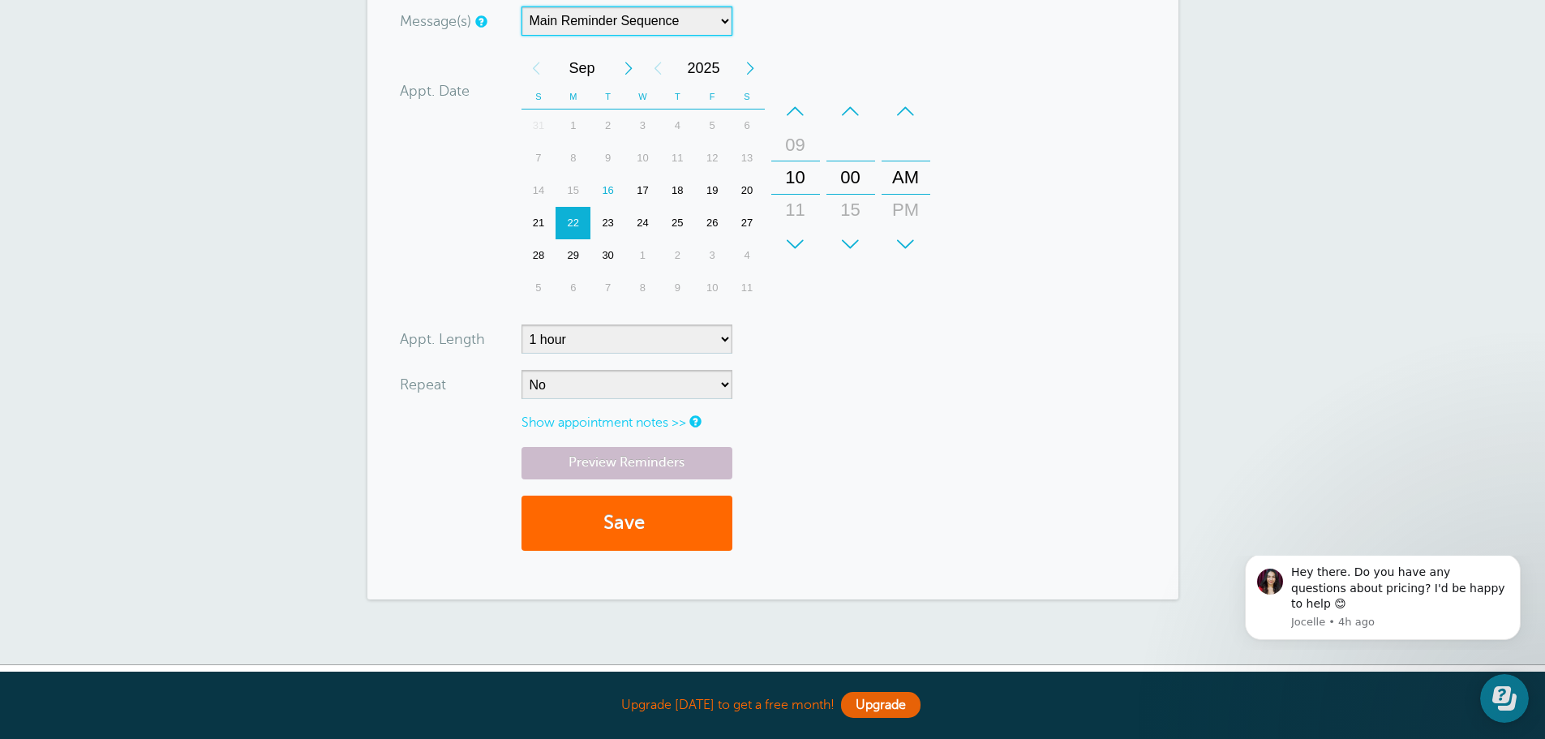
scroll to position [568, 0]
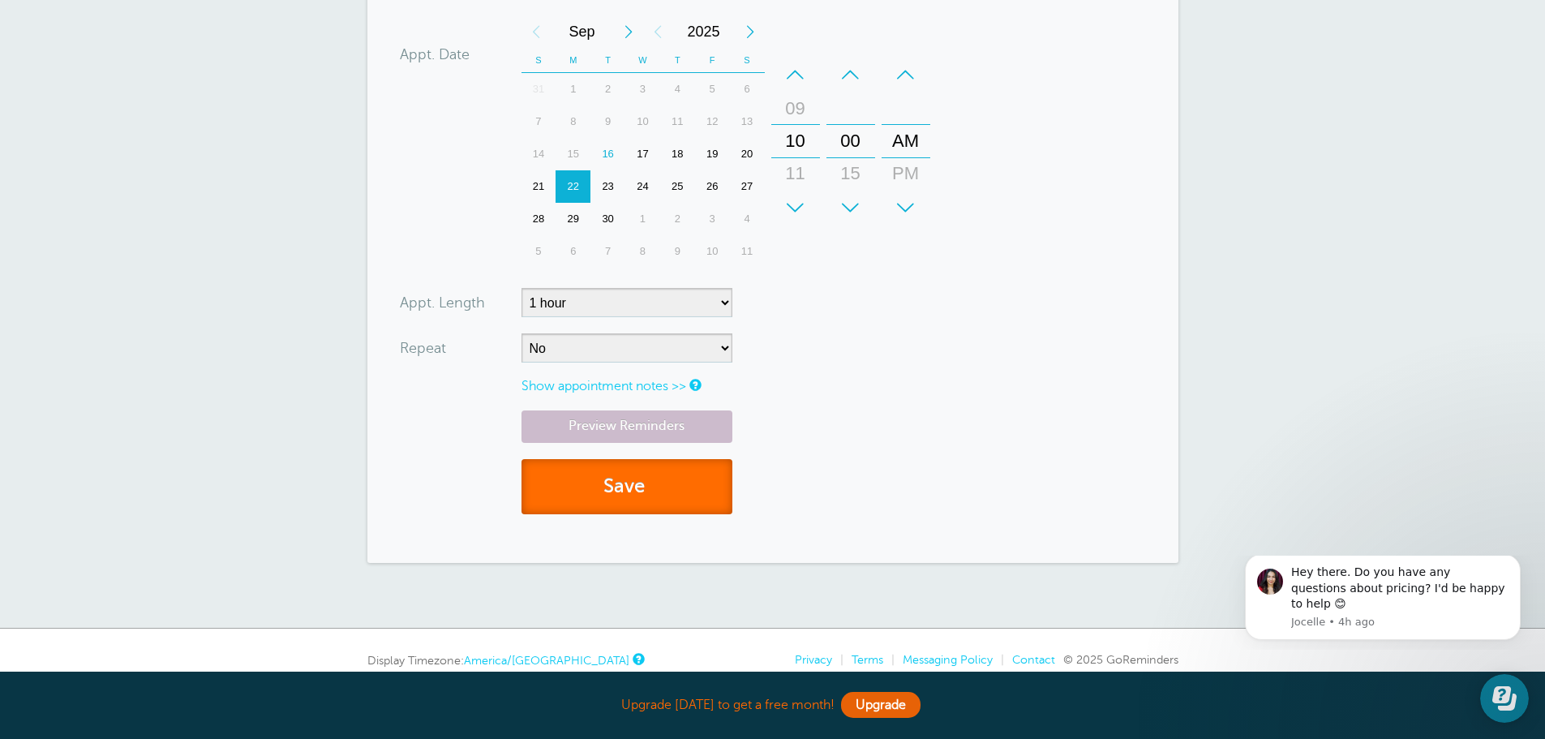
click at [652, 497] on button "Save" at bounding box center [626, 487] width 211 height 56
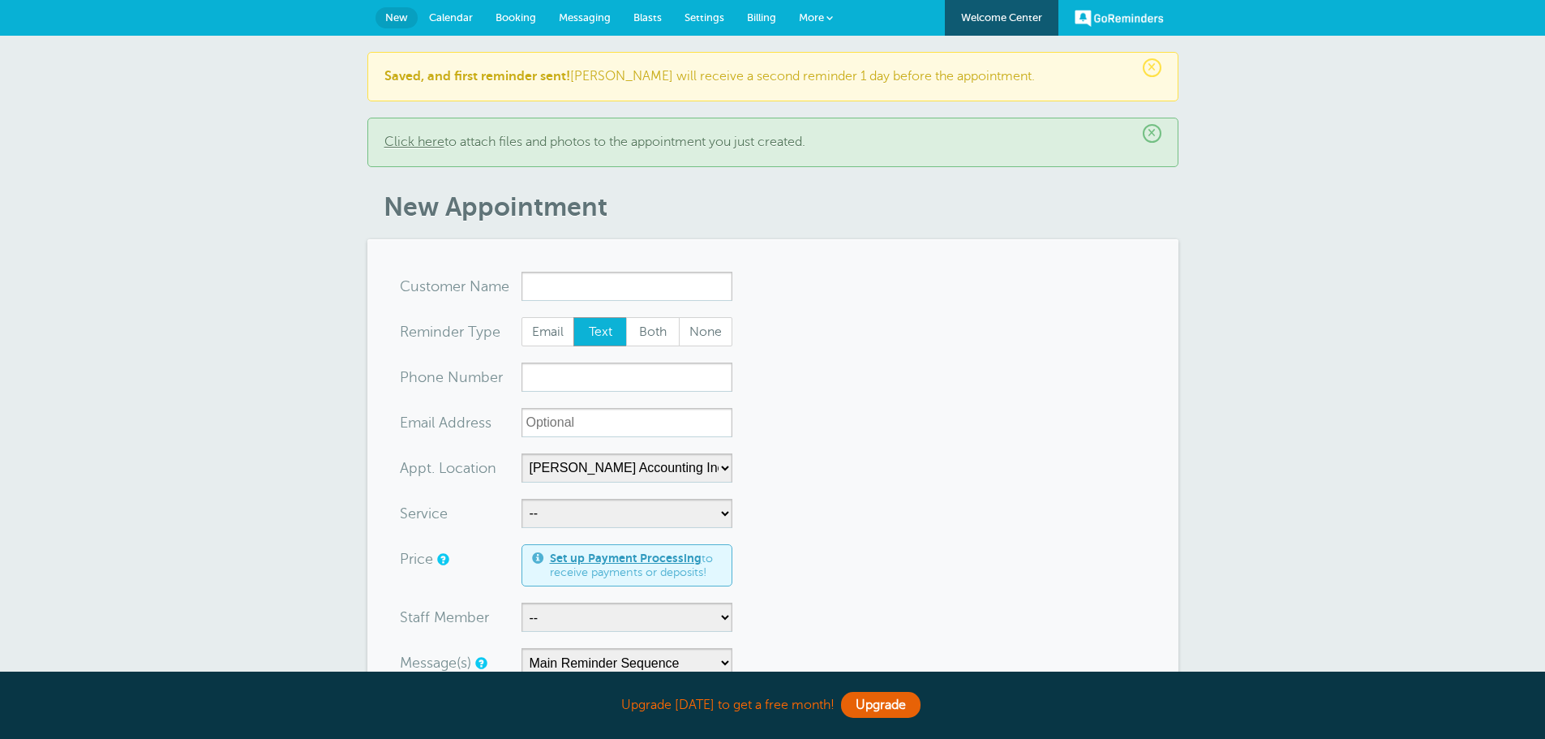
select select "25211"
click at [441, 15] on span "Calendar" at bounding box center [451, 17] width 44 height 12
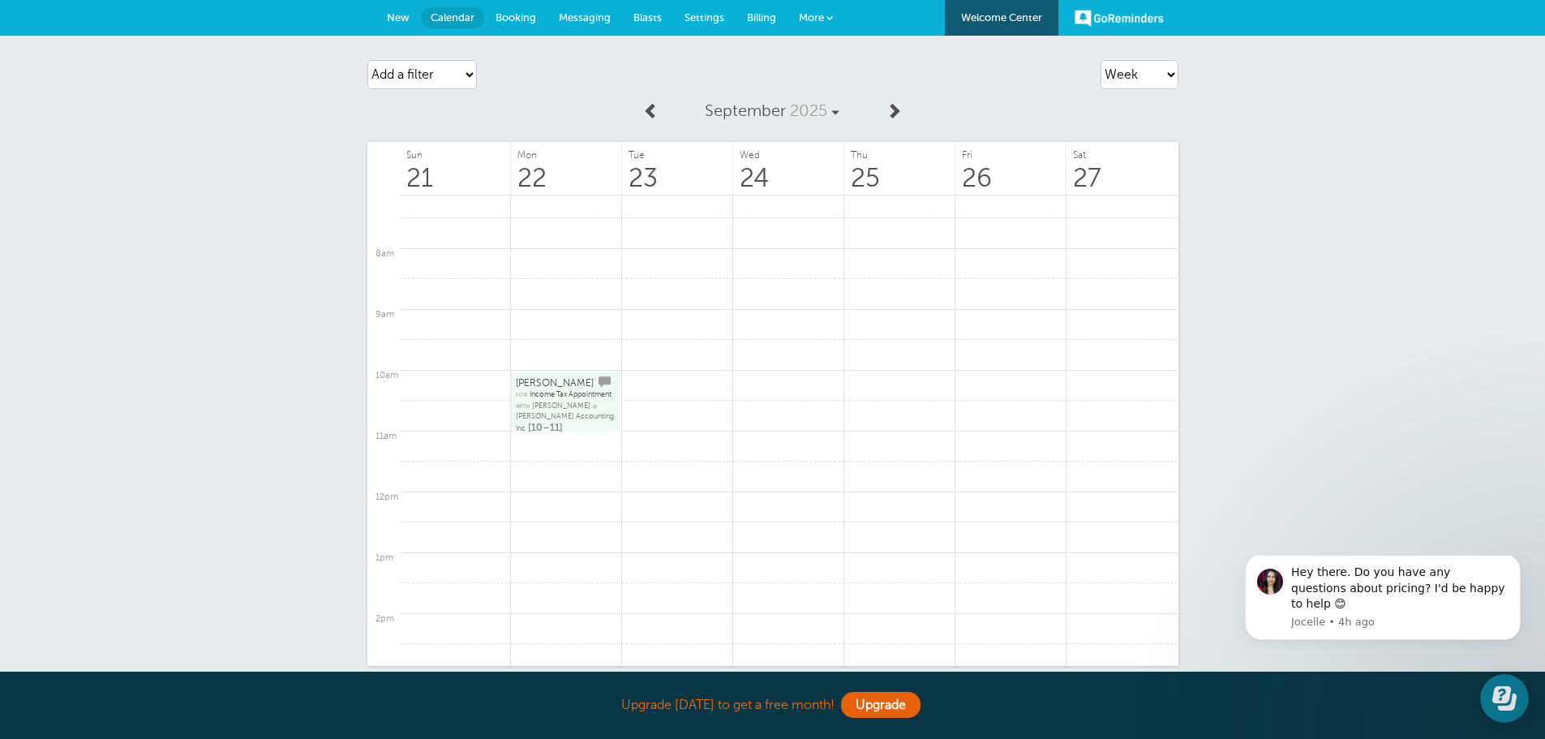
scroll to position [405, 0]
click at [895, 319] on link at bounding box center [899, 322] width 111 height 32
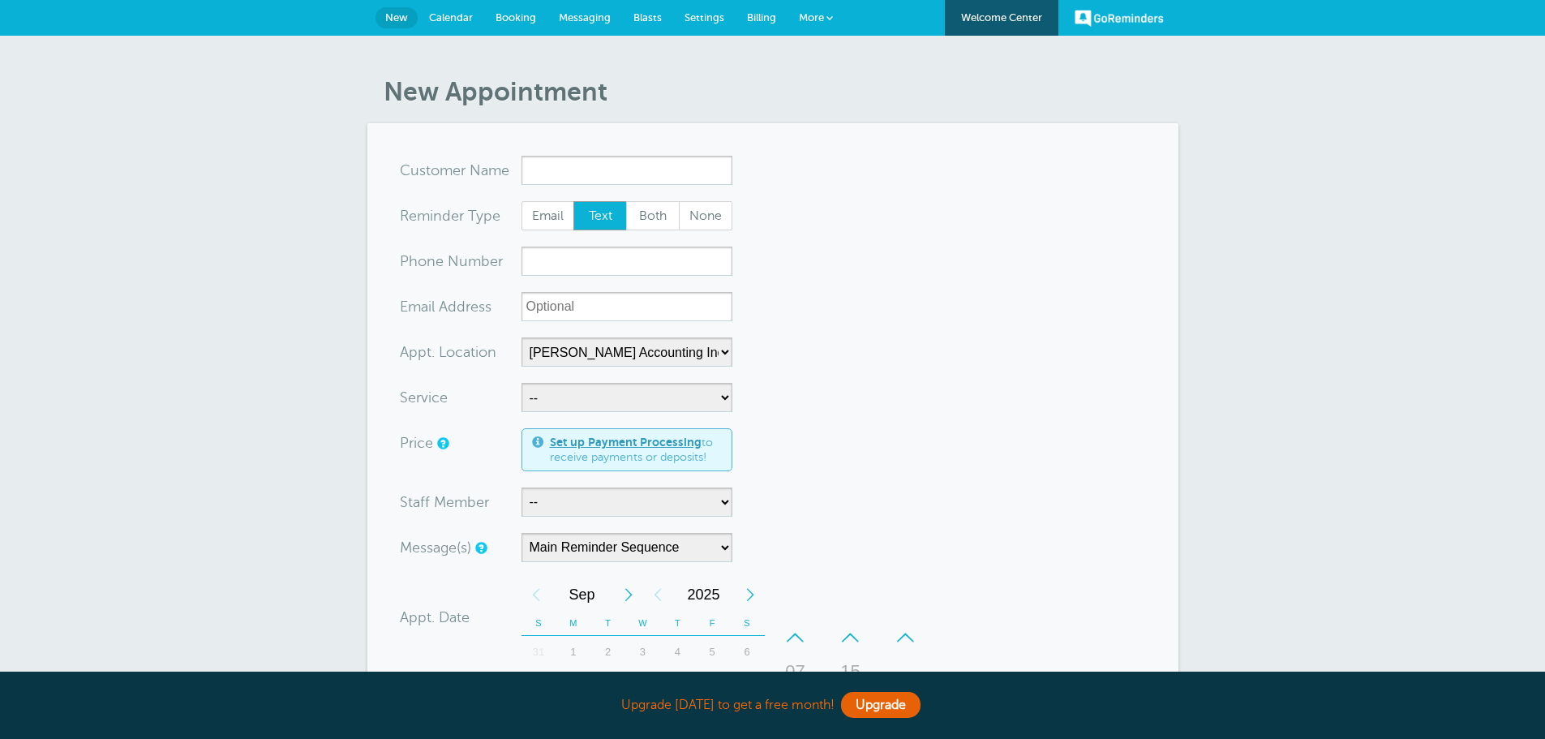
select select "25211"
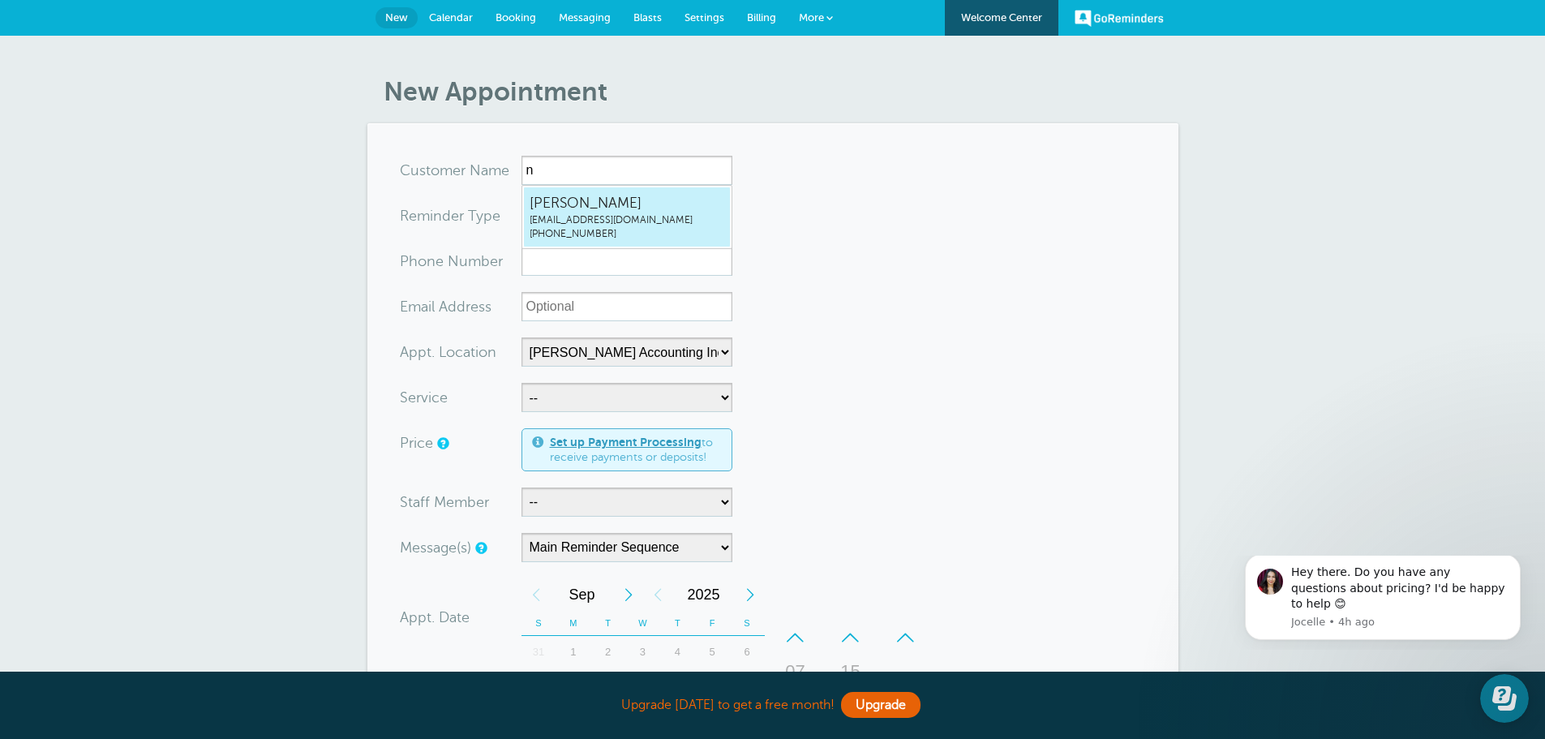
click at [572, 210] on span "Nicole" at bounding box center [626, 203] width 195 height 20
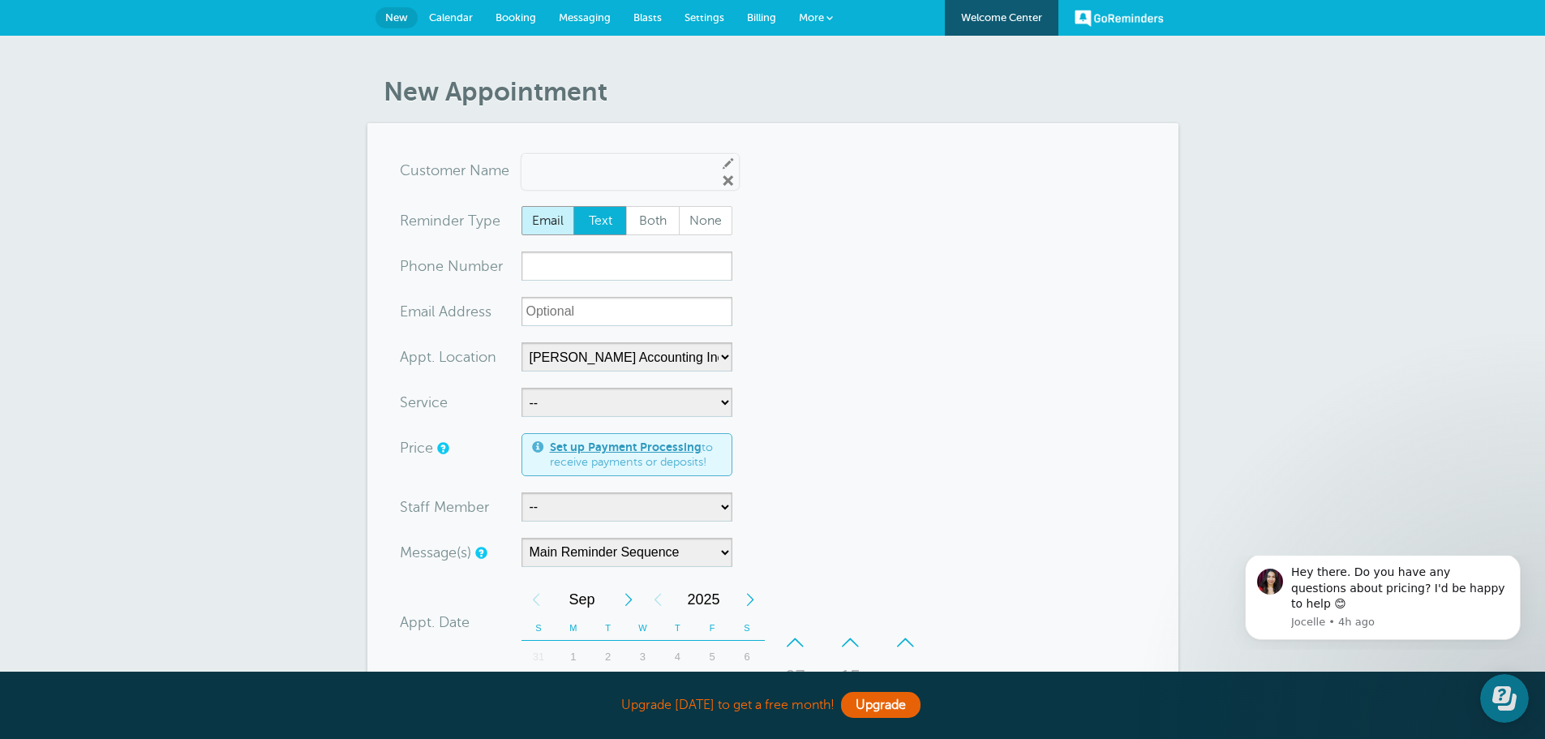
type input "Nicolenbolton@hofmeisteraccounting.com4022780369"
type input "Nicole"
type input "(402) 278-0369"
type input "nbolton@hofmeisteraccounting.com"
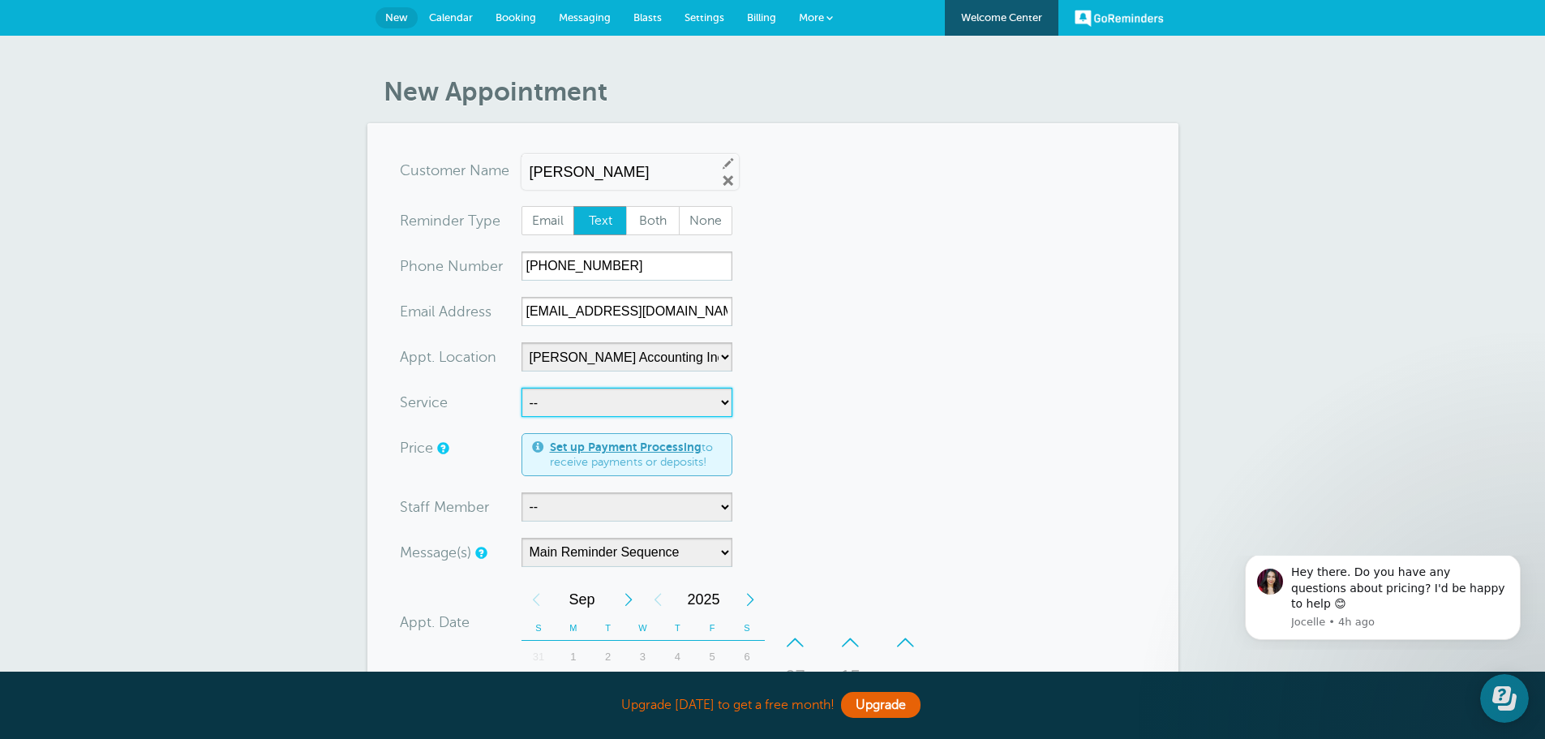
click at [606, 401] on select "-- Income Tax Appointment Income Tax Follow Up Meeting Tax Planning" at bounding box center [626, 402] width 211 height 29
select select "28241"
click at [521, 388] on select "-- Income Tax Appointment Income Tax Follow Up Meeting Tax Planning" at bounding box center [626, 402] width 211 height 29
click at [618, 509] on select "-- Kerry Stueve Kristin Janssen" at bounding box center [626, 506] width 211 height 29
select select "21574"
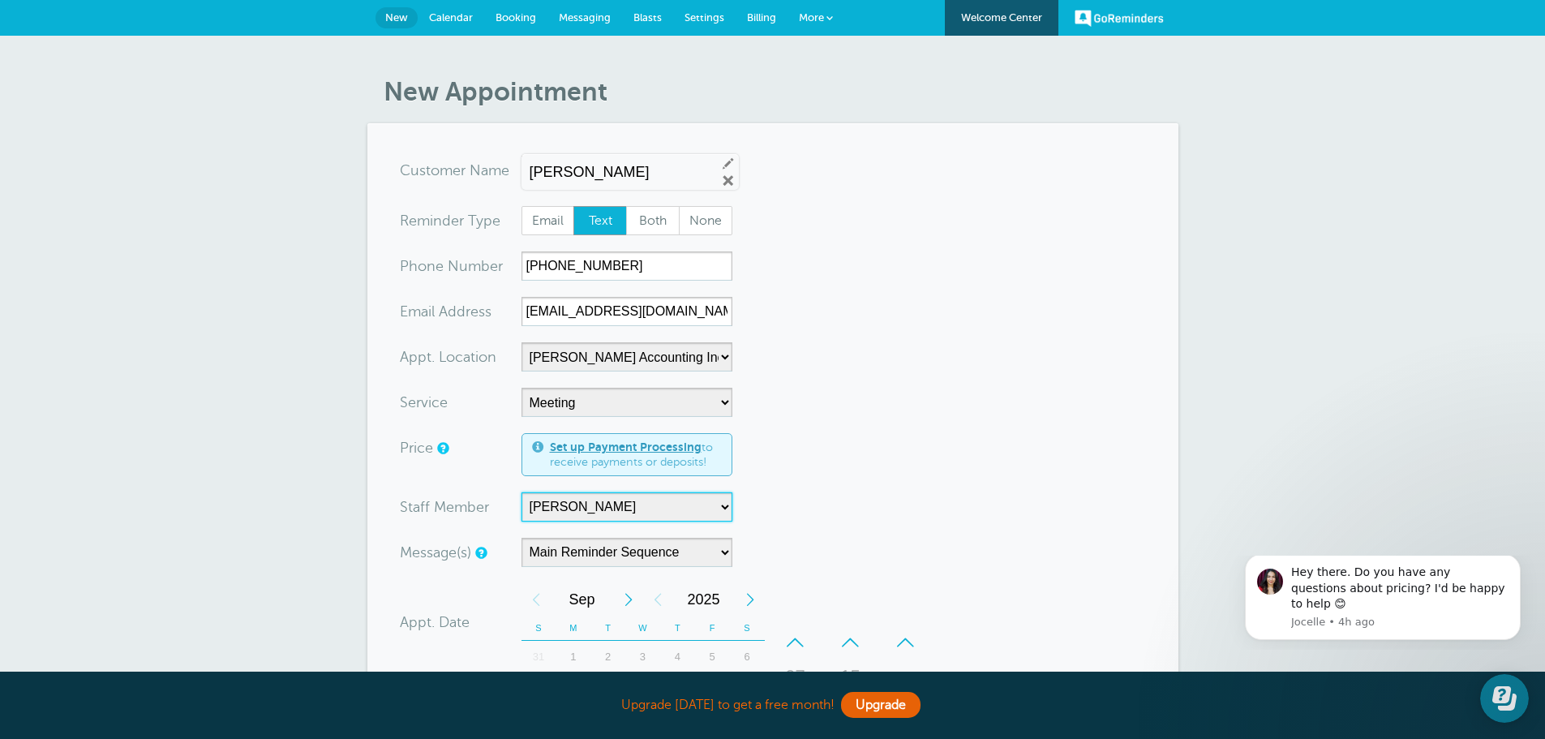
click at [521, 492] on select "-- Kerry Stueve Kristin Janssen" at bounding box center [626, 506] width 211 height 29
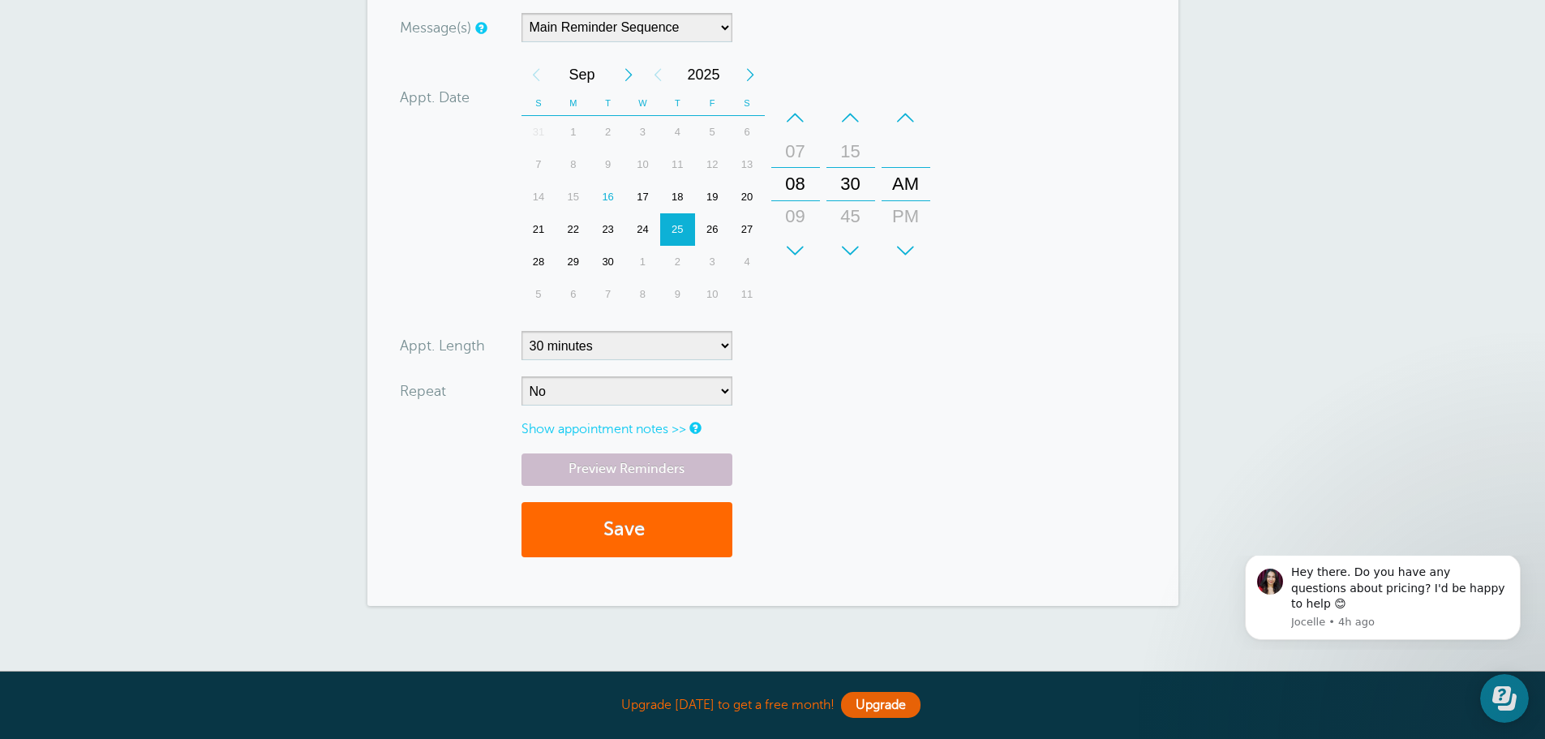
scroll to position [568, 0]
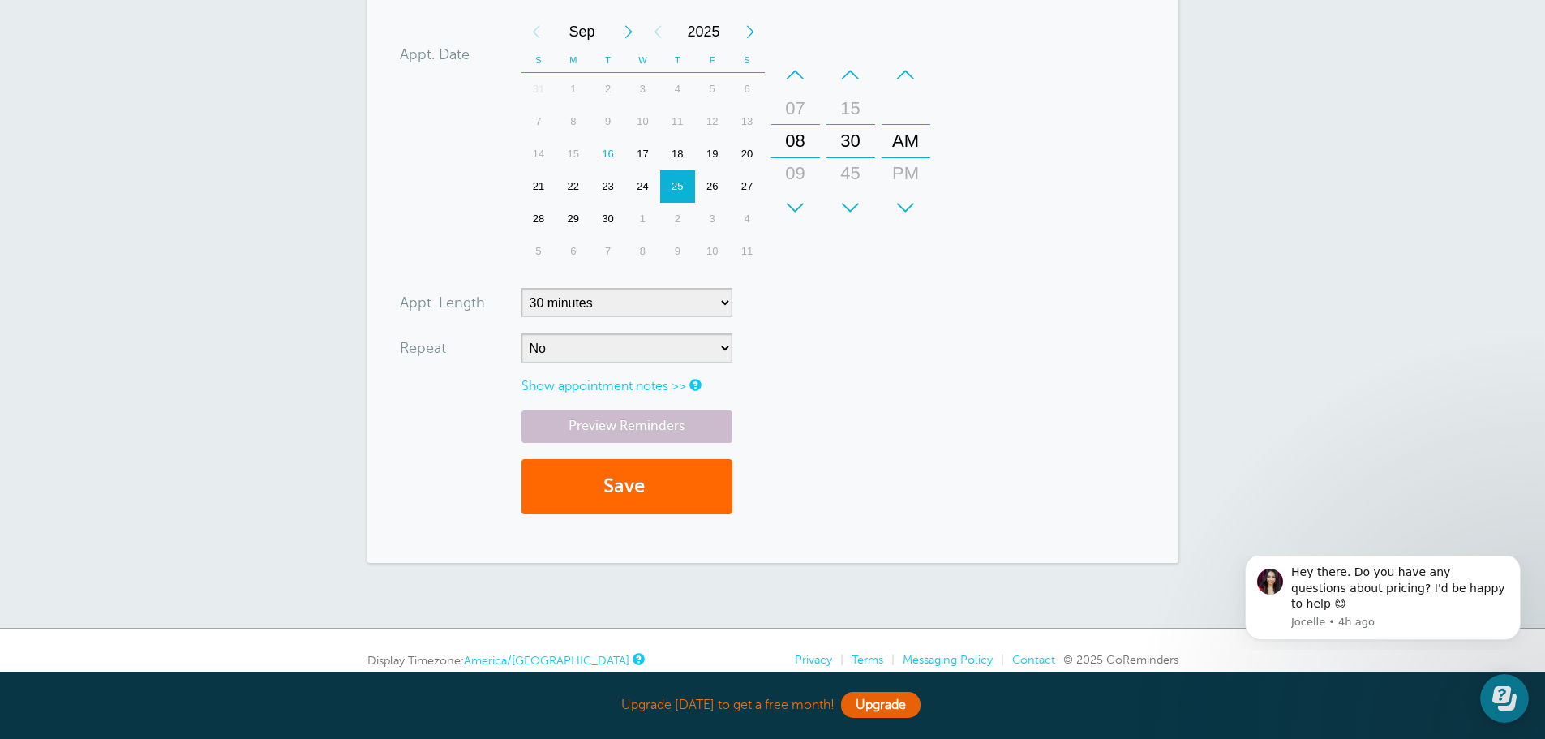
click at [800, 177] on div "09" at bounding box center [795, 173] width 39 height 32
drag, startPoint x: 645, startPoint y: 491, endPoint x: 664, endPoint y: 498, distance: 20.5
click at [645, 491] on button "Save" at bounding box center [626, 487] width 211 height 56
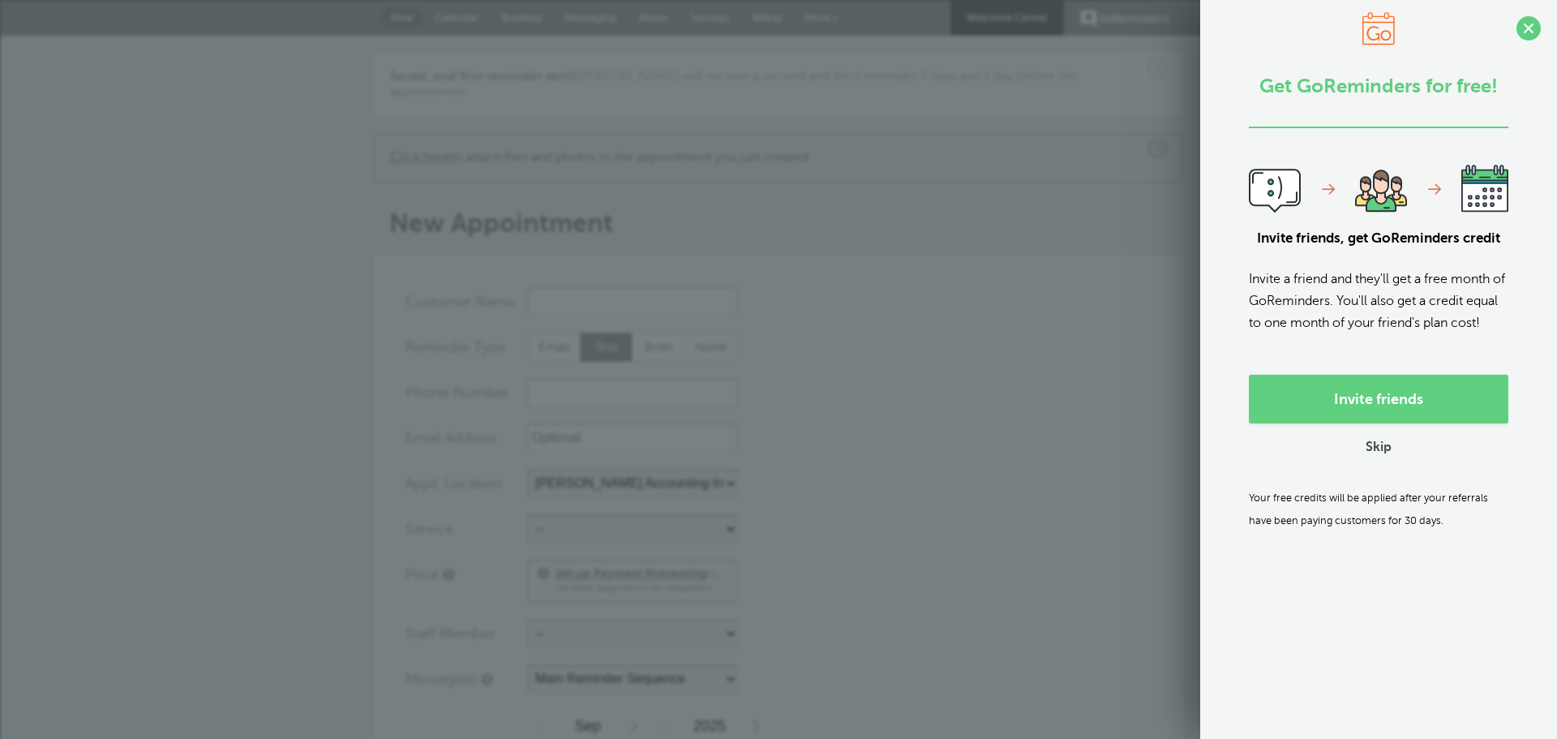
select select "25211"
click at [1516, 24] on span at bounding box center [1528, 28] width 24 height 24
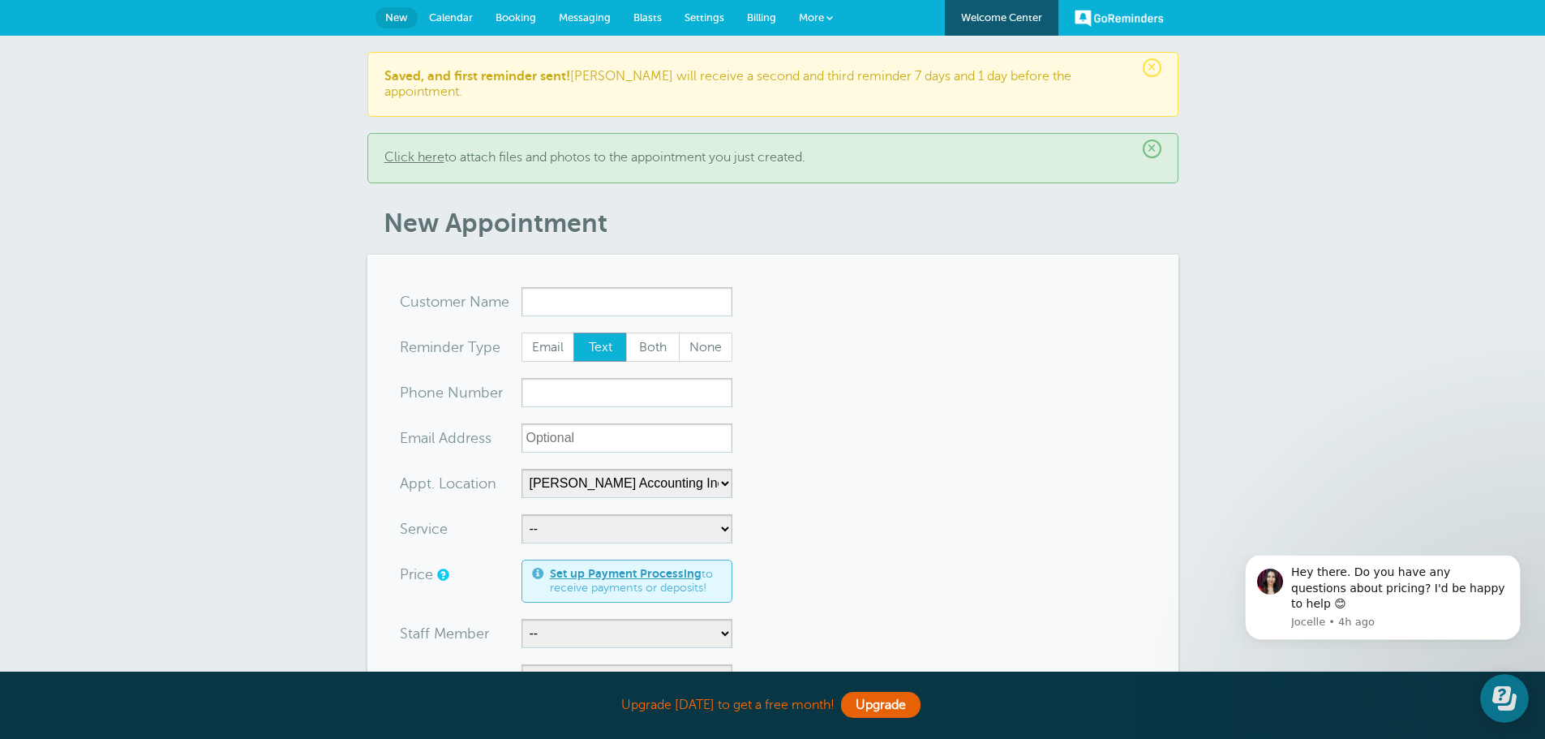
click at [456, 15] on span "Calendar" at bounding box center [451, 17] width 44 height 12
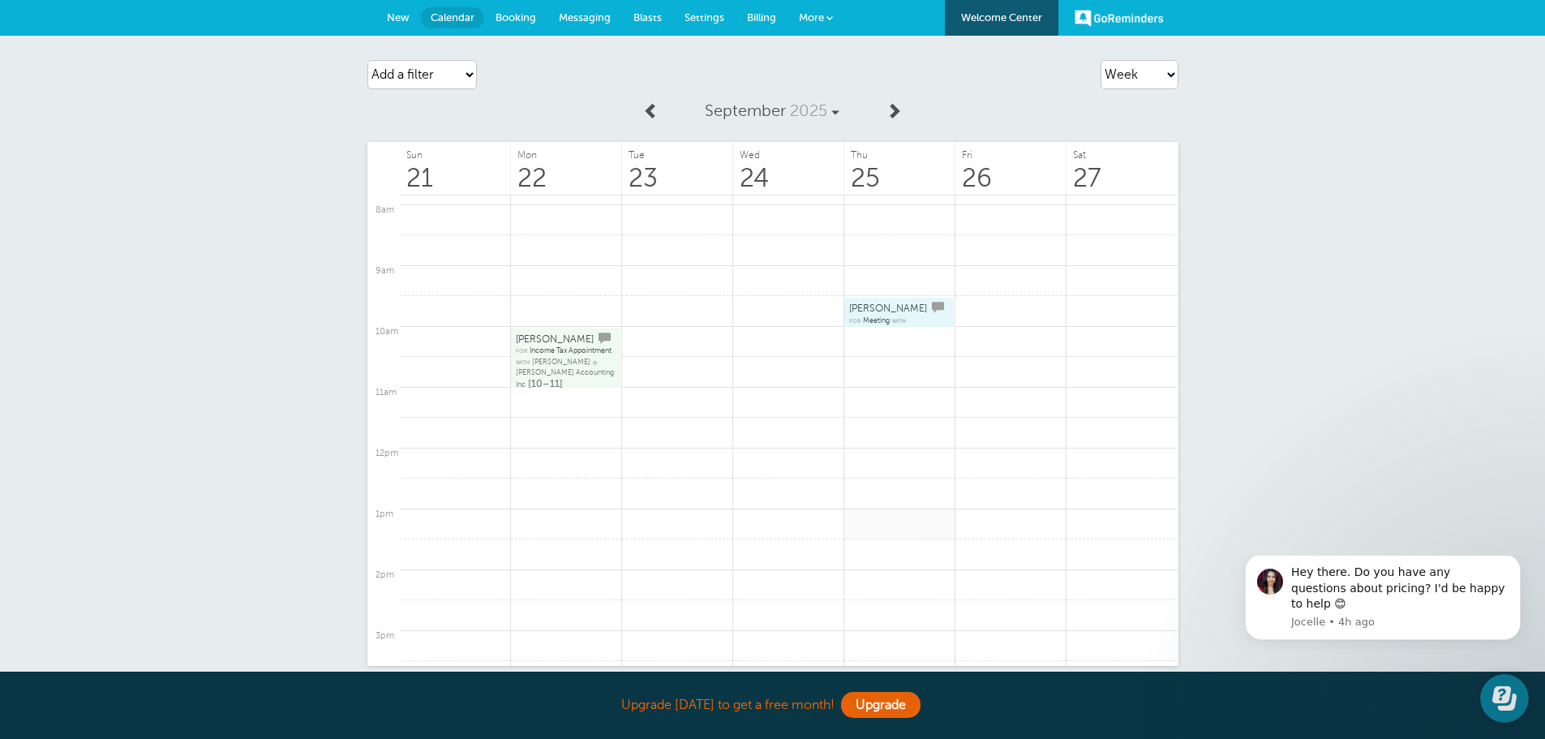
scroll to position [488, 0]
click at [650, 107] on span at bounding box center [651, 110] width 16 height 16
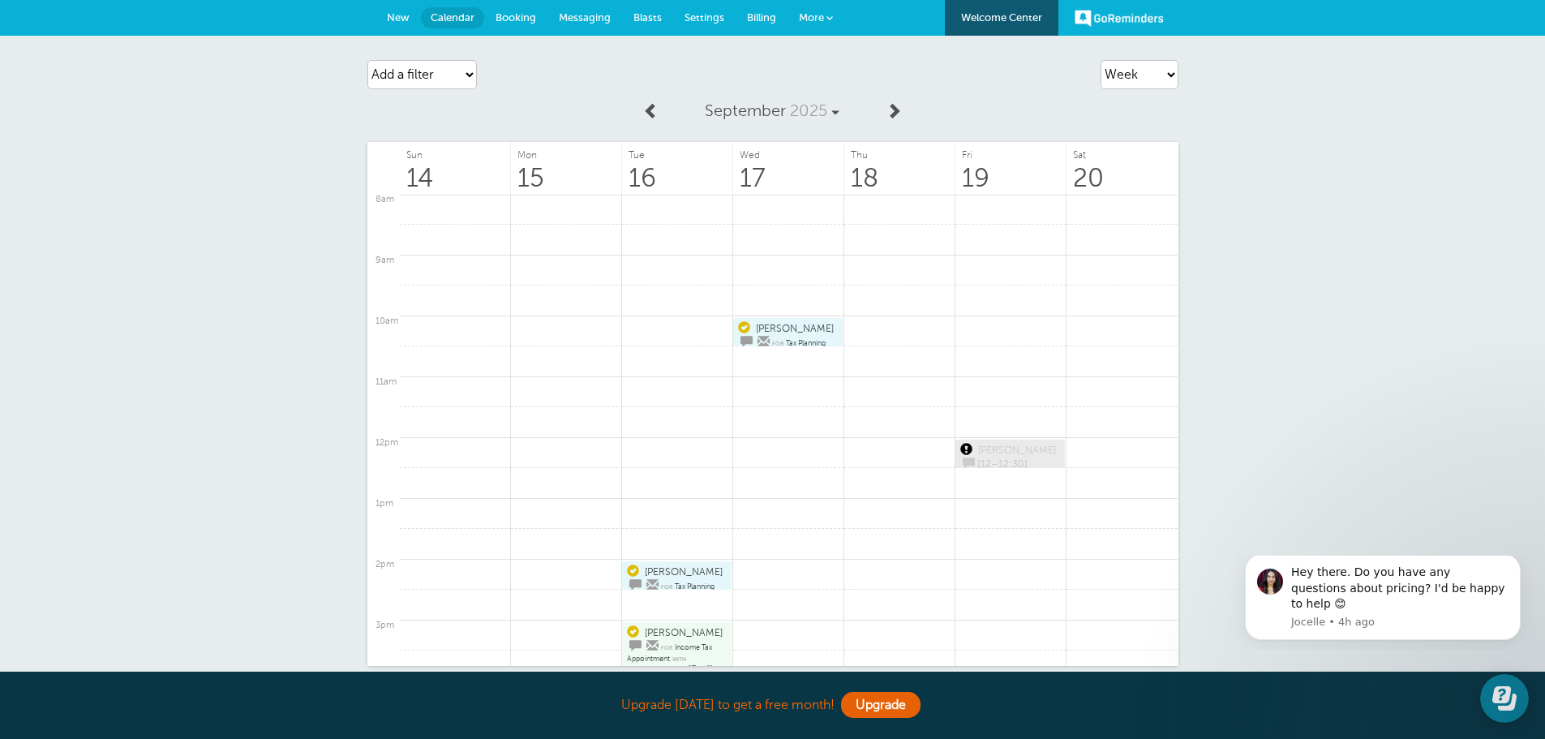
click at [770, 332] on span "[PERSON_NAME]" at bounding box center [795, 328] width 78 height 11
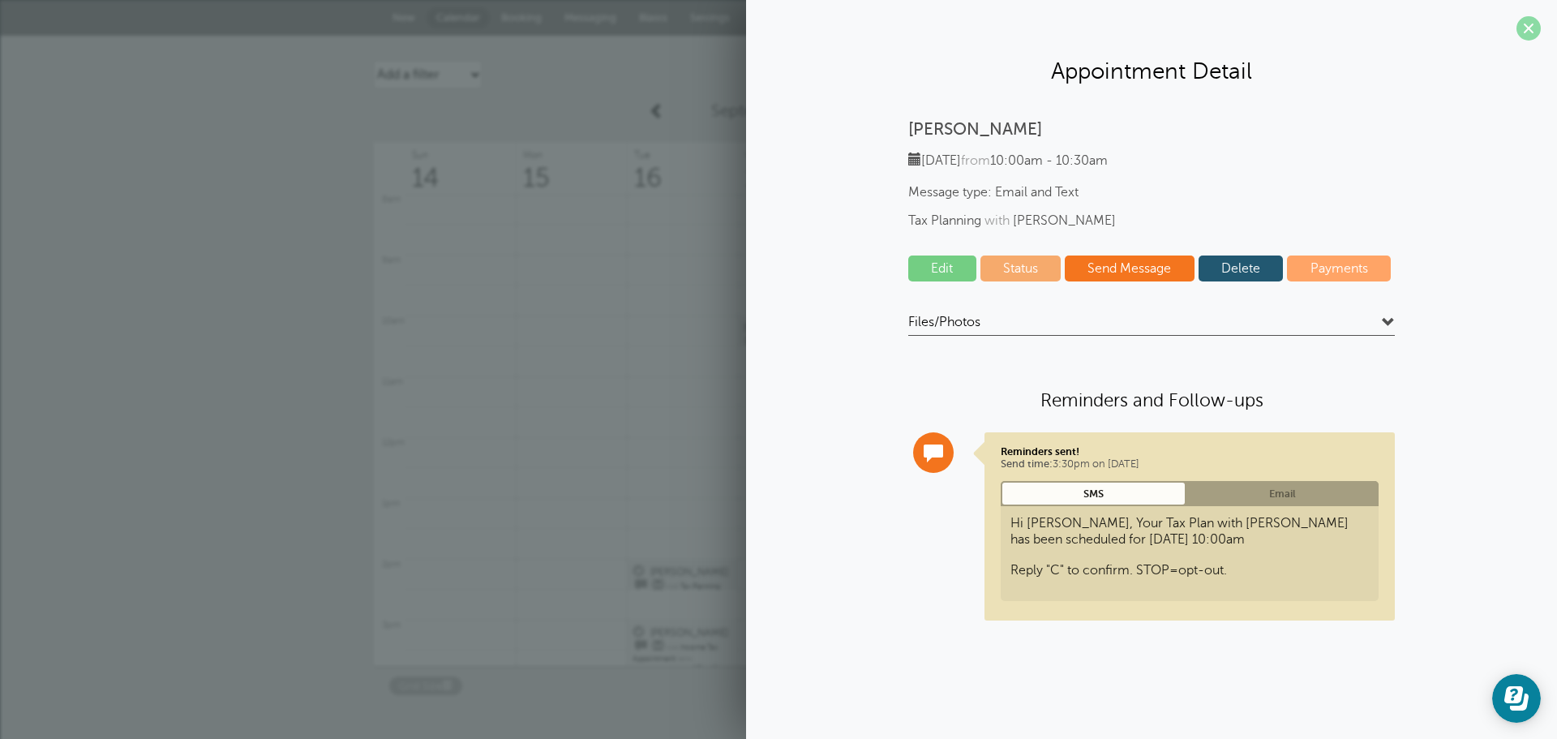
click at [1529, 24] on span at bounding box center [1528, 28] width 24 height 24
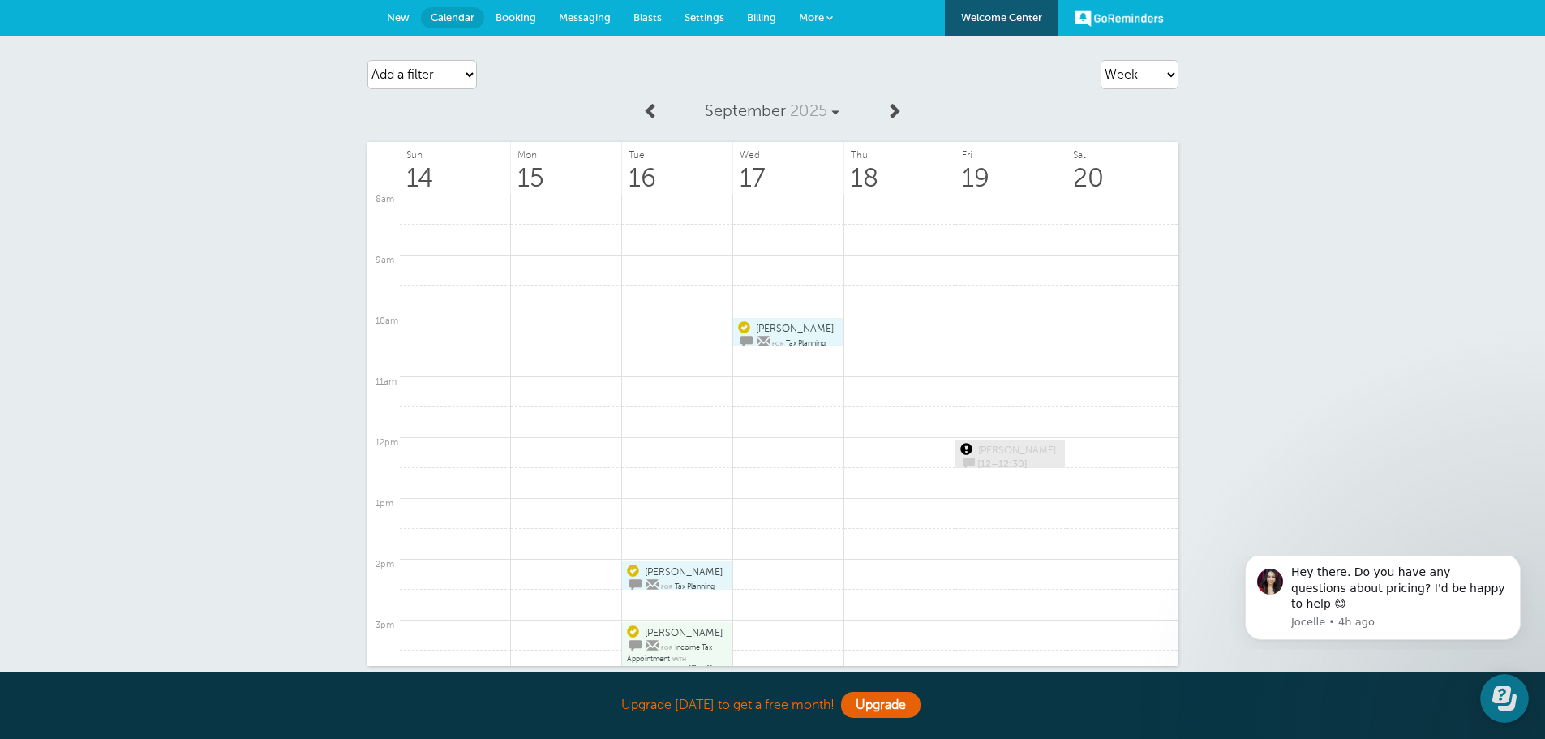
click at [992, 448] on span "[PERSON_NAME]" at bounding box center [1017, 449] width 78 height 11
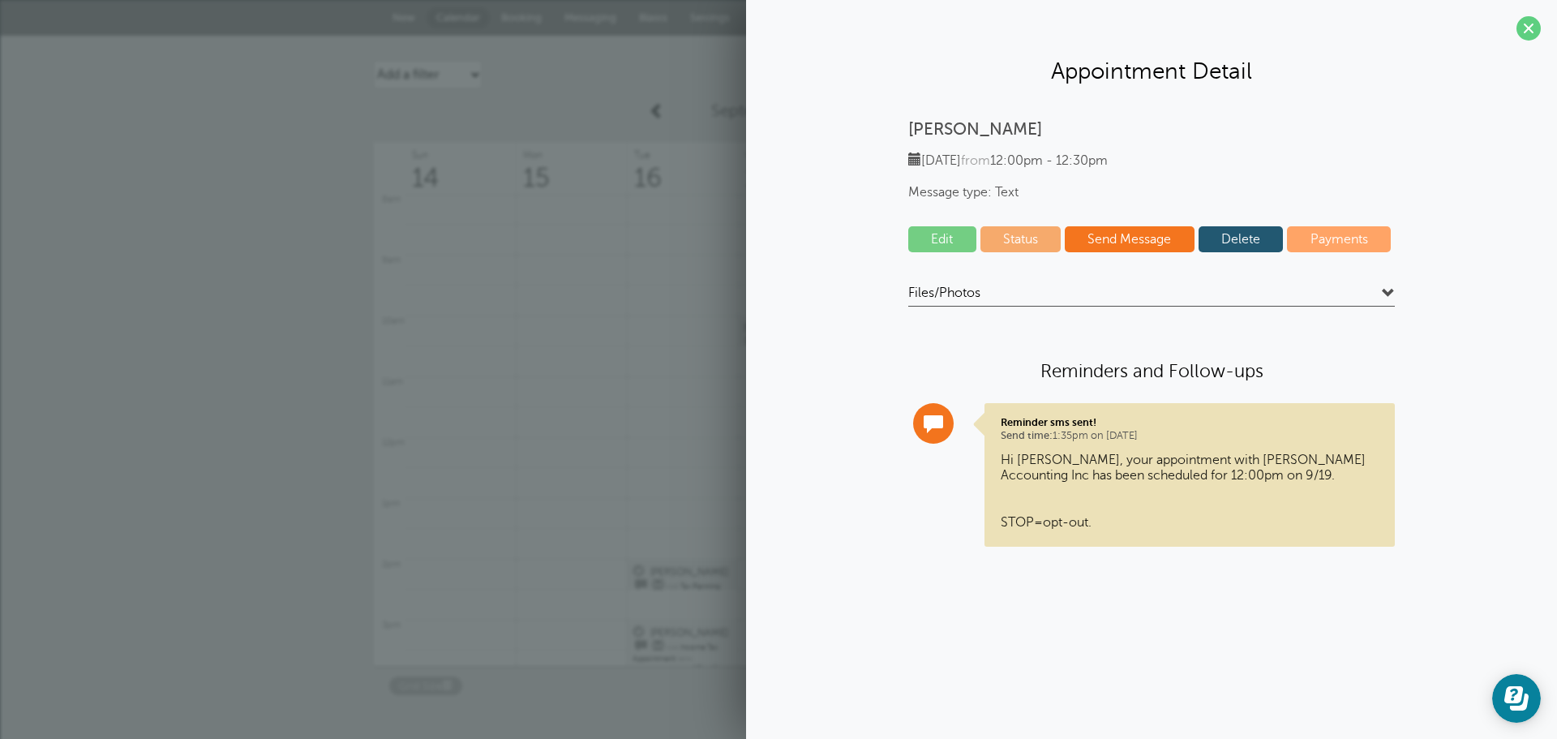
click at [1263, 241] on link "Delete" at bounding box center [1240, 239] width 85 height 26
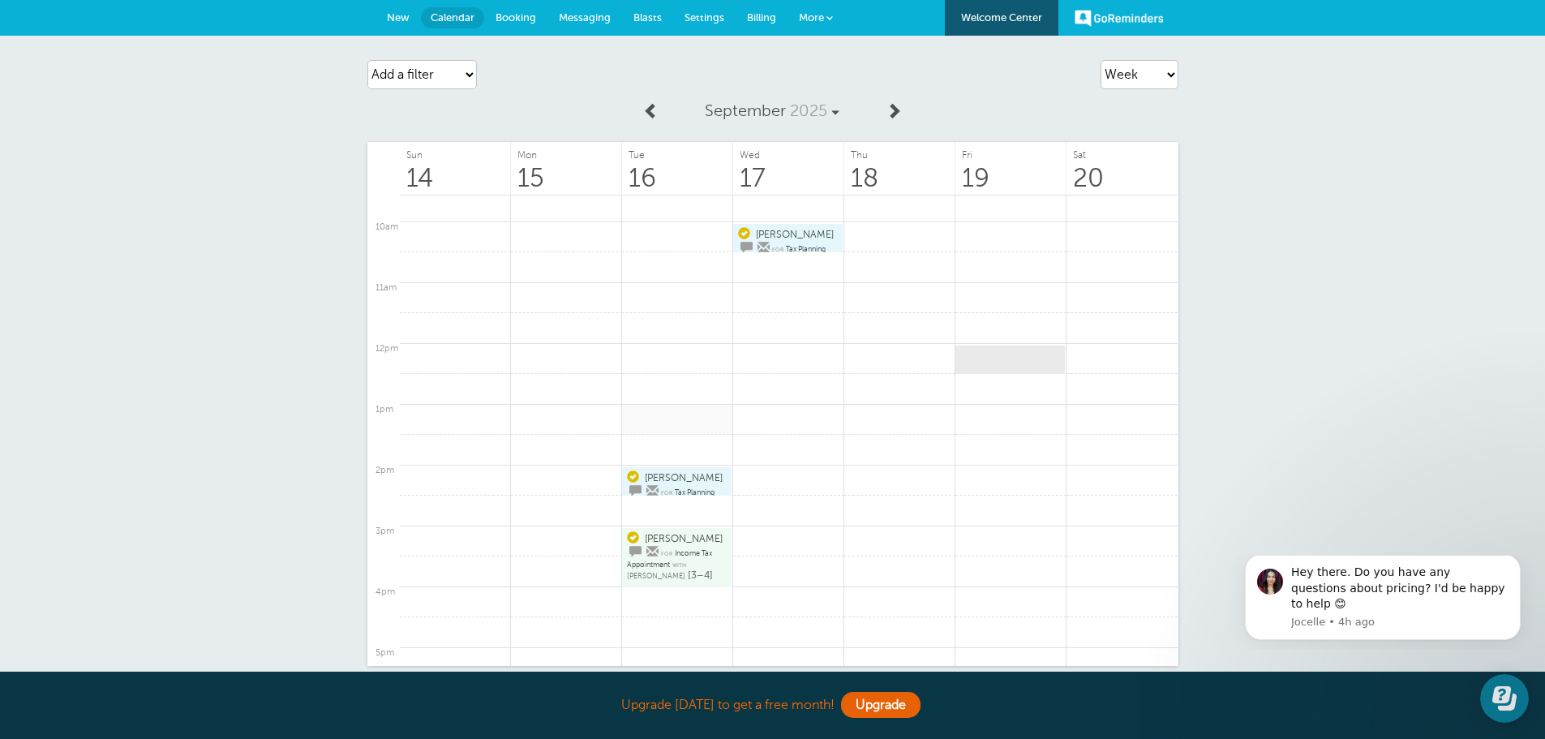
scroll to position [569, 0]
click at [797, 435] on link at bounding box center [788, 433] width 111 height 32
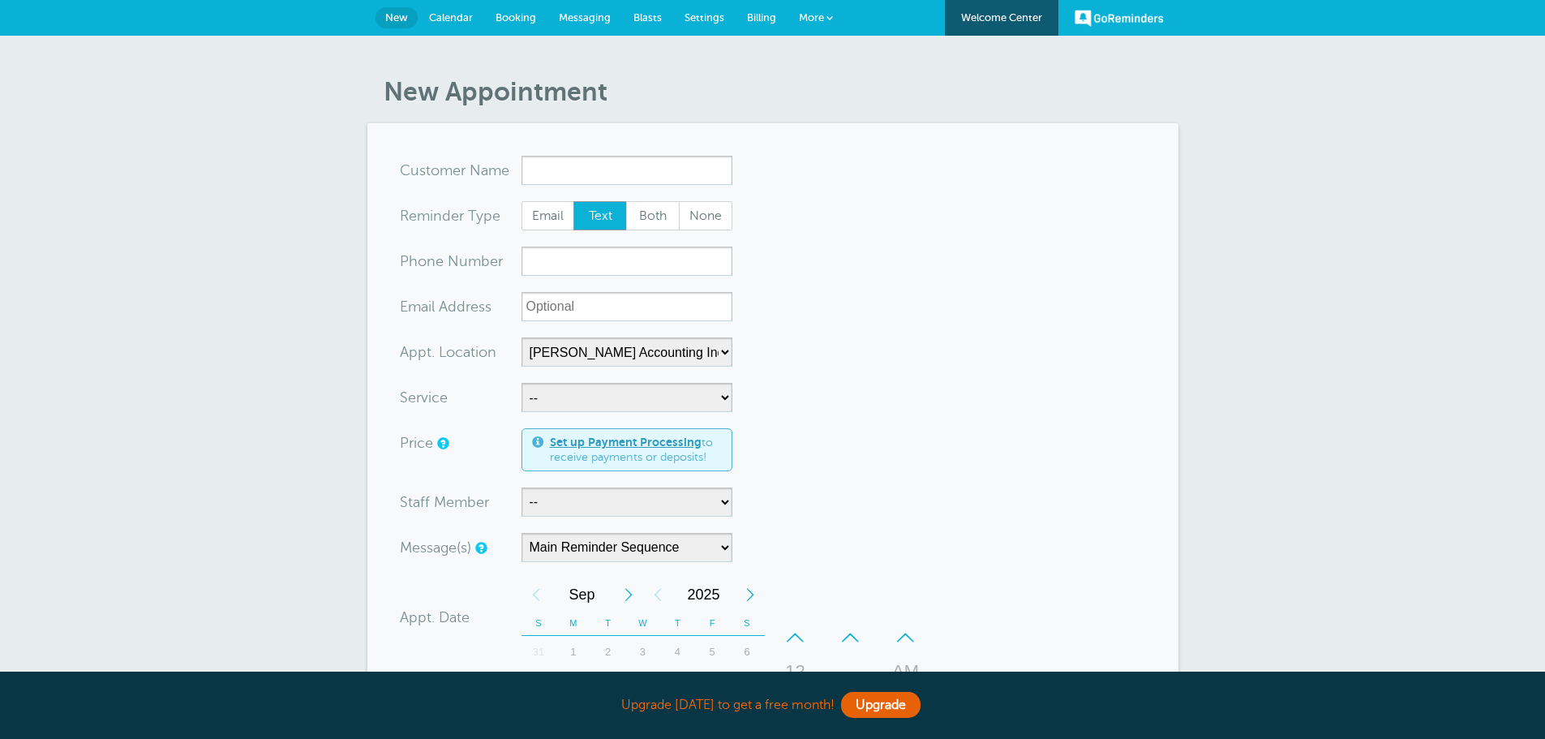
select select "25211"
click at [443, 12] on span "Calendar" at bounding box center [451, 17] width 44 height 12
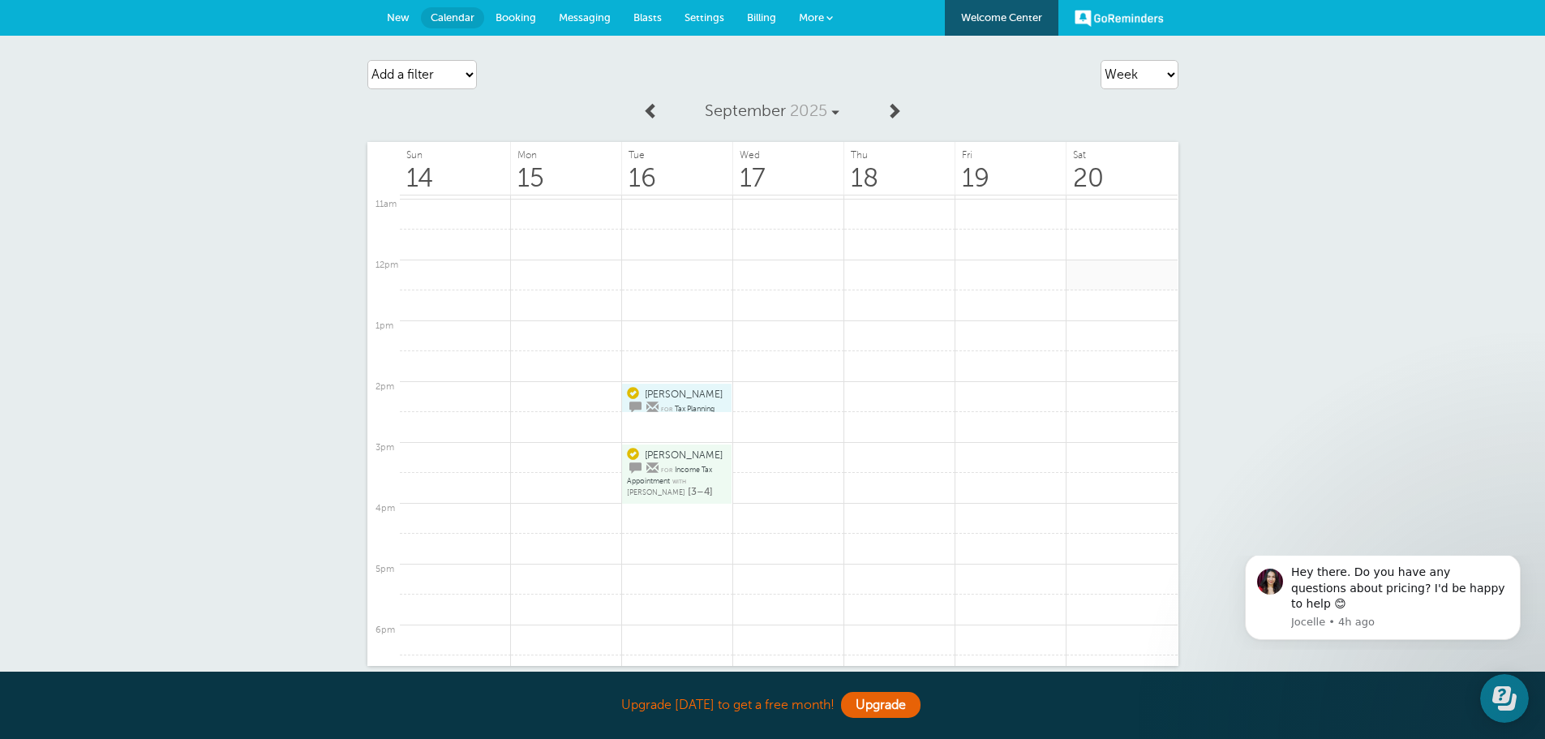
scroll to position [828, 0]
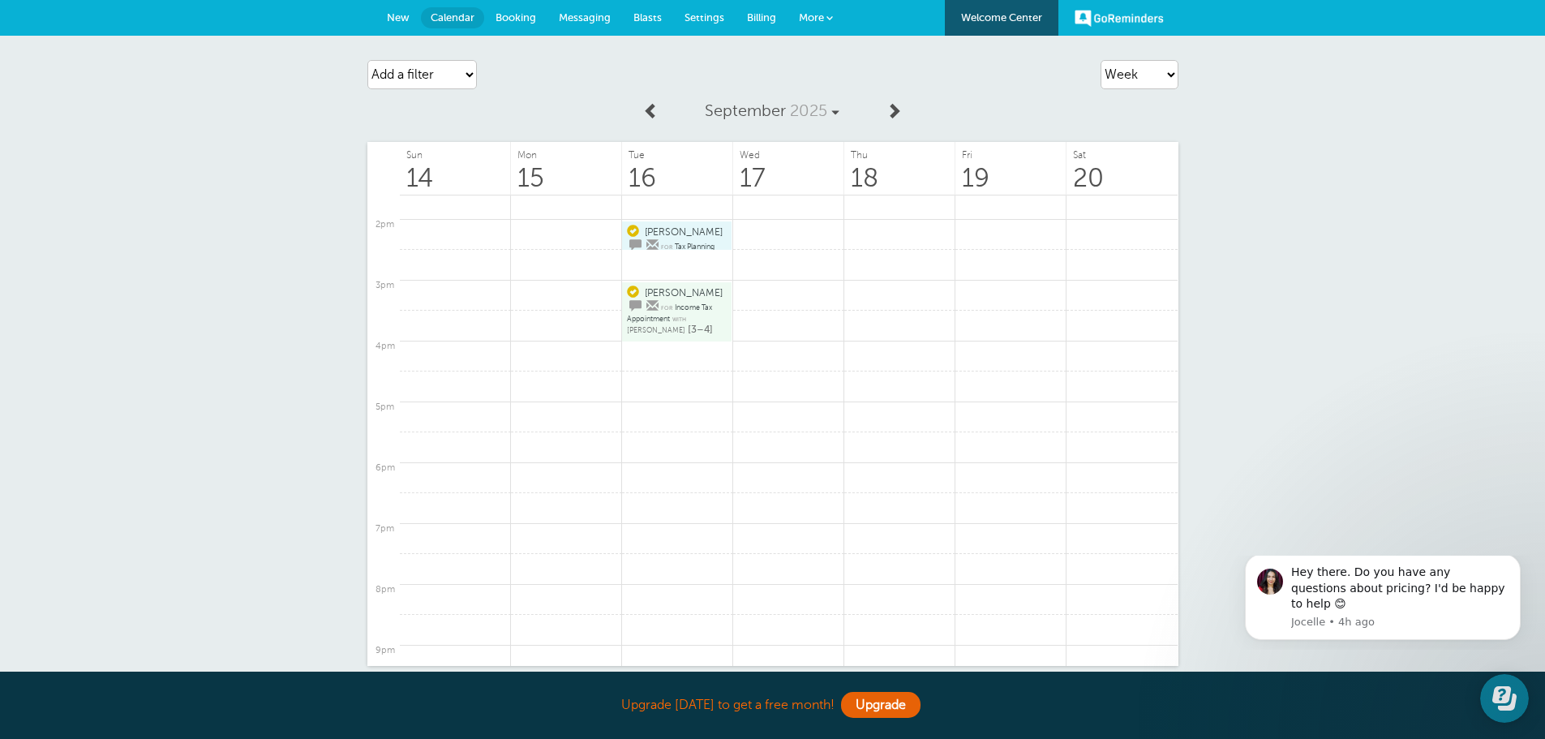
click at [1116, 19] on link "GoReminders" at bounding box center [1118, 18] width 89 height 36
click at [1395, 606] on div "Hey there. Do you have any questions about pricing? I'd be happy to help 😊" at bounding box center [1399, 588] width 217 height 48
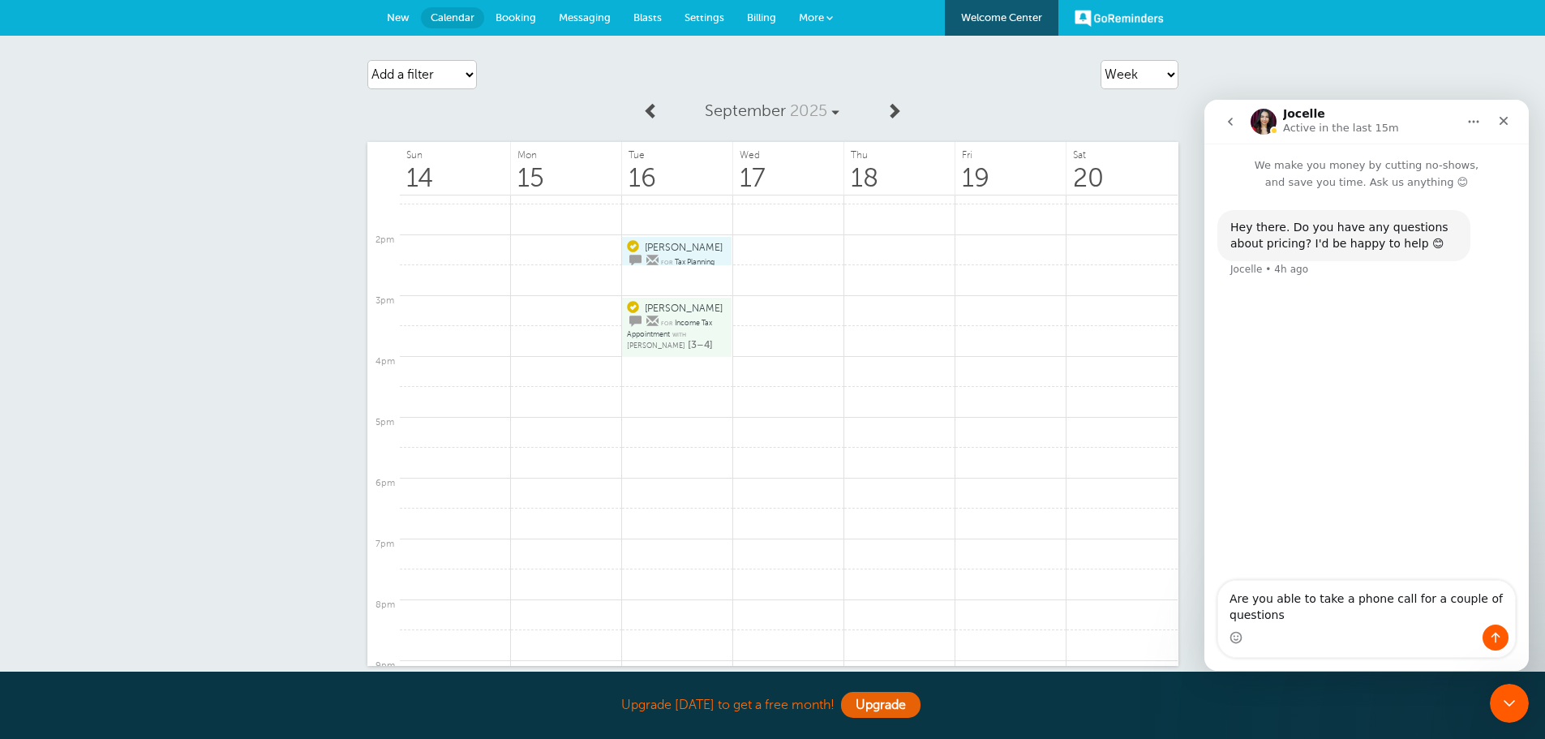
type textarea "Are you able to take a phone call for a couple of questions?"
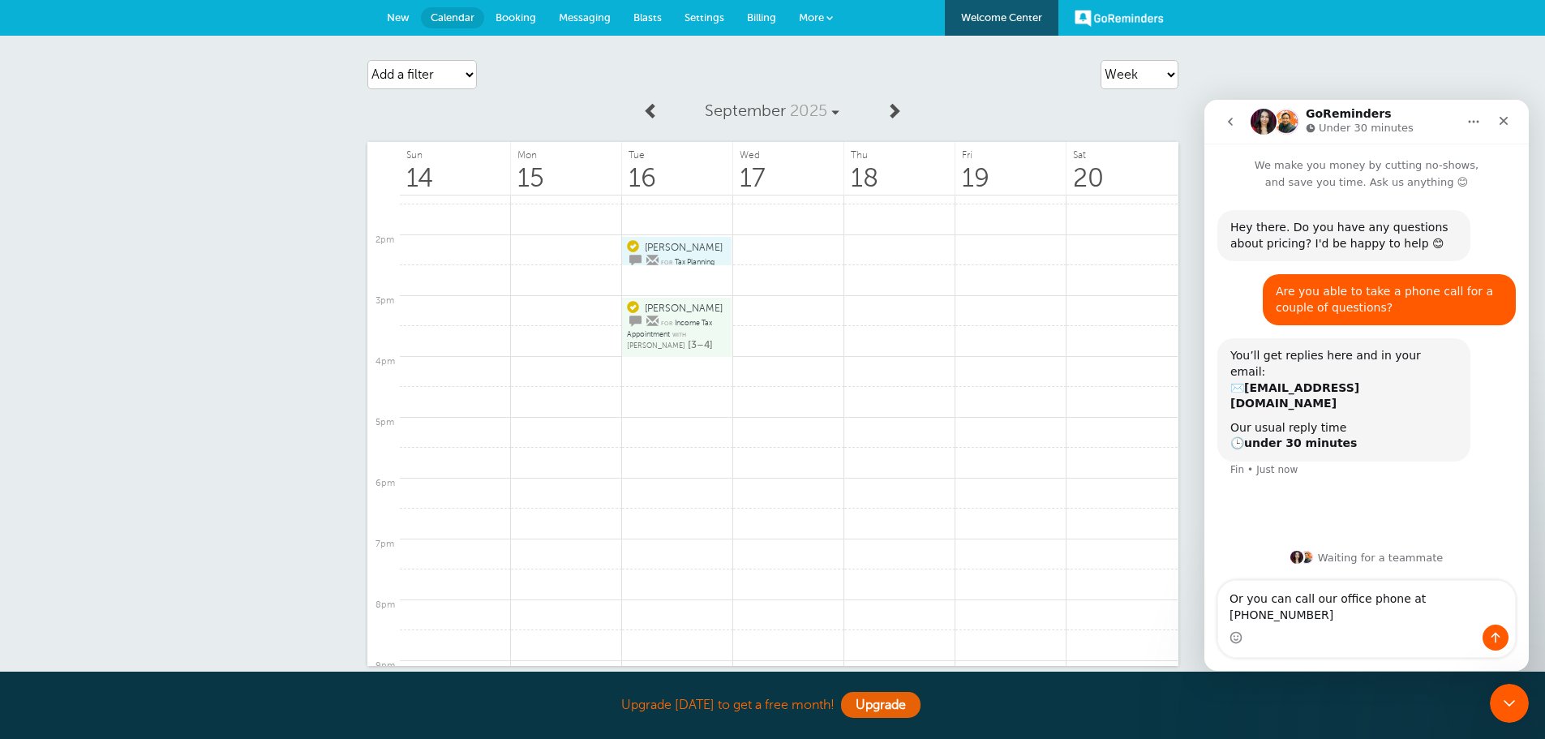
type textarea "Or you can call our office phone at 712-642-3739"
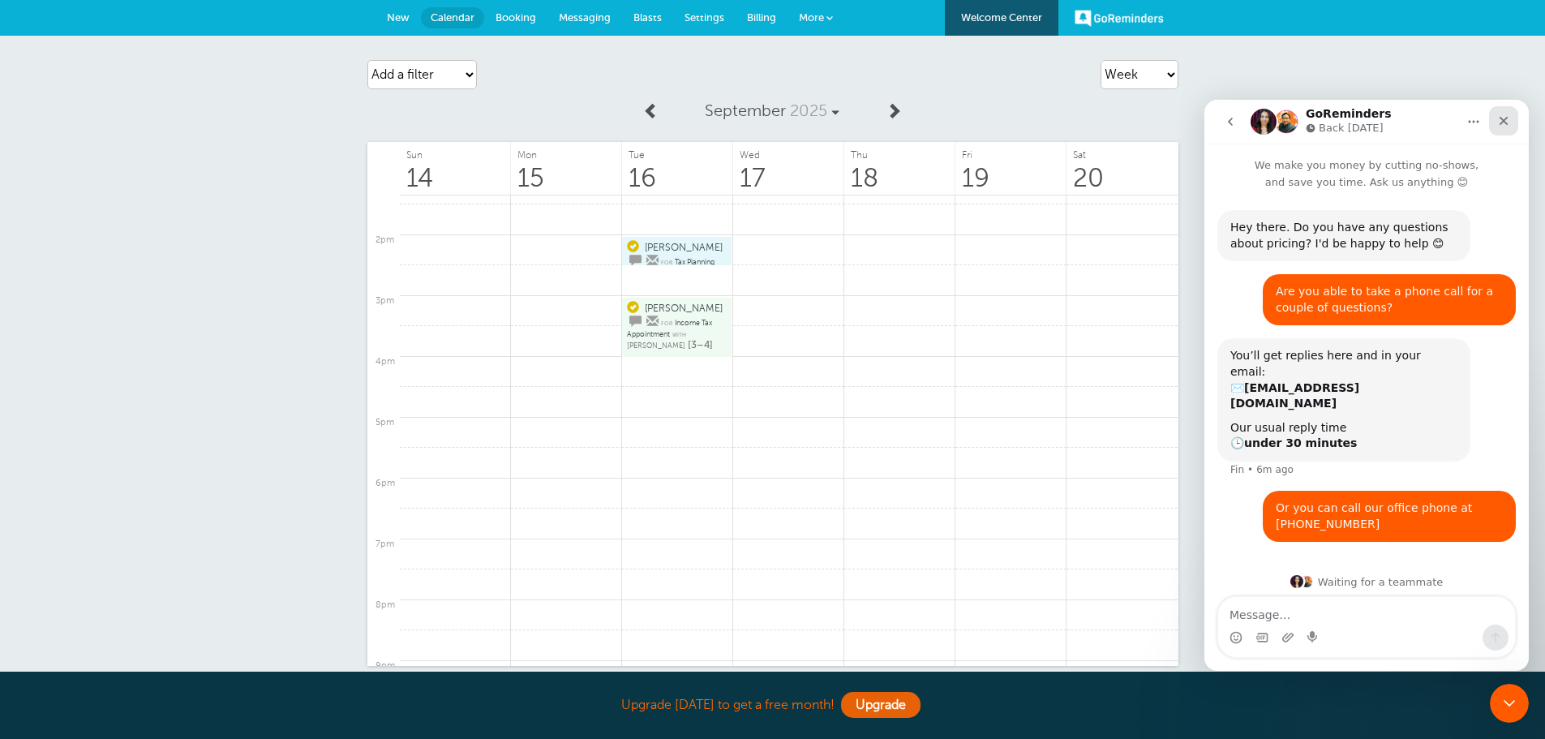
click at [1501, 120] on icon "Close" at bounding box center [1503, 120] width 13 height 13
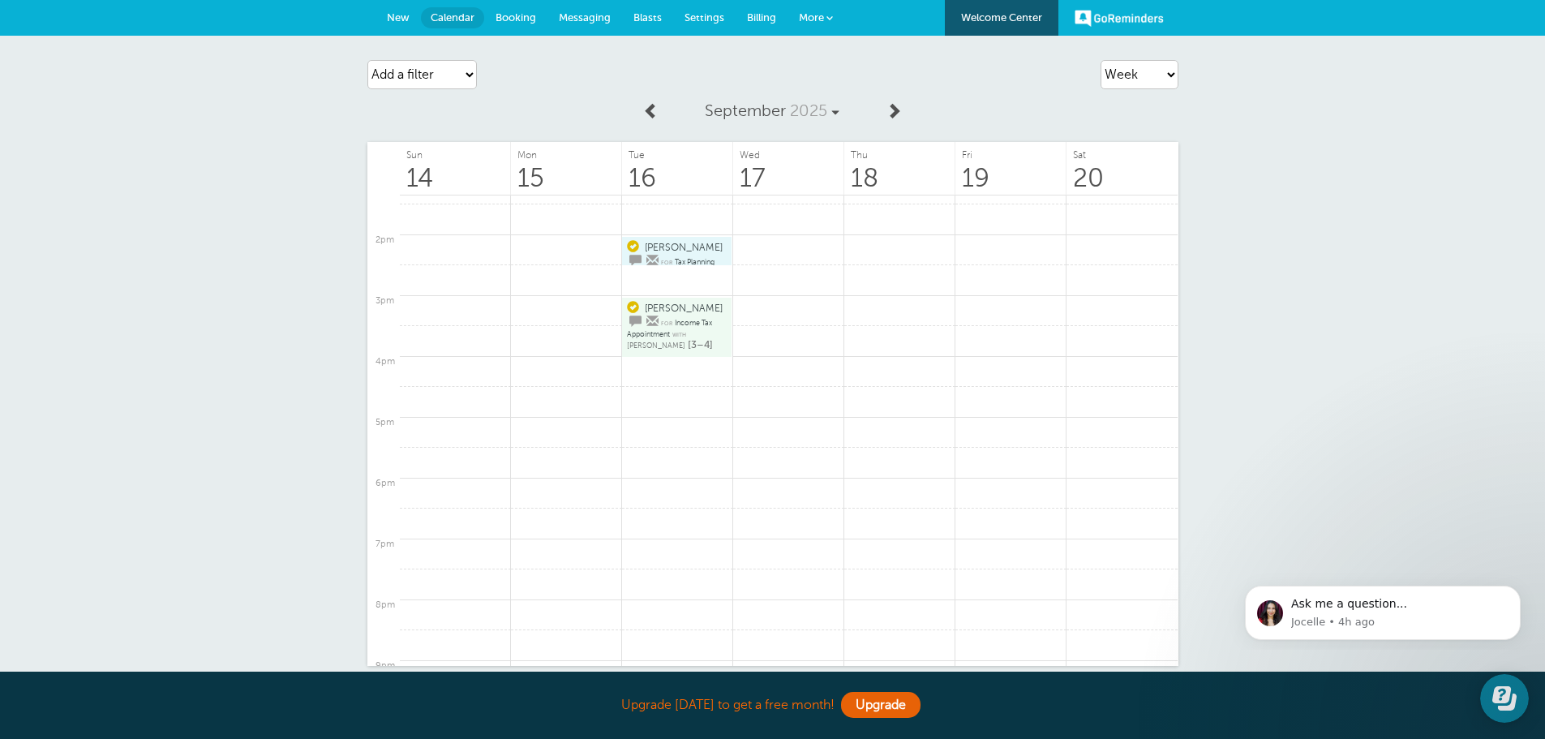
click at [771, 19] on span "Billing" at bounding box center [761, 17] width 29 height 12
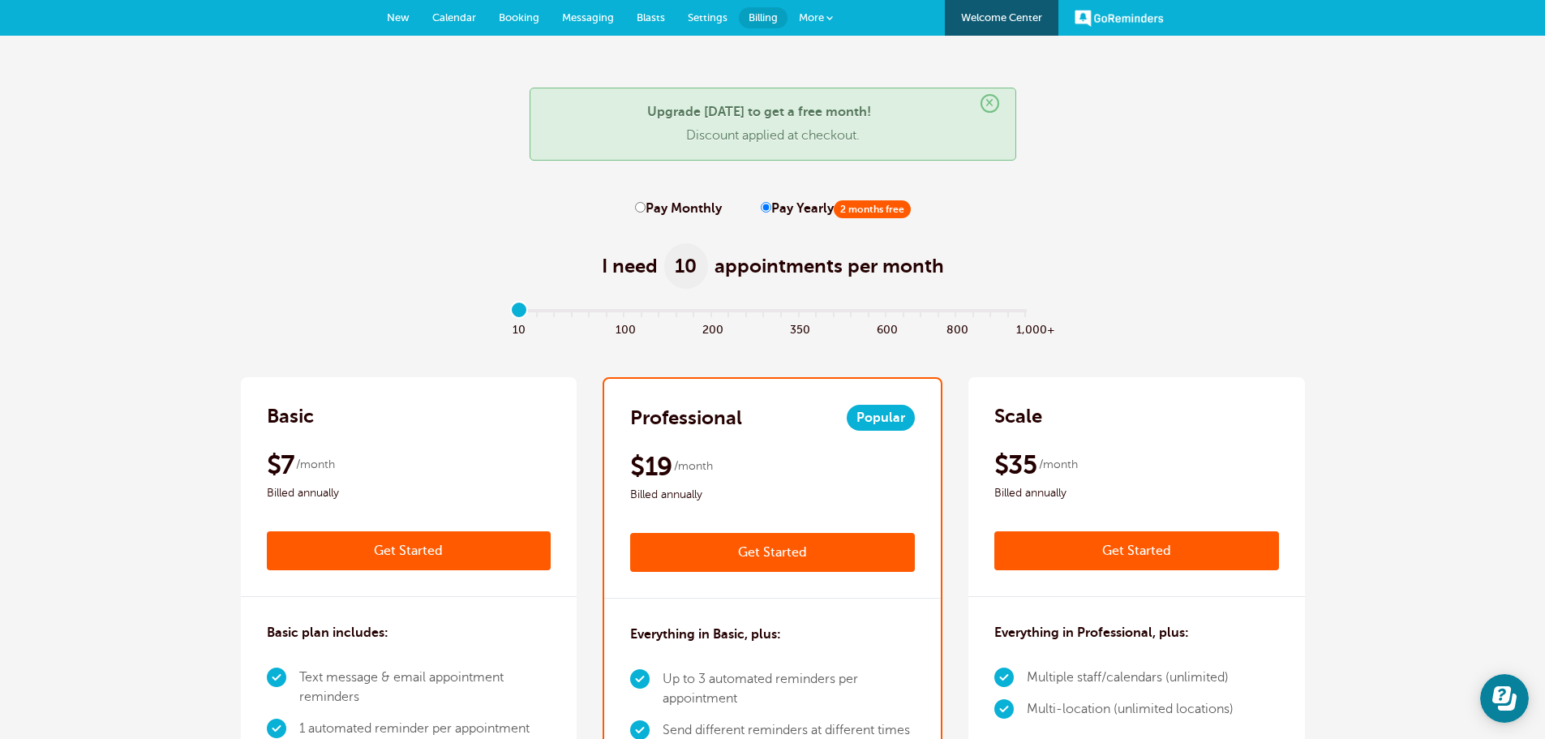
click at [713, 15] on span "Settings" at bounding box center [708, 17] width 40 height 12
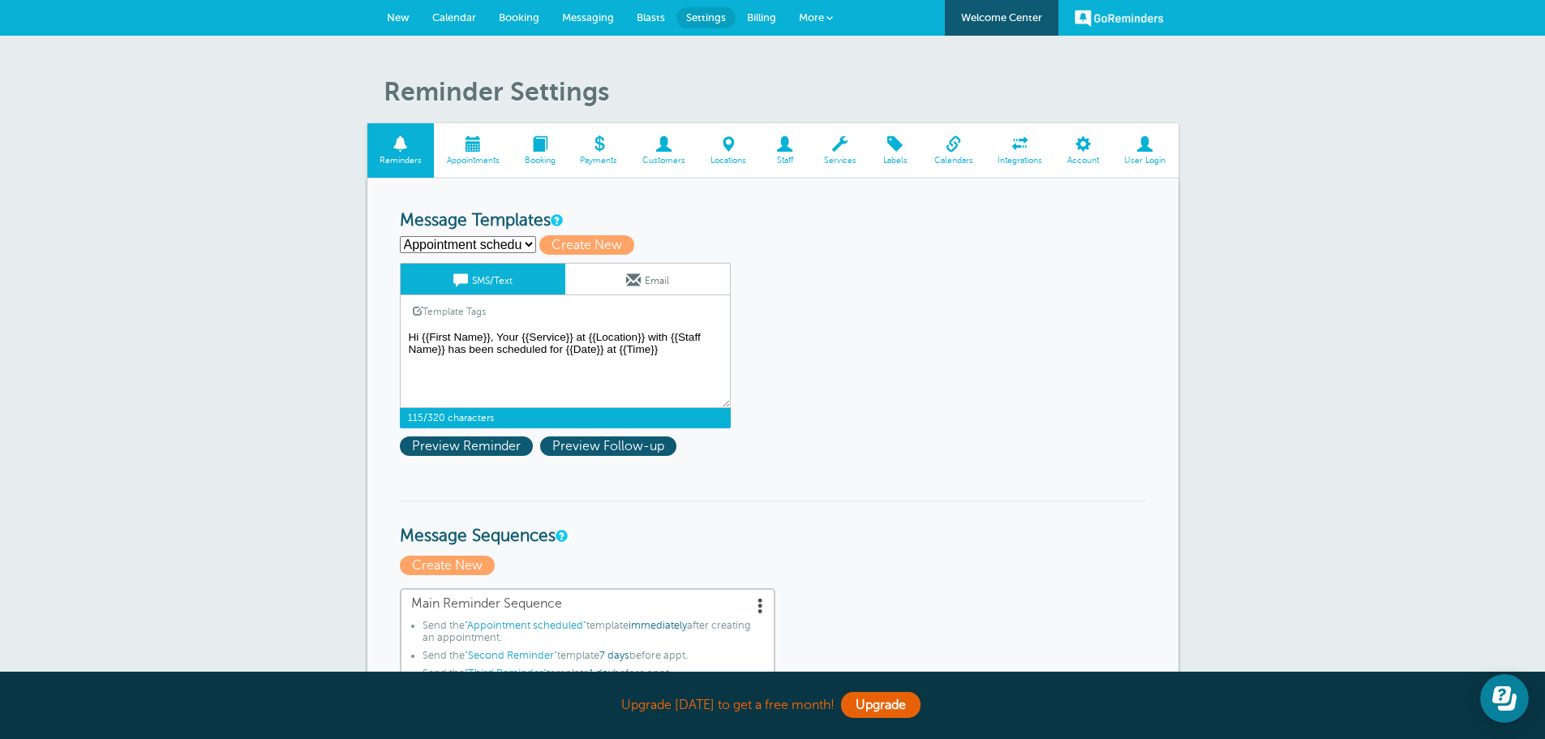
click at [643, 334] on textarea "Hi {{First Name}}, Your {{Service}} at {{Location}} with {{Staff Name}} has bee…" at bounding box center [565, 367] width 331 height 81
click at [647, 336] on textarea "Hi {{First Name}}, Your {{Service}} at {{Location}} with {{Staff Name}} has bee…" at bounding box center [565, 367] width 331 height 81
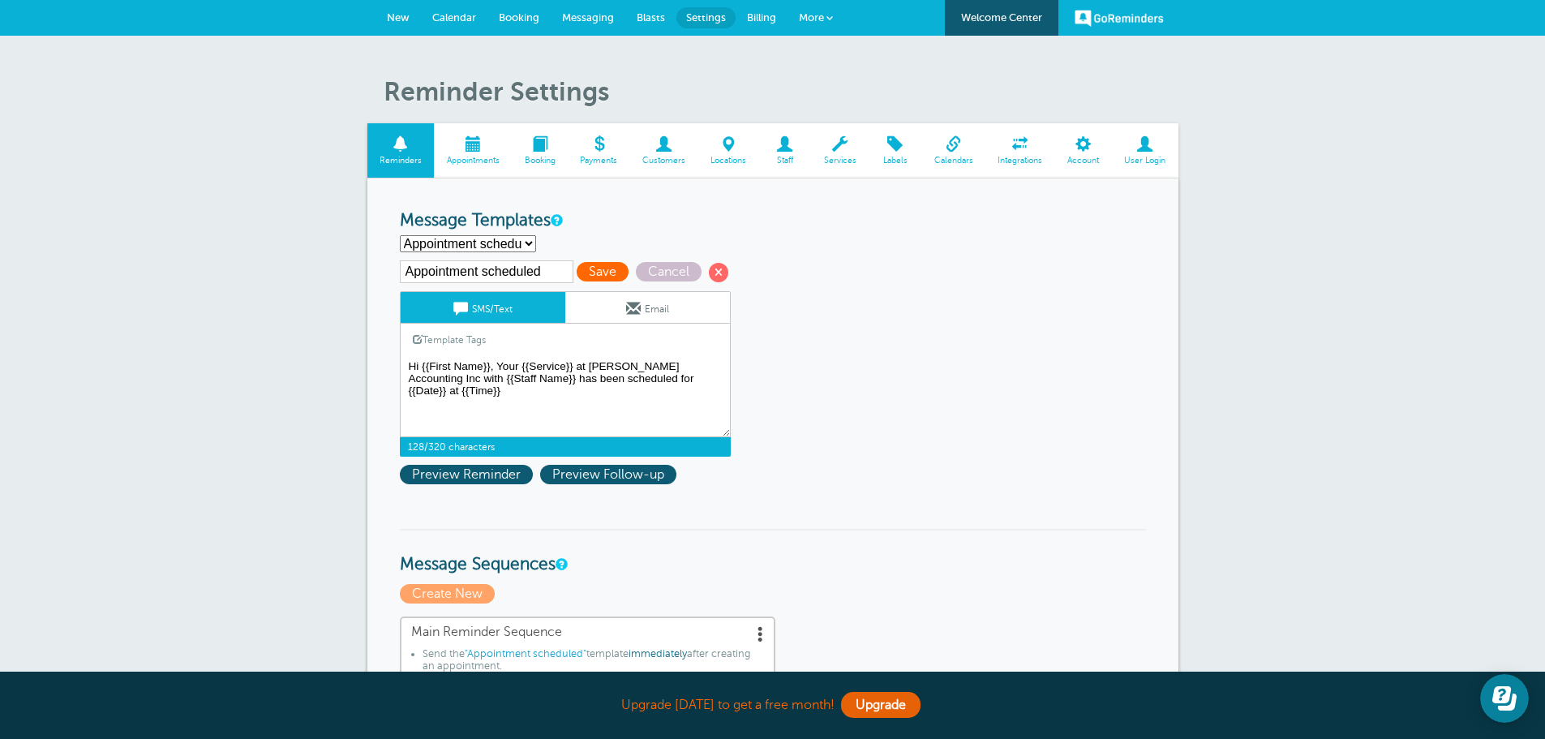
type textarea "Hi {{First Name}}, Your {{Service}} at [PERSON_NAME] Accounting Inc with {{Staf…"
click at [619, 279] on span "Save" at bounding box center [602, 271] width 52 height 19
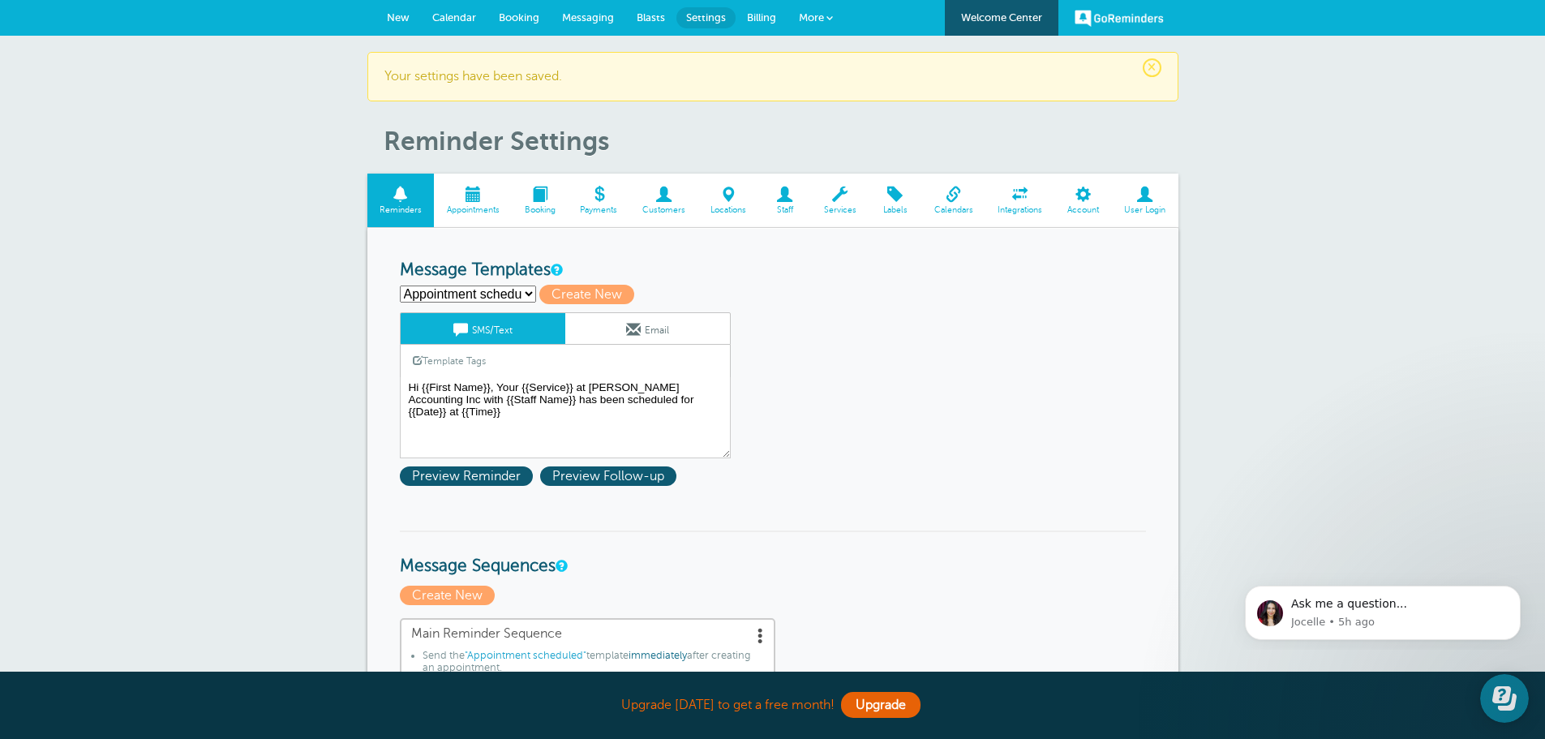
click at [440, 14] on span "Calendar" at bounding box center [454, 17] width 44 height 12
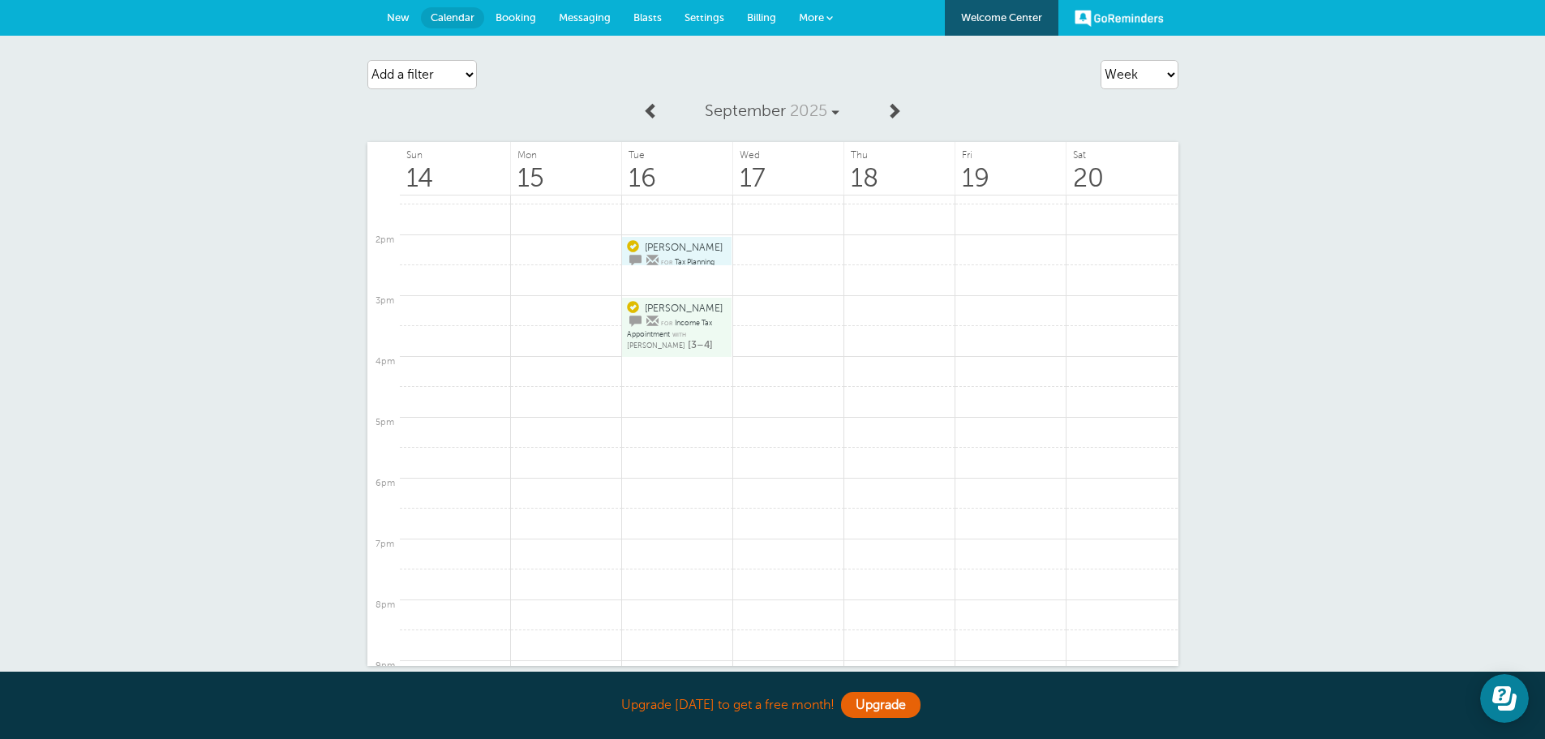
click at [676, 319] on span "Income Tax Appointment" at bounding box center [669, 328] width 85 height 19
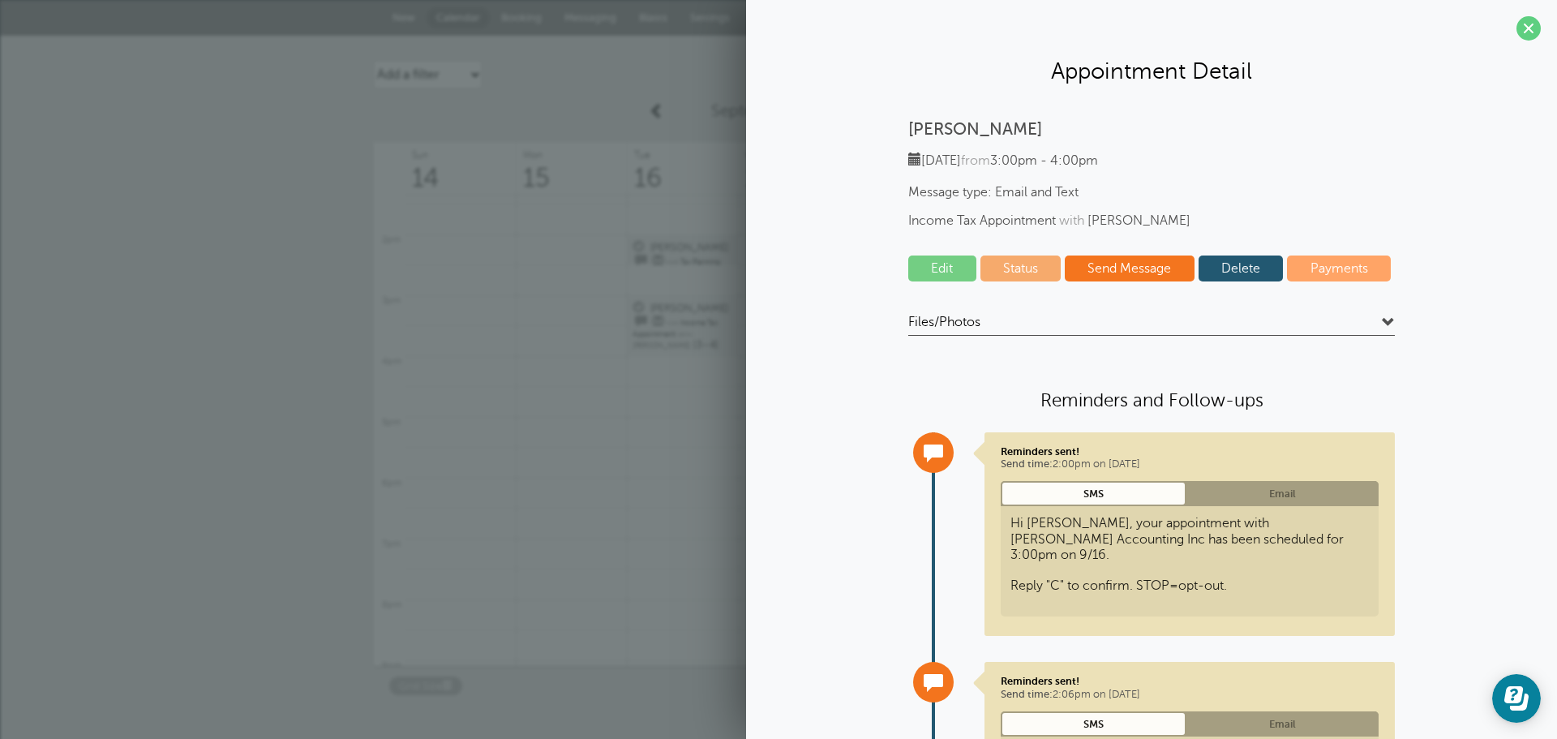
click at [1223, 268] on link "Delete" at bounding box center [1240, 268] width 85 height 26
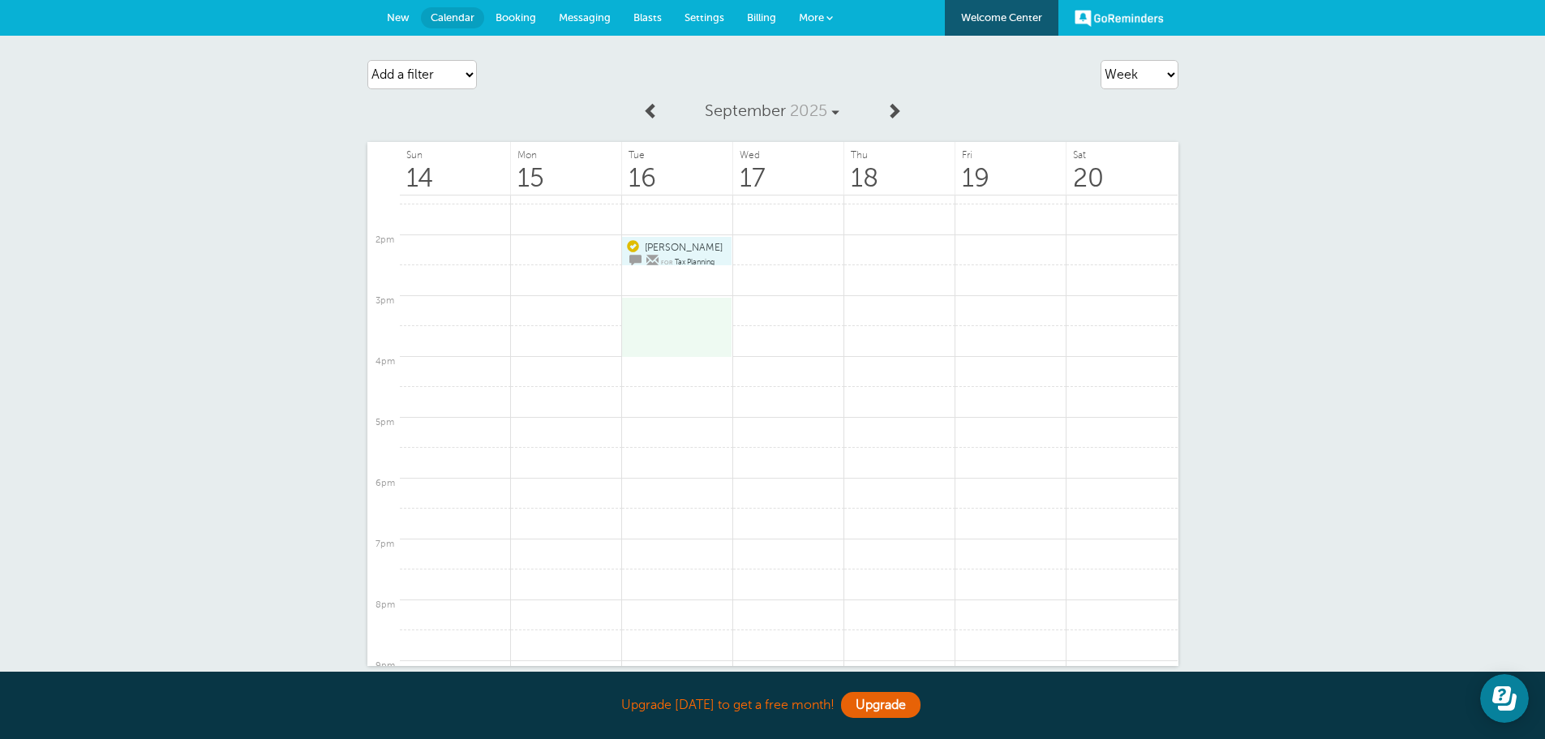
click at [654, 248] on span "Nicole" at bounding box center [684, 247] width 78 height 11
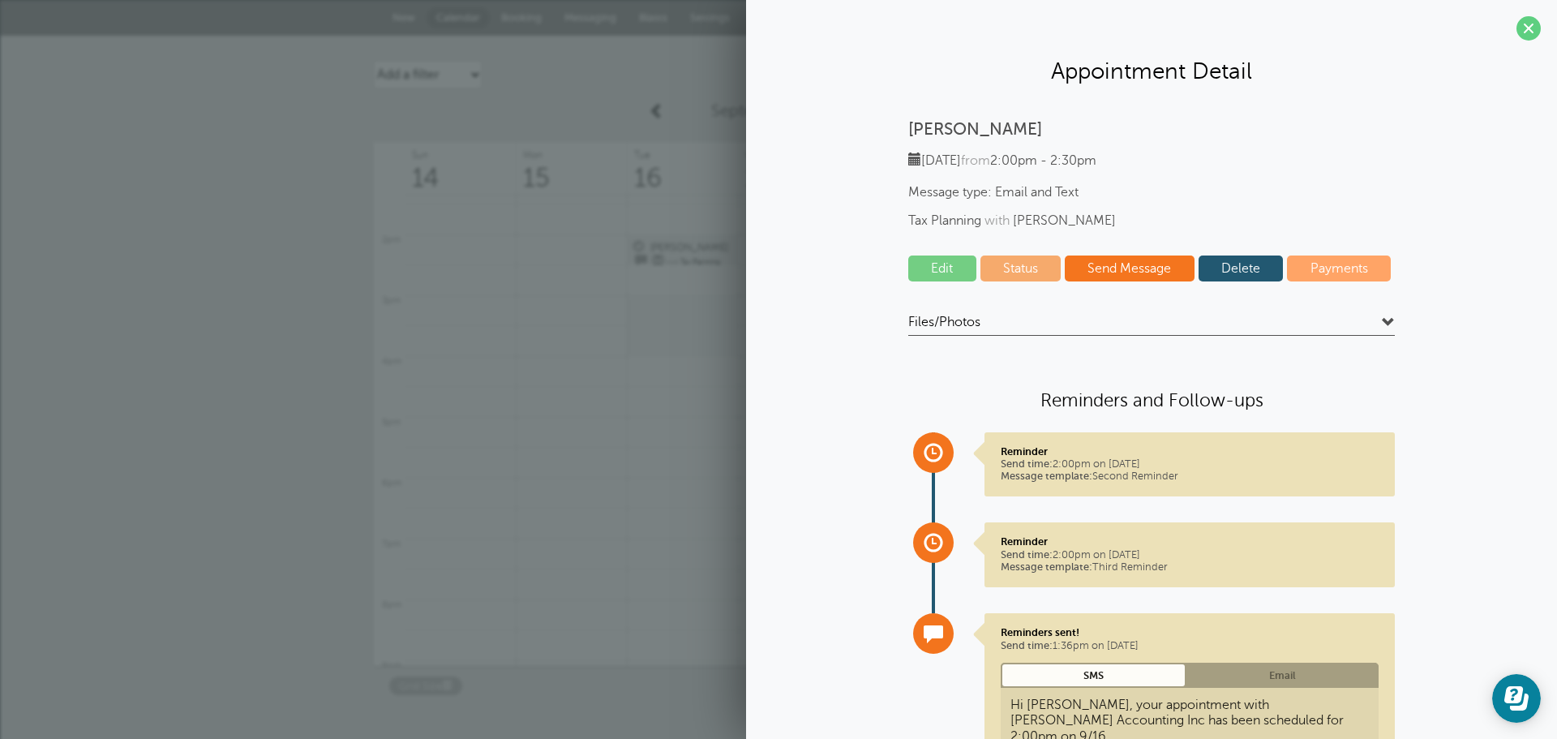
click at [1241, 272] on link "Delete" at bounding box center [1240, 268] width 85 height 26
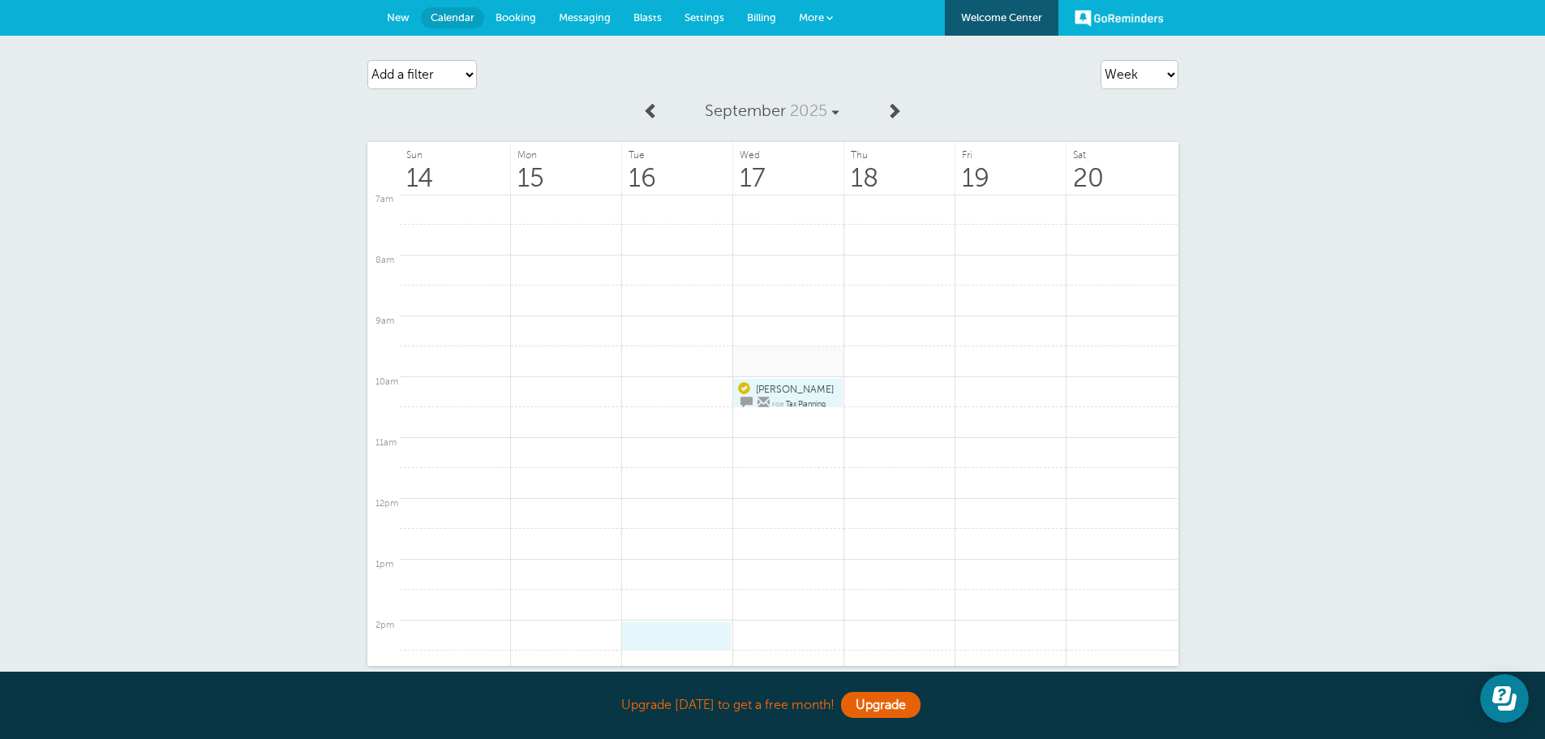
scroll to position [407, 0]
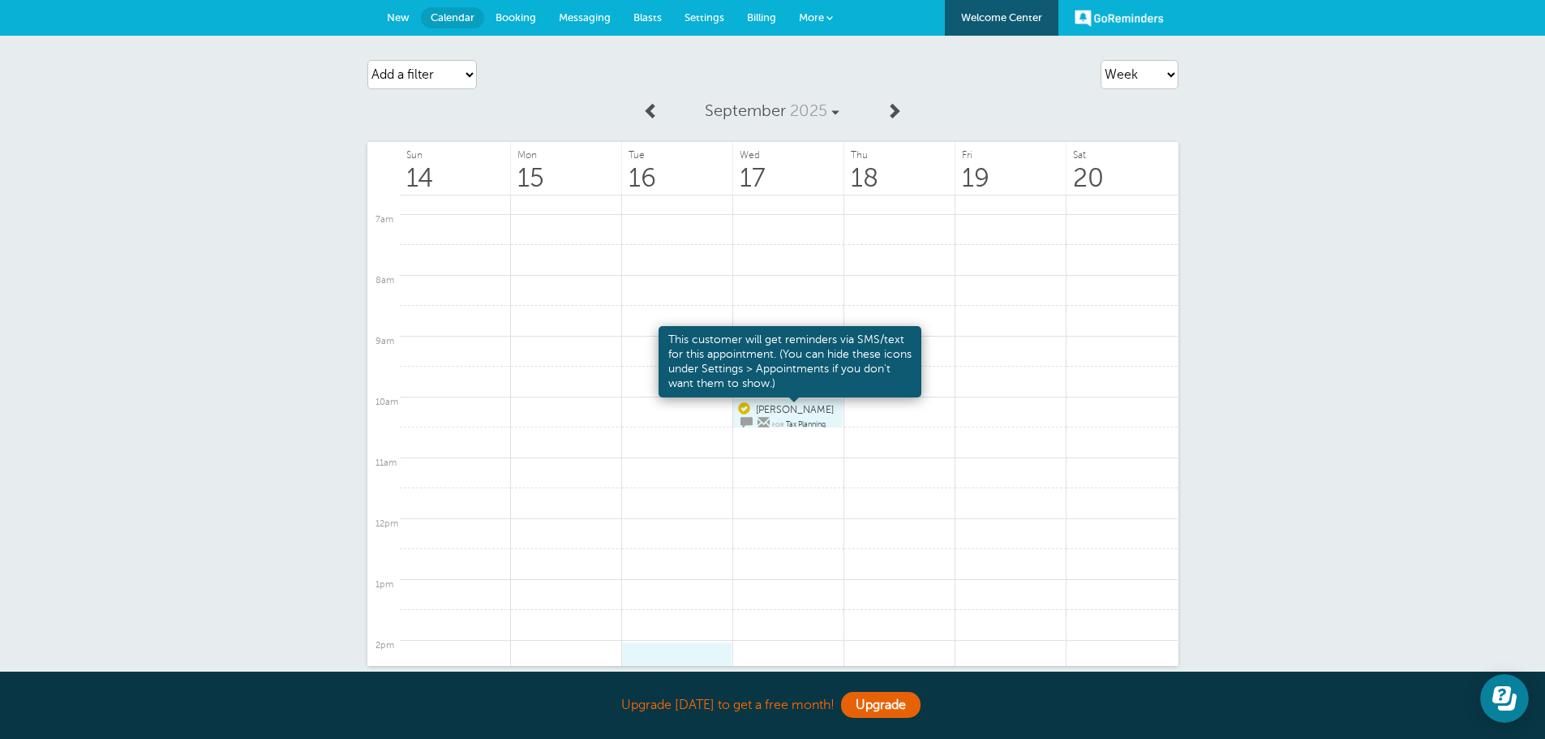
click at [752, 416] on span at bounding box center [745, 421] width 15 height 11
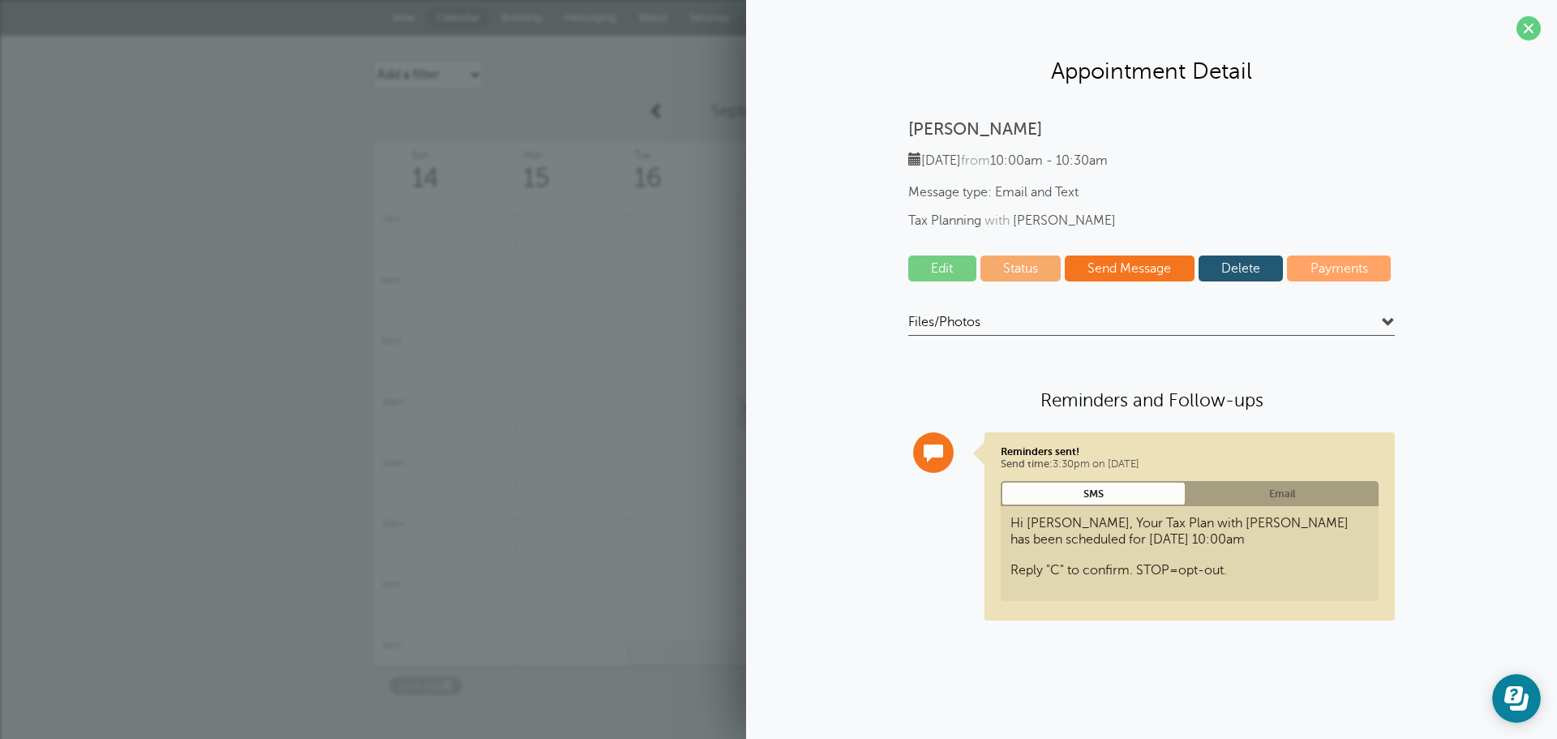
click at [1234, 268] on link "Delete" at bounding box center [1240, 268] width 85 height 26
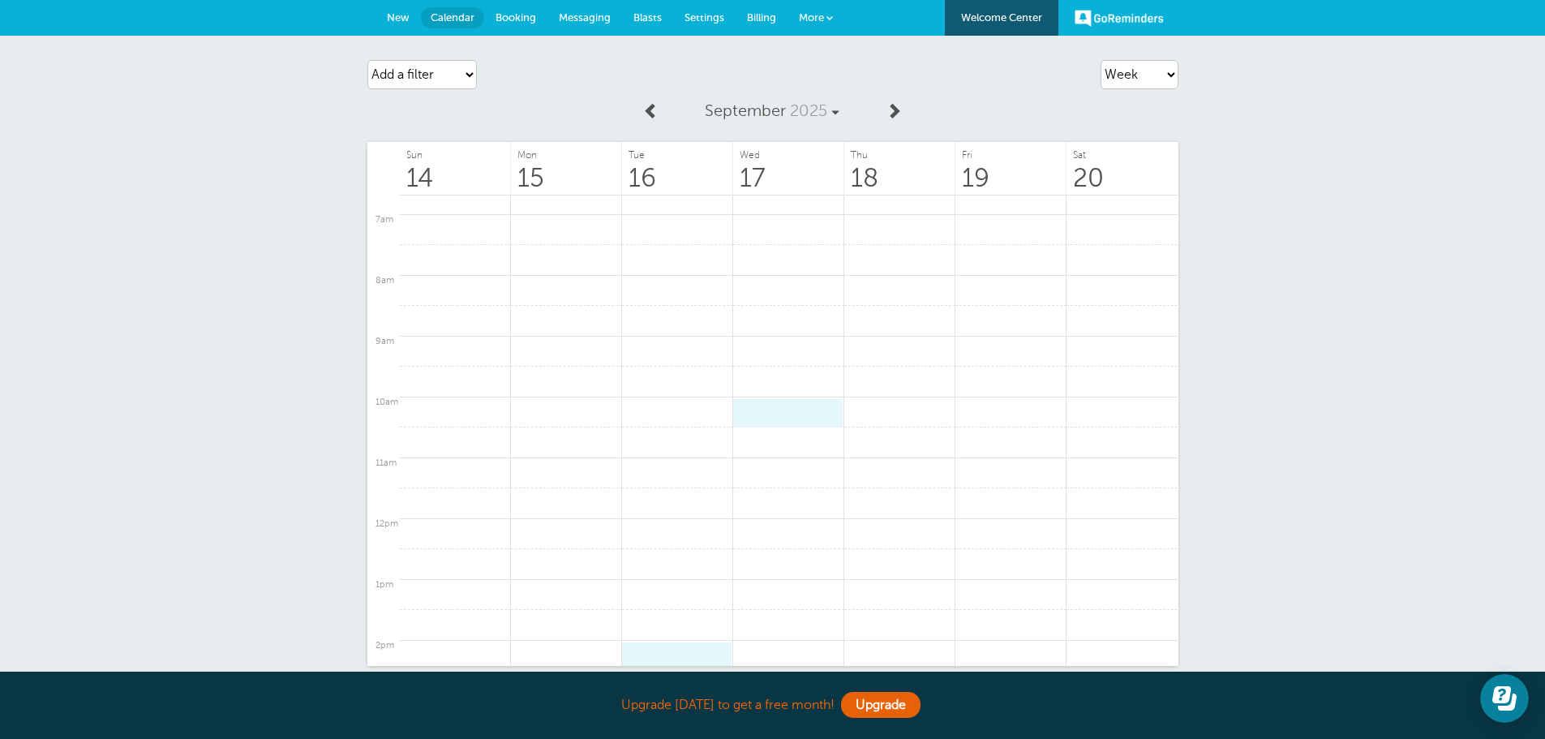
click at [758, 21] on span "Billing" at bounding box center [761, 17] width 29 height 12
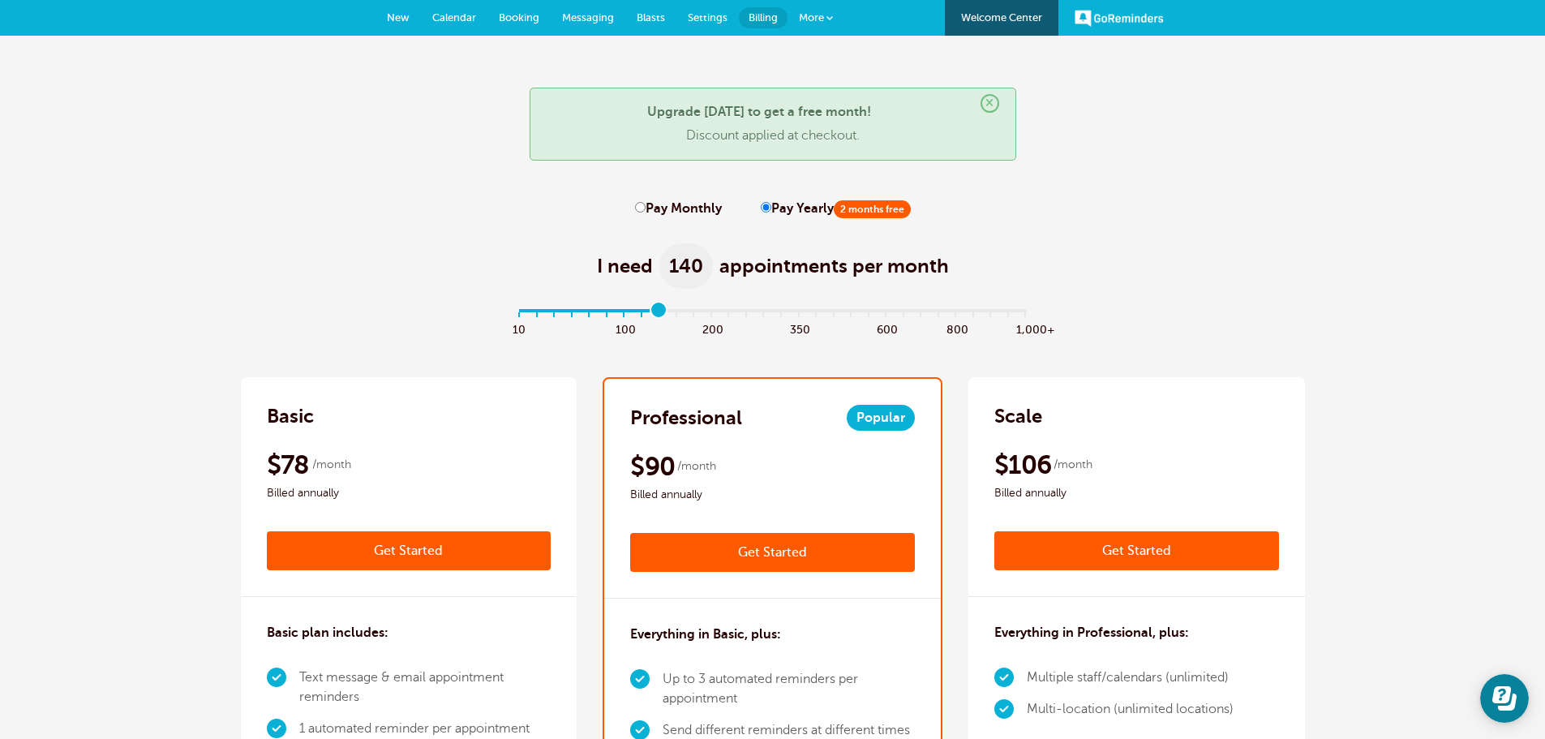
drag, startPoint x: 519, startPoint y: 315, endPoint x: 653, endPoint y: 320, distance: 133.9
type input "8"
click at [653, 315] on input "range" at bounding box center [772, 312] width 525 height 3
click at [647, 206] on label "Pay Monthly" at bounding box center [678, 208] width 87 height 15
click at [645, 206] on input "Pay Monthly" at bounding box center [640, 207] width 11 height 11
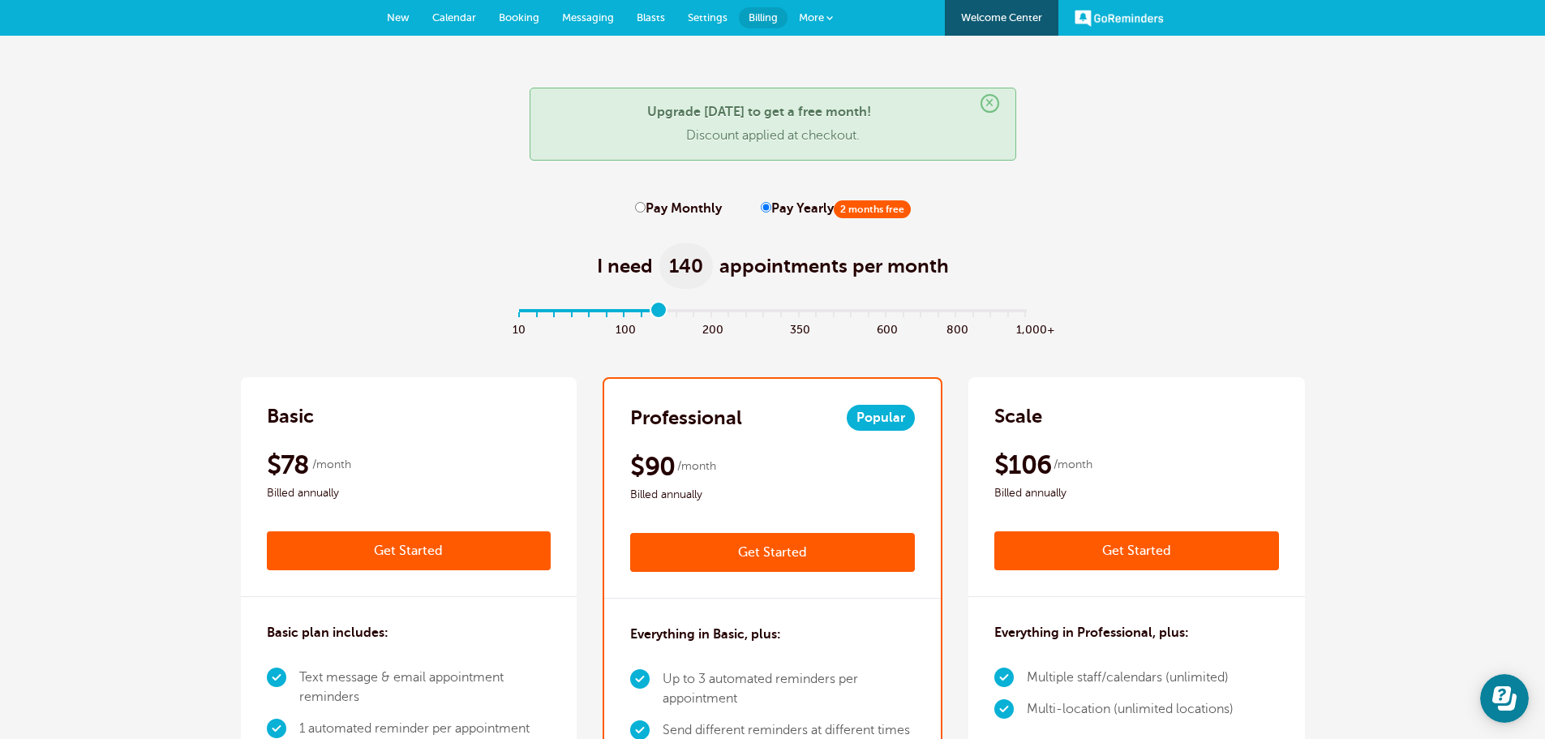
radio input "true"
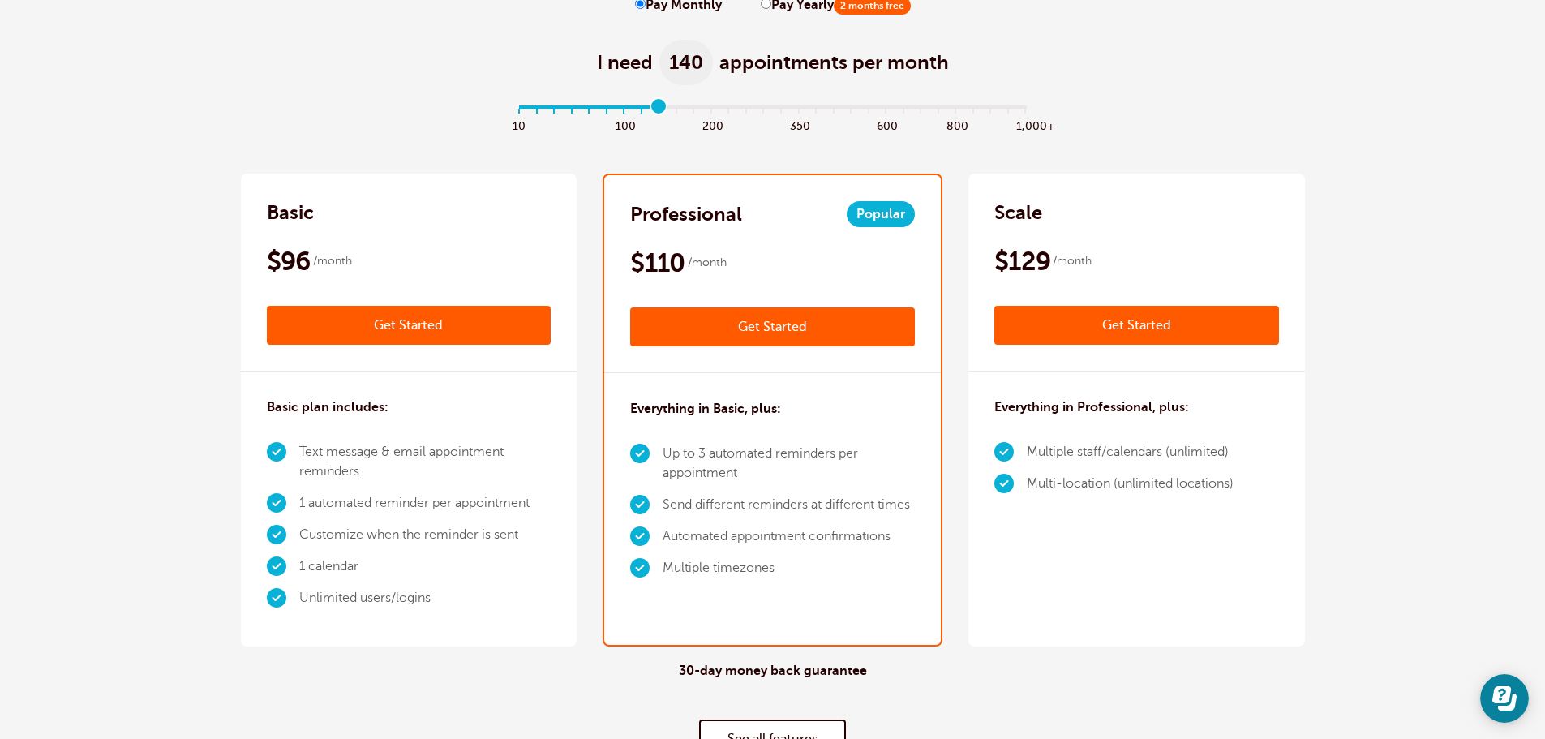
scroll to position [81, 0]
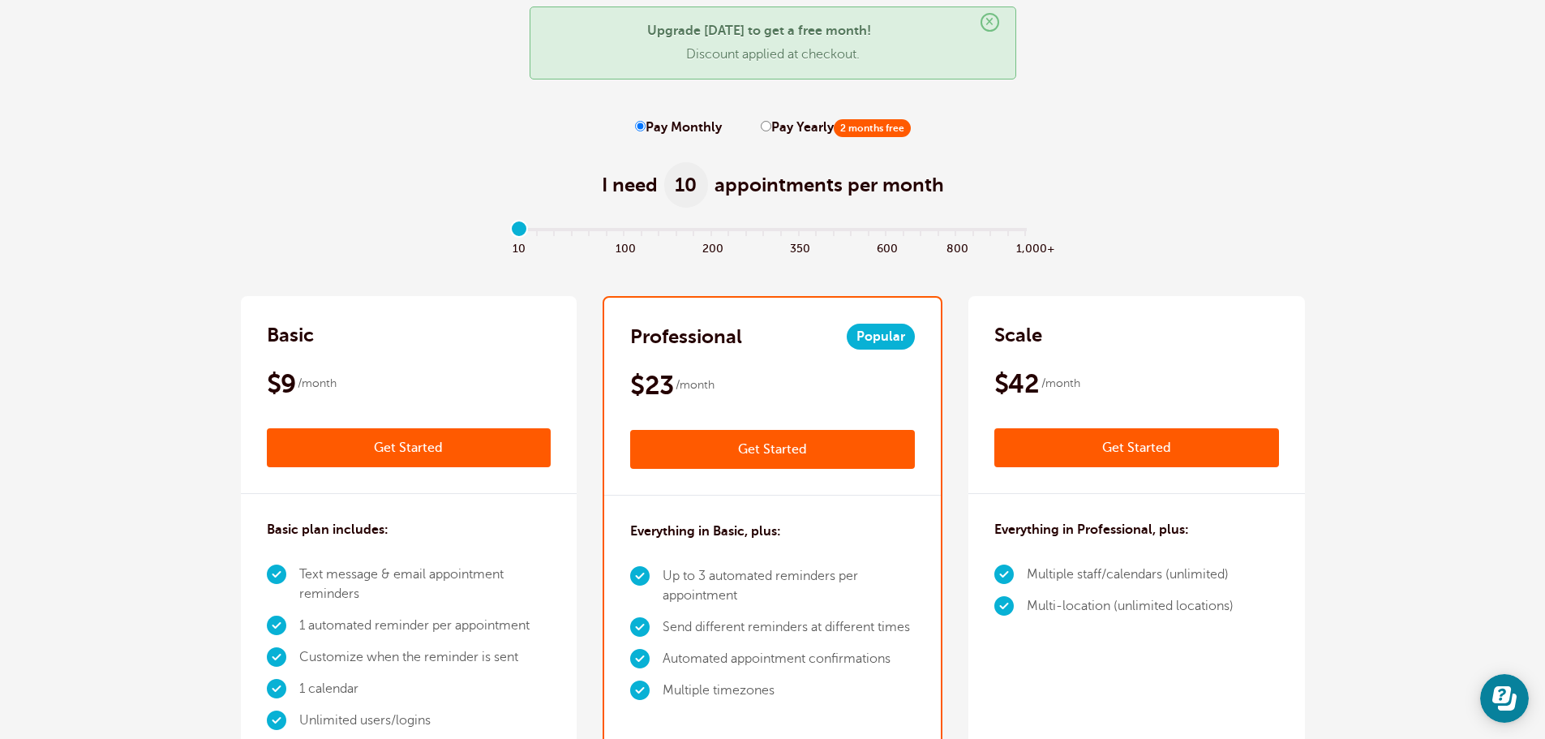
drag, startPoint x: 658, startPoint y: 230, endPoint x: 514, endPoint y: 236, distance: 143.6
click at [514, 234] on input "range" at bounding box center [772, 231] width 525 height 3
drag, startPoint x: 518, startPoint y: 232, endPoint x: 532, endPoint y: 232, distance: 13.8
type input "1"
click at [532, 232] on input "range" at bounding box center [772, 231] width 525 height 3
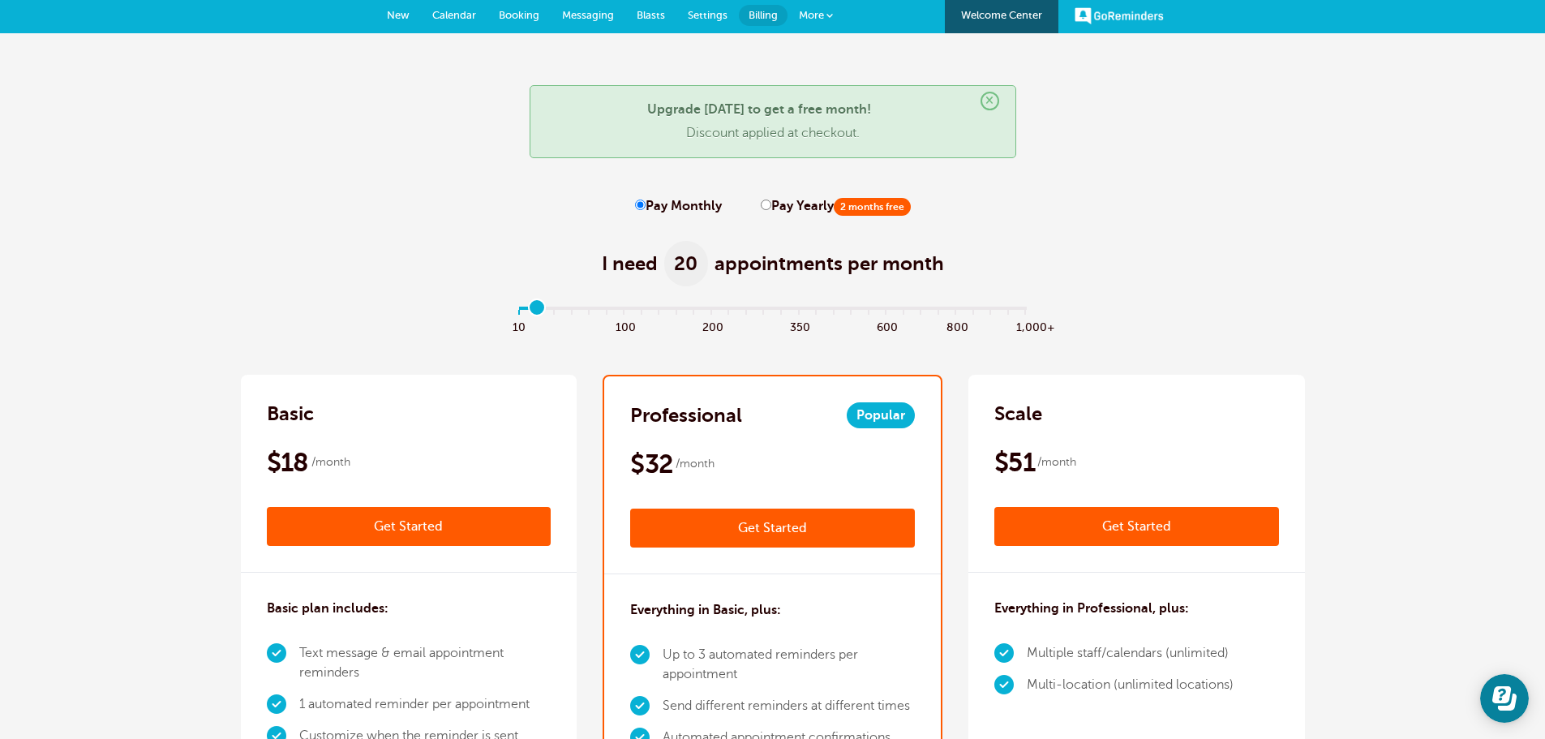
scroll to position [0, 0]
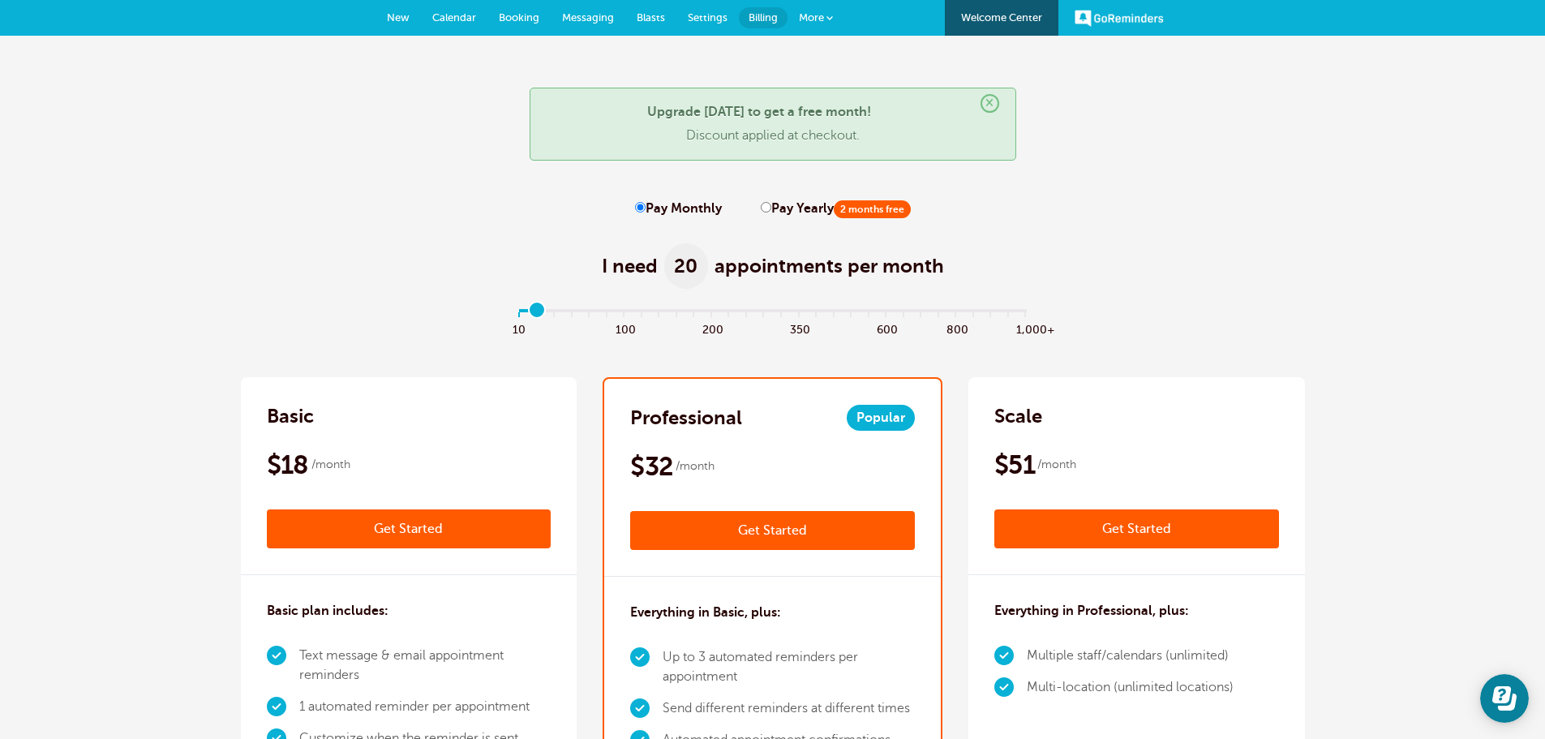
click at [695, 18] on span "Settings" at bounding box center [708, 17] width 40 height 12
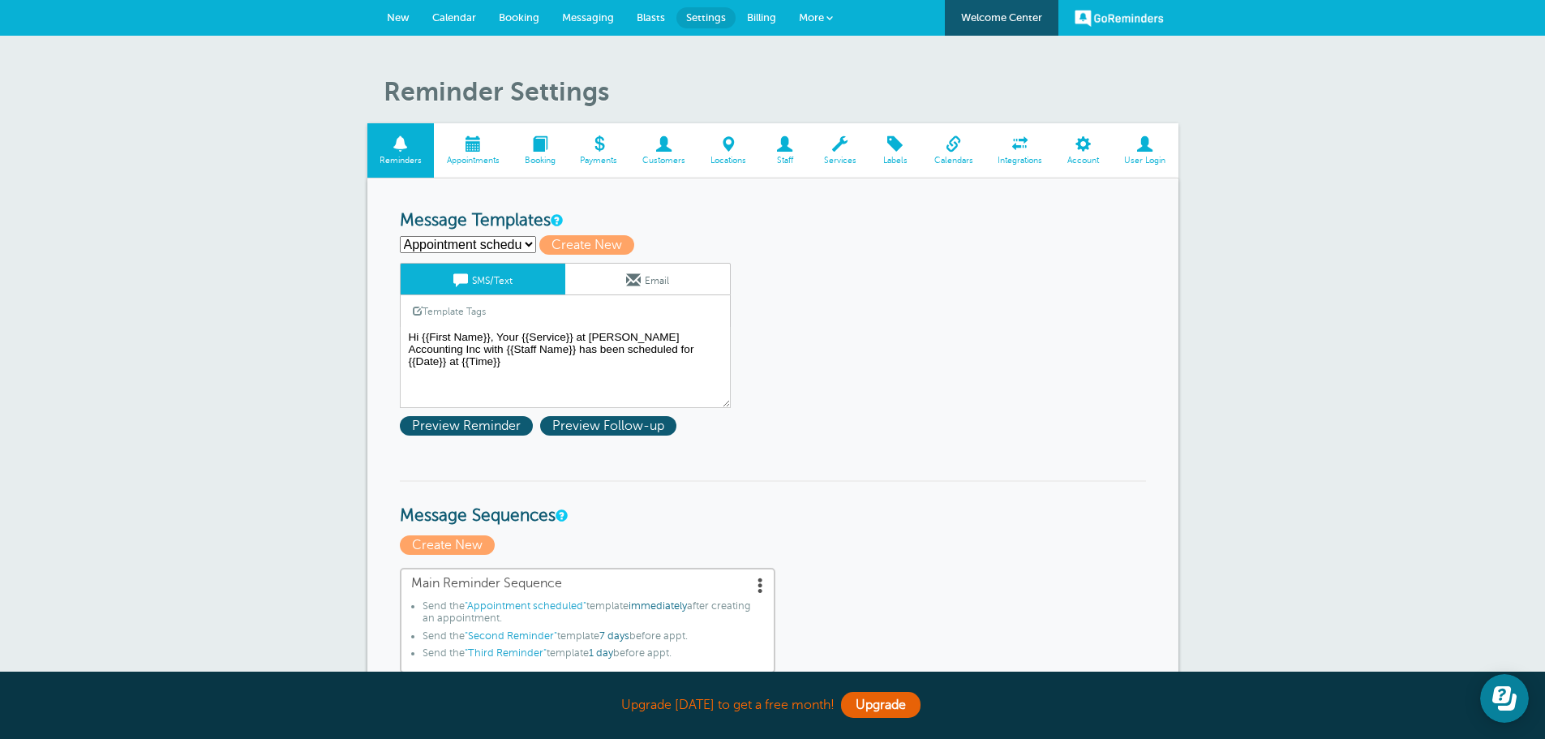
click at [946, 148] on span at bounding box center [953, 143] width 64 height 15
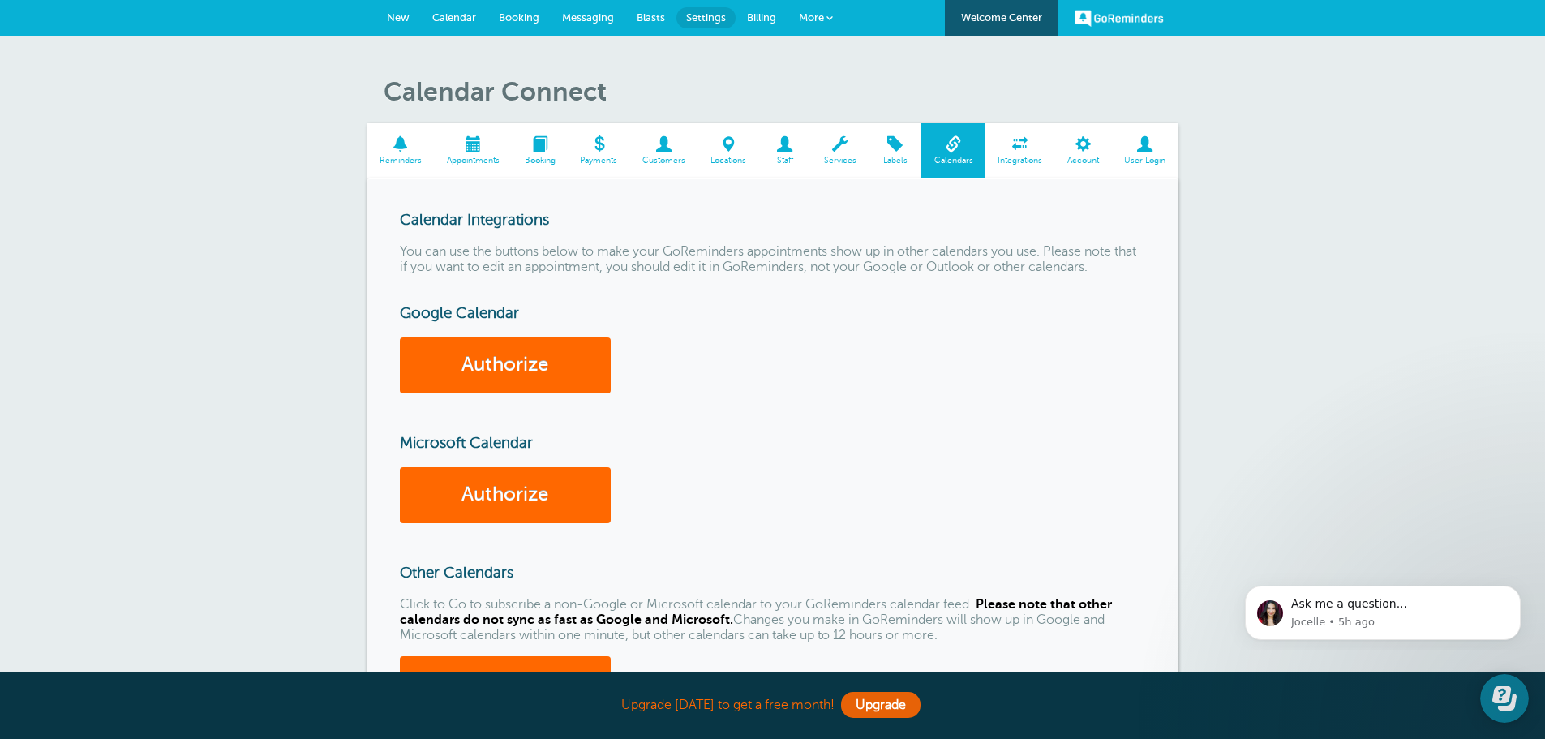
click at [658, 144] on span at bounding box center [664, 143] width 68 height 15
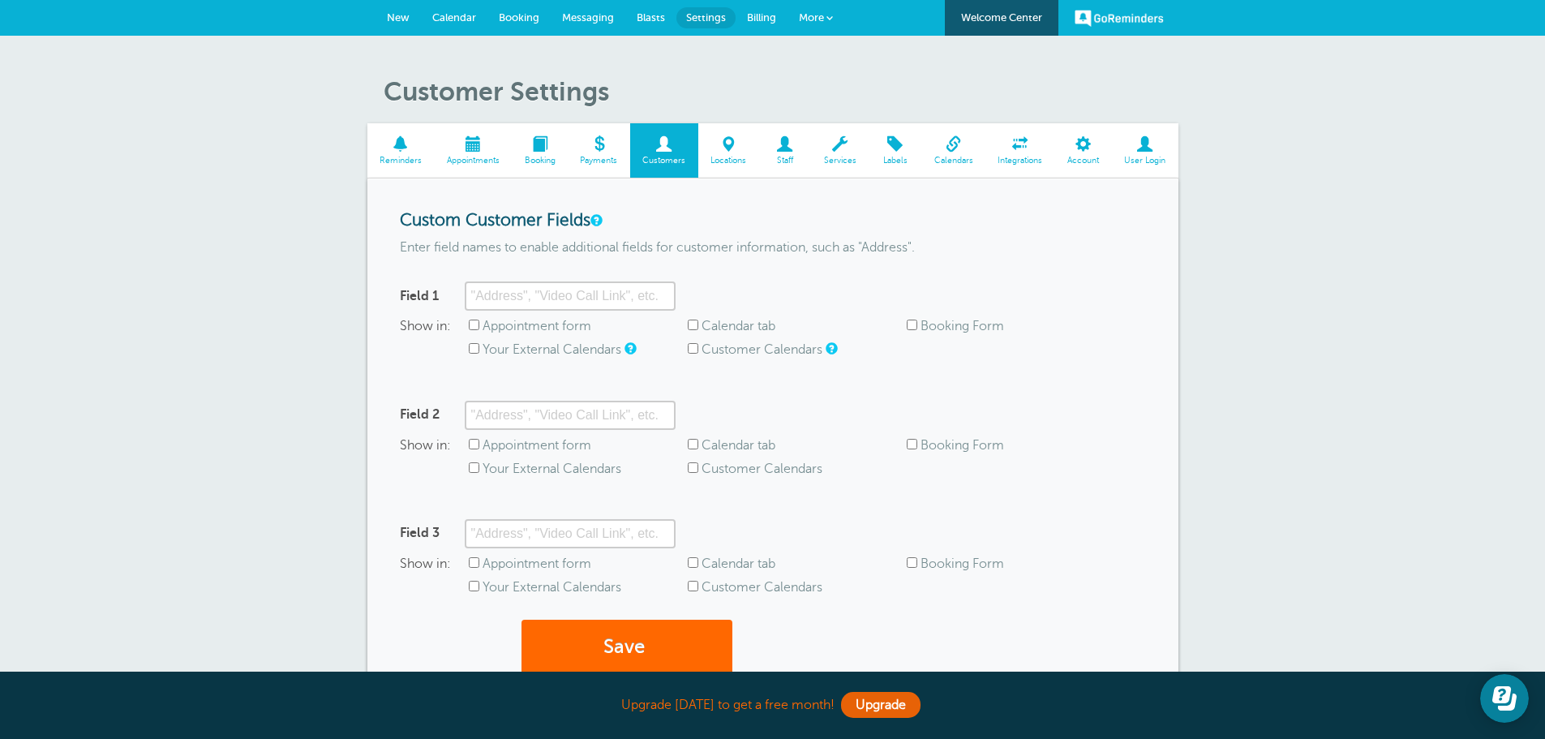
click at [401, 142] on span at bounding box center [400, 143] width 67 height 15
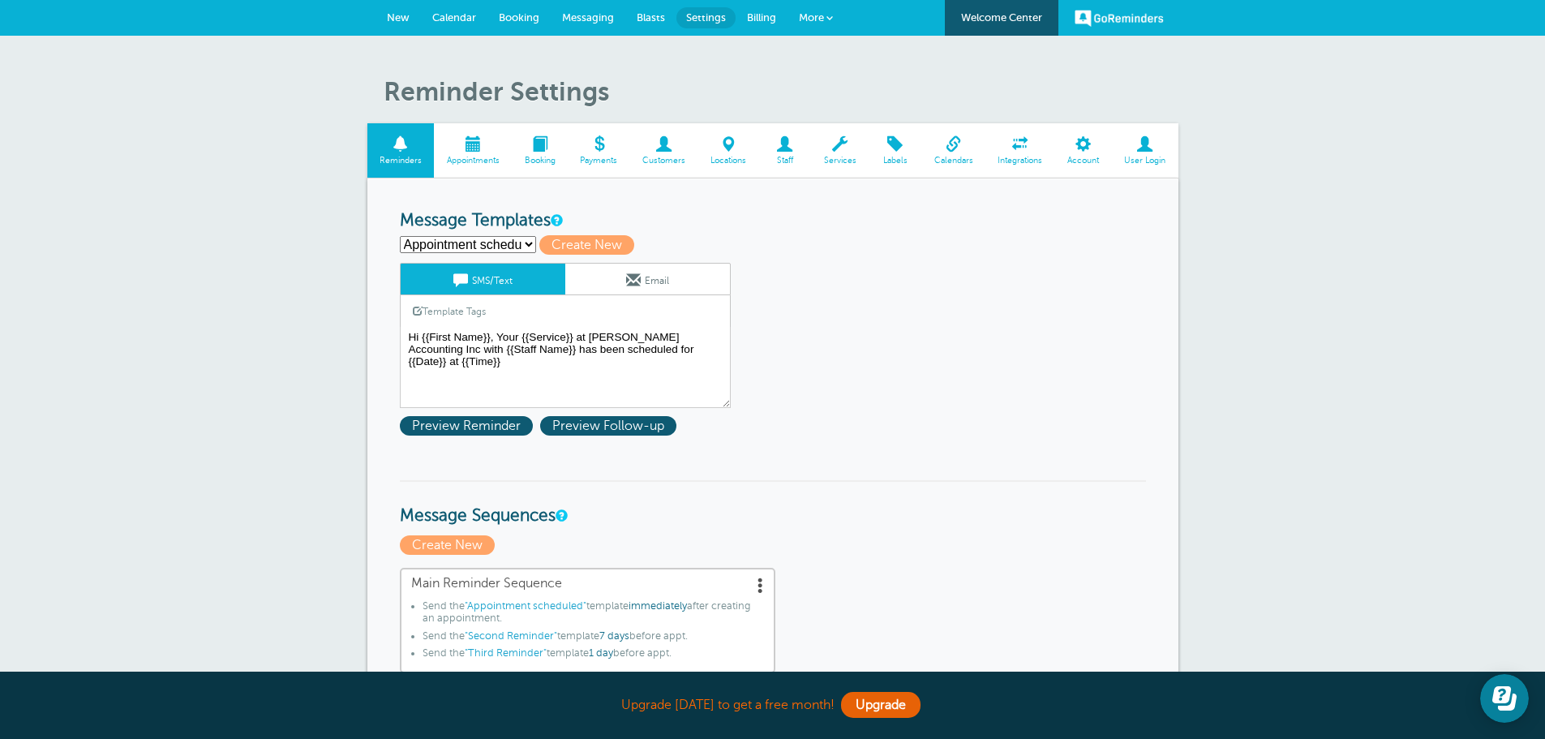
click at [823, 17] on span "More" at bounding box center [811, 17] width 25 height 12
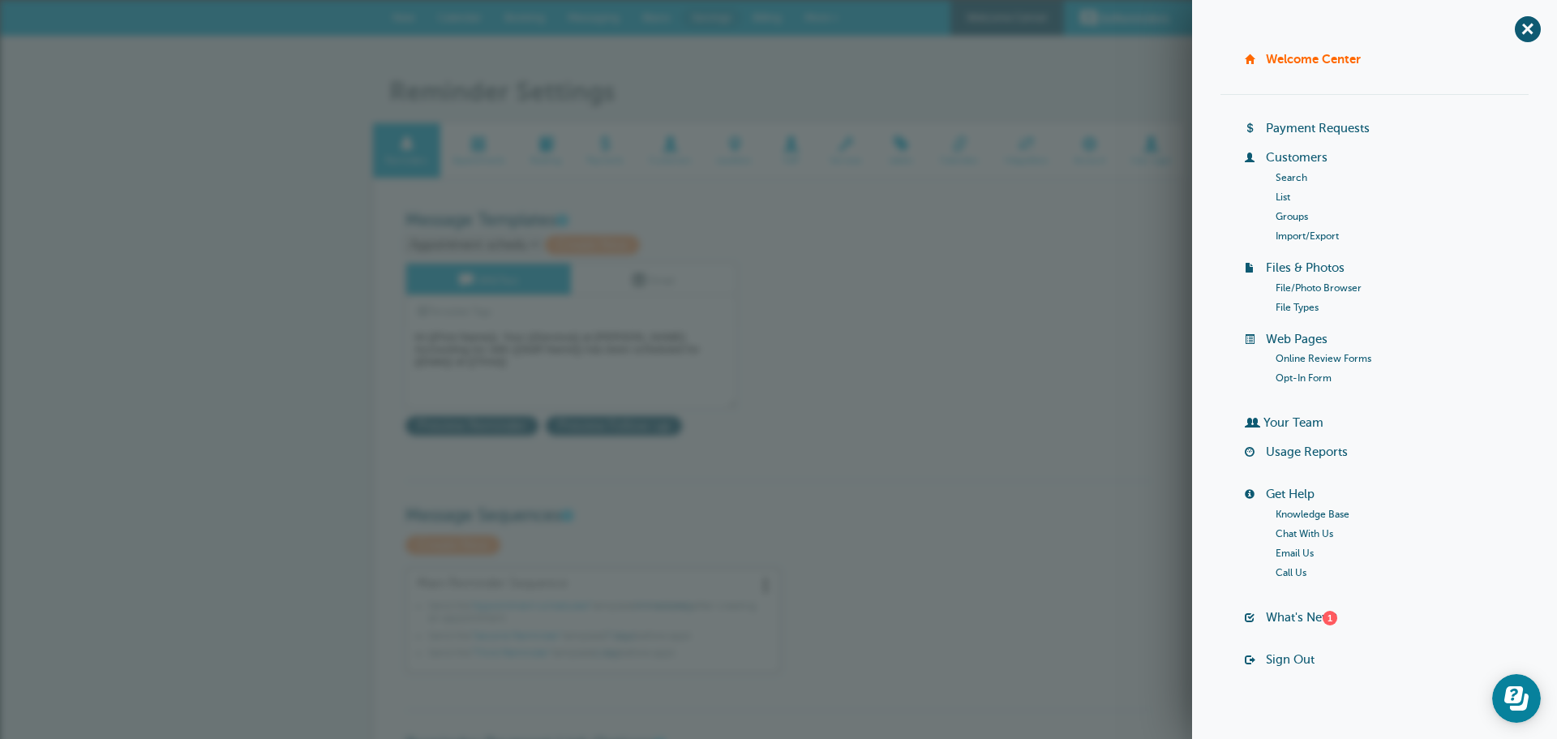
click at [1301, 240] on link "Import/Export" at bounding box center [1306, 235] width 63 height 11
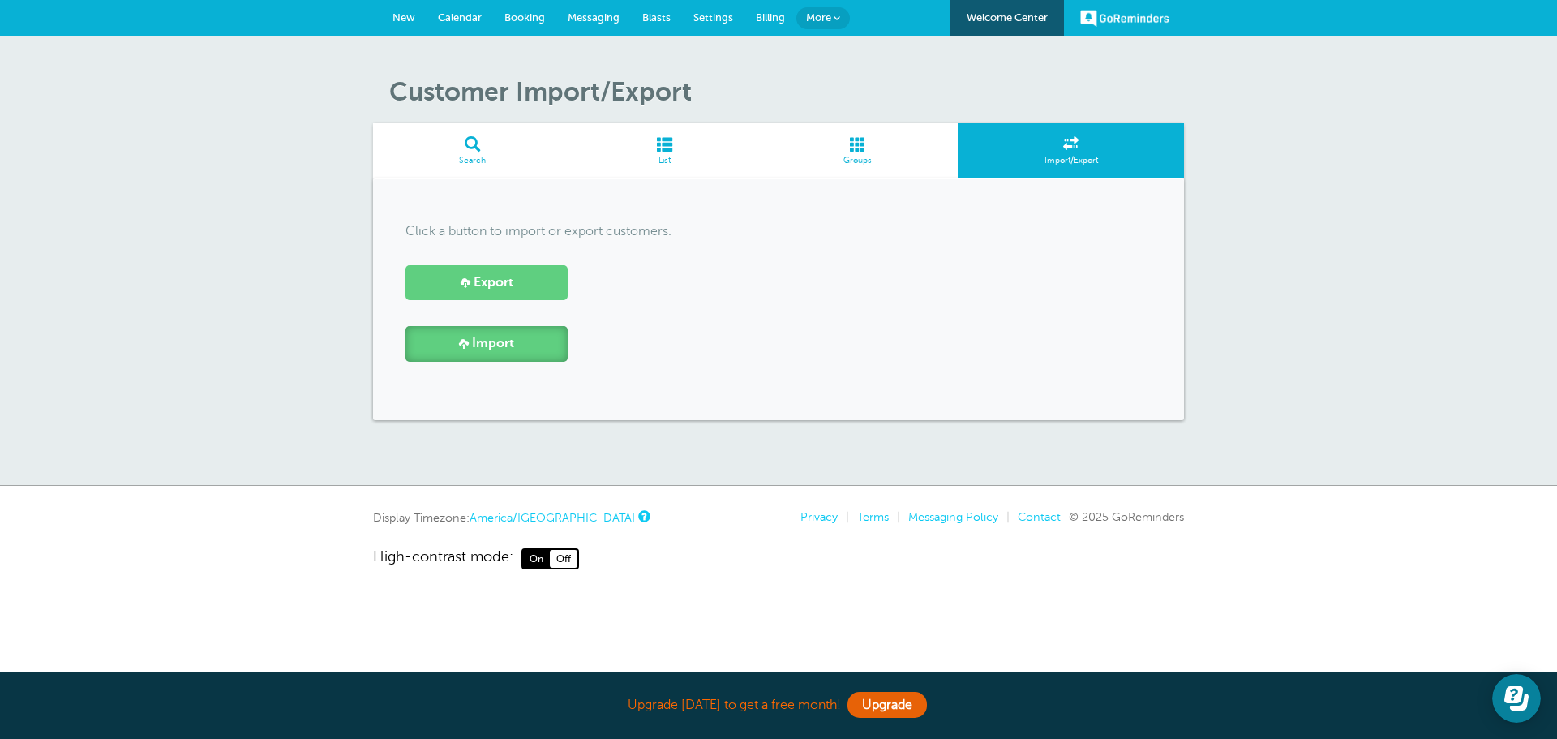
click at [465, 344] on span at bounding box center [464, 343] width 10 height 10
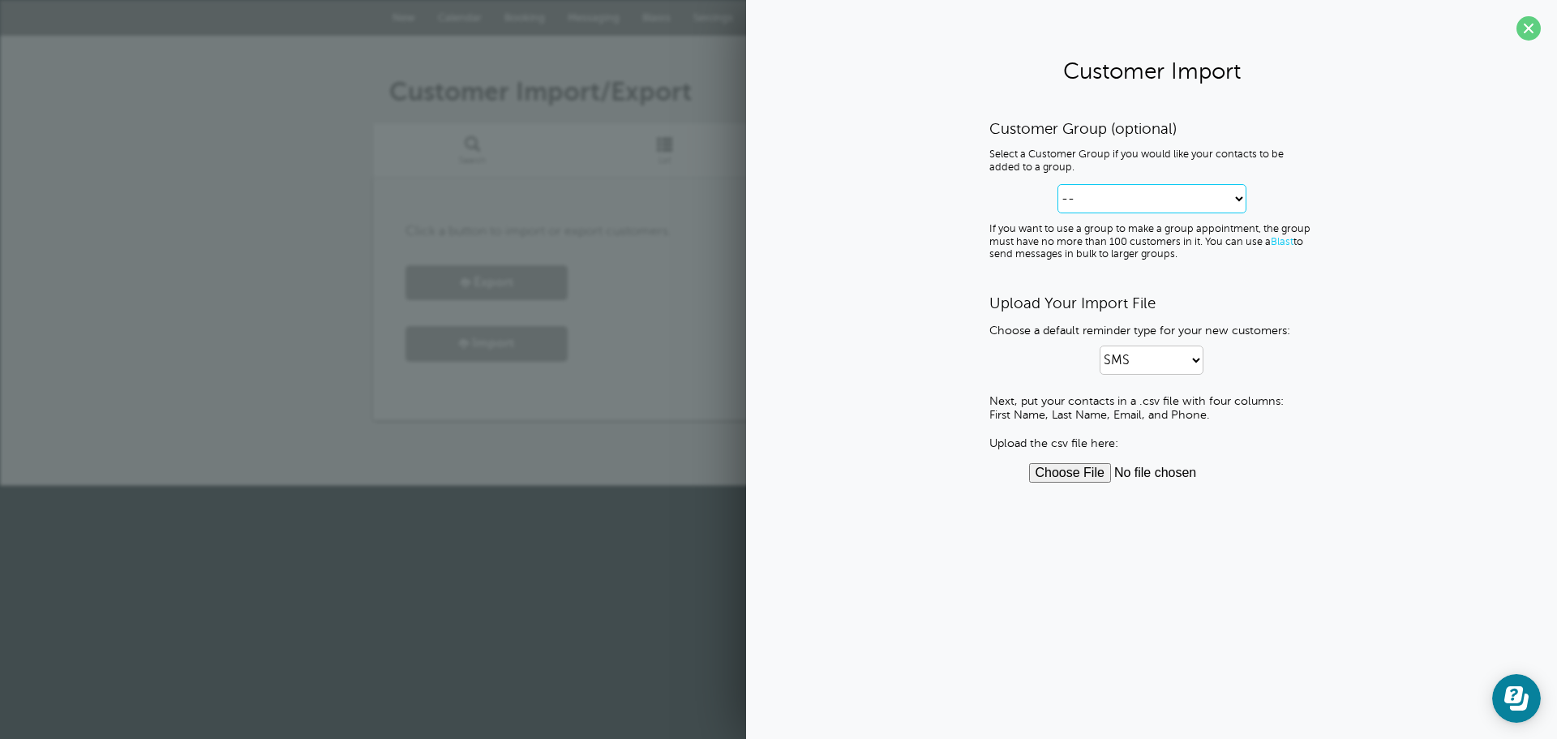
click at [1238, 202] on select "-- Create new Customer Group" at bounding box center [1151, 198] width 189 height 29
click at [1317, 287] on div "Customer Group (optional) Select a Customer Group if you would like your contac…" at bounding box center [1151, 300] width 778 height 363
click at [1207, 358] on p "SMS Email SMS and Email" at bounding box center [1151, 359] width 324 height 29
click at [1196, 358] on select "SMS Email SMS and Email" at bounding box center [1151, 359] width 104 height 29
click at [1309, 360] on p "SMS Email SMS and Email" at bounding box center [1151, 359] width 324 height 29
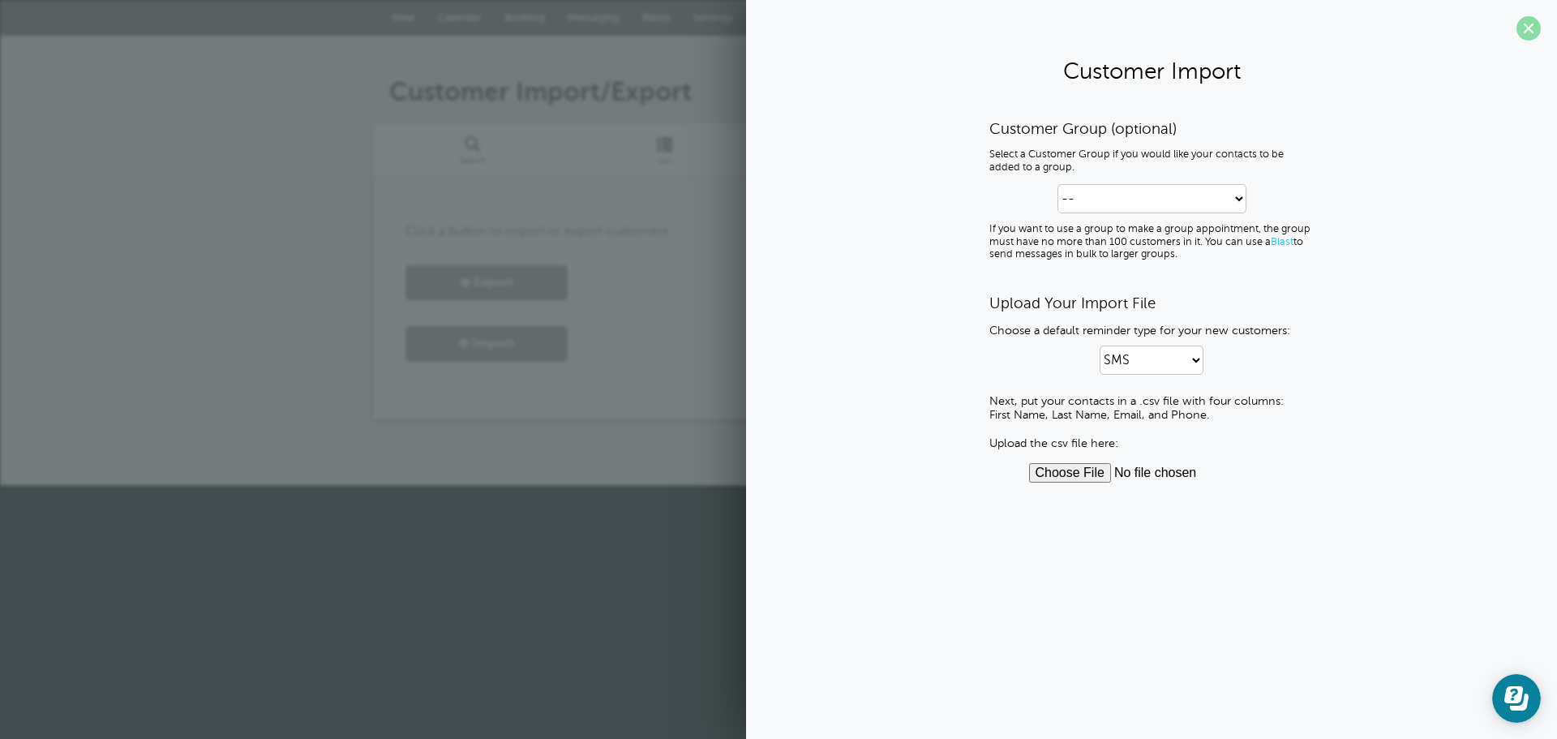
click at [1528, 29] on span at bounding box center [1528, 28] width 24 height 24
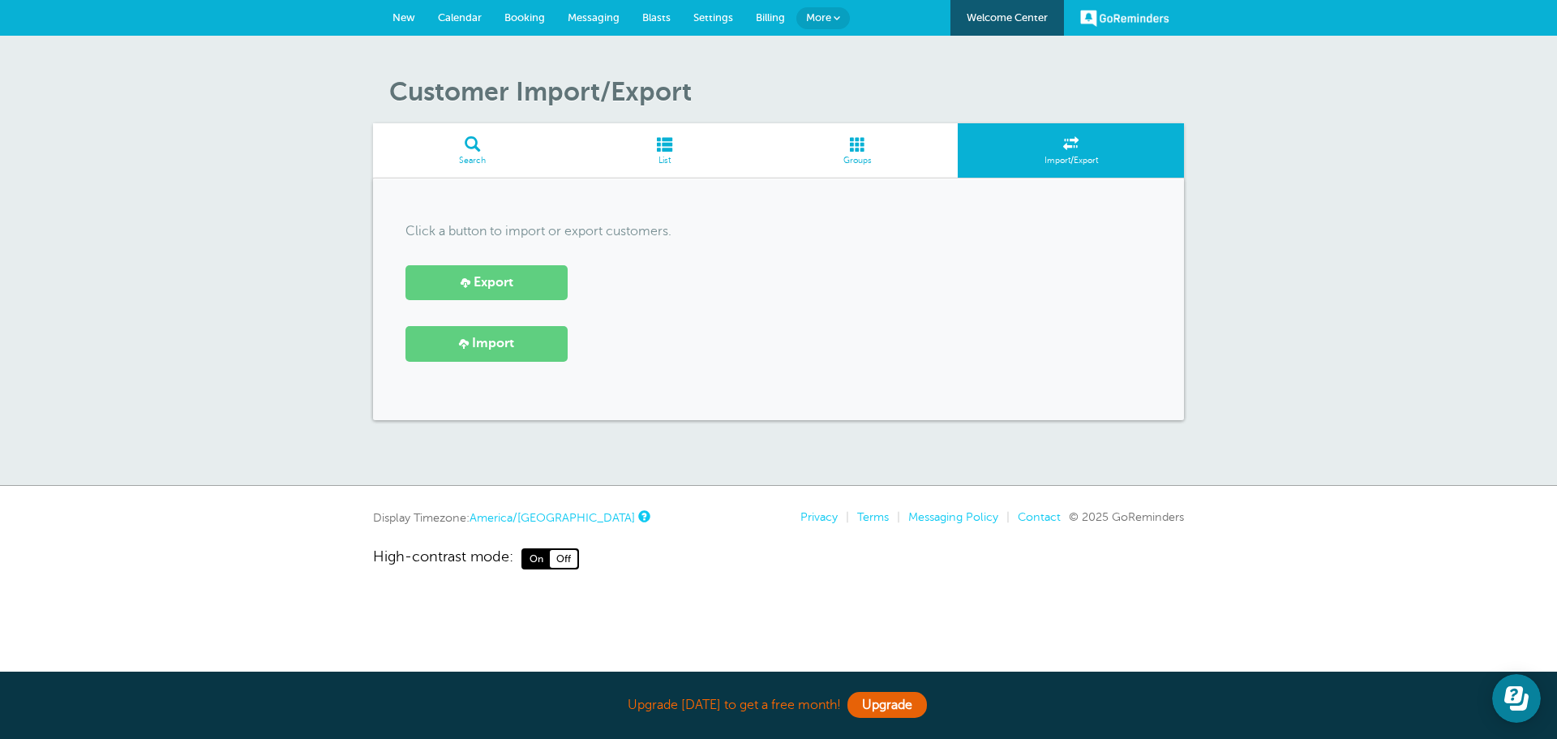
click at [831, 18] on link "More" at bounding box center [823, 18] width 54 height 22
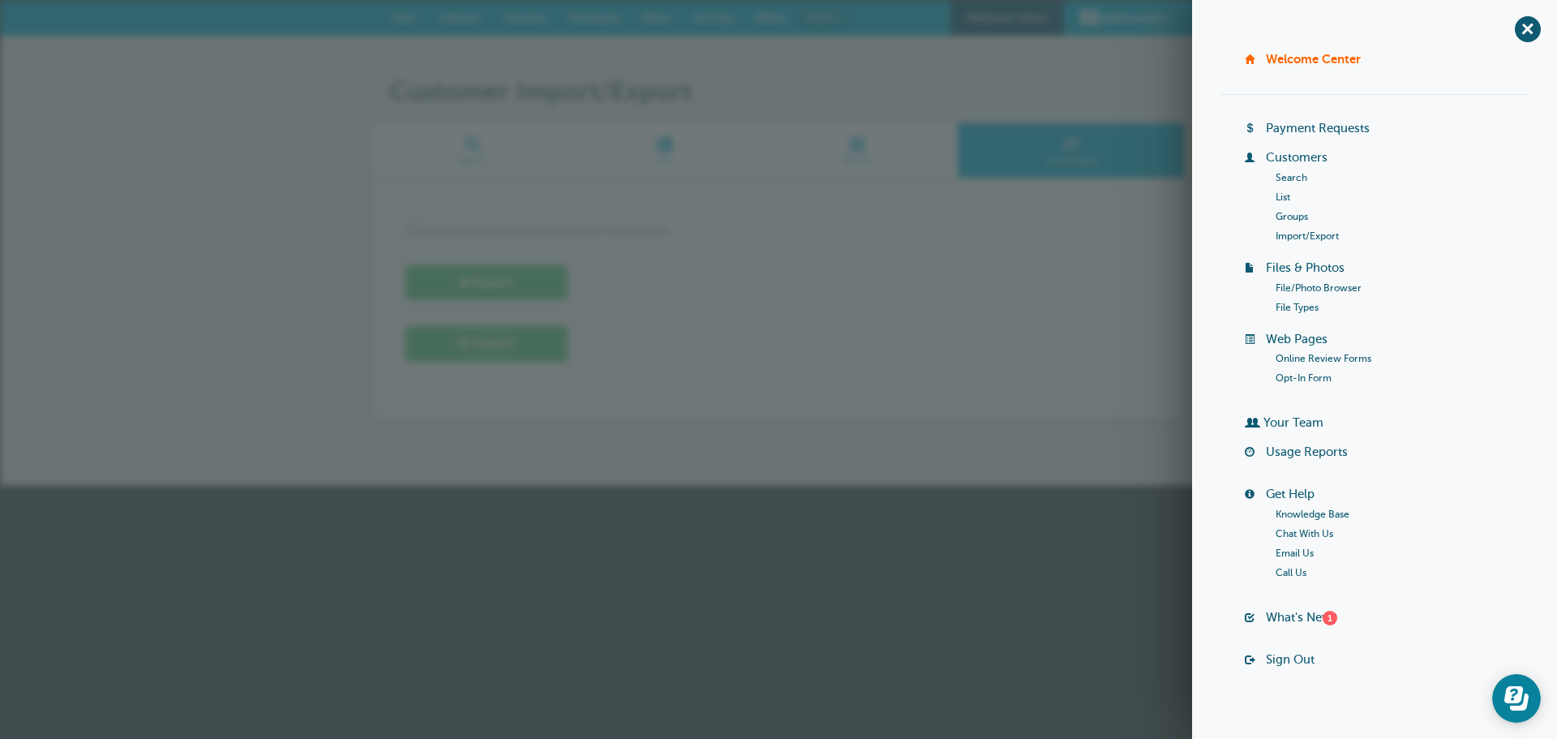
click at [1288, 421] on link "Your Team" at bounding box center [1293, 422] width 60 height 13
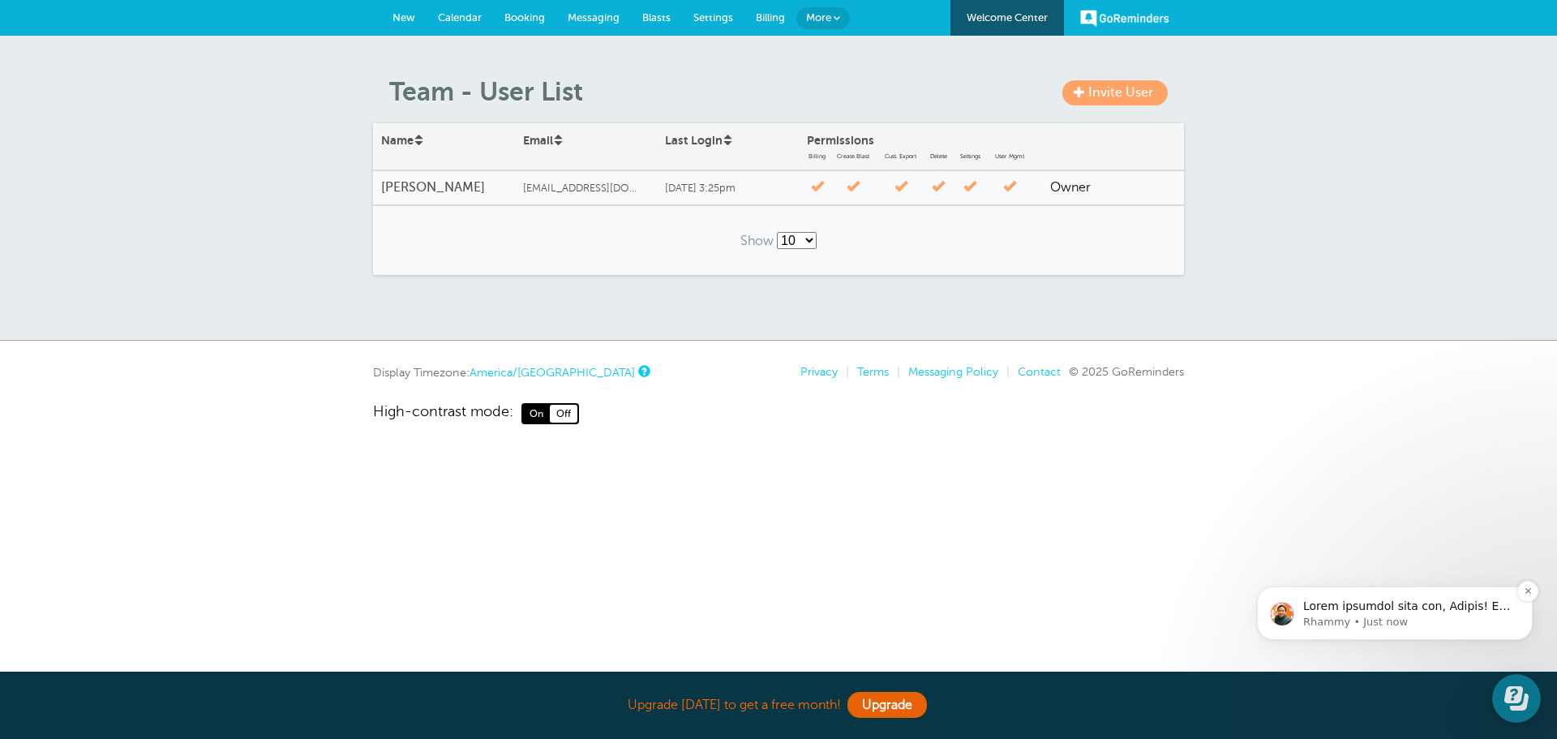
click at [1346, 609] on p "message notification from Rhammy, Just now. Great chatting with you, Nicole! As…" at bounding box center [1407, 606] width 209 height 16
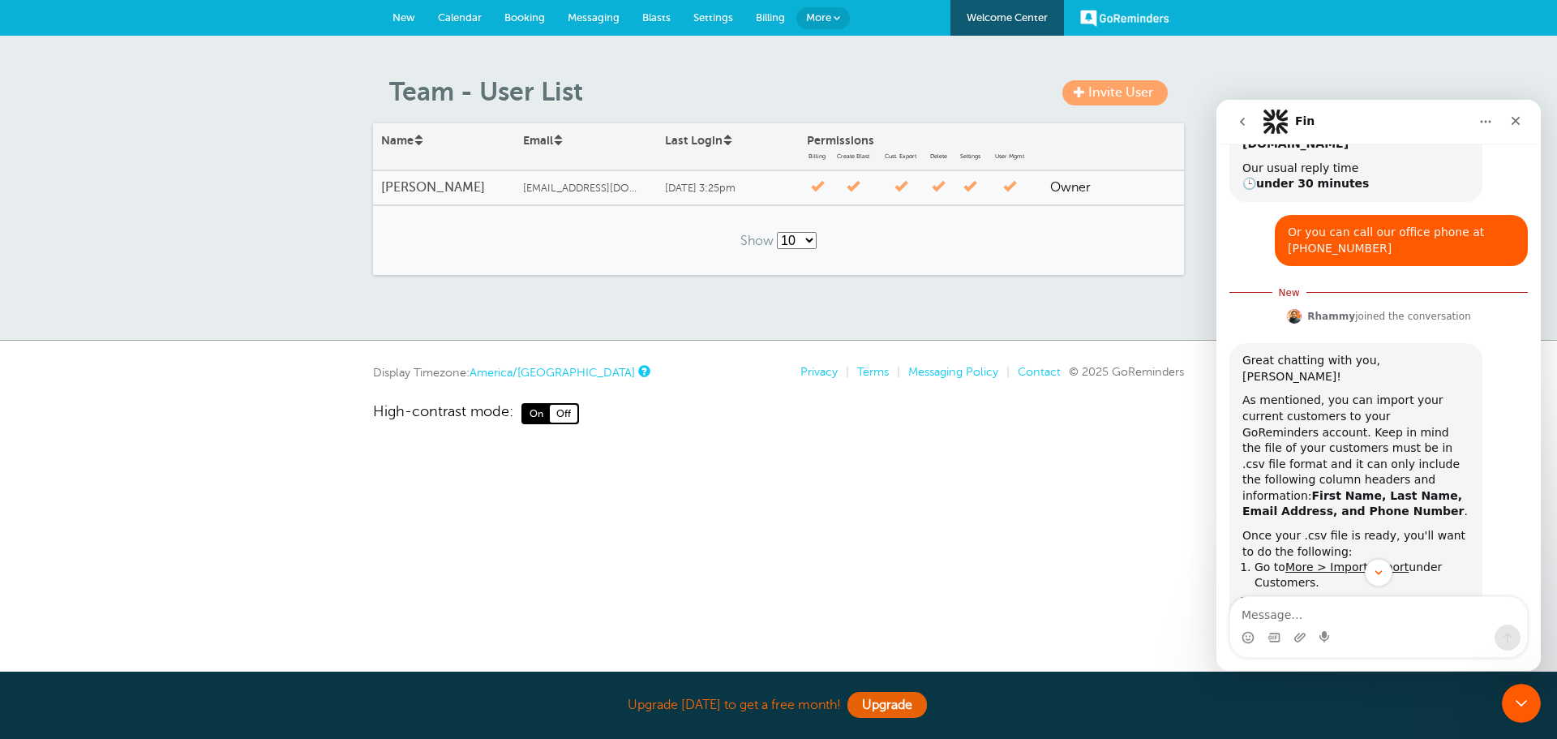
scroll to position [336, 0]
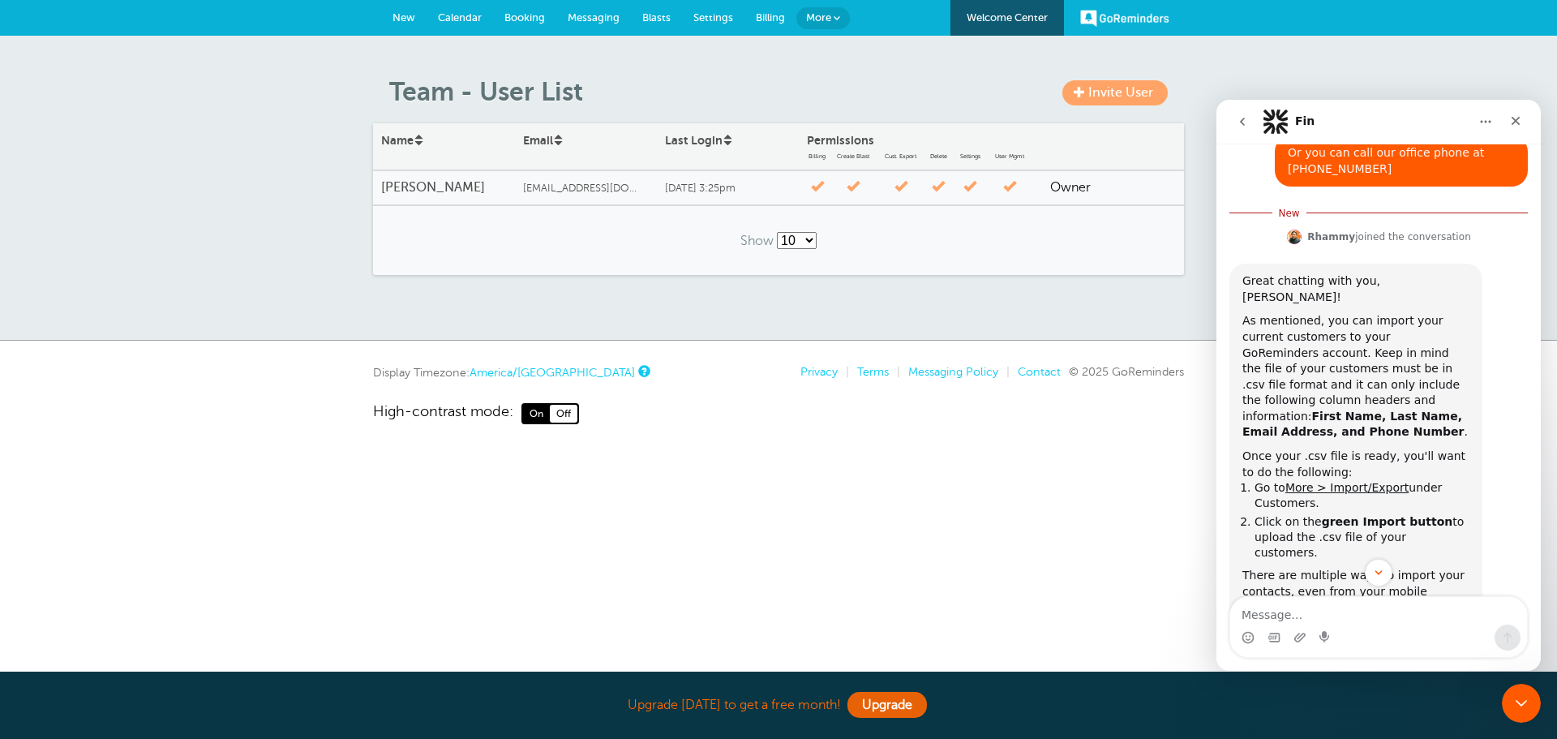
click at [1310, 313] on div "As mentioned, you can import your current customers to your GoReminders account…" at bounding box center [1355, 376] width 227 height 127
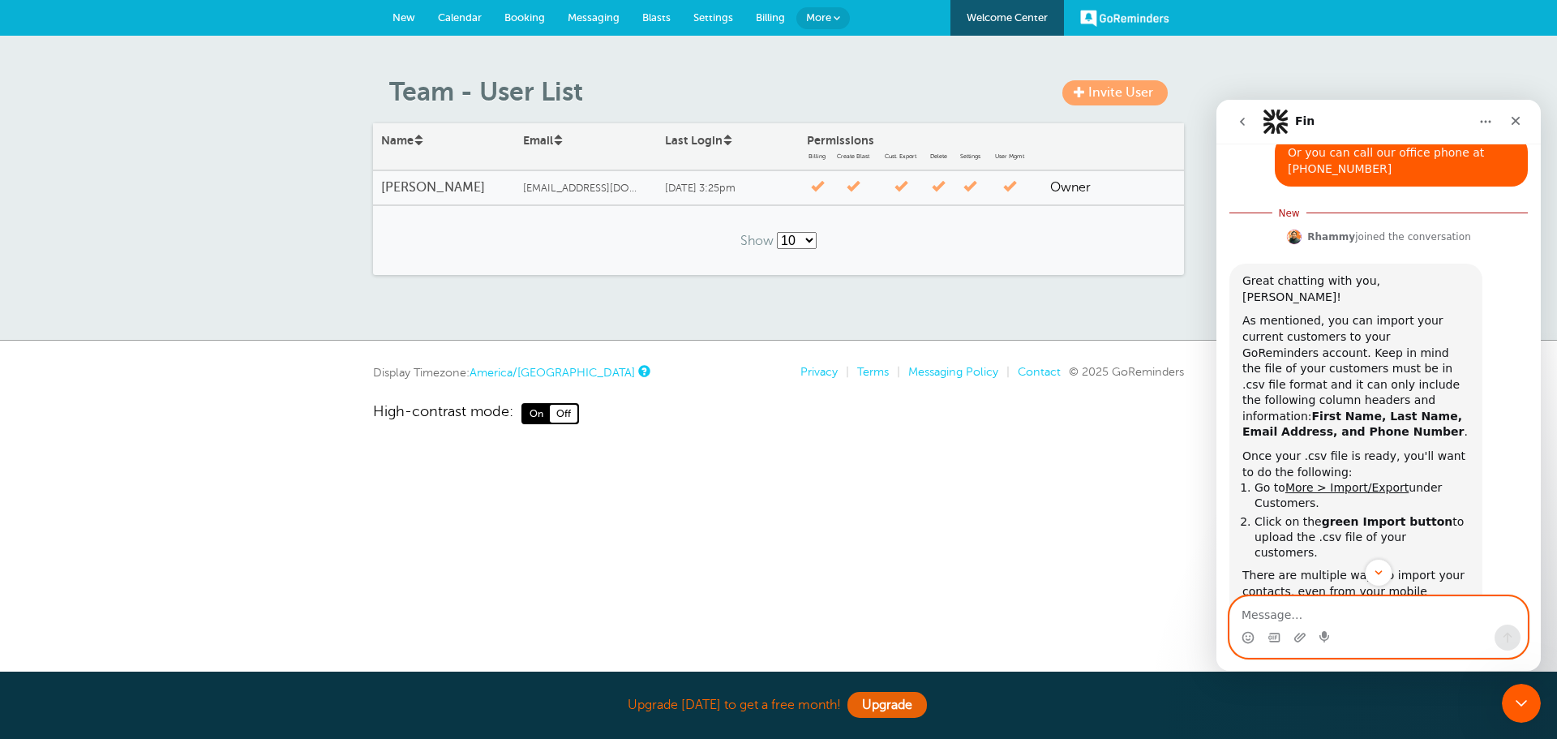
click at [1391, 606] on textarea "Message…" at bounding box center [1378, 611] width 297 height 28
type textarea "Thank you"
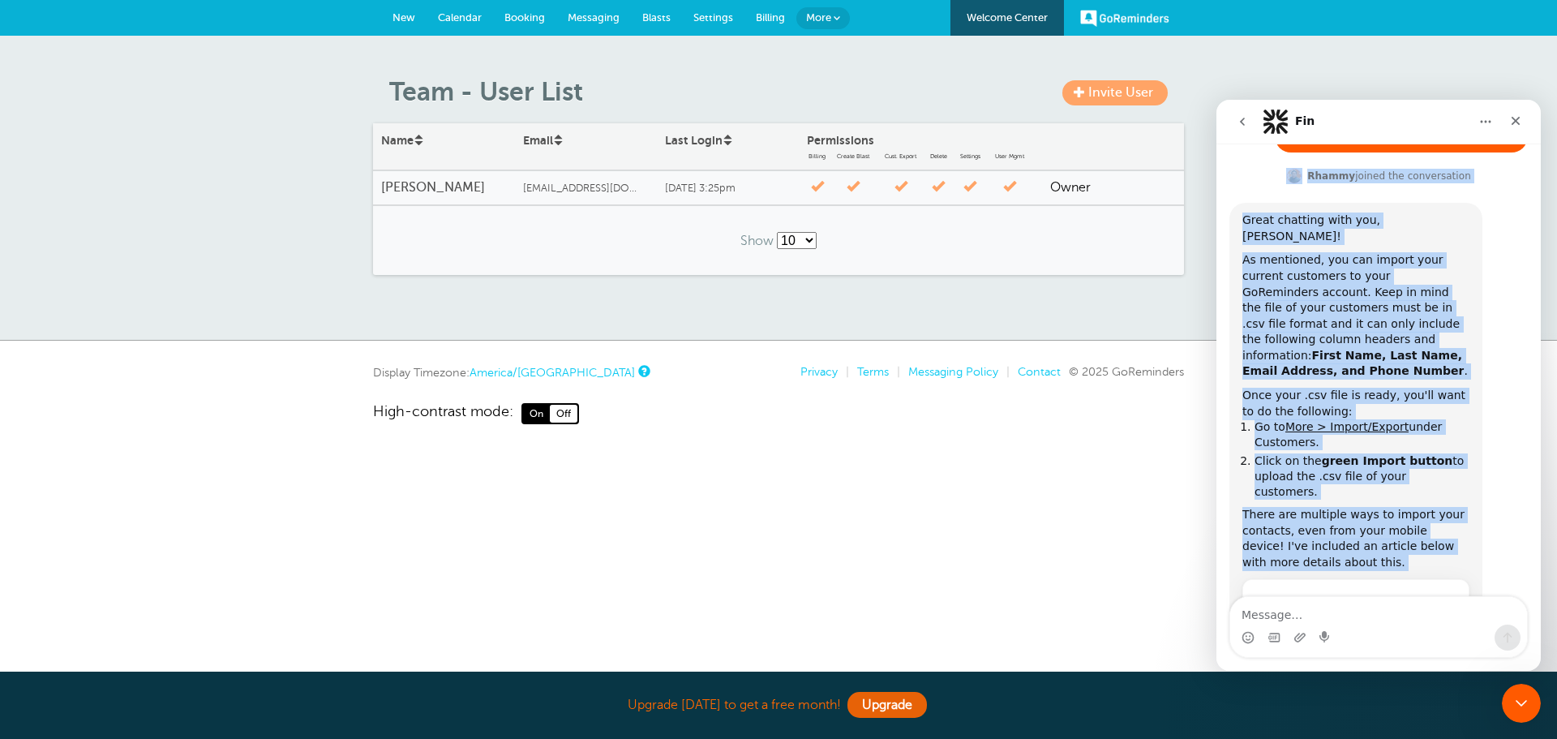
scroll to position [359, 0]
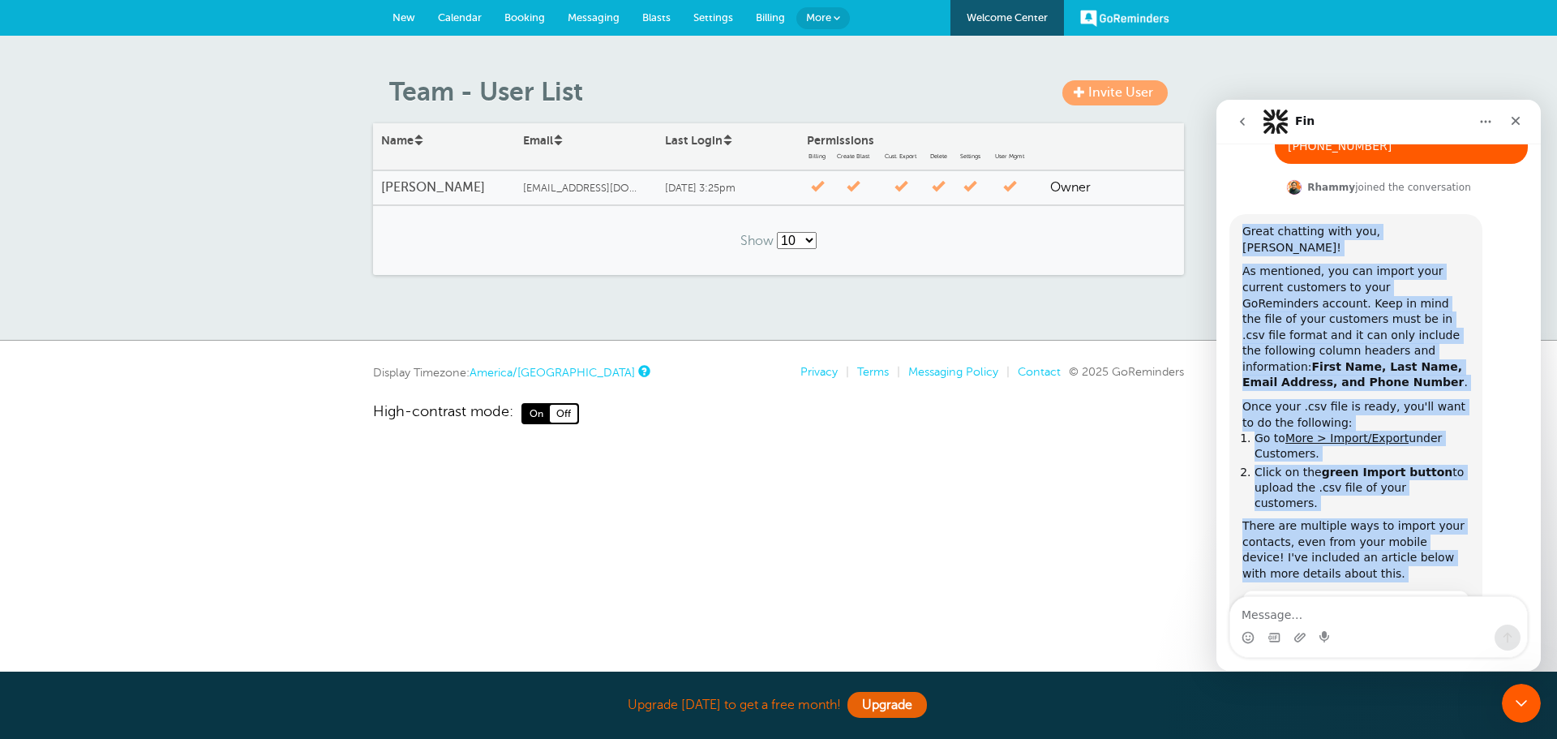
drag, startPoint x: 1447, startPoint y: 493, endPoint x: 1244, endPoint y: 199, distance: 357.2
click at [1244, 224] on div "Great chatting with you, Nicole! As mentioned, you can import your current cust…" at bounding box center [1355, 580] width 227 height 712
copy div "Great chatting with you, Nicole! As mentioned, you can import your current cust…"
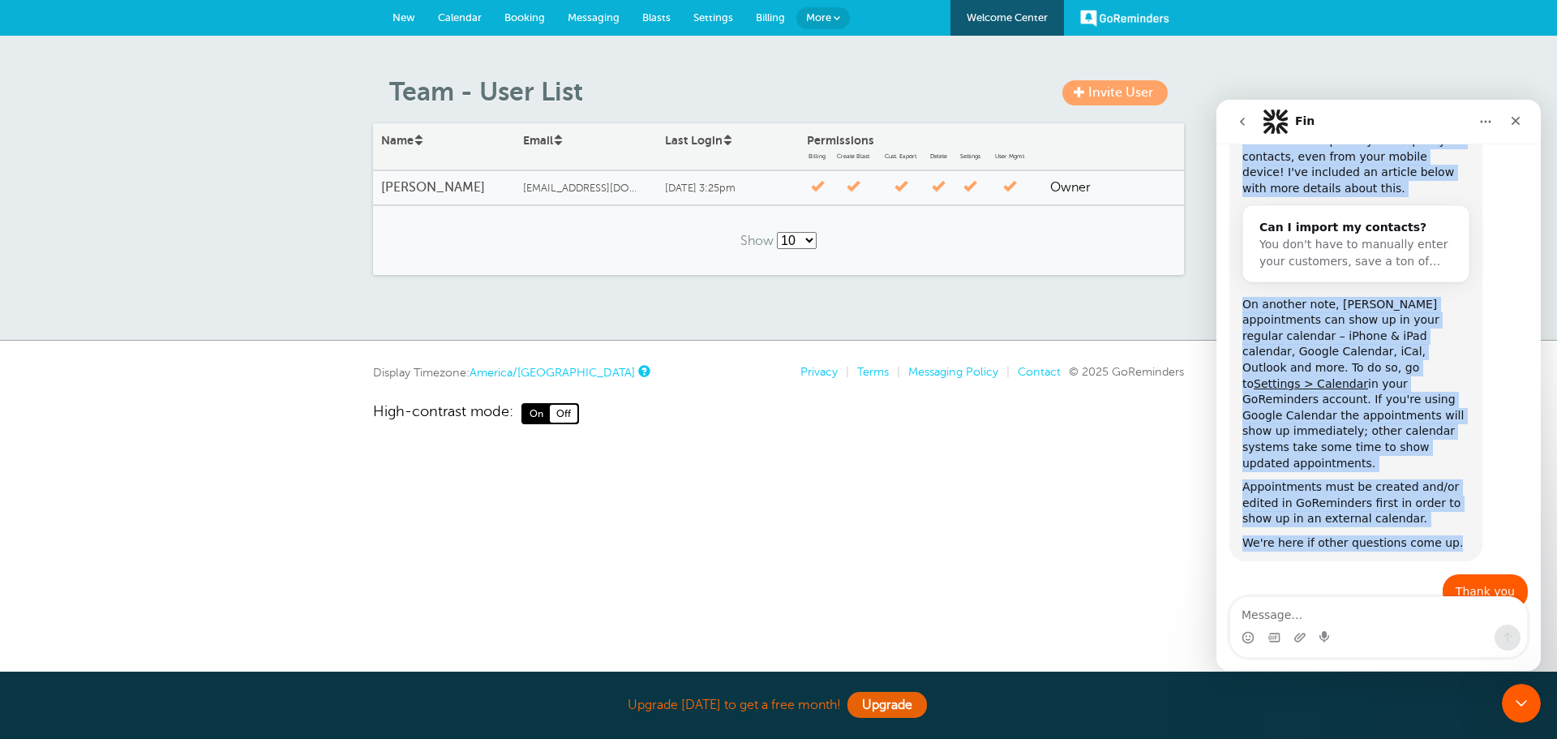
scroll to position [747, 0]
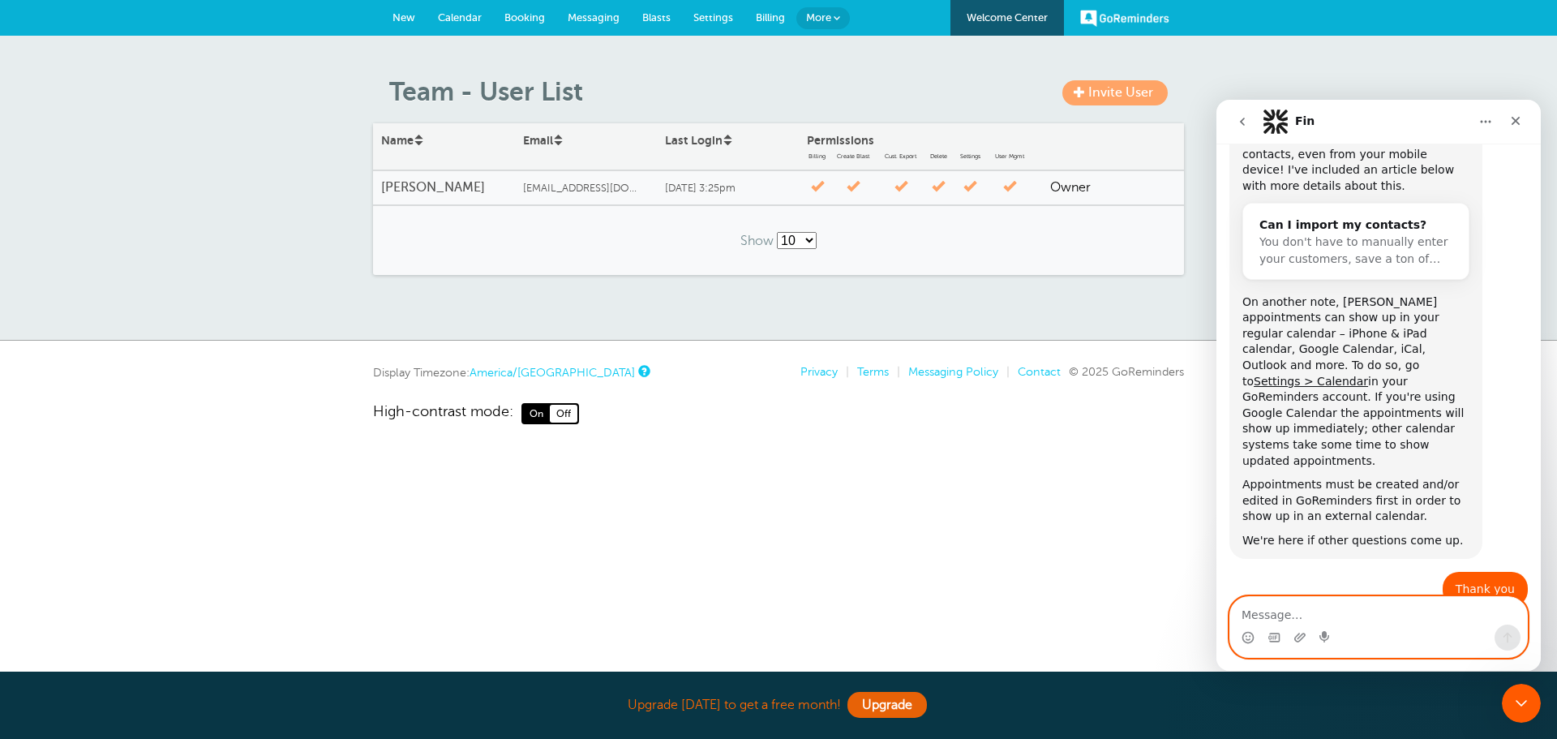
click at [1325, 615] on textarea "Message…" at bounding box center [1378, 611] width 297 height 28
type textarea "Thank you"
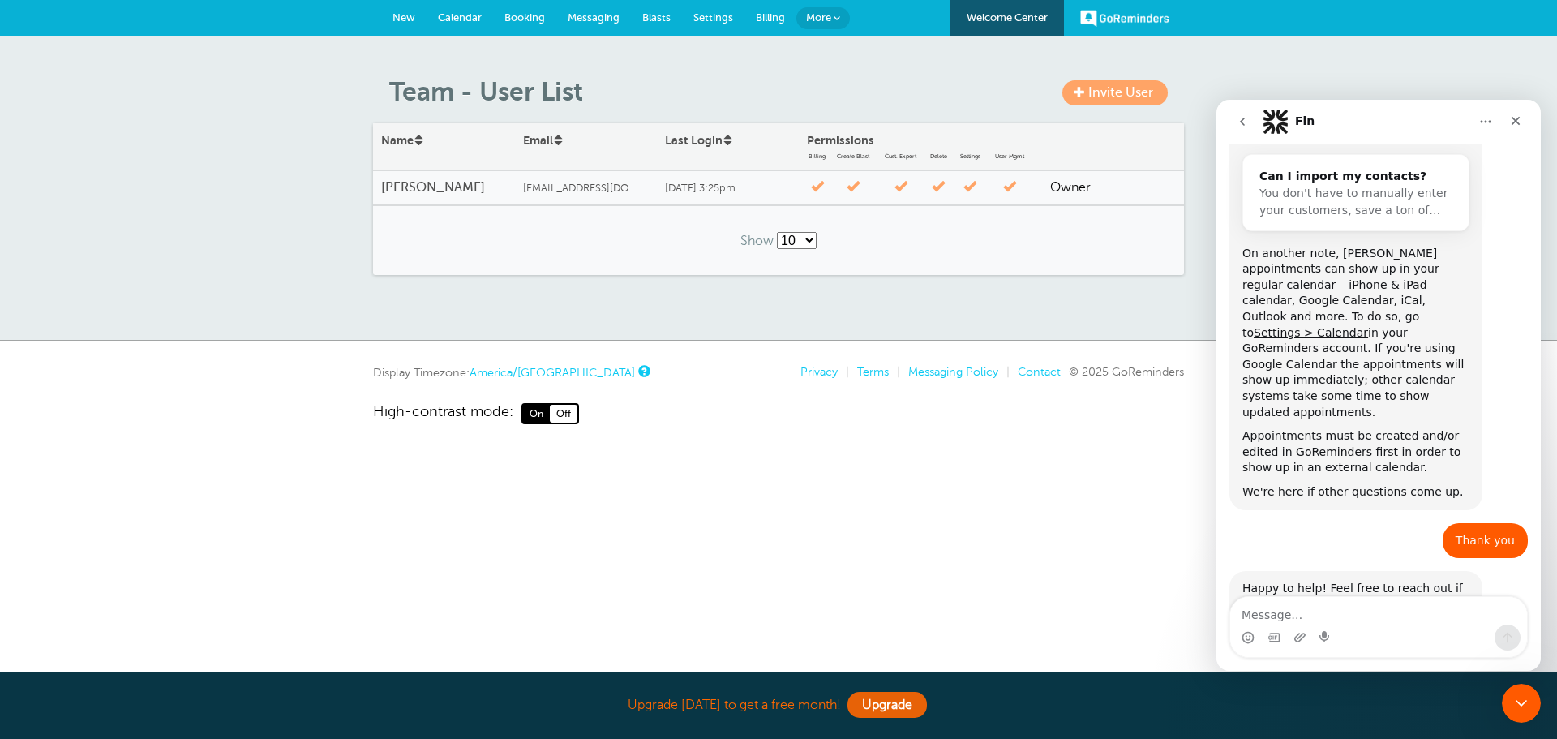
click at [817, 17] on span "More" at bounding box center [818, 17] width 25 height 12
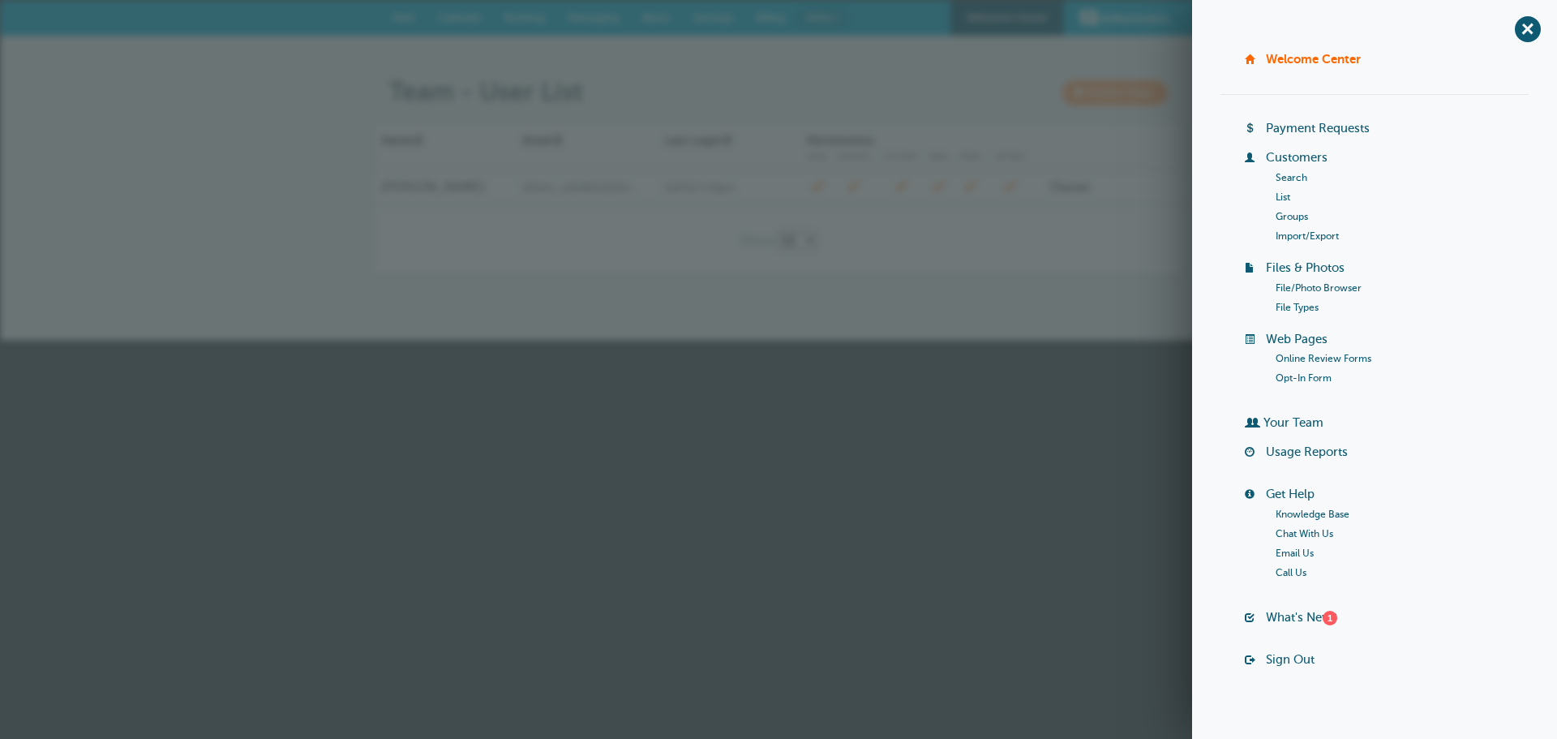
click at [1272, 420] on link "Your Team" at bounding box center [1293, 422] width 60 height 13
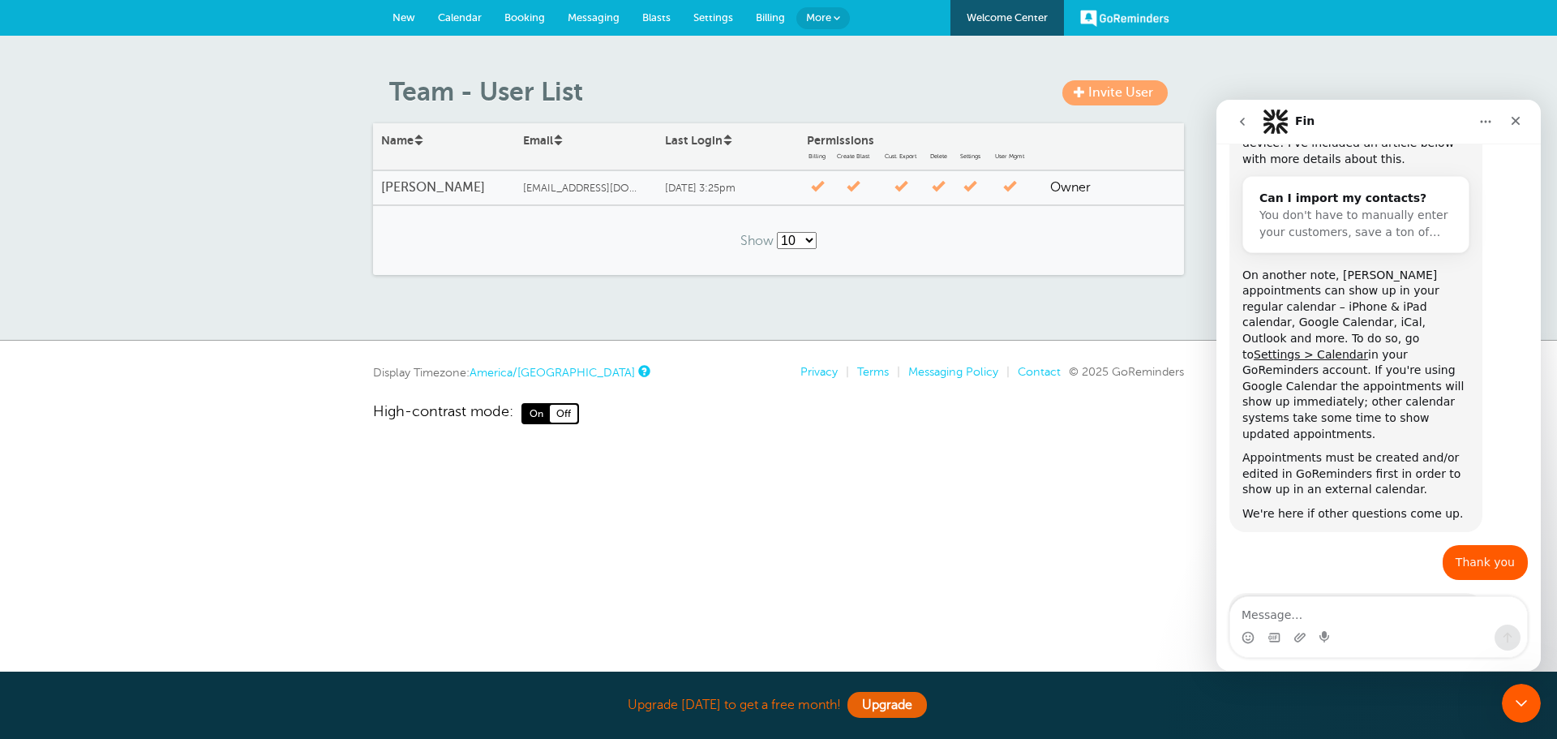
scroll to position [795, 0]
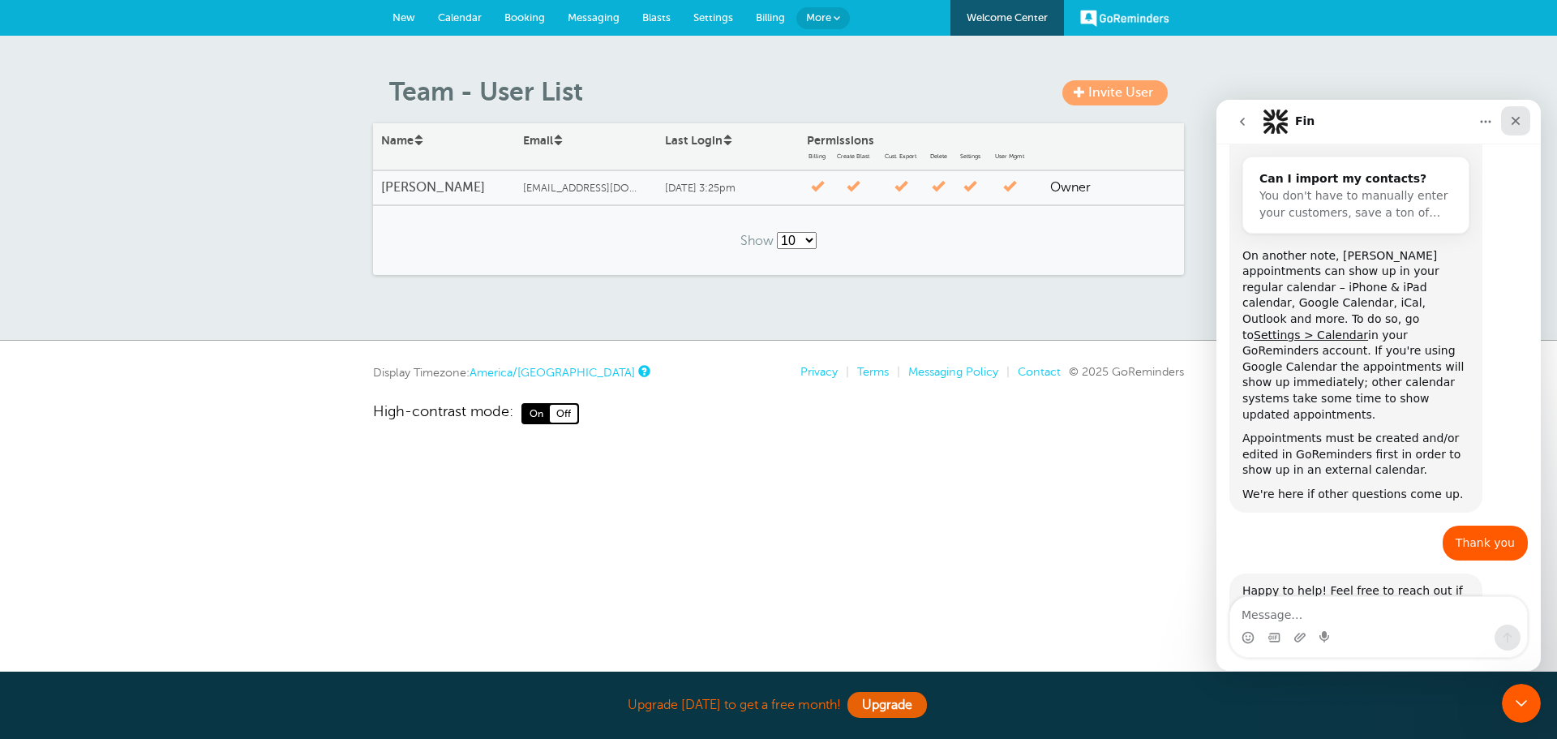
click at [1524, 114] on div "Close" at bounding box center [1515, 120] width 29 height 29
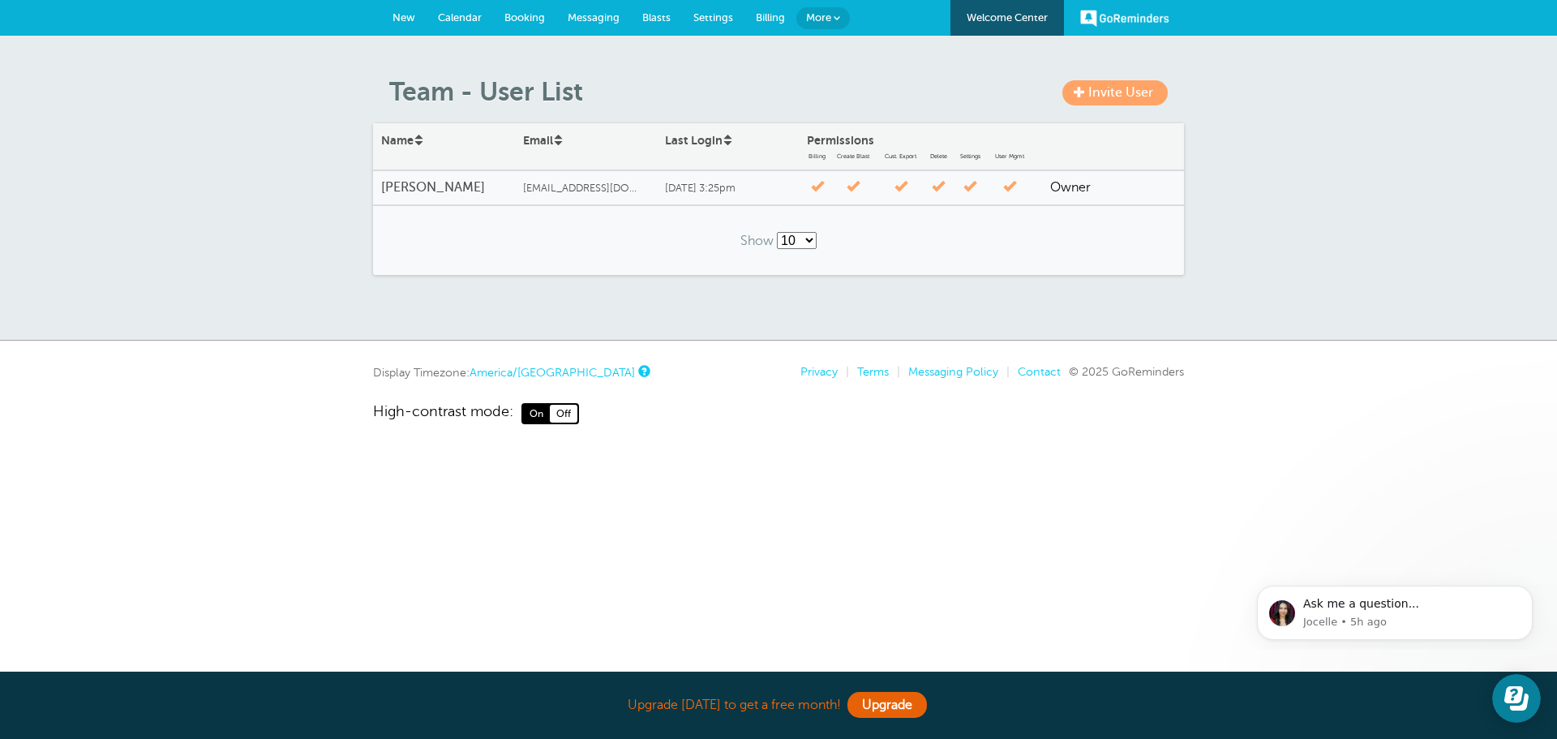
scroll to position [0, 0]
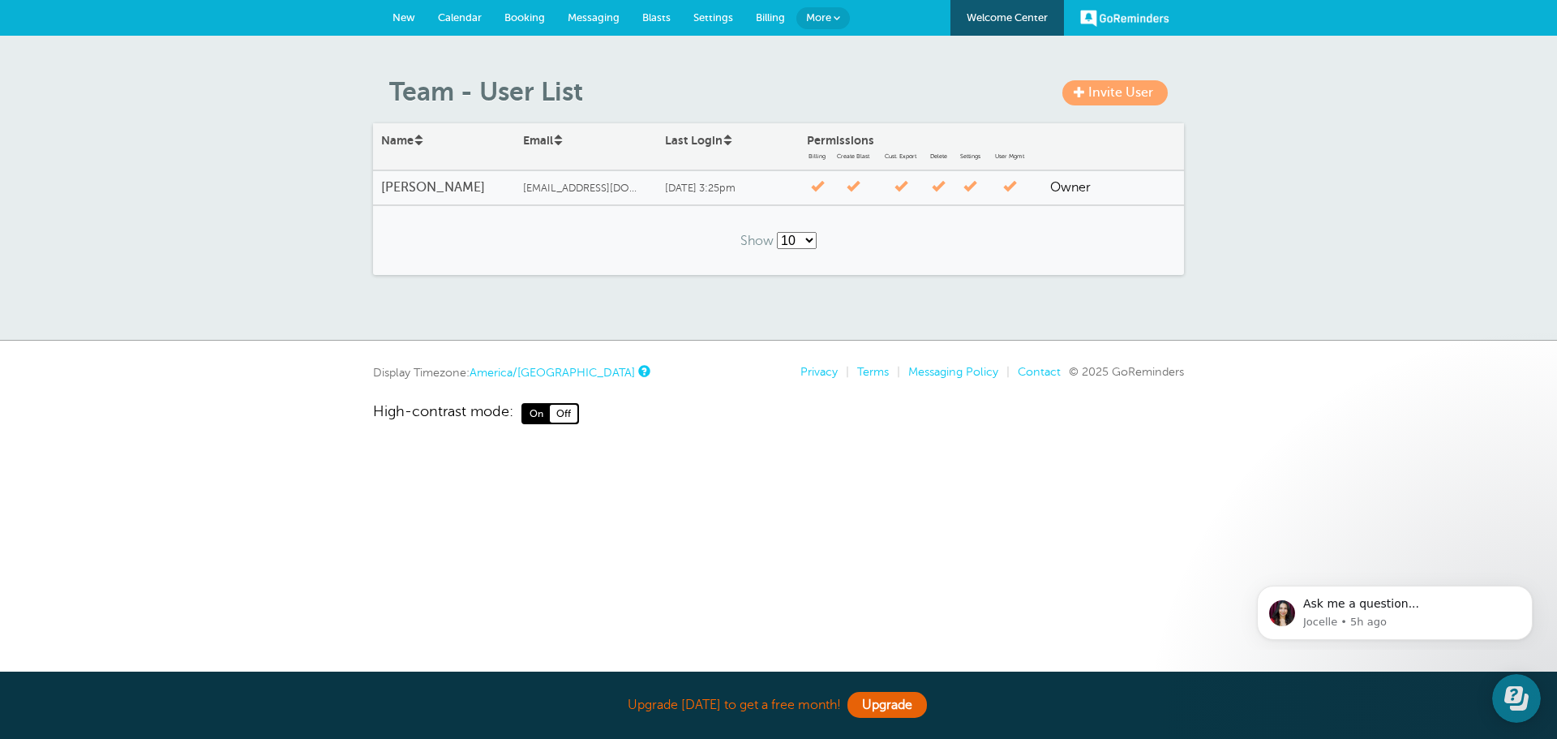
click at [776, 20] on span "Billing" at bounding box center [770, 17] width 29 height 12
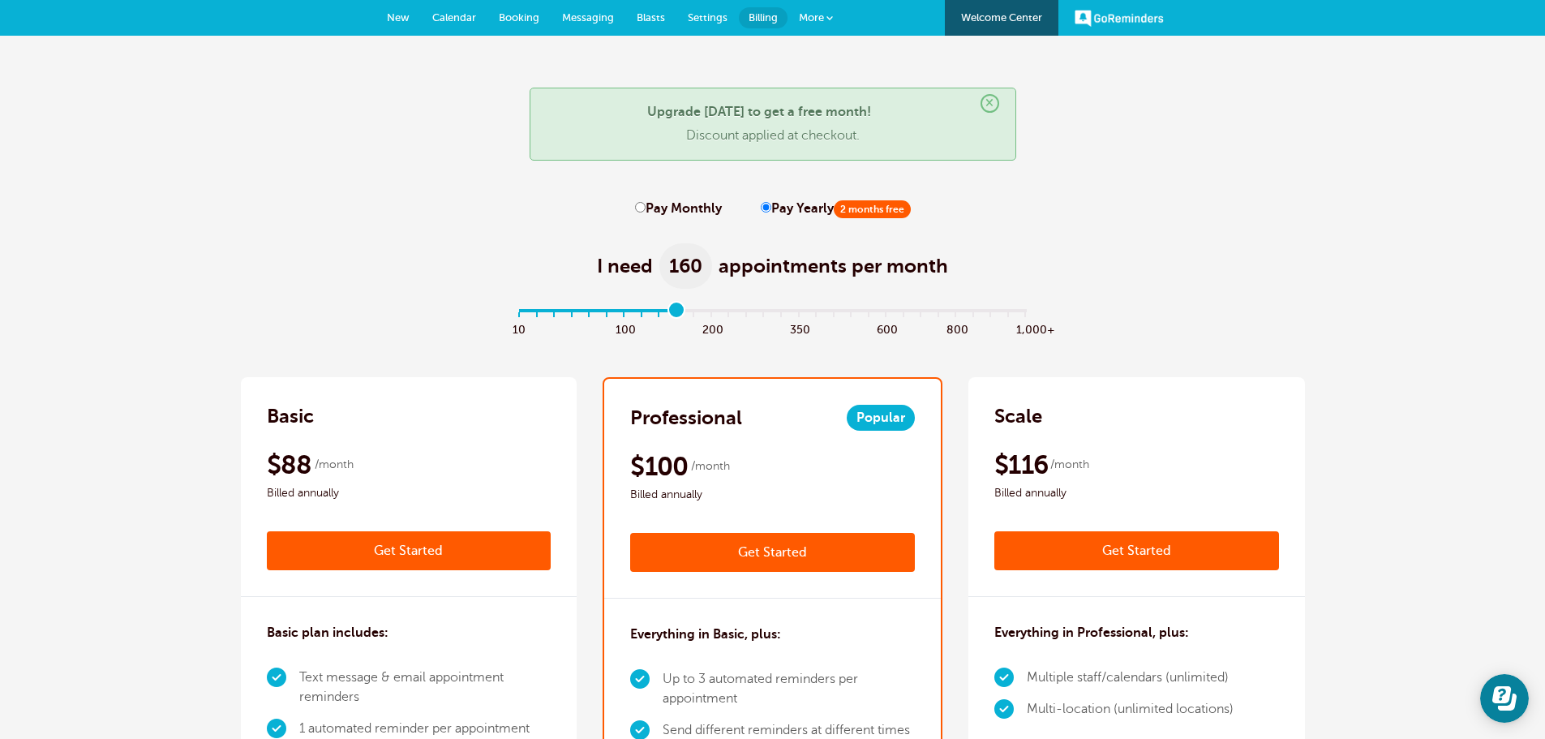
drag, startPoint x: 521, startPoint y: 311, endPoint x: 678, endPoint y: 319, distance: 157.5
type input "9"
click at [678, 315] on input "range" at bounding box center [772, 312] width 525 height 3
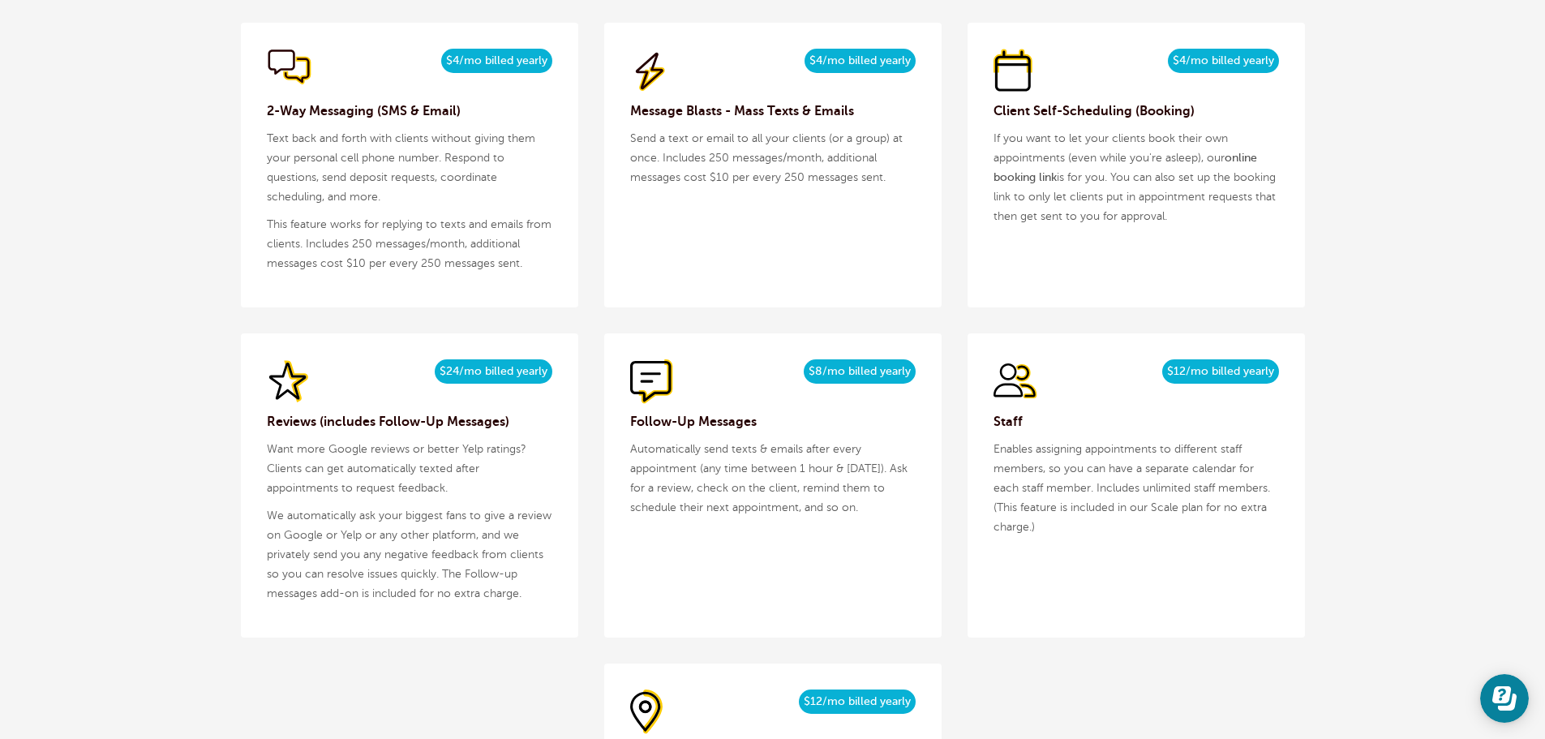
scroll to position [1865, 0]
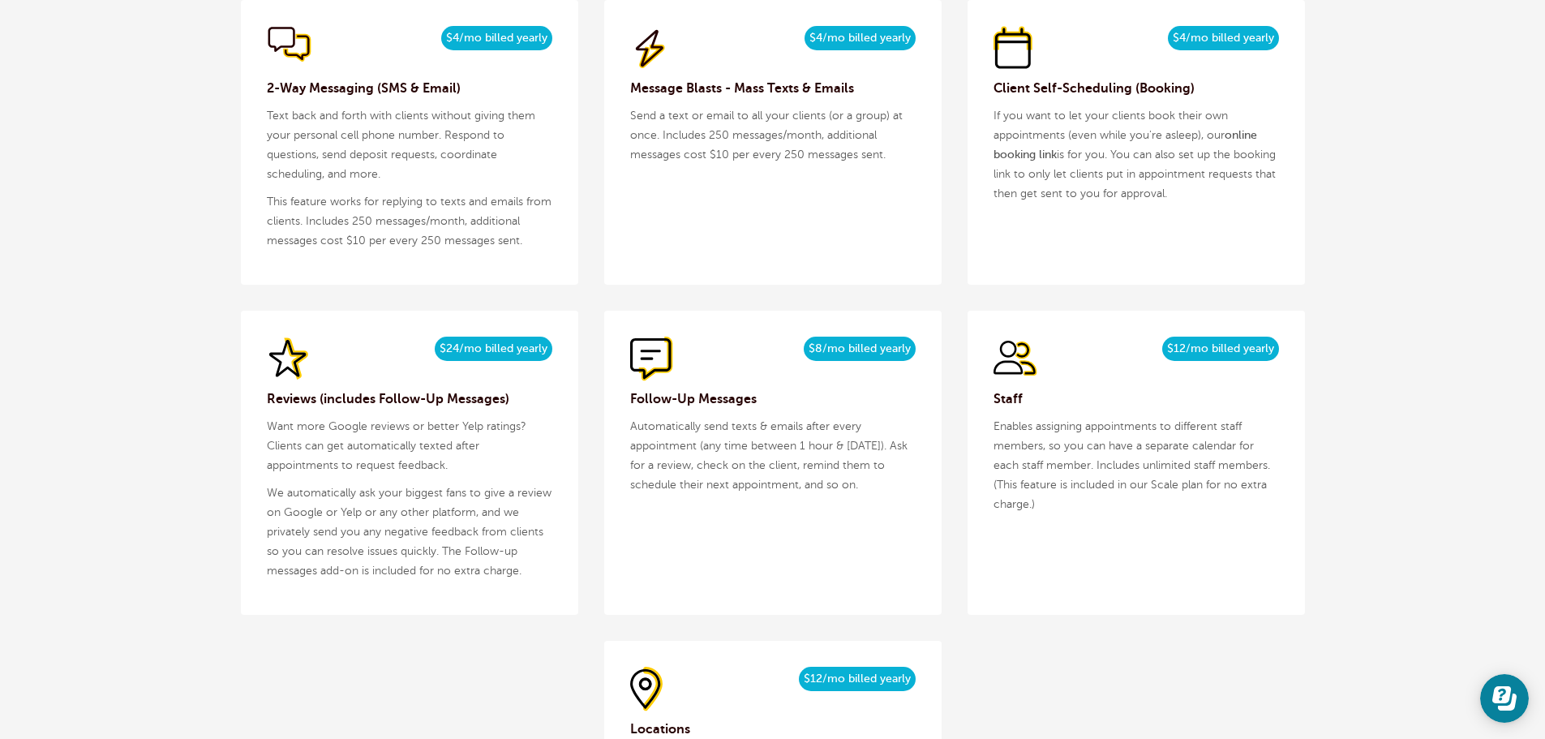
click at [504, 41] on span "$4/mo billed yearly" at bounding box center [496, 38] width 111 height 24
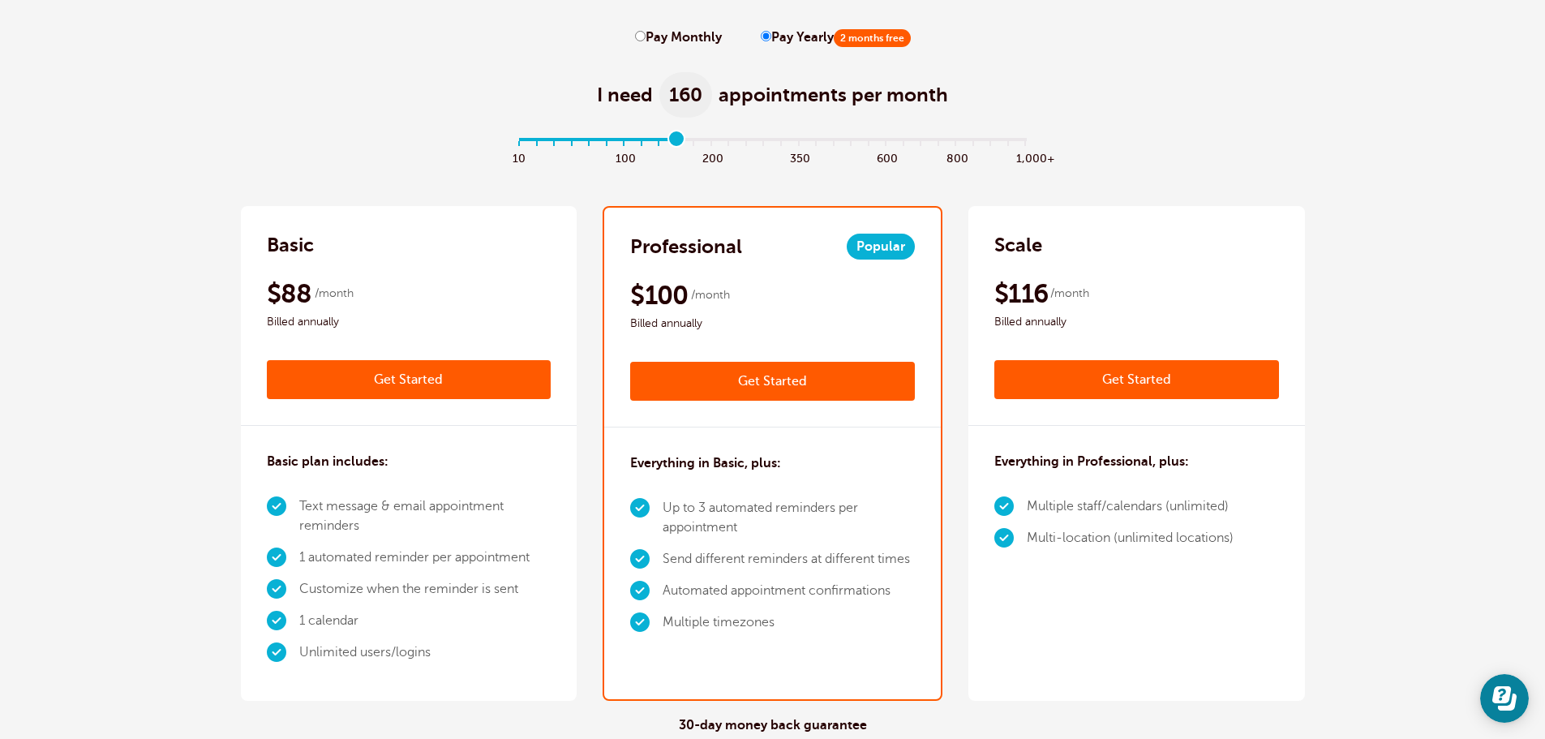
scroll to position [0, 0]
